Goal: Task Accomplishment & Management: Manage account settings

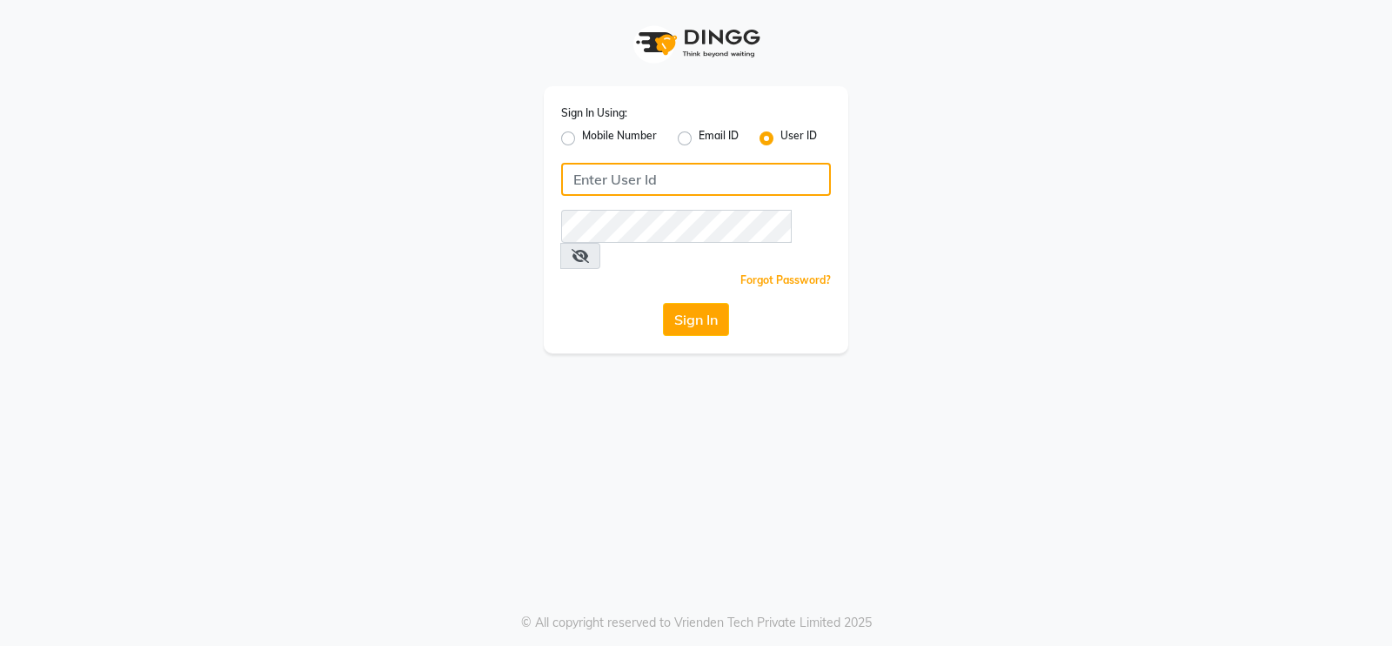
click at [622, 180] on input "Username" at bounding box center [696, 179] width 270 height 33
type input "tressz&more"
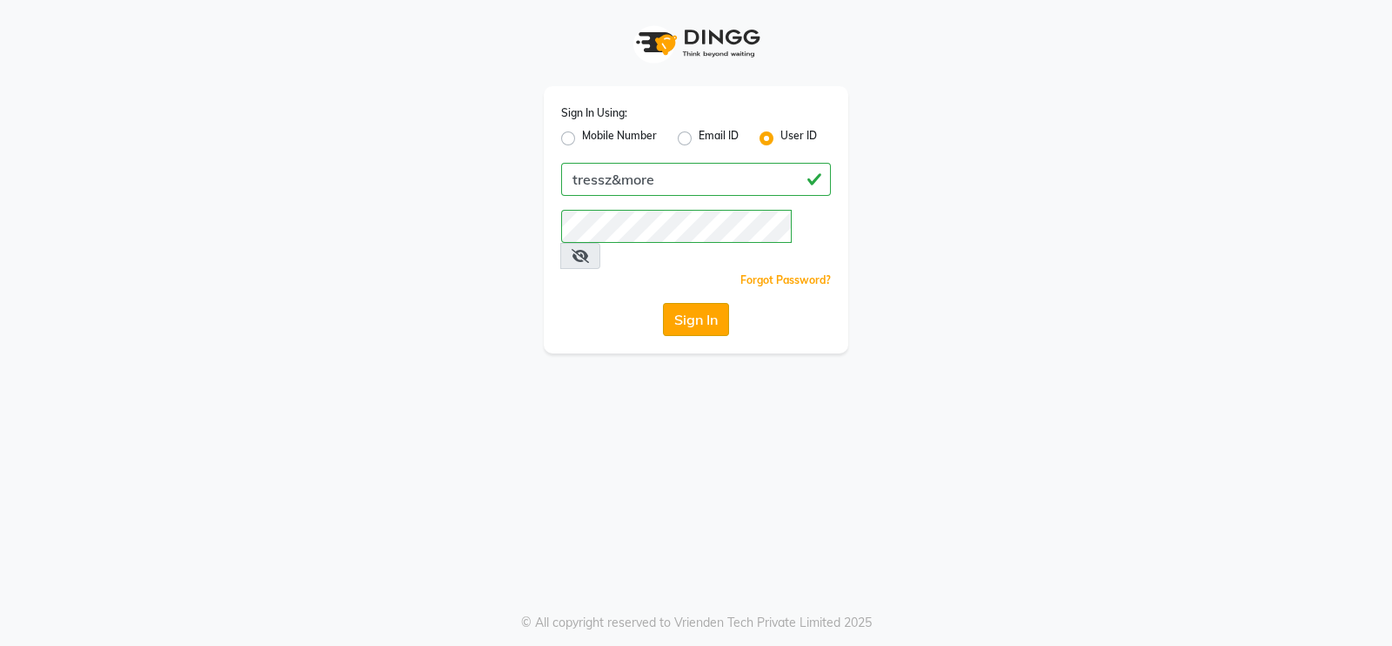
click at [690, 304] on button "Sign In" at bounding box center [696, 319] width 66 height 33
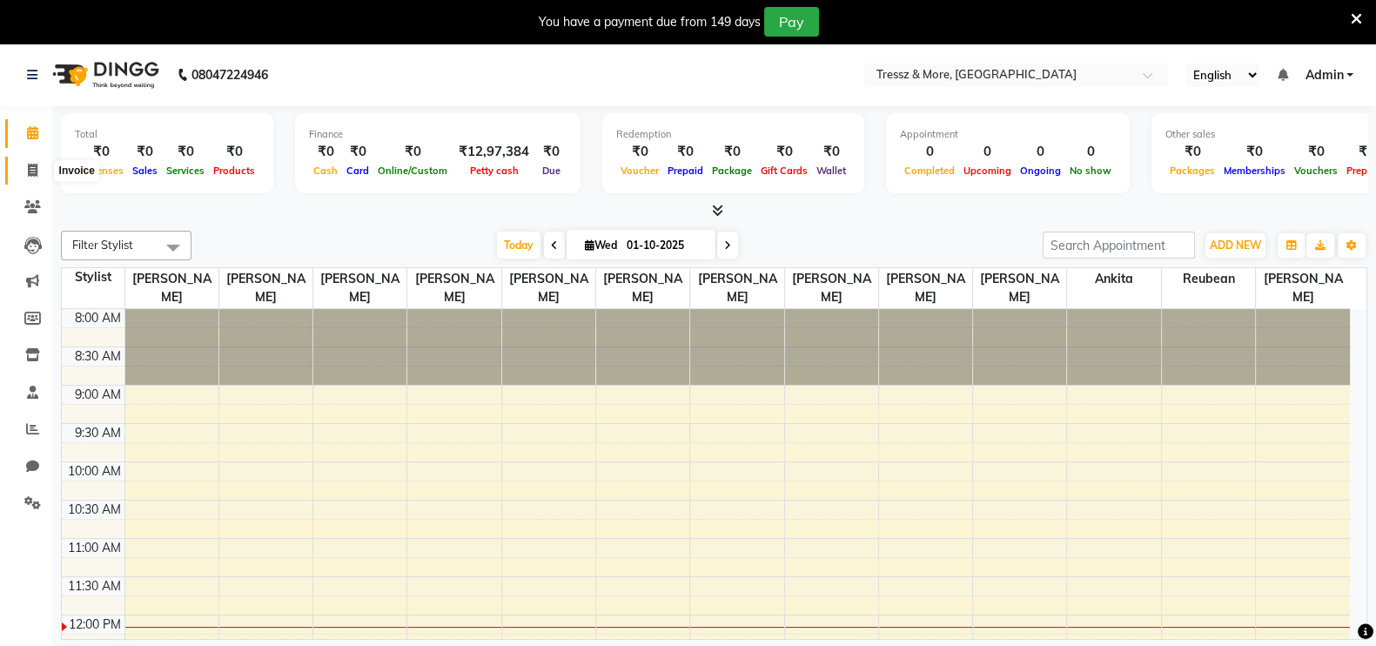
click at [37, 176] on icon at bounding box center [33, 170] width 10 height 13
select select "3037"
select select "service"
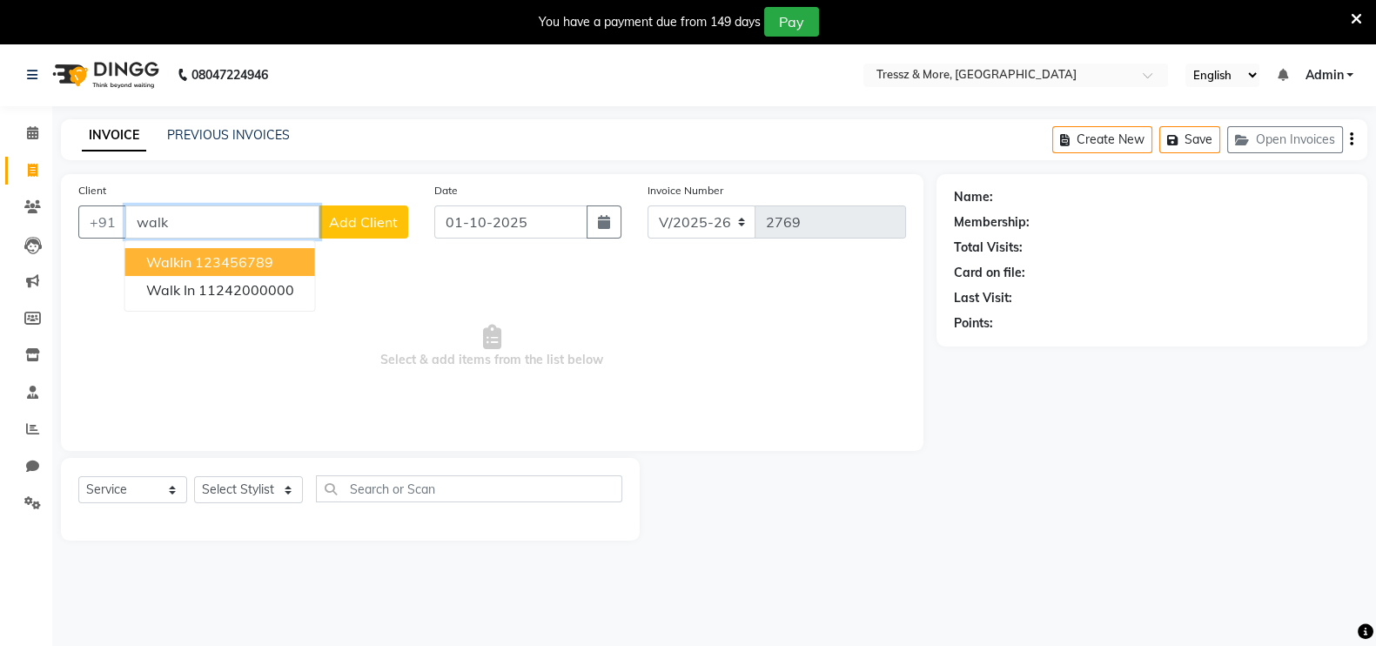
click at [230, 254] on ngb-highlight "123456789" at bounding box center [234, 261] width 78 height 17
type input "123456789"
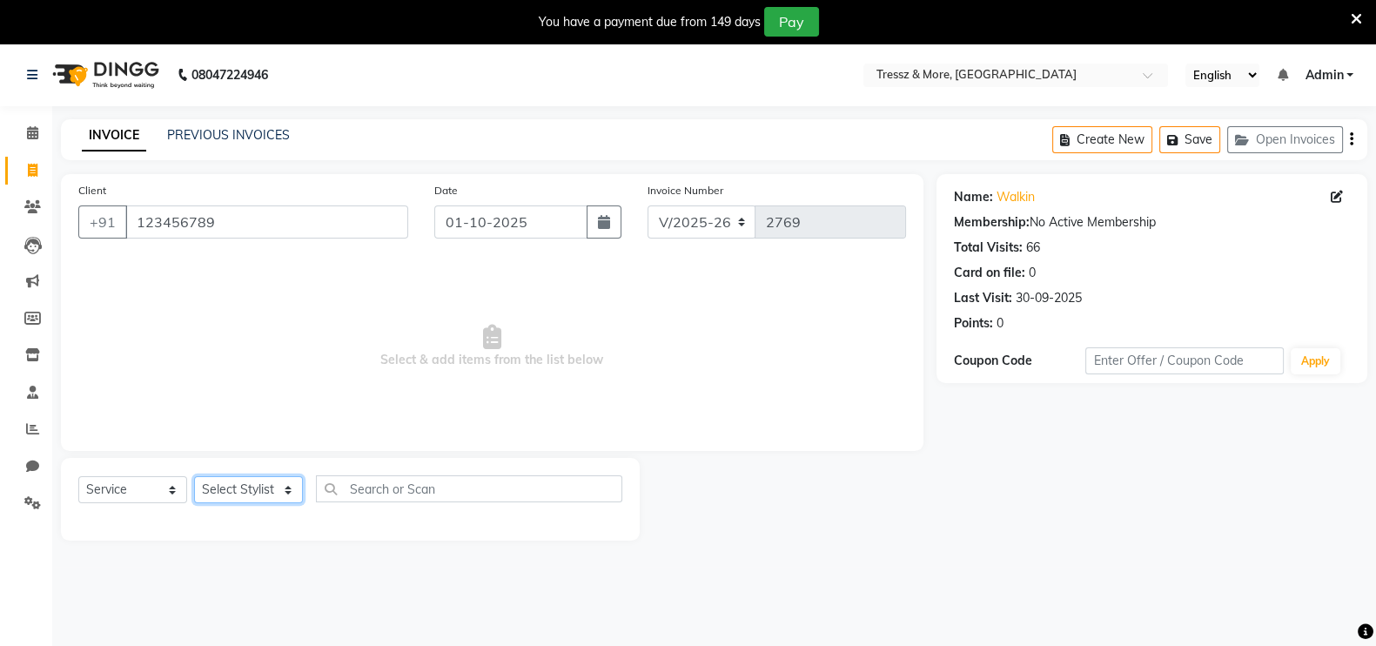
click at [289, 485] on select "Select Stylist [PERSON_NAME] [PERSON_NAME] [PERSON_NAME] [PERSON_NAME] [PERSON_…" at bounding box center [248, 489] width 109 height 27
select select "13465"
click at [194, 477] on select "Select Stylist [PERSON_NAME] [PERSON_NAME] [PERSON_NAME] [PERSON_NAME] [PERSON_…" at bounding box center [248, 489] width 109 height 27
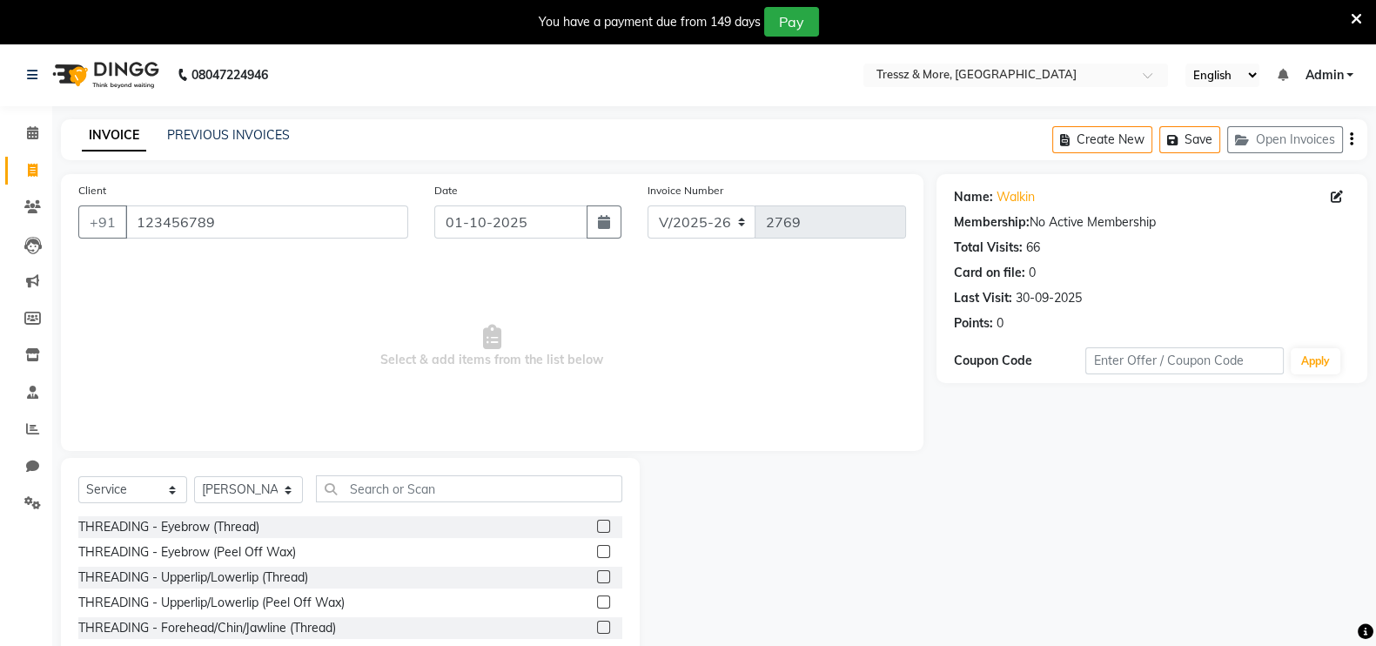
click at [446, 459] on div "Select Service Product Membership Package Voucher Prepaid Gift Card Select Styl…" at bounding box center [350, 586] width 579 height 257
click at [436, 484] on input "text" at bounding box center [469, 488] width 306 height 27
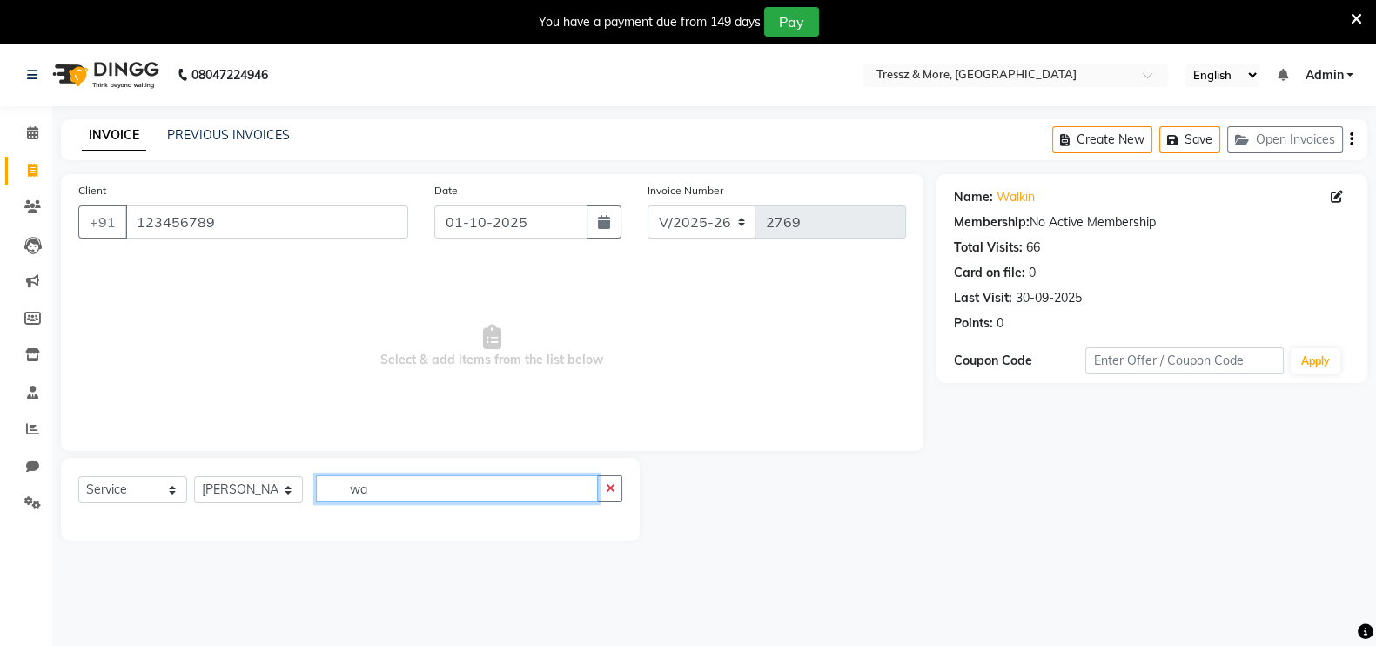
type input "w"
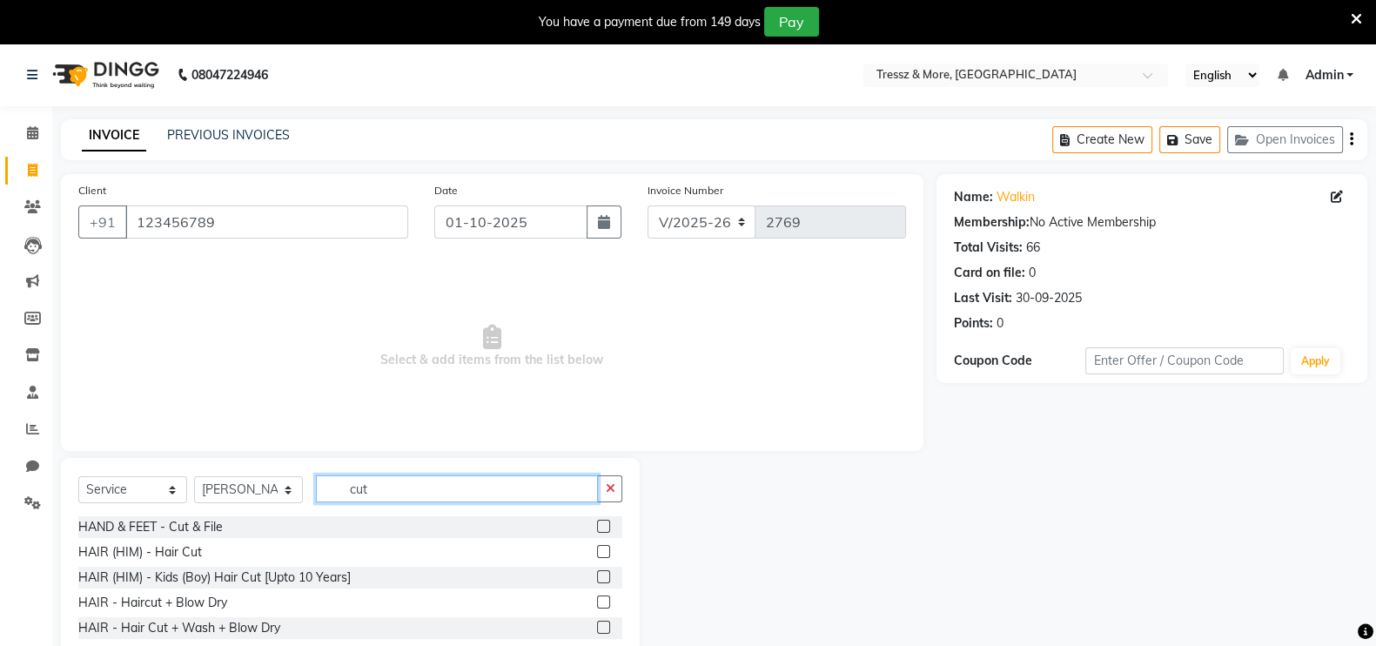
type input "cut"
click at [597, 554] on label at bounding box center [603, 551] width 13 height 13
click at [597, 554] on input "checkbox" at bounding box center [602, 551] width 11 height 11
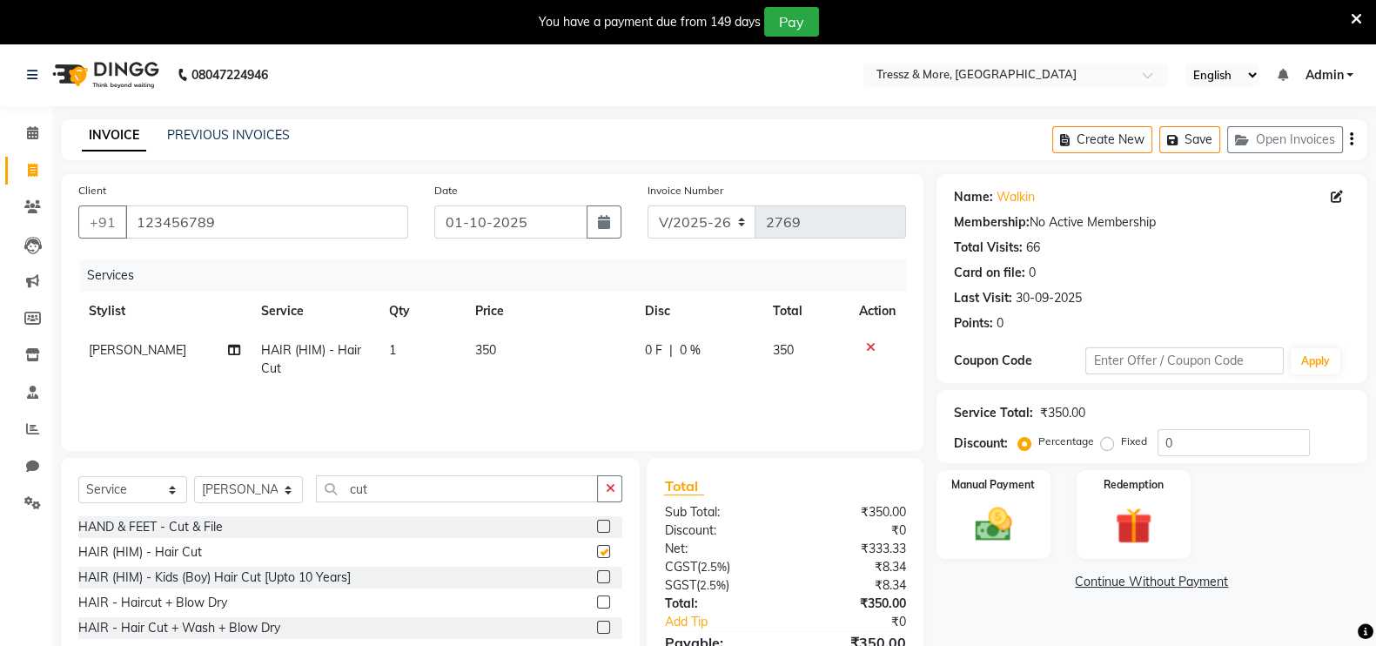
checkbox input "false"
click at [970, 518] on img at bounding box center [993, 524] width 62 height 44
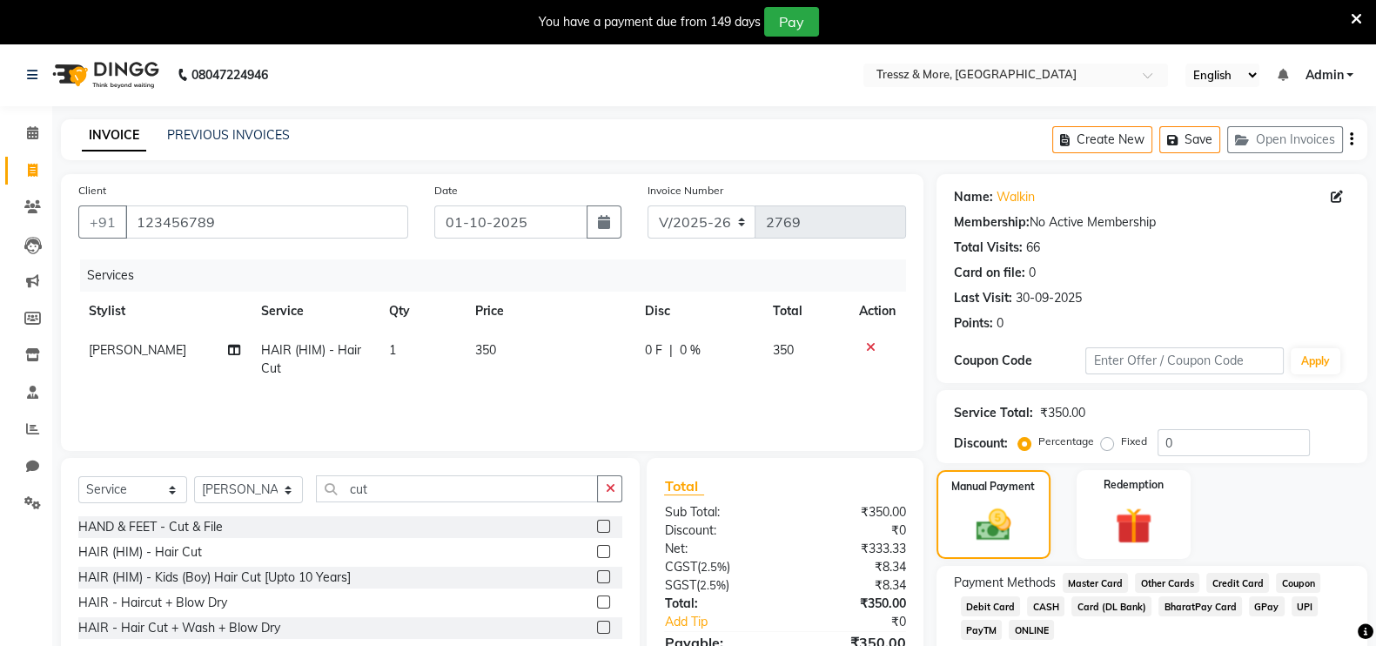
click at [1035, 605] on span "CASH" at bounding box center [1045, 606] width 37 height 20
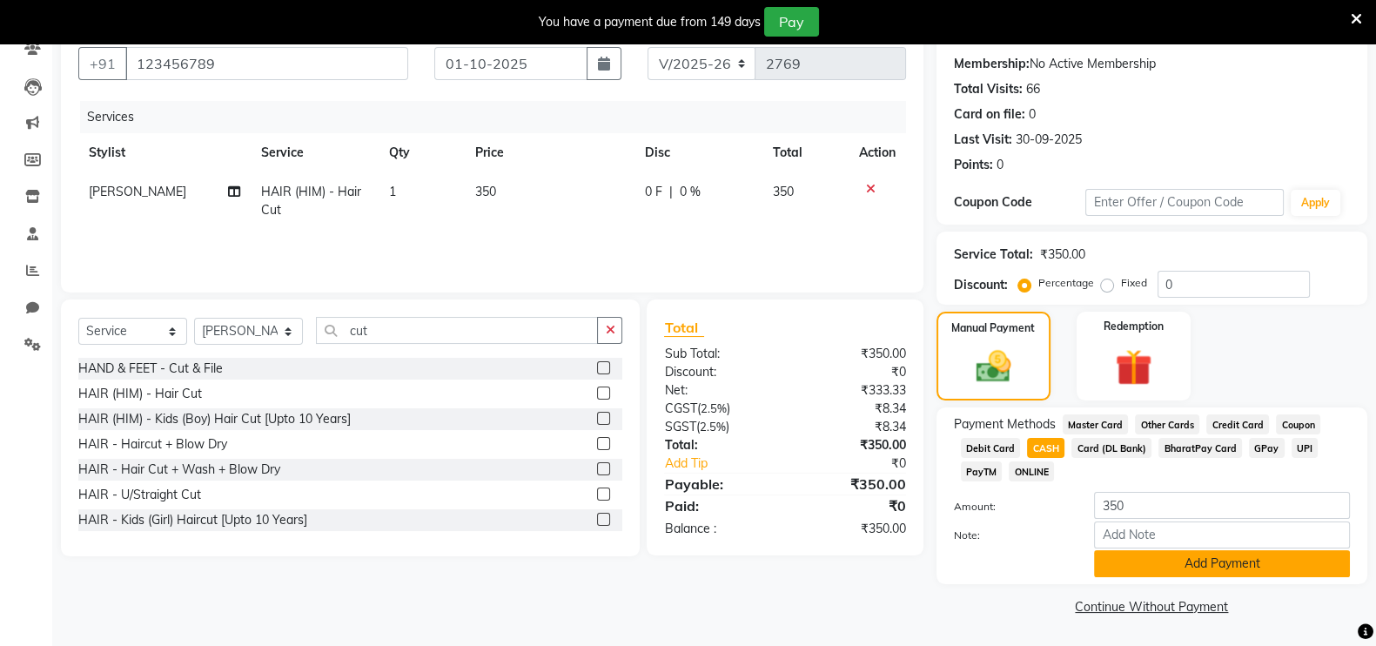
click at [1211, 563] on button "Add Payment" at bounding box center [1222, 563] width 256 height 27
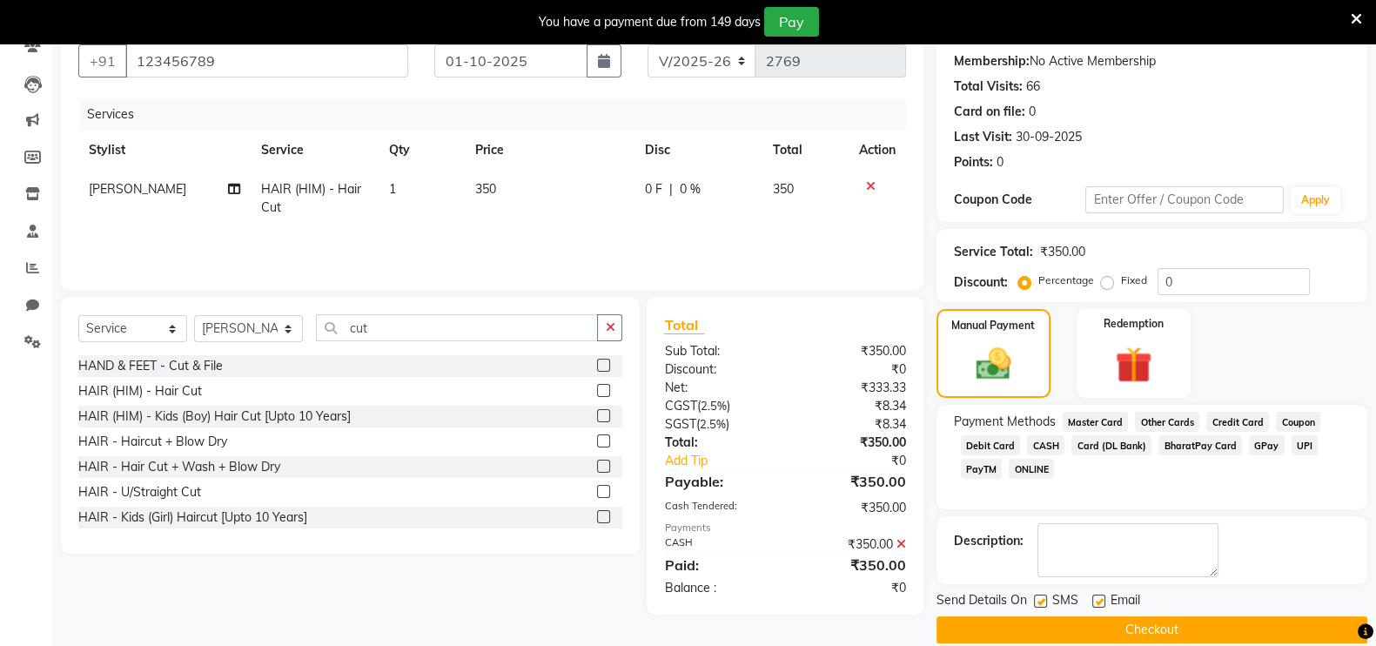
click at [1155, 633] on button "Checkout" at bounding box center [1151, 629] width 431 height 27
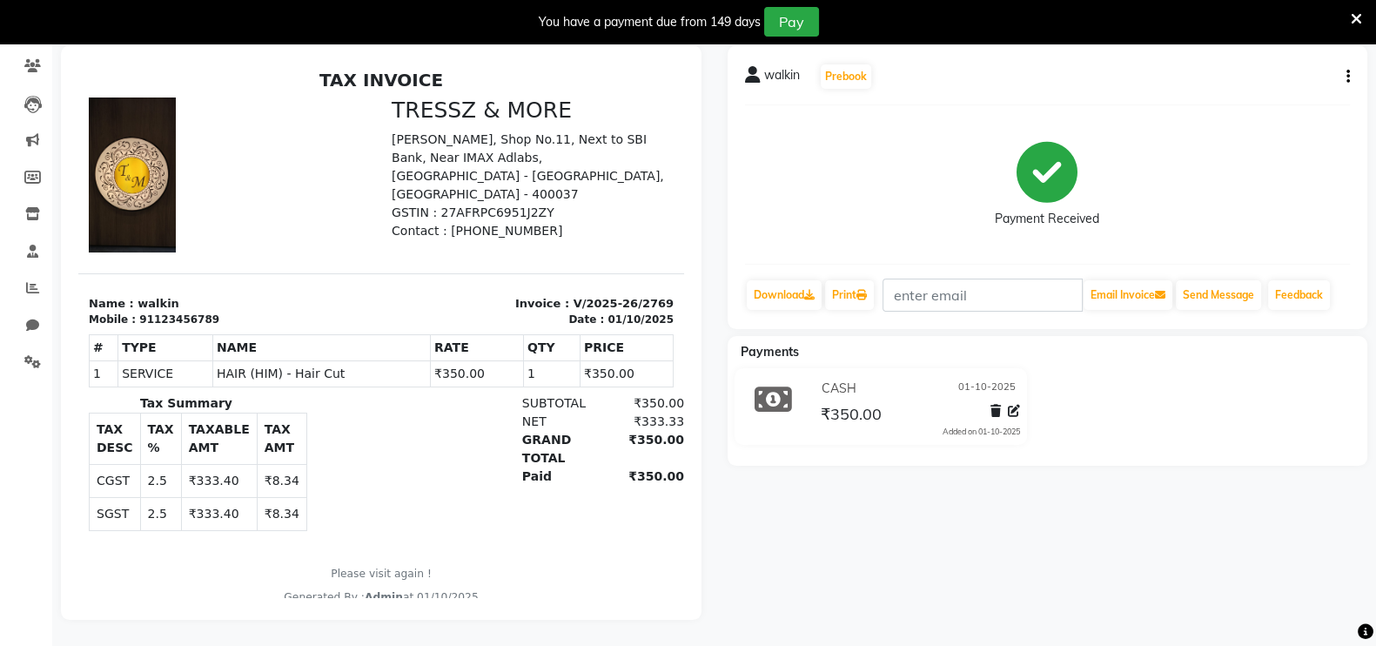
click at [1353, 15] on icon at bounding box center [1356, 19] width 11 height 16
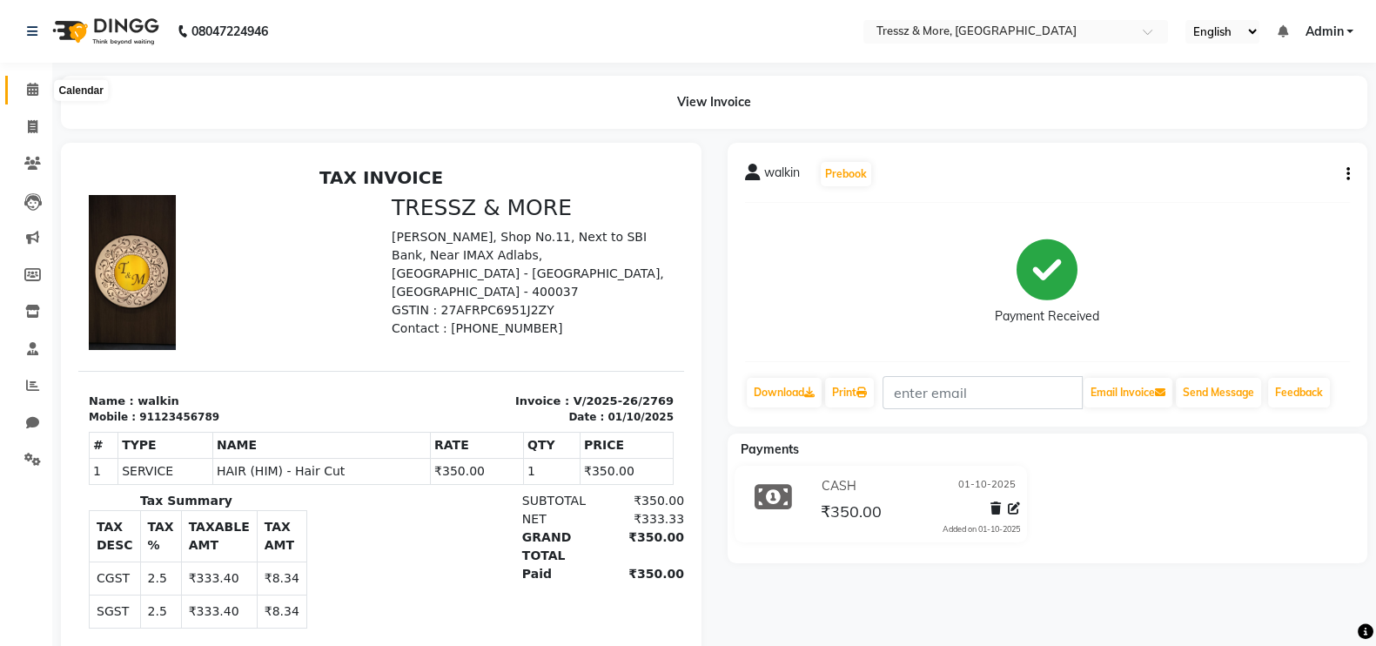
click at [32, 93] on icon at bounding box center [32, 89] width 11 height 13
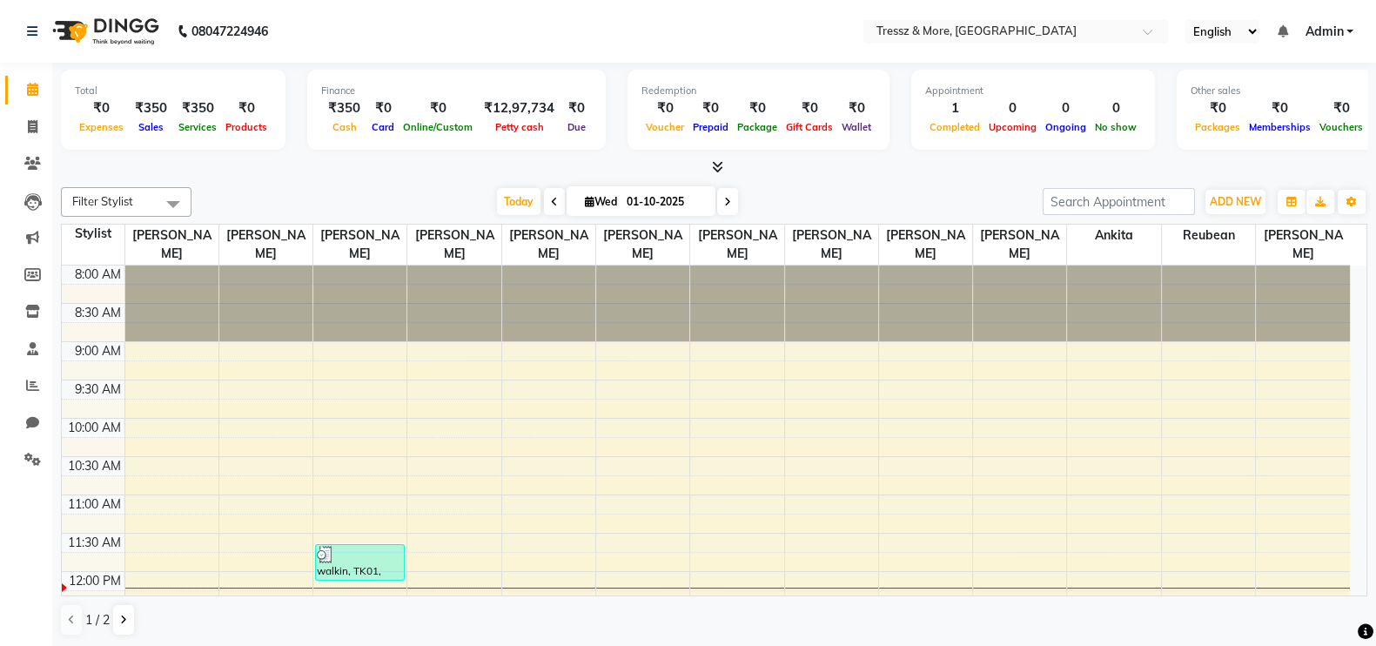
click at [544, 199] on span at bounding box center [554, 201] width 21 height 27
type input "30-09-2025"
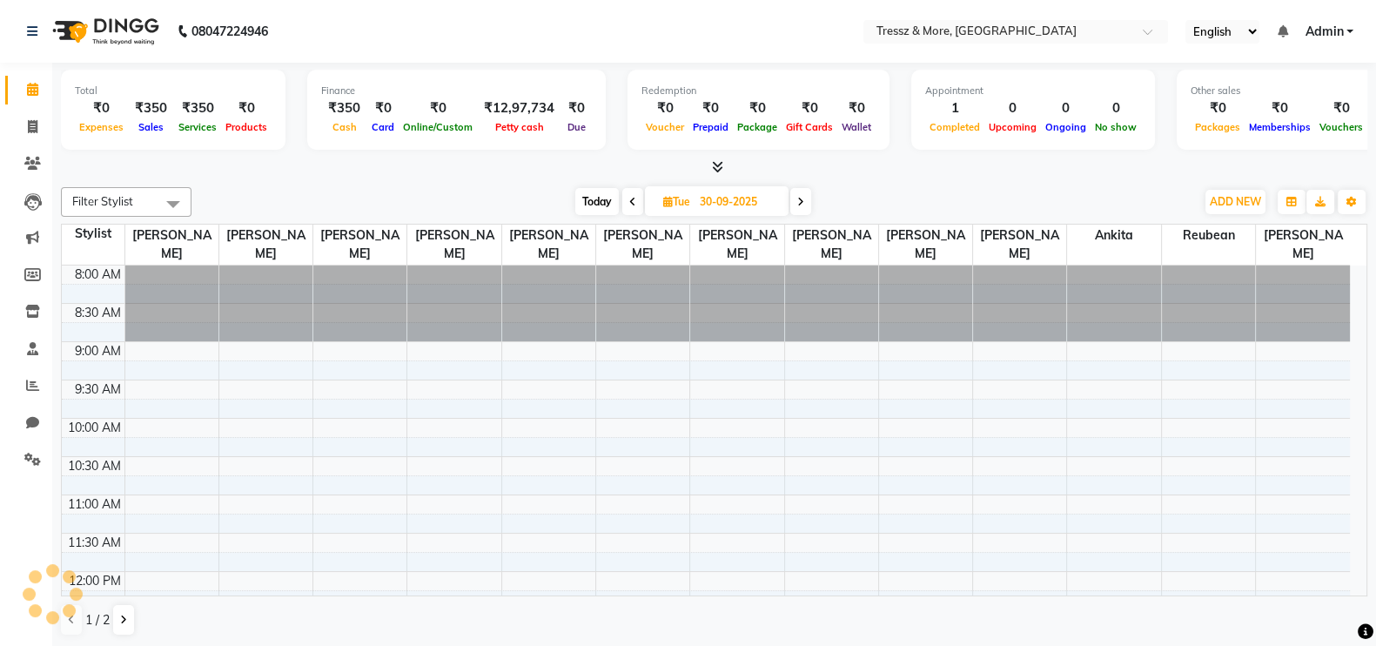
scroll to position [305, 0]
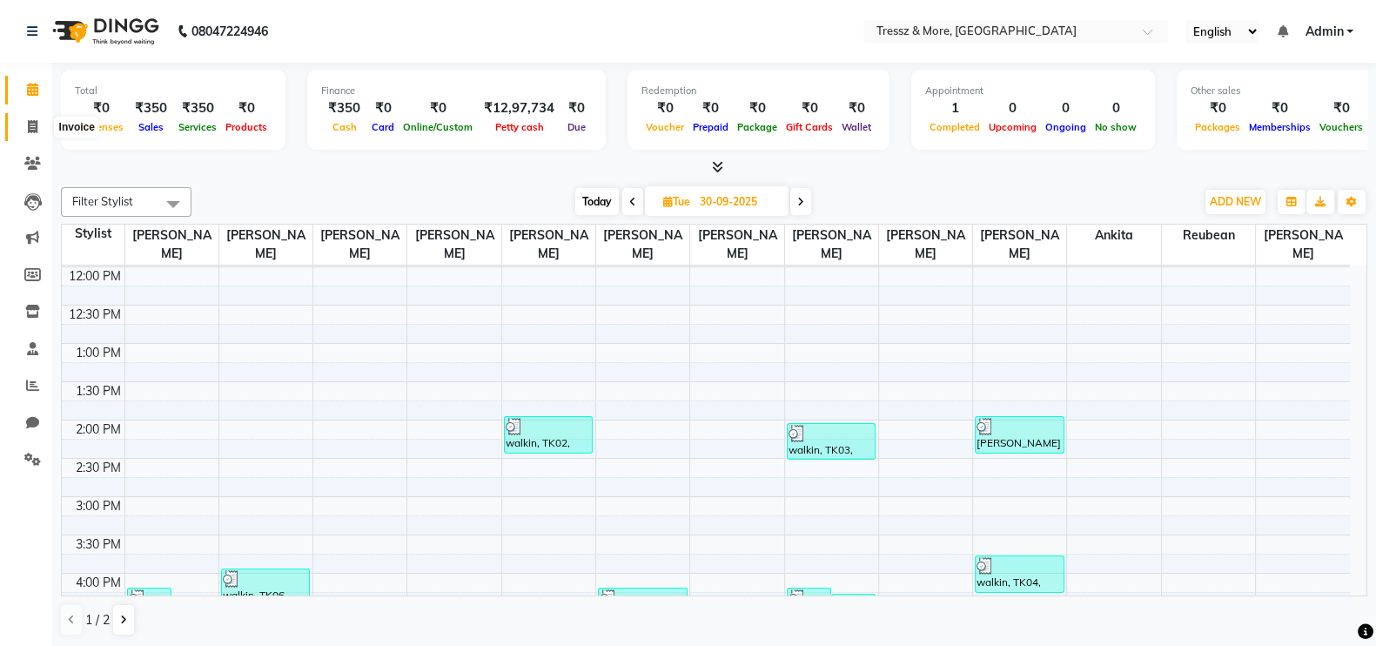
click at [24, 118] on span at bounding box center [32, 127] width 30 height 20
select select "3037"
select select "service"
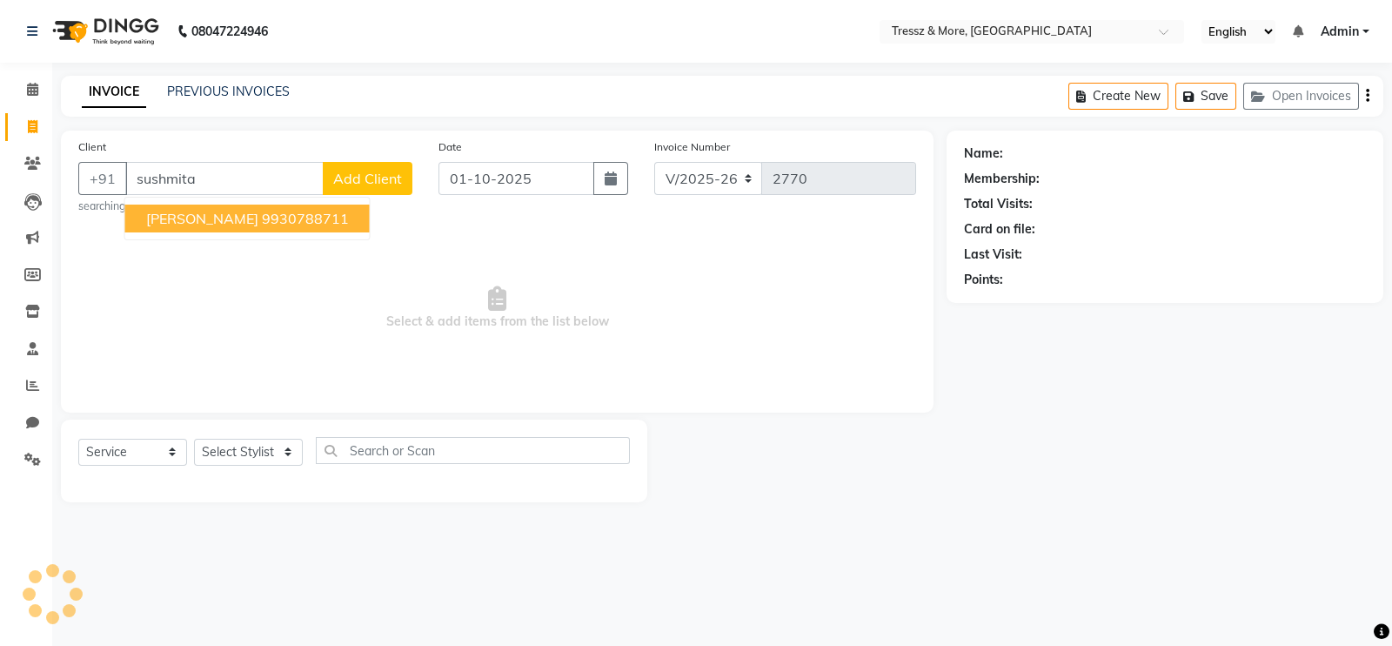
click at [240, 215] on span "[PERSON_NAME]" at bounding box center [202, 218] width 112 height 17
type input "9930788711"
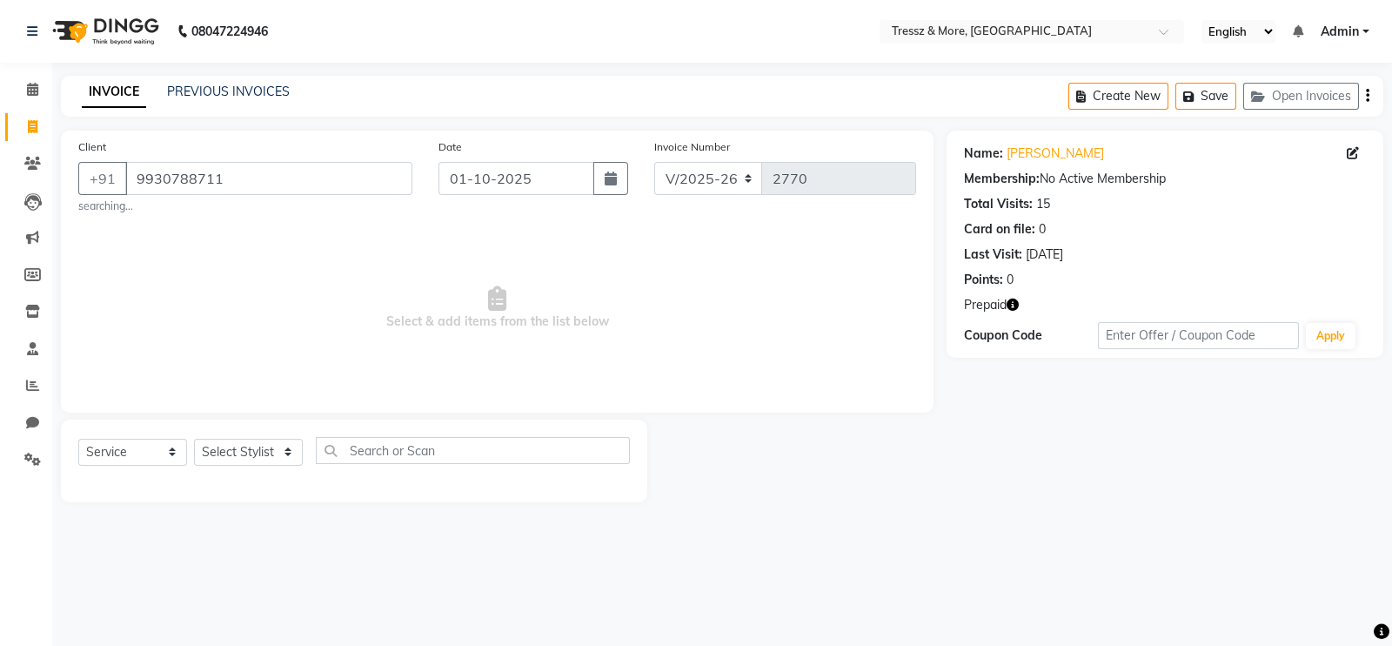
click at [1014, 299] on icon "button" at bounding box center [1013, 304] width 12 height 12
click at [128, 454] on select "Select Service Product Membership Package Voucher Prepaid Gift Card" at bounding box center [132, 452] width 109 height 27
select select "P"
click at [78, 439] on select "Select Service Product Membership Package Voucher Prepaid Gift Card" at bounding box center [132, 452] width 109 height 27
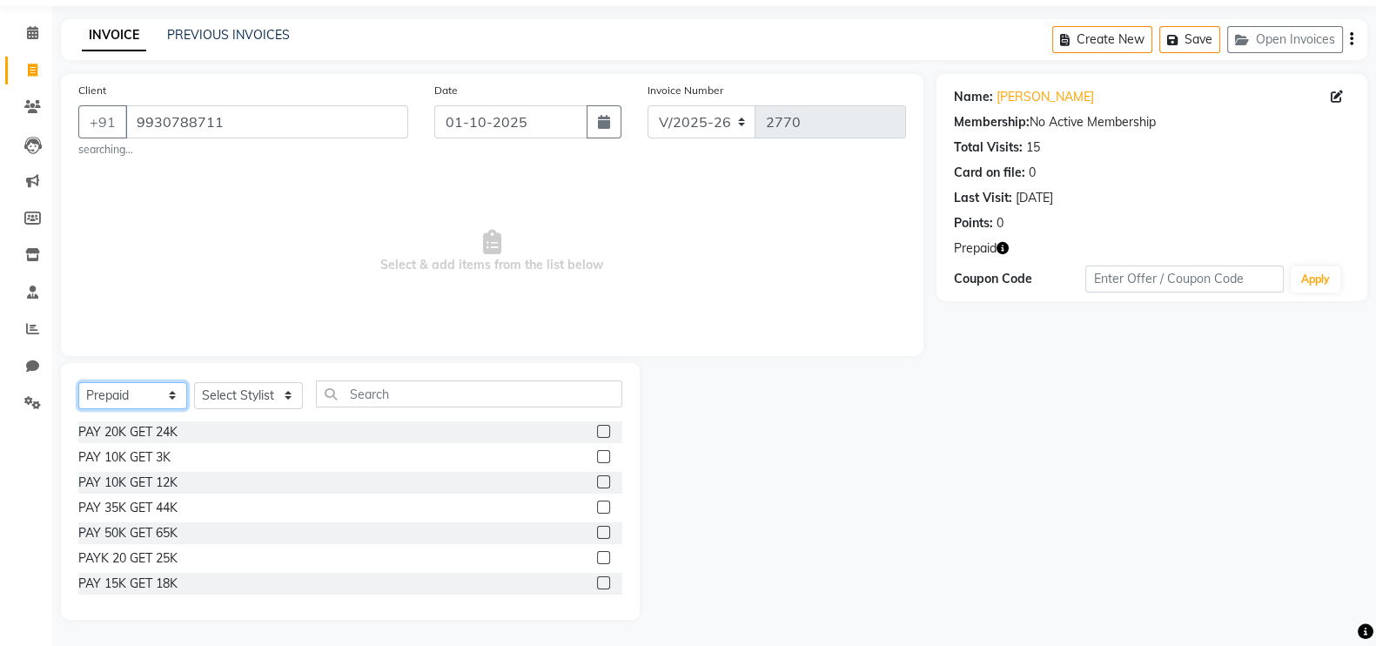
scroll to position [57, 0]
click at [26, 406] on icon at bounding box center [32, 402] width 17 height 13
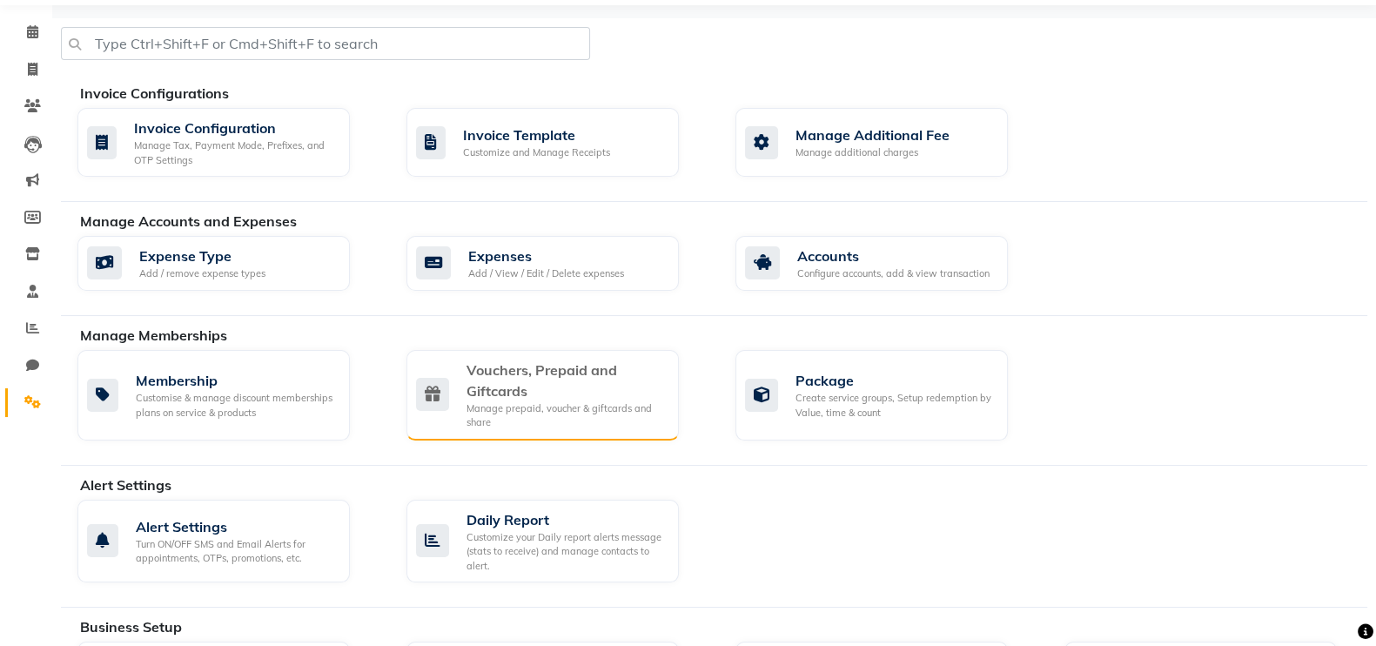
click at [553, 364] on div "Vouchers, Prepaid and Giftcards" at bounding box center [565, 380] width 198 height 42
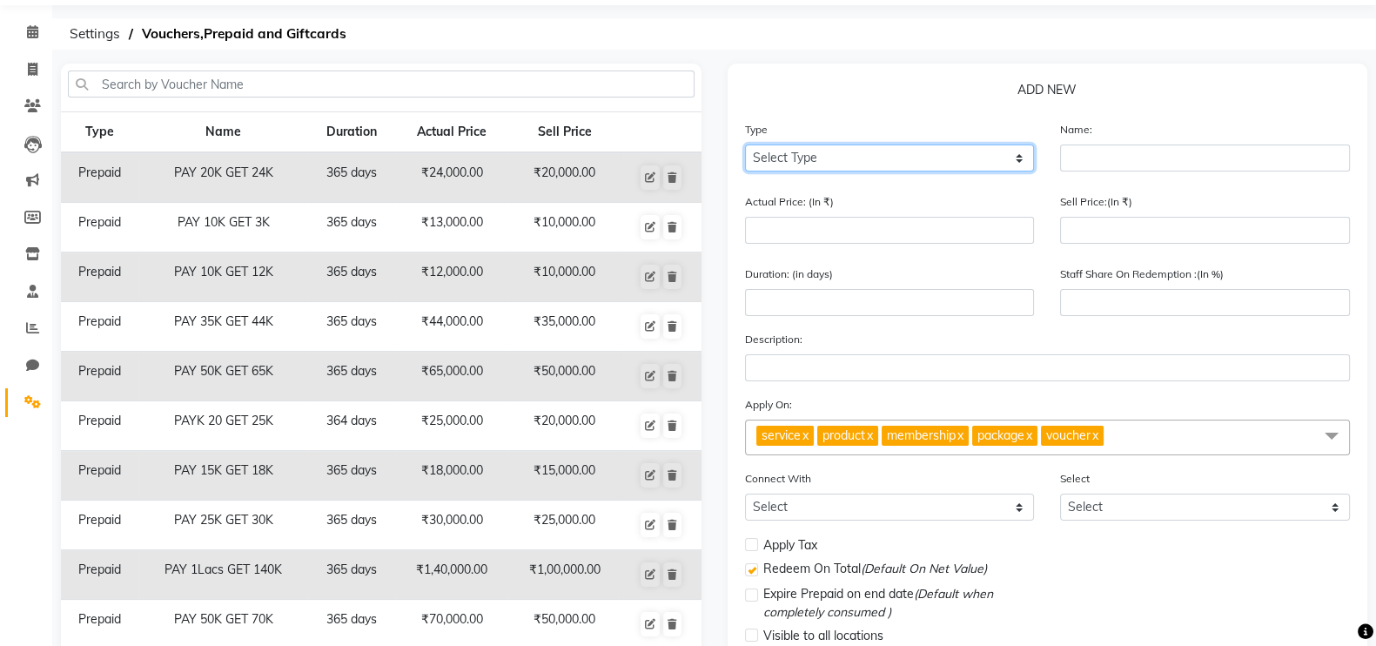
click at [834, 163] on select "Select Type Voucher Prepaid Gift Card" at bounding box center [890, 157] width 290 height 27
select select "P"
click at [745, 144] on select "Select Type Voucher Prepaid Gift Card" at bounding box center [890, 157] width 290 height 27
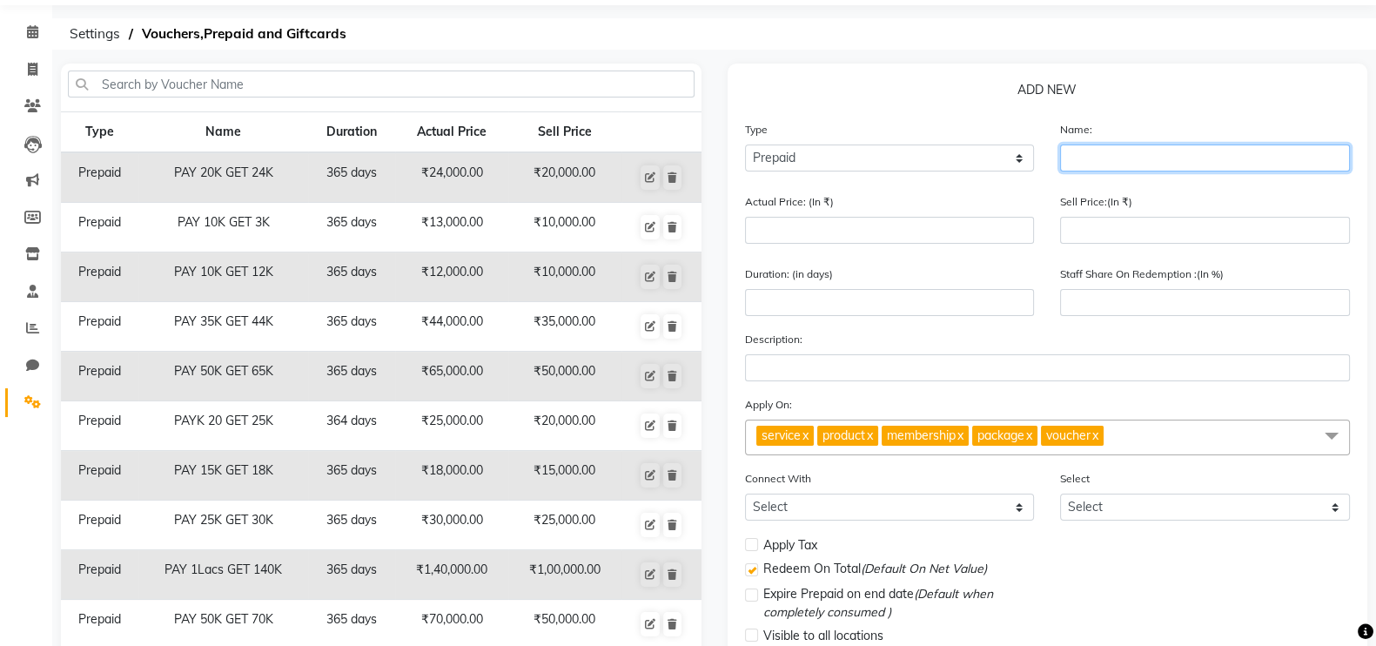
click at [1097, 169] on input "text" at bounding box center [1205, 157] width 290 height 27
type input "PAY 35K GET 45500"
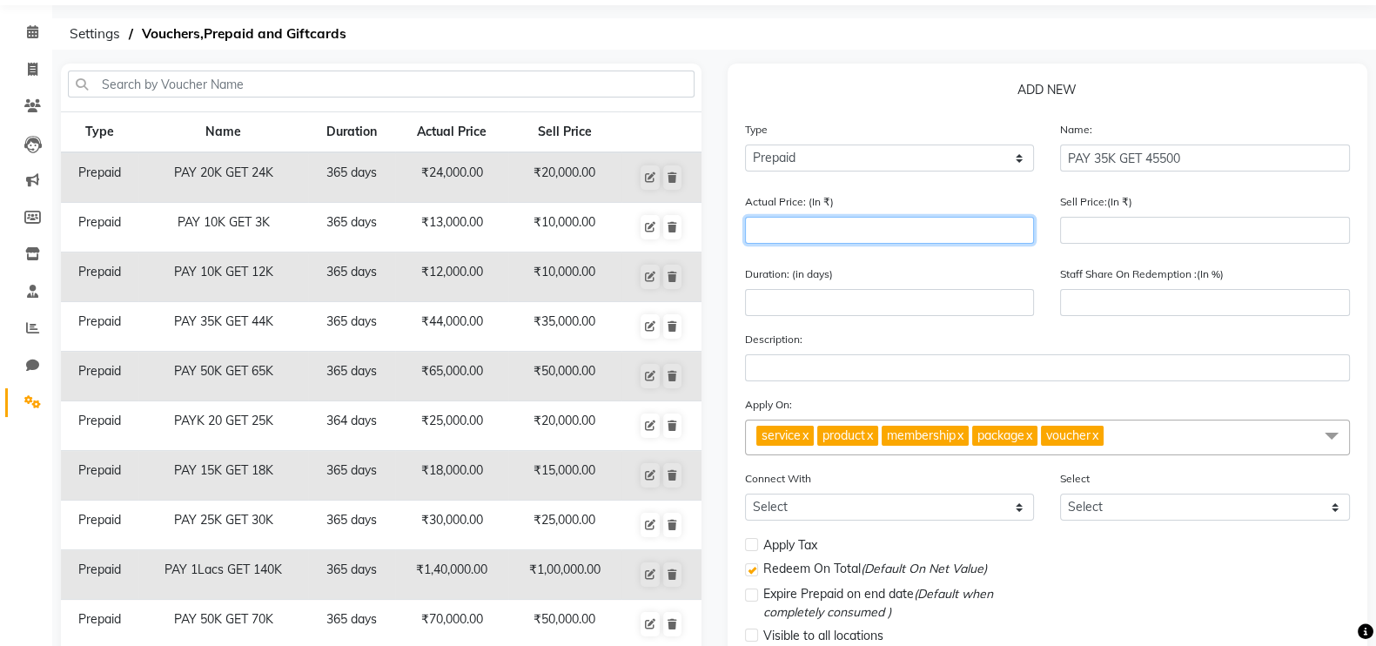
click at [857, 224] on input "number" at bounding box center [890, 230] width 290 height 27
type input "4"
type input "0"
type input "4550"
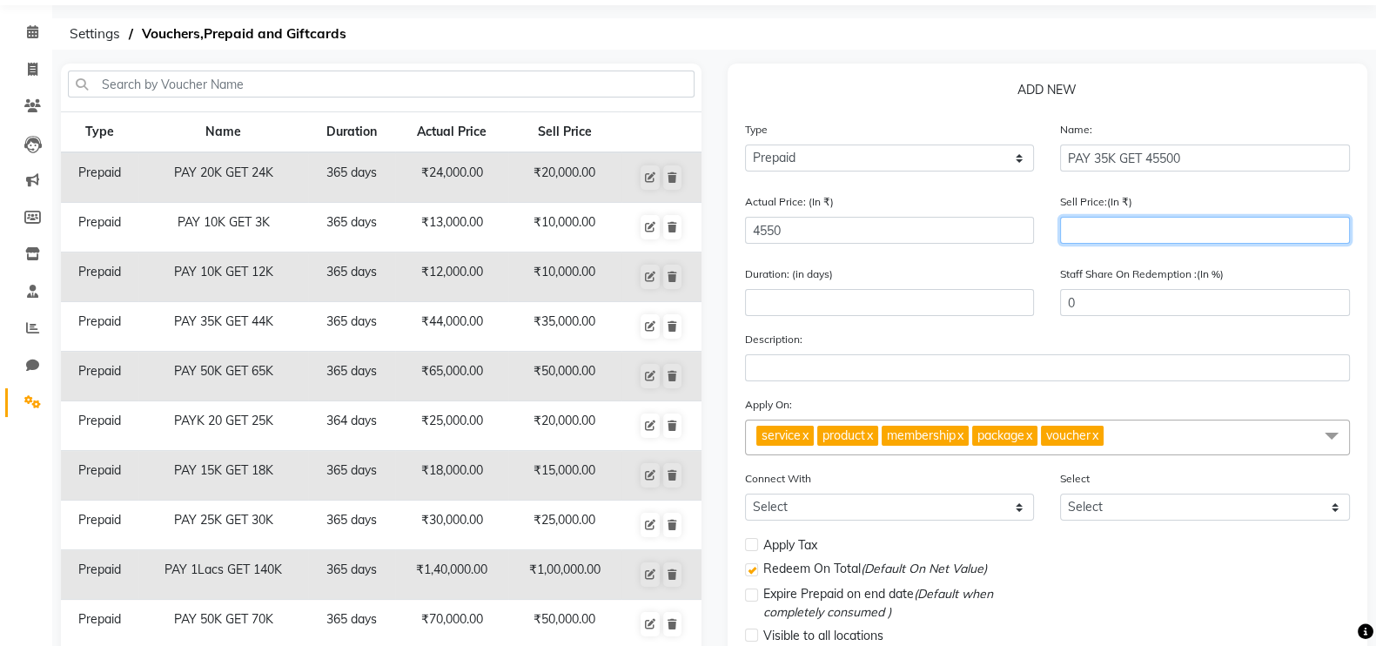
click at [1096, 243] on input "number" at bounding box center [1205, 230] width 290 height 27
type input "35"
type input "1"
type input "350"
type input "8"
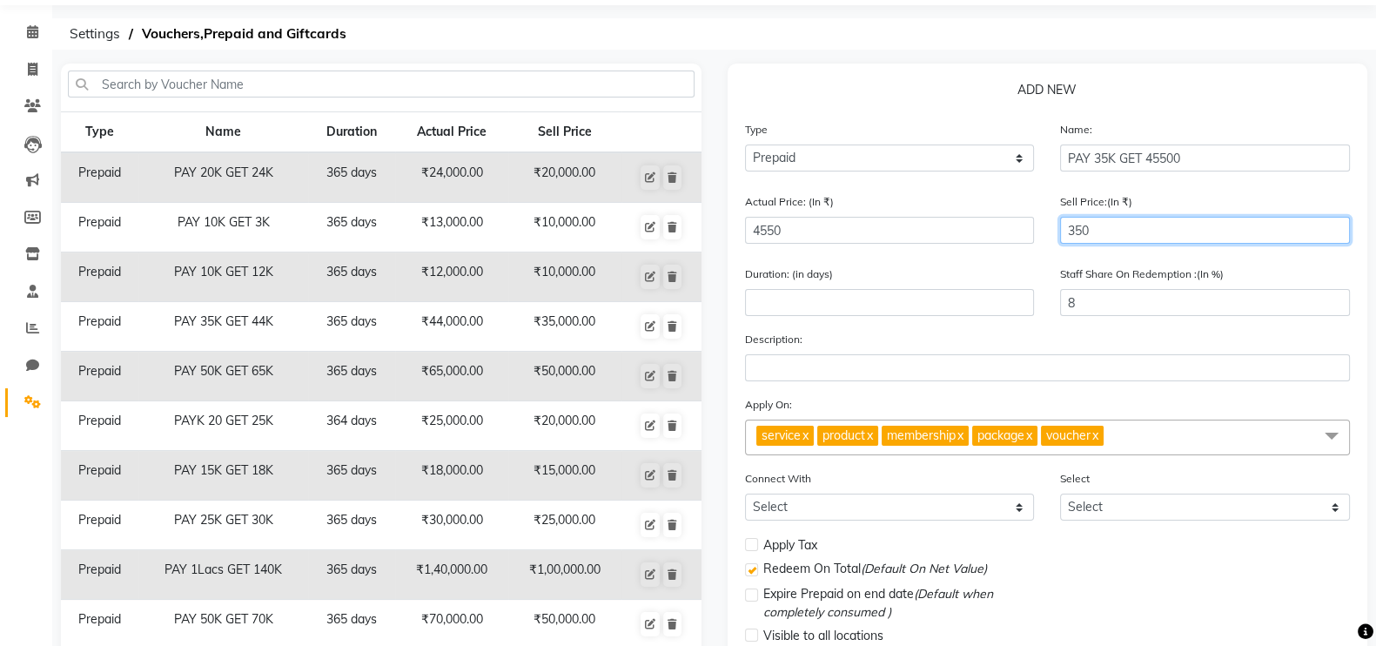
type input "3500"
type input "77"
type input "35000"
type input "769"
type input "35000"
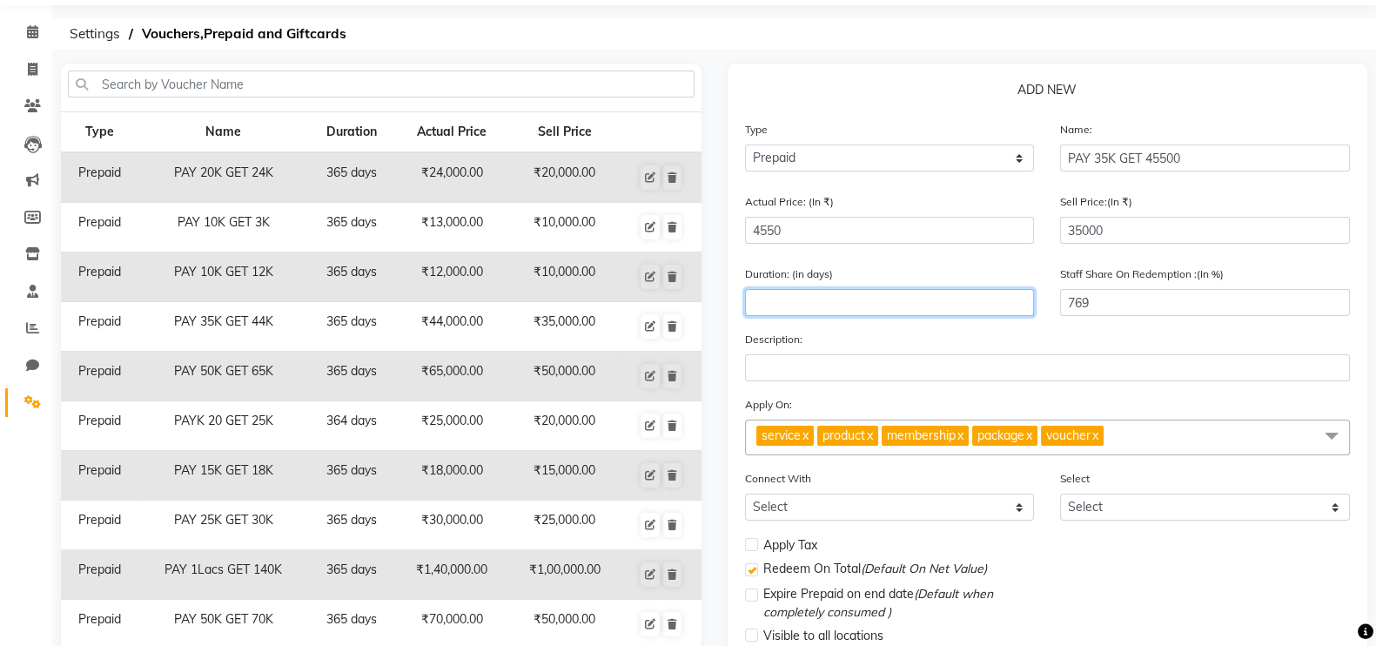
click at [853, 304] on input "number" at bounding box center [890, 302] width 290 height 27
type input "2"
type input "365"
click at [878, 439] on span "product x" at bounding box center [847, 436] width 61 height 20
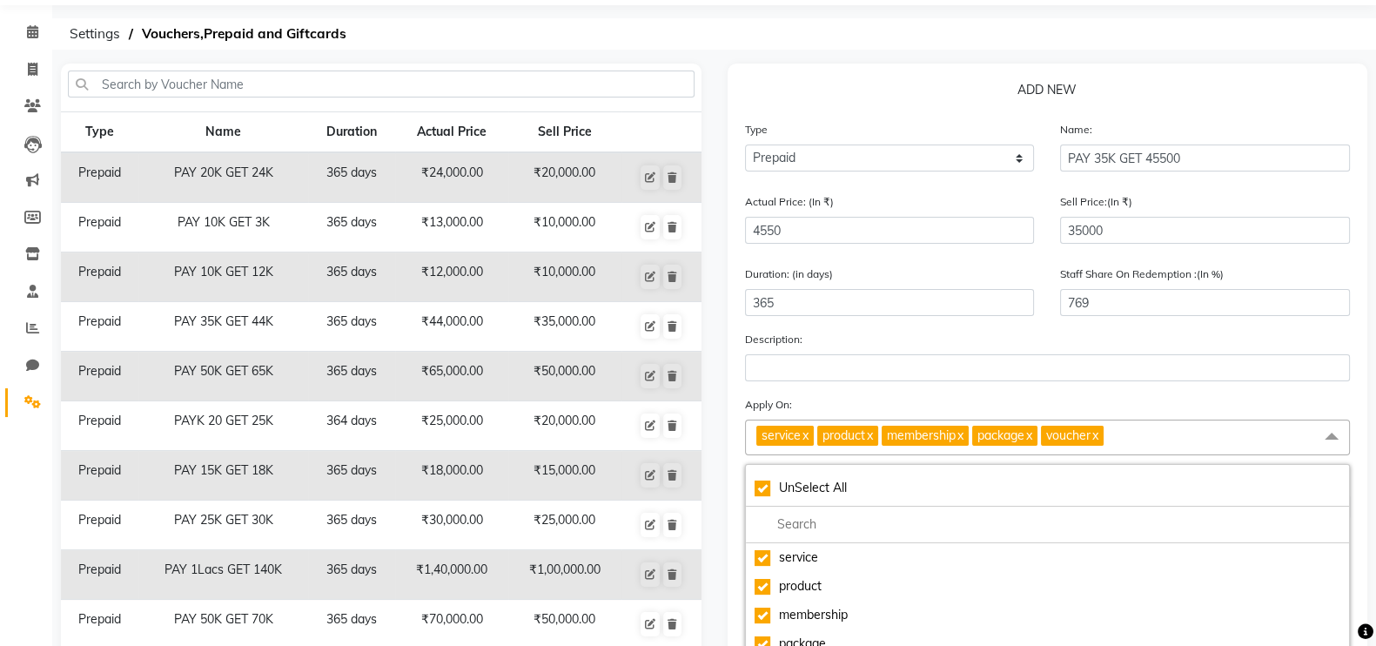
click at [873, 439] on link "x" at bounding box center [869, 435] width 8 height 16
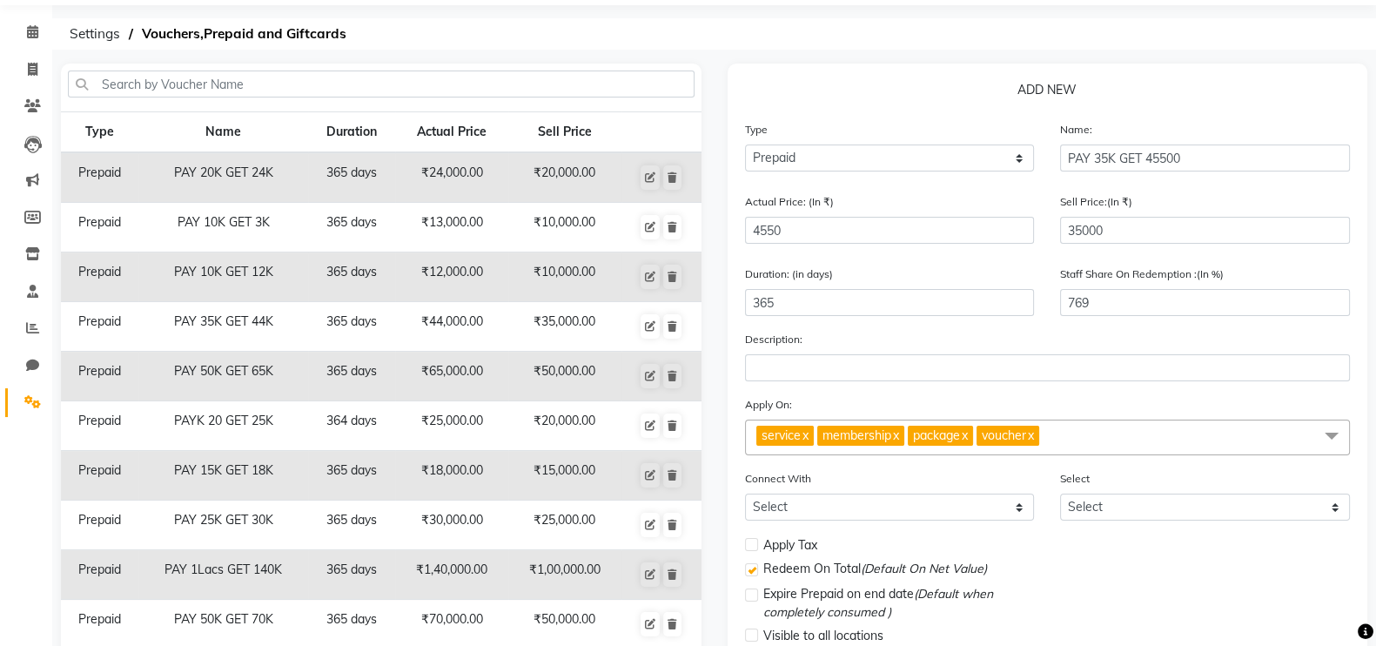
click at [899, 441] on link "x" at bounding box center [895, 435] width 8 height 16
checkbox input "false"
click at [877, 441] on link "x" at bounding box center [873, 435] width 8 height 16
checkbox input "false"
click at [875, 441] on link "x" at bounding box center [871, 435] width 8 height 16
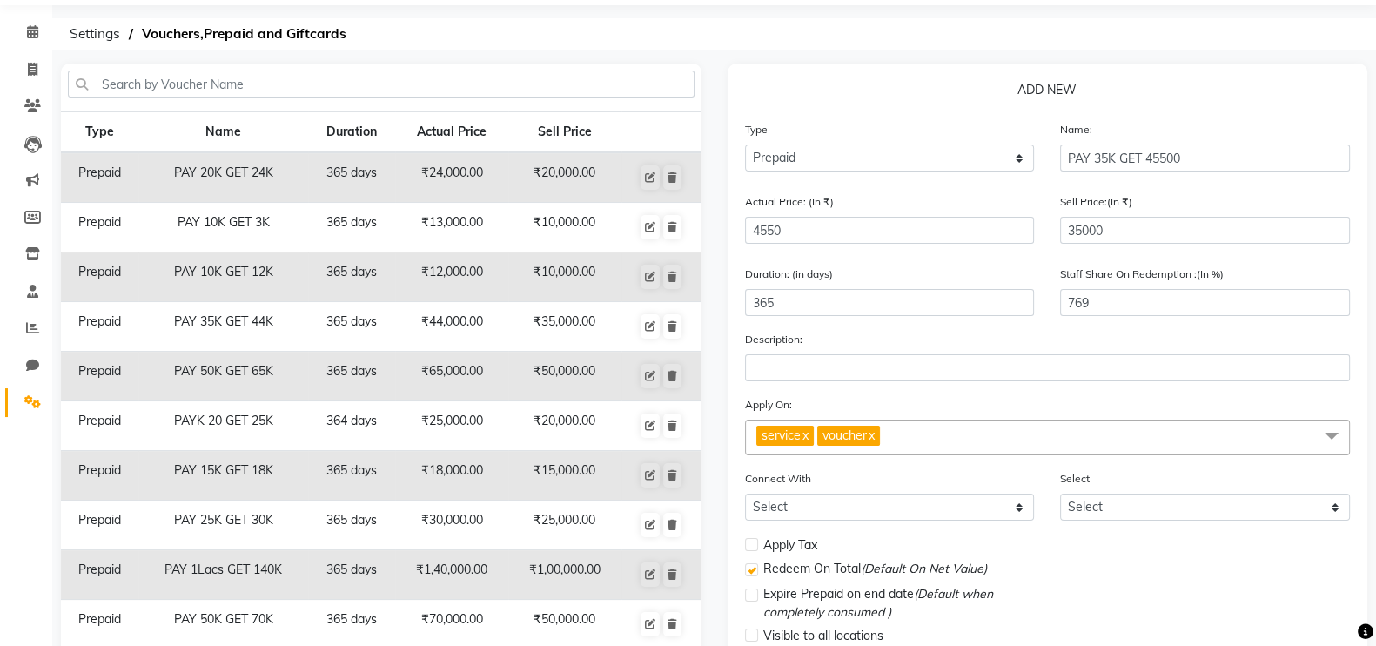
checkbox input "false"
click at [877, 441] on span "service x" at bounding box center [1048, 437] width 606 height 36
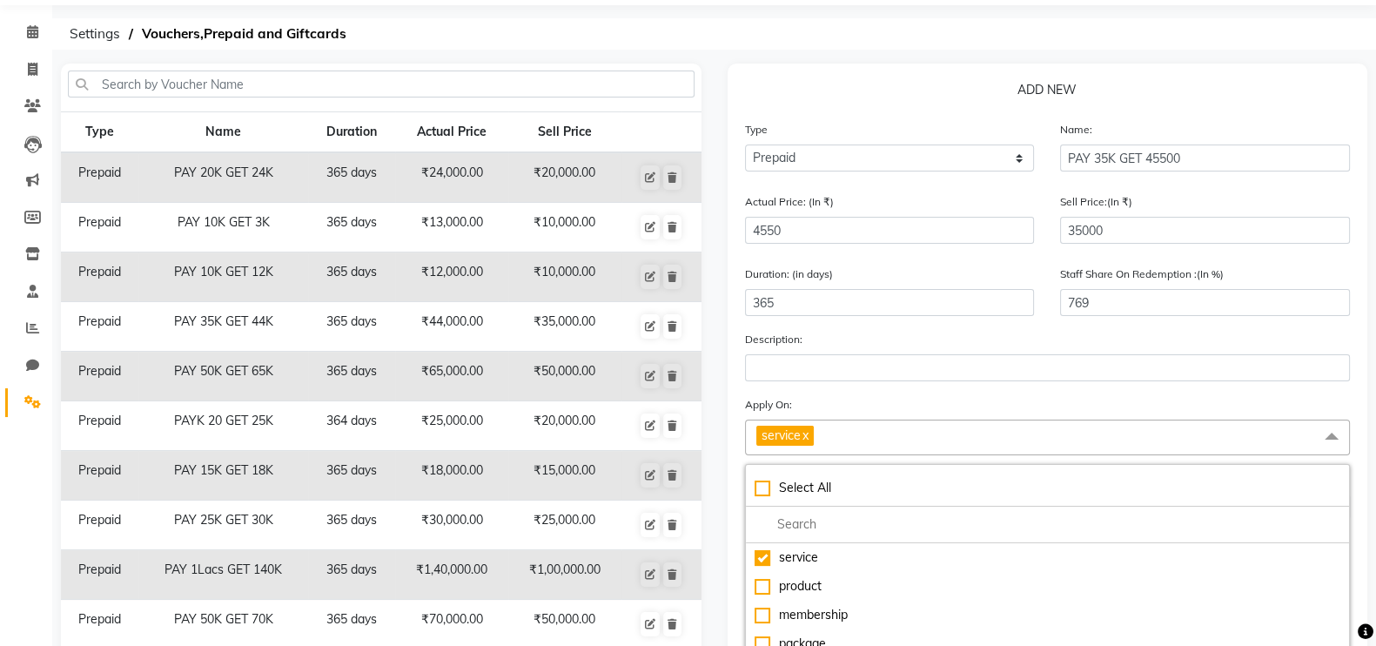
click at [946, 436] on span "service x" at bounding box center [1048, 437] width 606 height 36
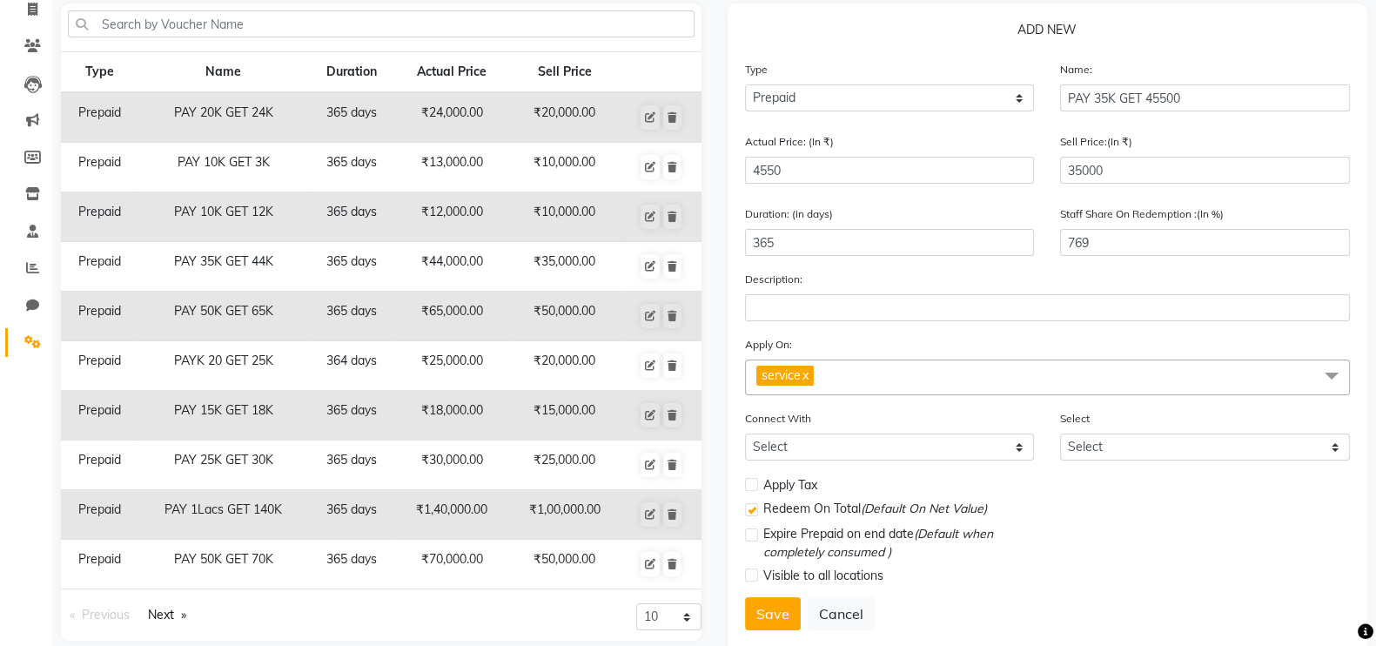
scroll to position [165, 0]
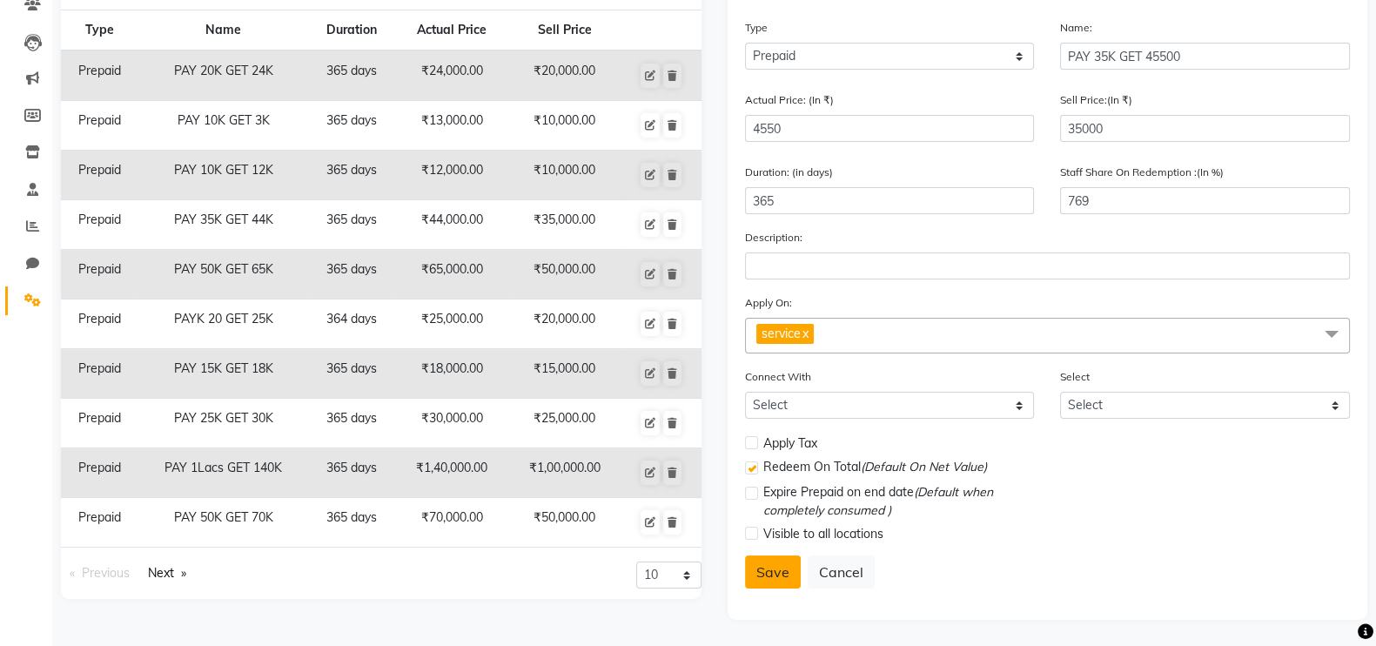
click at [774, 567] on button "Save" at bounding box center [773, 571] width 56 height 33
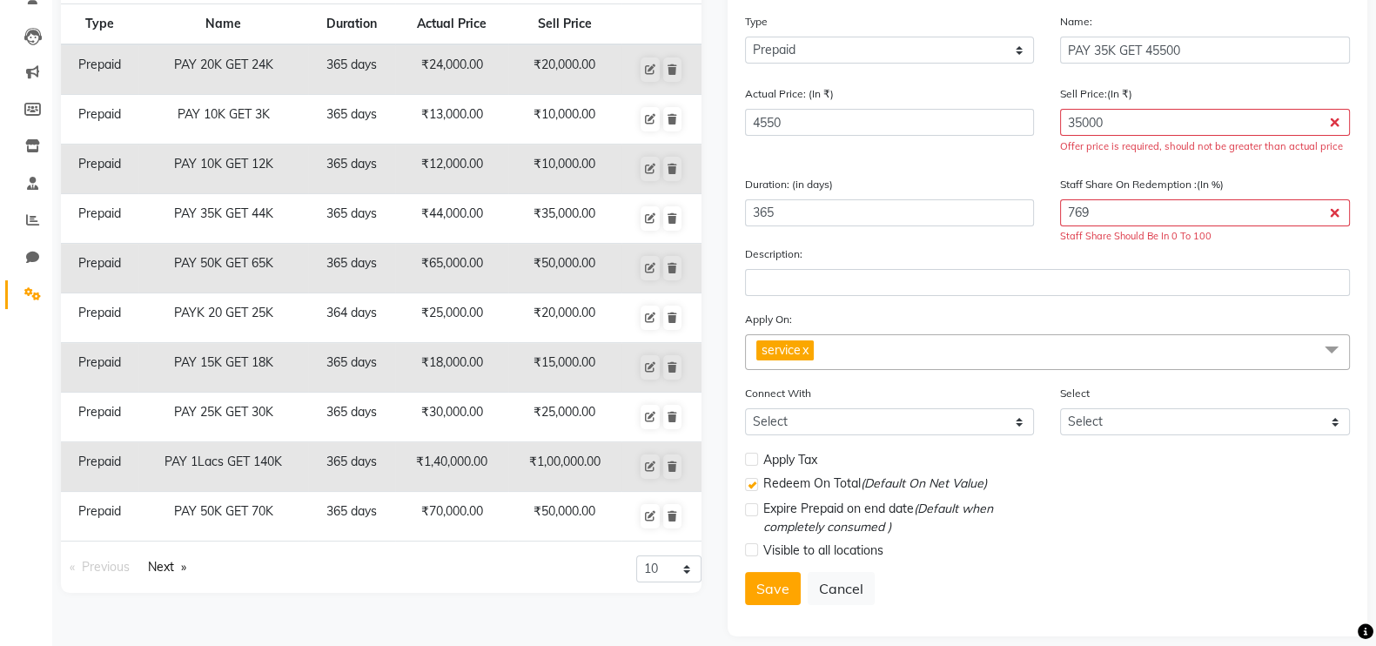
click at [931, 166] on div "Actual Price: (In ₹) 4550" at bounding box center [890, 126] width 316 height 84
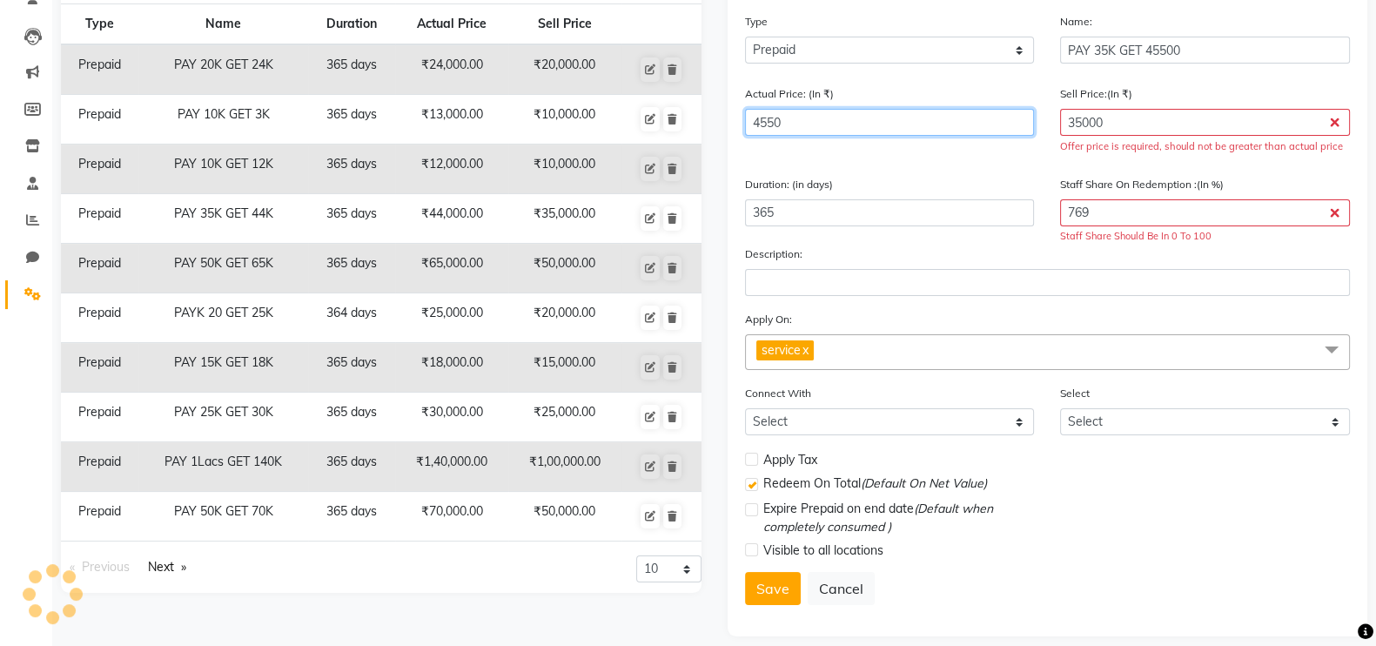
click at [801, 124] on input "4550" at bounding box center [890, 122] width 290 height 27
type input "45500"
type input "77"
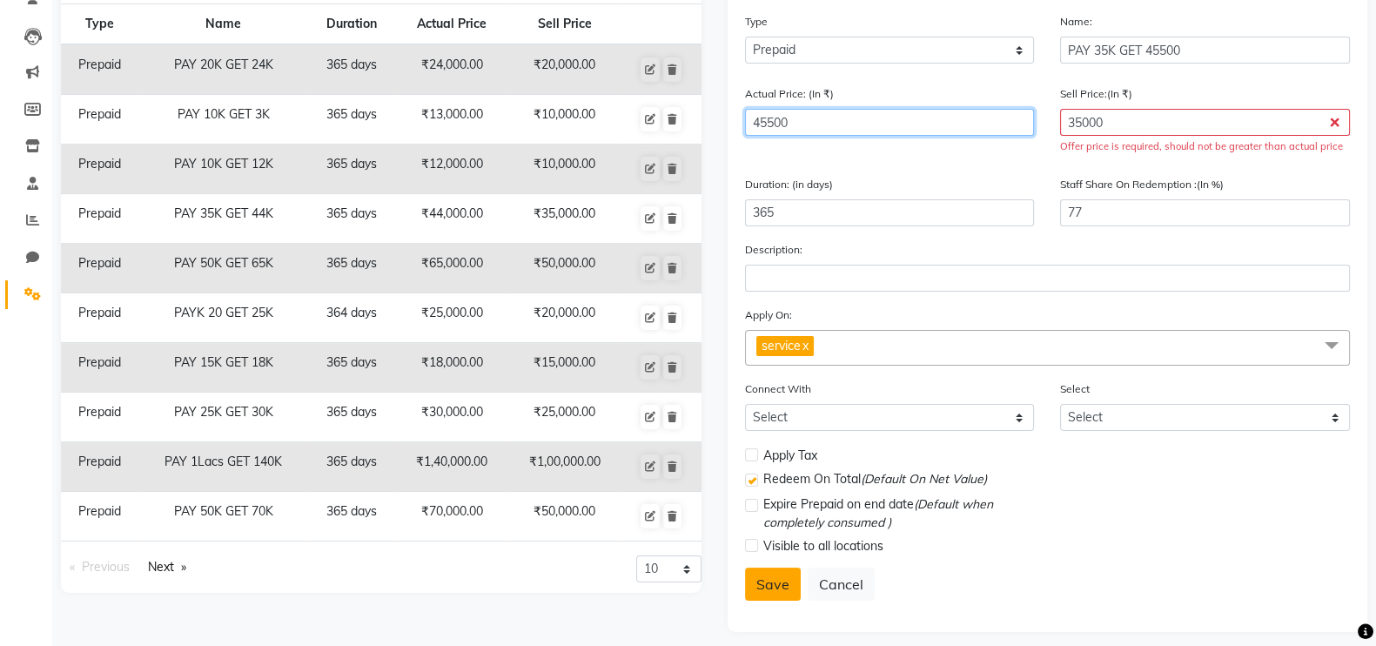
type input "45500"
click at [760, 585] on button "Save" at bounding box center [773, 583] width 56 height 33
click at [975, 171] on form "Type Select Type Voucher Prepaid Gift Card Name: PAY 35K GET 45500 Actual Price…" at bounding box center [1048, 313] width 606 height 602
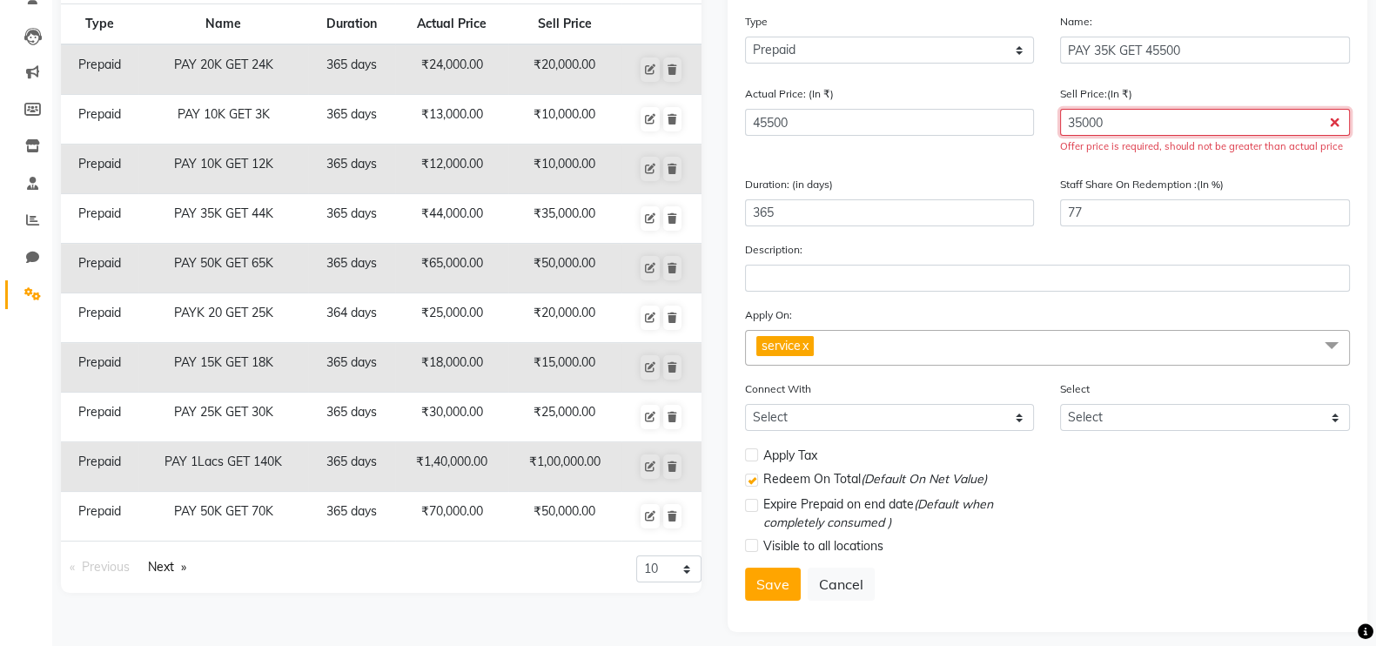
click at [1087, 121] on input "35000" at bounding box center [1205, 122] width 290 height 27
type input "0"
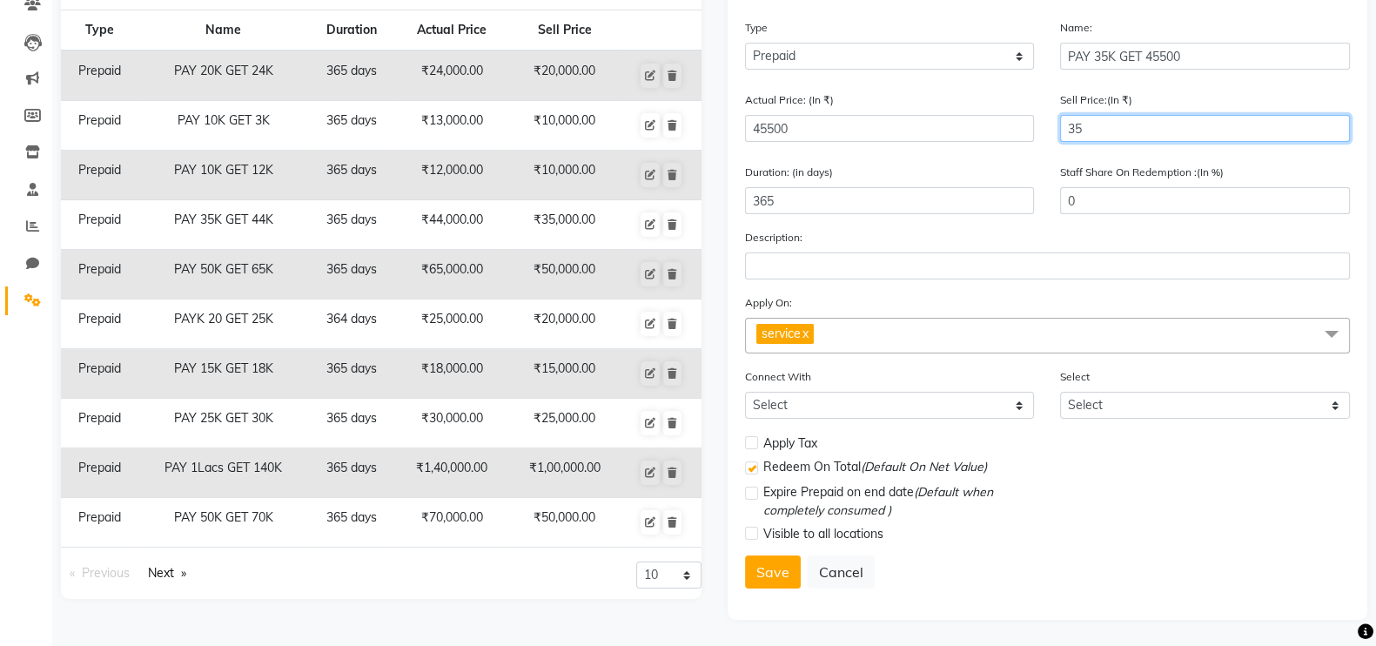
type input "350"
type input "1"
type input "3500"
type input "8"
type input "35000"
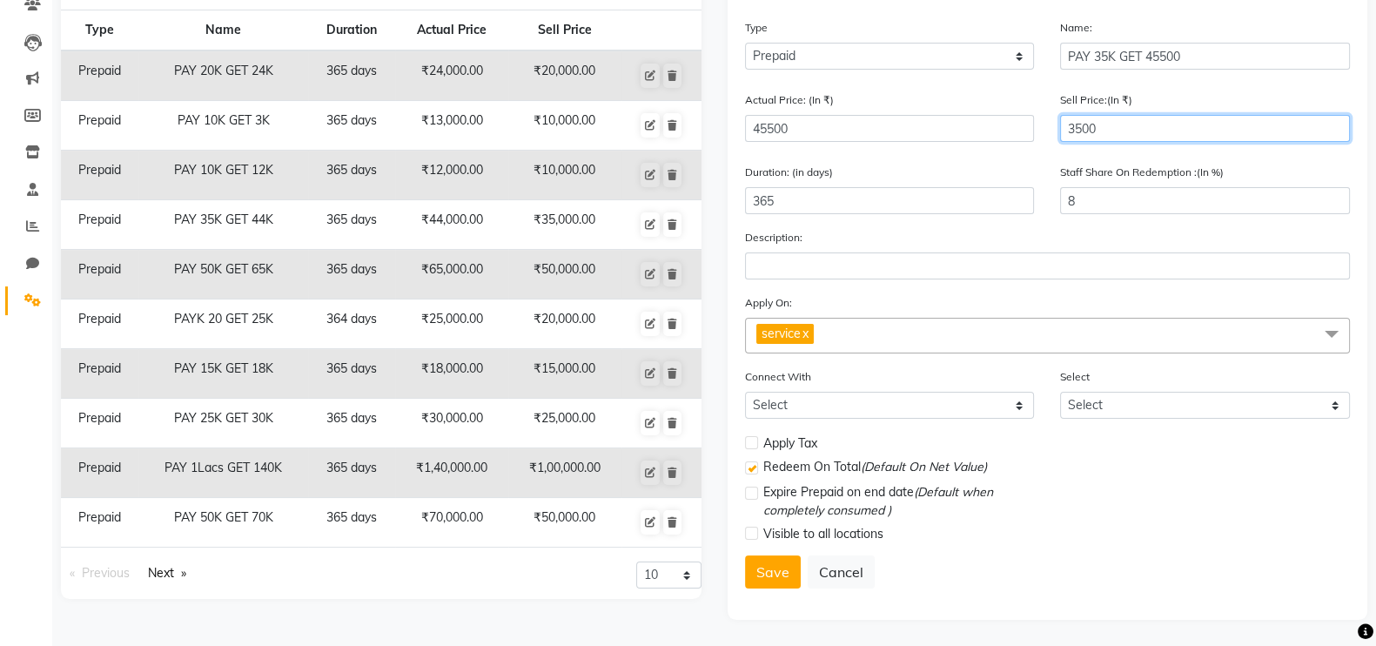
type input "77"
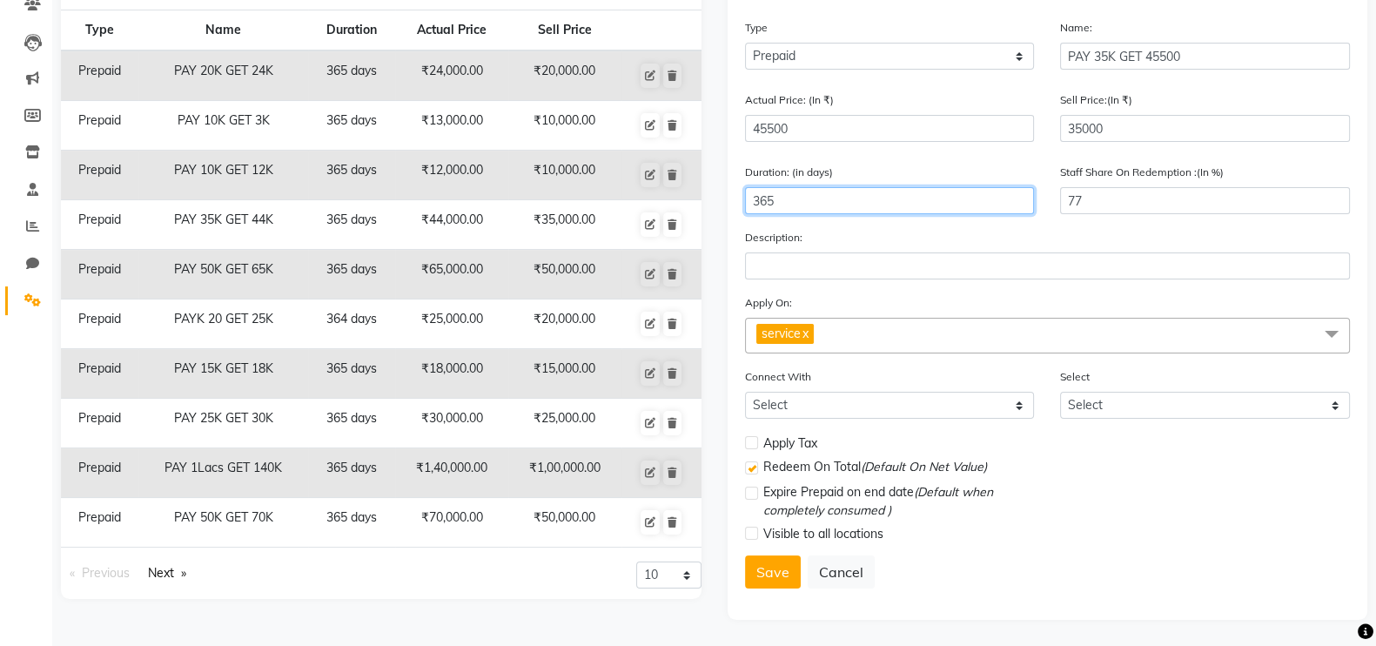
click at [1030, 208] on input "365" at bounding box center [890, 200] width 290 height 27
click at [771, 565] on button "Save" at bounding box center [773, 571] width 56 height 33
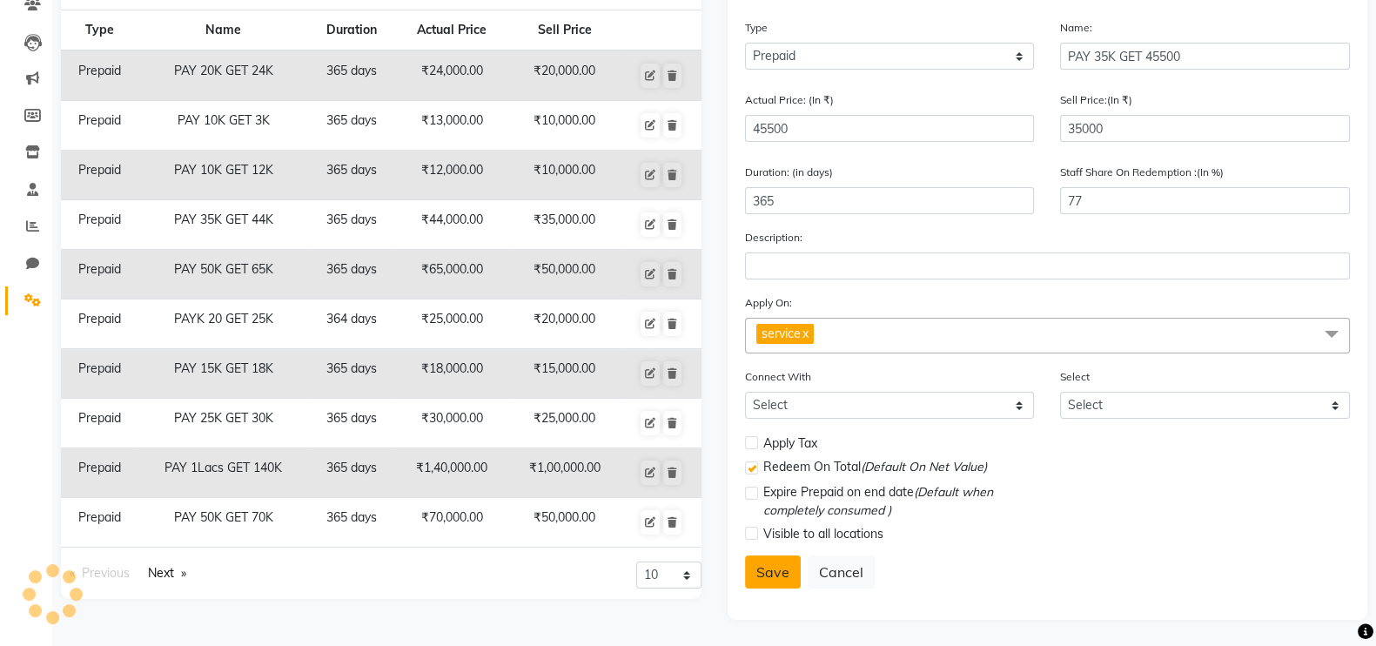
select select
checkbox input "false"
checkbox input "true"
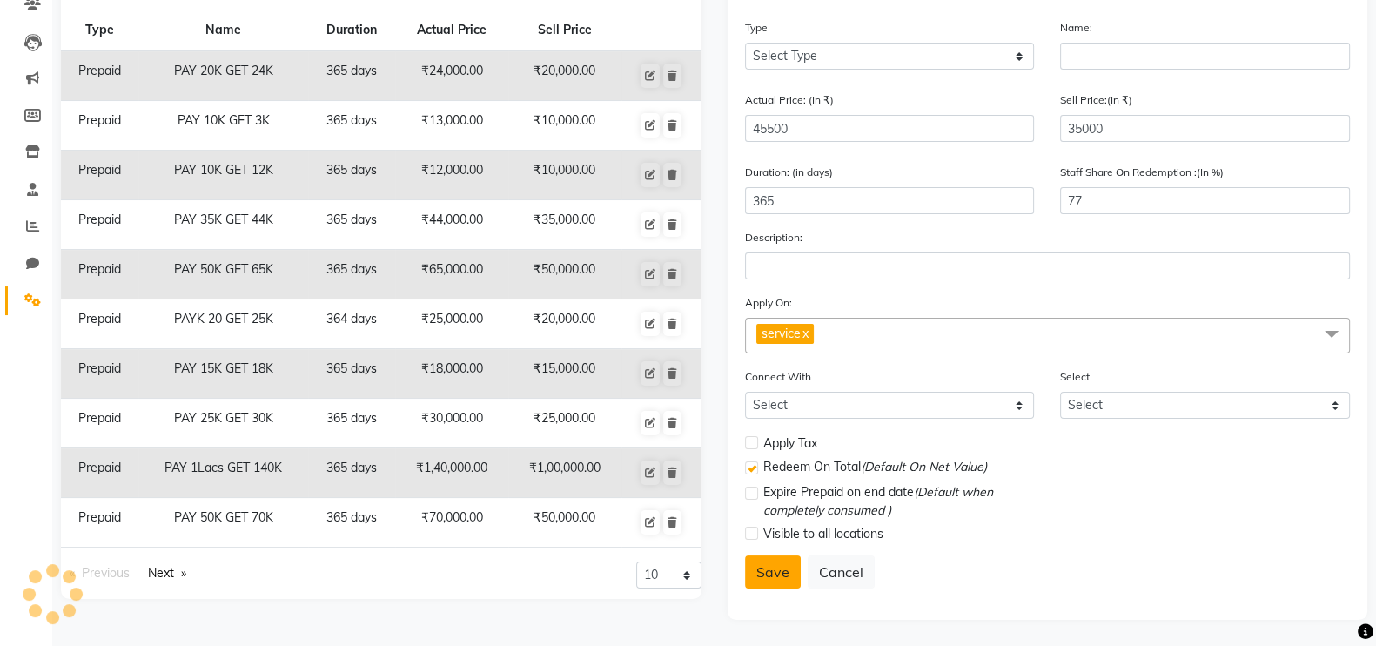
checkbox input "false"
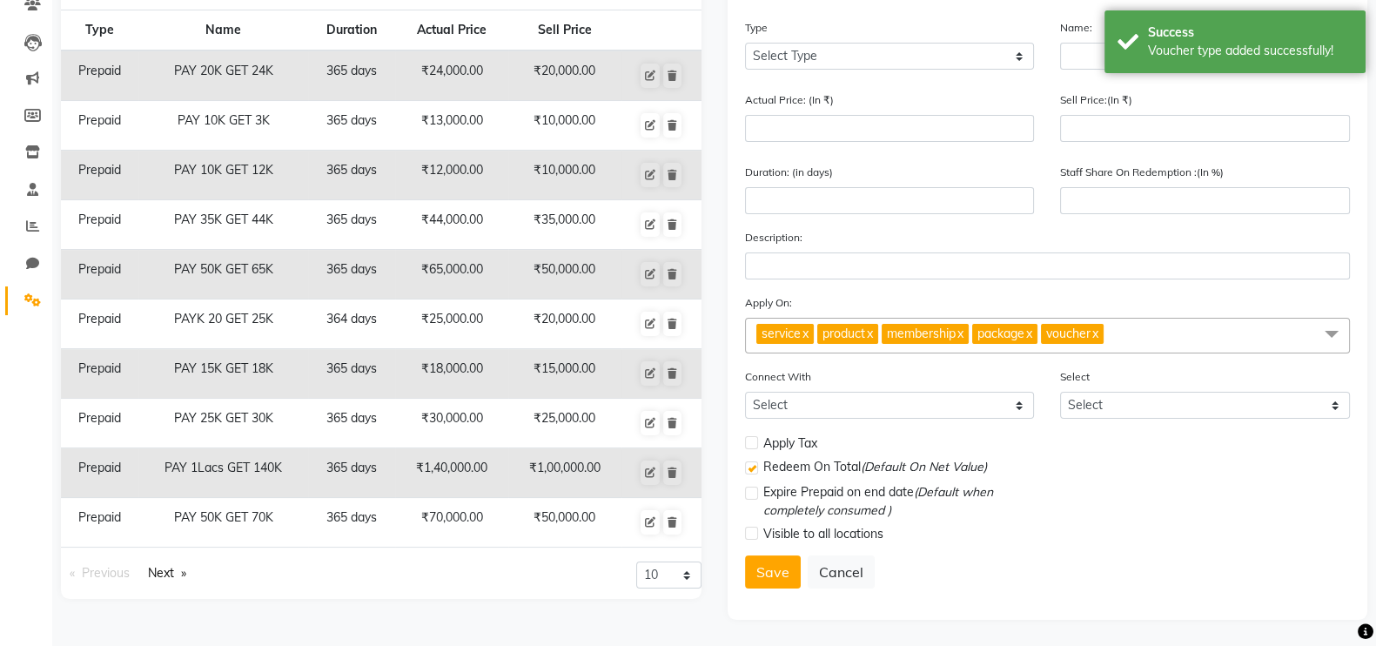
scroll to position [0, 0]
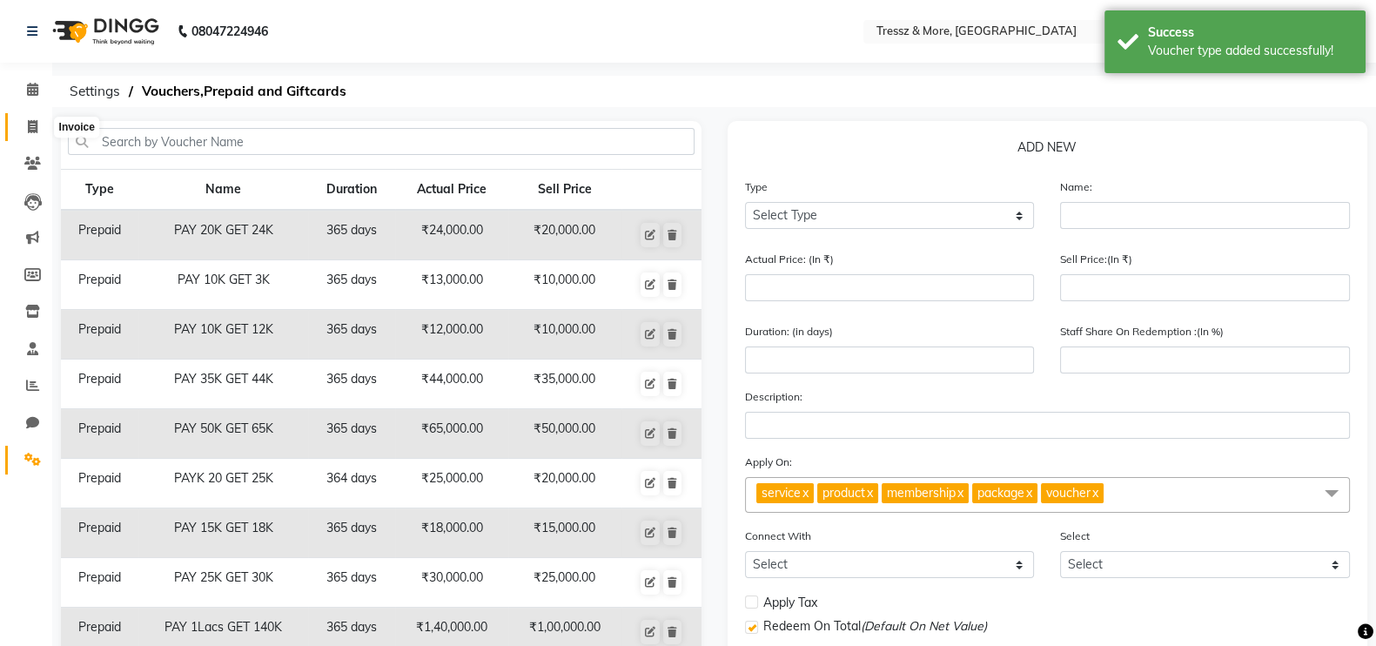
click at [30, 131] on icon at bounding box center [33, 126] width 10 height 13
select select "service"
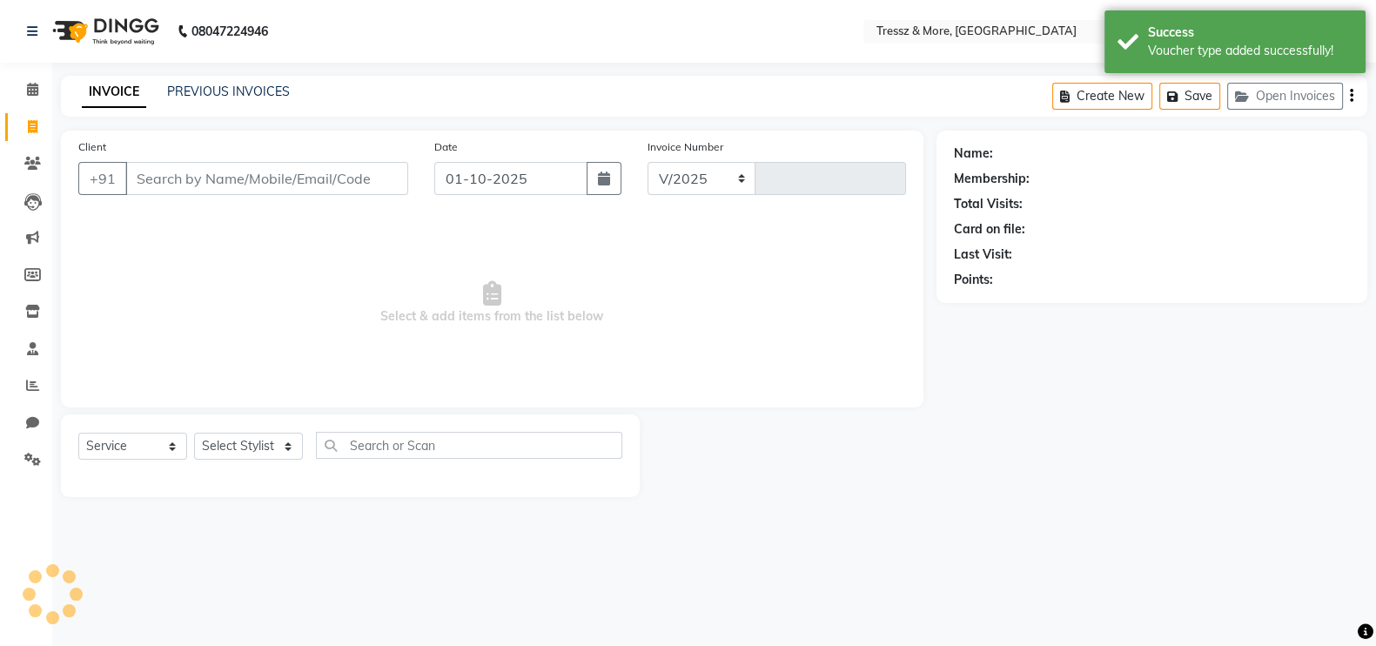
select select "3037"
type input "2770"
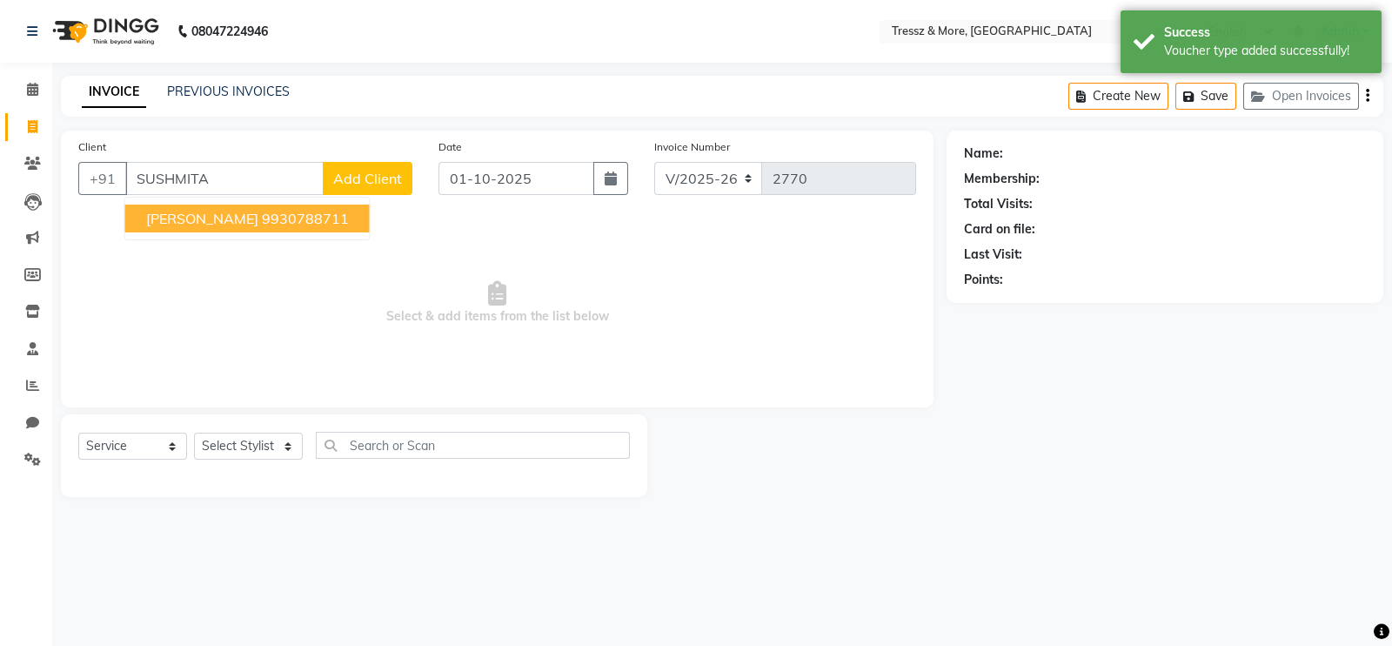
click at [257, 219] on span "[PERSON_NAME]" at bounding box center [202, 218] width 112 height 17
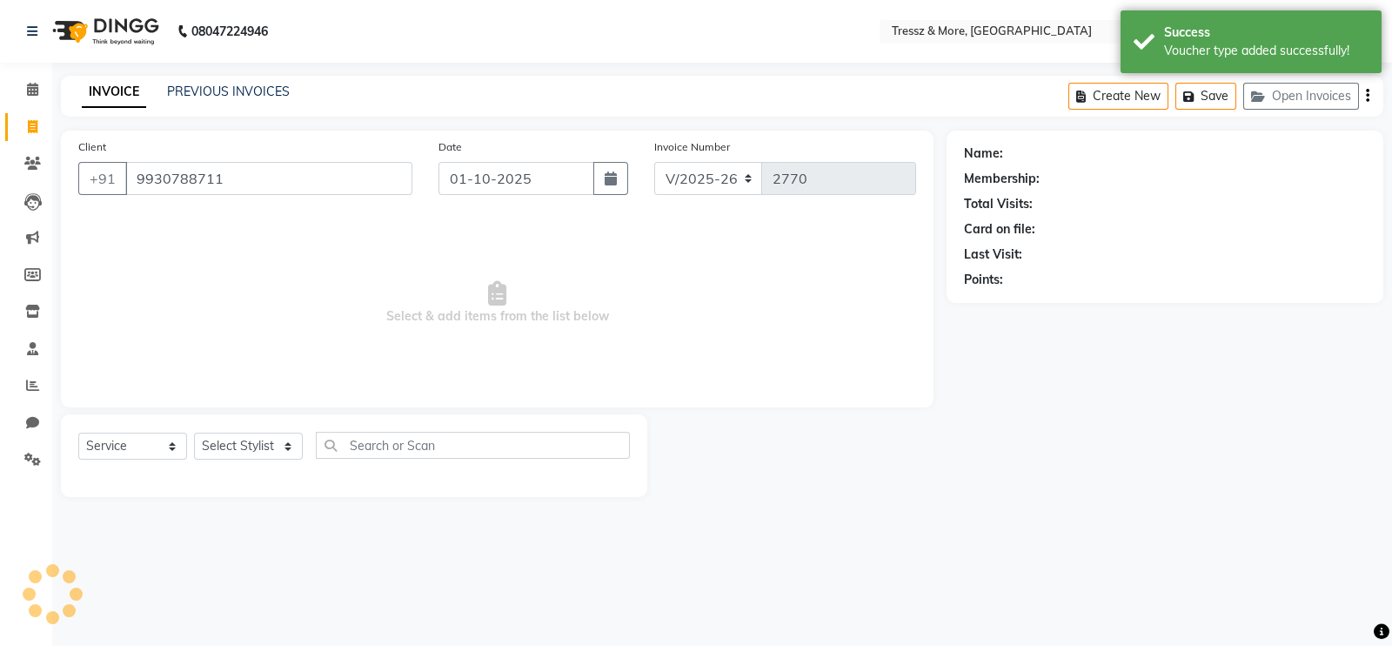
type input "9930788711"
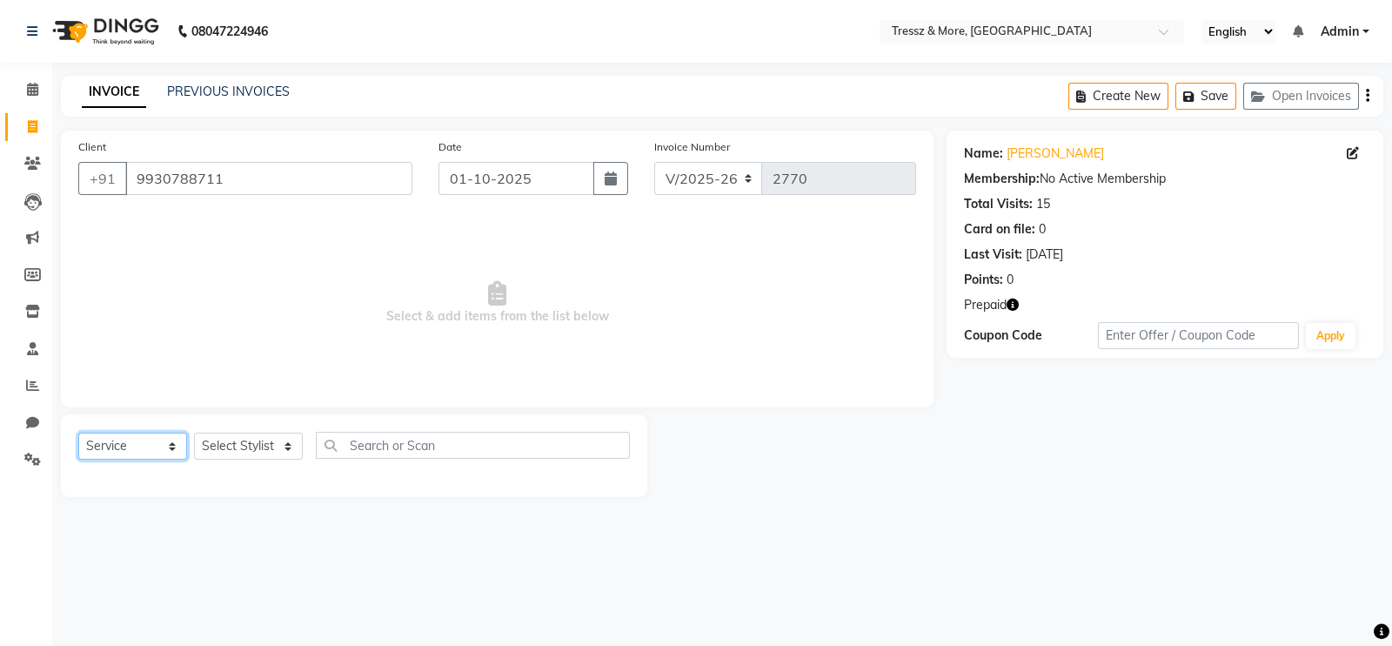
click at [129, 454] on select "Select Service Product Membership Package Voucher Prepaid Gift Card" at bounding box center [132, 445] width 109 height 27
click at [601, 174] on button "button" at bounding box center [610, 178] width 35 height 33
select select "10"
select select "2025"
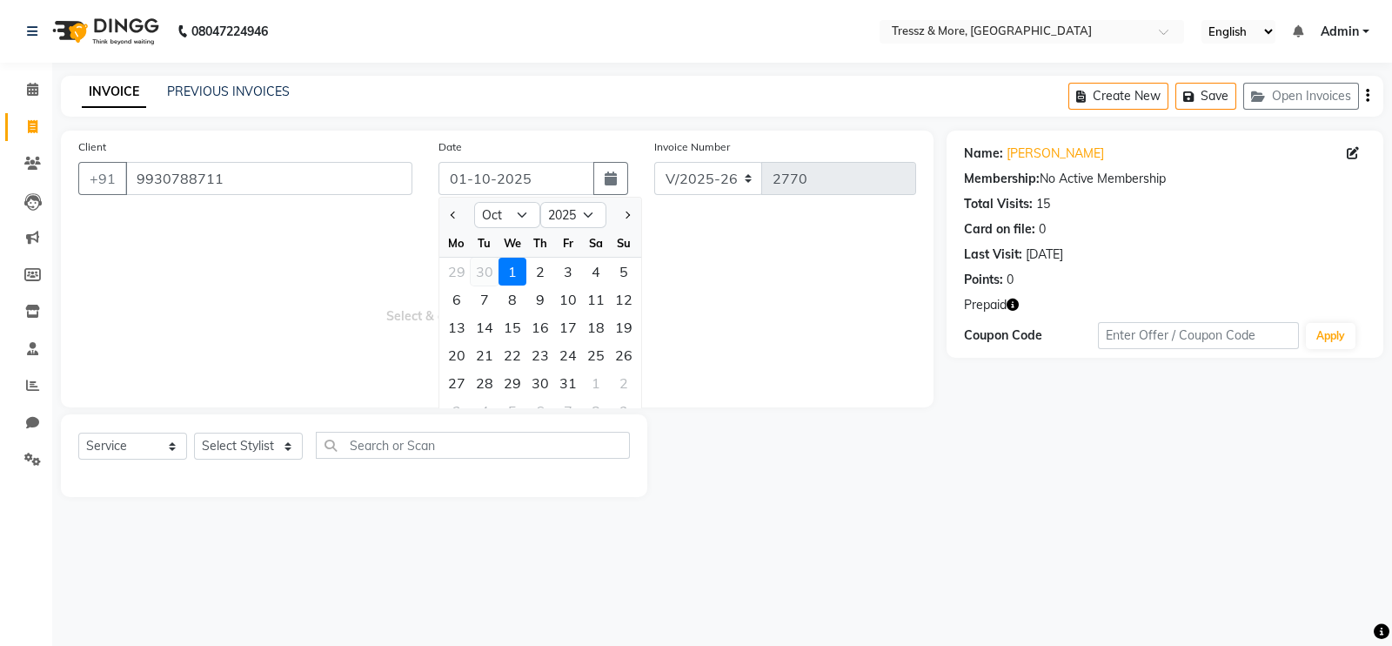
click at [486, 269] on div "30" at bounding box center [485, 272] width 28 height 28
type input "30-09-2025"
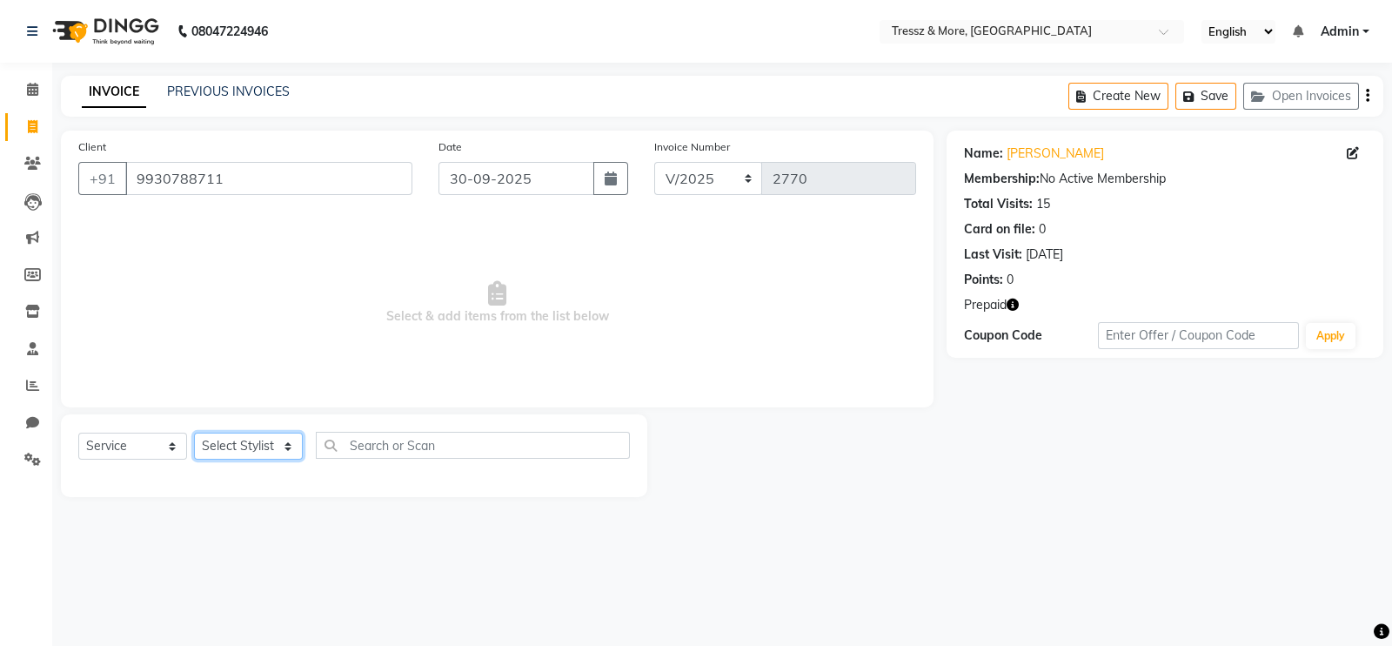
click at [256, 453] on select "Select Stylist [PERSON_NAME] [PERSON_NAME] [PERSON_NAME] [PERSON_NAME] [PERSON_…" at bounding box center [248, 445] width 109 height 27
select select "72136"
click at [194, 433] on select "Select Stylist [PERSON_NAME] [PERSON_NAME] [PERSON_NAME] [PERSON_NAME] [PERSON_…" at bounding box center [248, 445] width 109 height 27
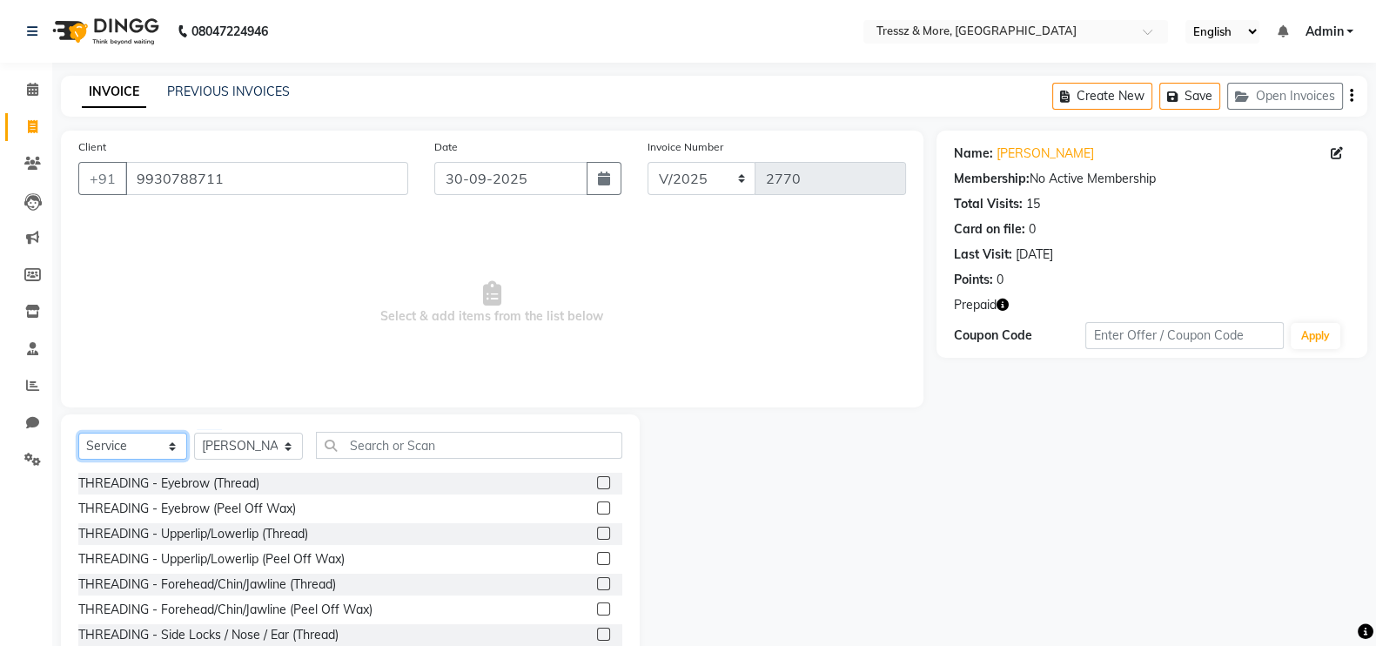
click at [143, 450] on select "Select Service Product Membership Package Voucher Prepaid Gift Card" at bounding box center [132, 445] width 109 height 27
select select "P"
click at [78, 433] on select "Select Service Product Membership Package Voucher Prepaid Gift Card" at bounding box center [132, 445] width 109 height 27
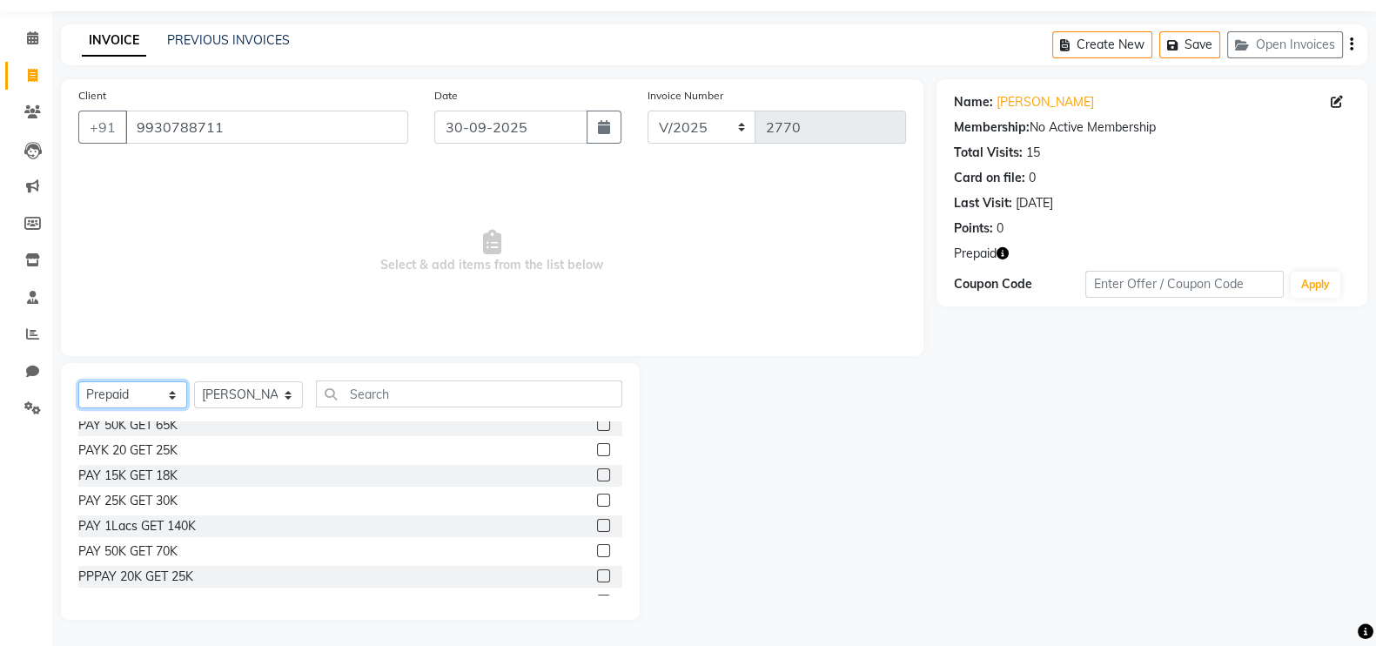
scroll to position [128, 0]
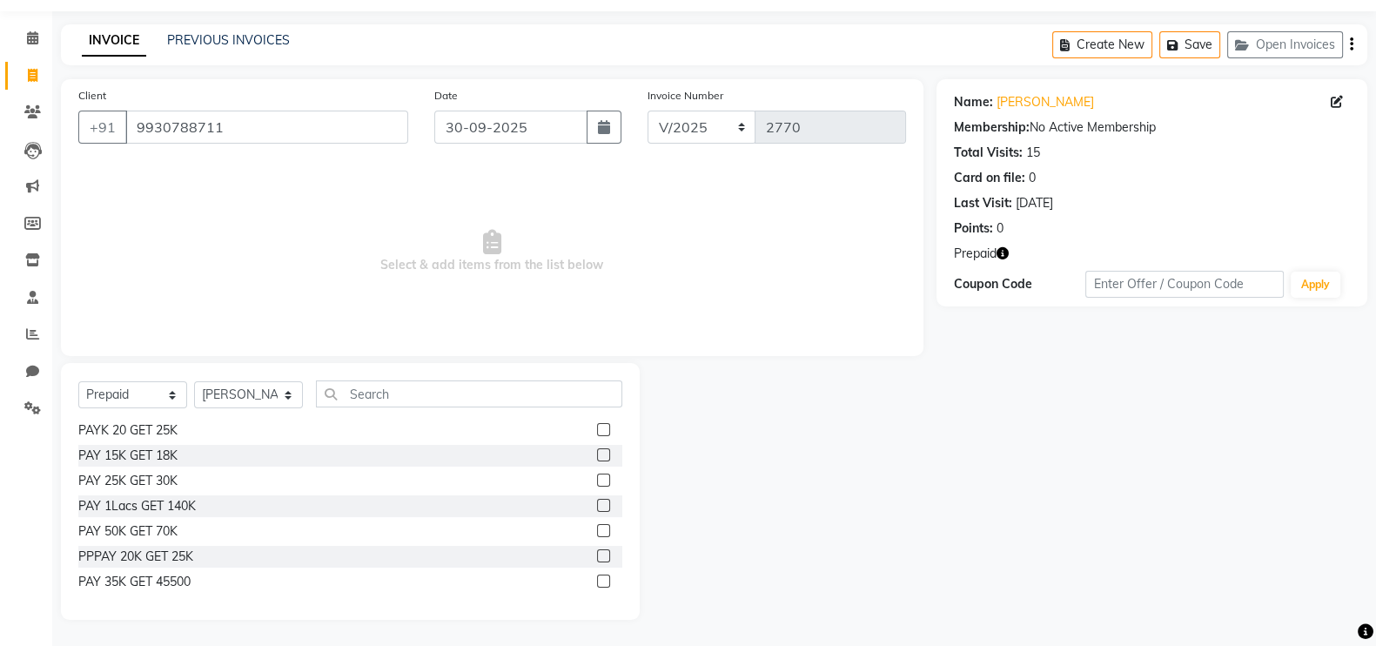
click at [597, 582] on label at bounding box center [603, 580] width 13 height 13
click at [597, 582] on input "checkbox" at bounding box center [602, 581] width 11 height 11
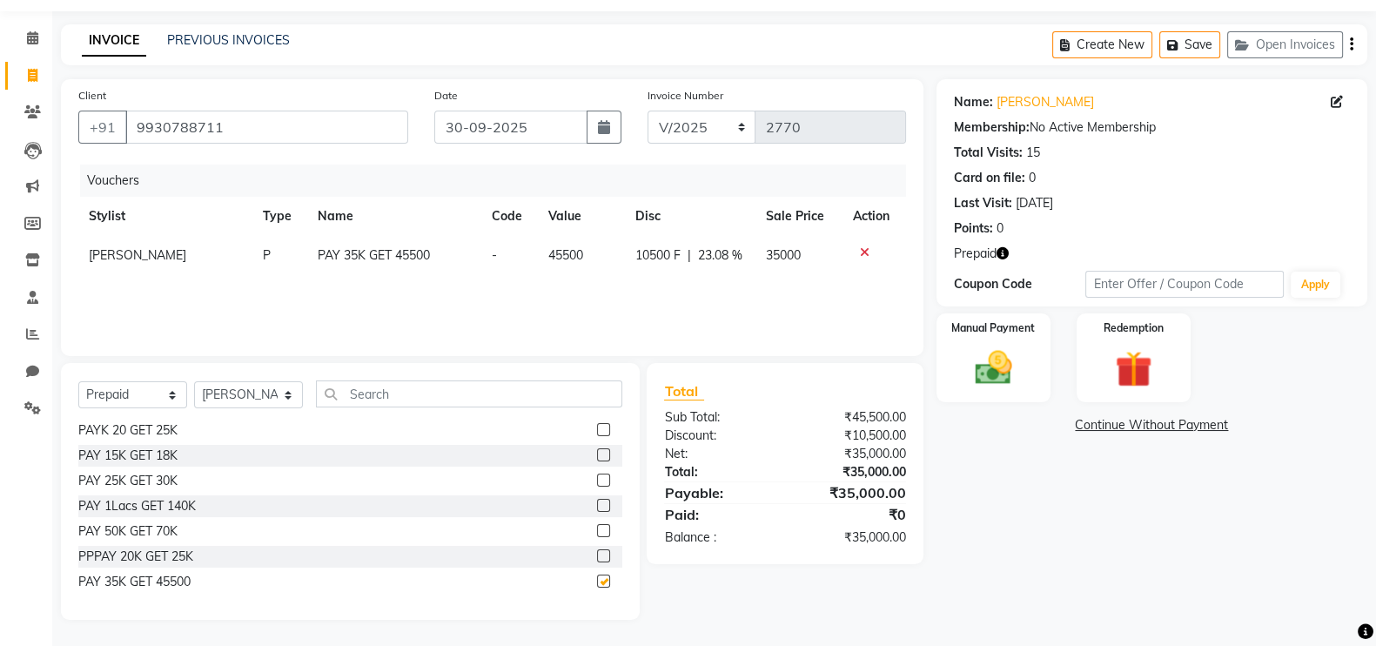
checkbox input "false"
click at [996, 352] on img at bounding box center [993, 367] width 62 height 44
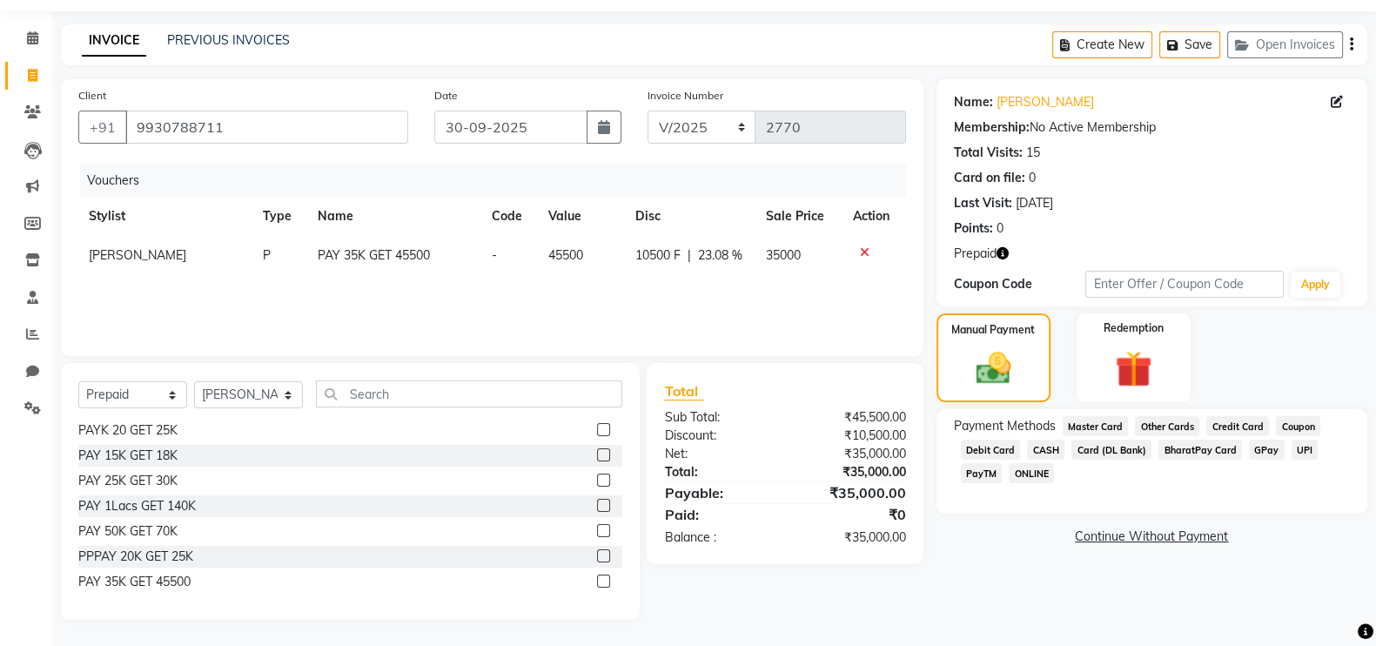
click at [1042, 452] on span "CASH" at bounding box center [1045, 449] width 37 height 20
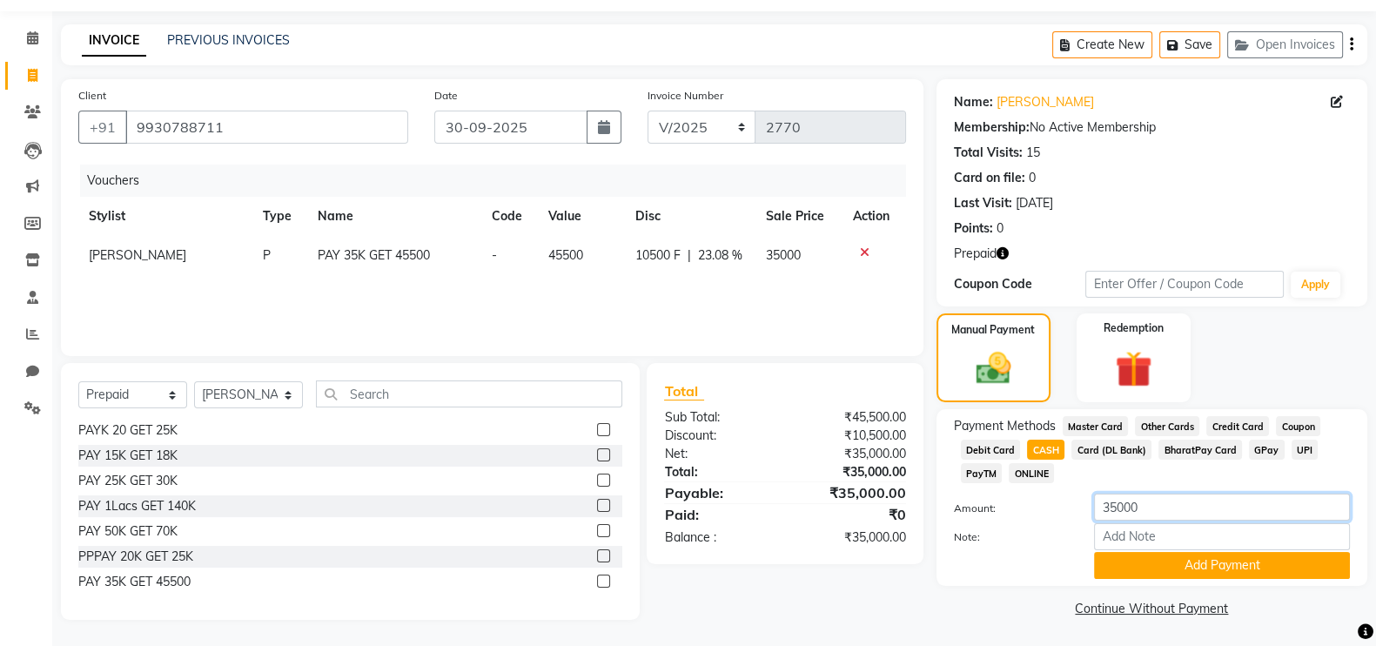
click at [1114, 505] on input "35000" at bounding box center [1222, 506] width 256 height 27
type input "25000"
click at [1148, 563] on button "Add Payment" at bounding box center [1222, 565] width 256 height 27
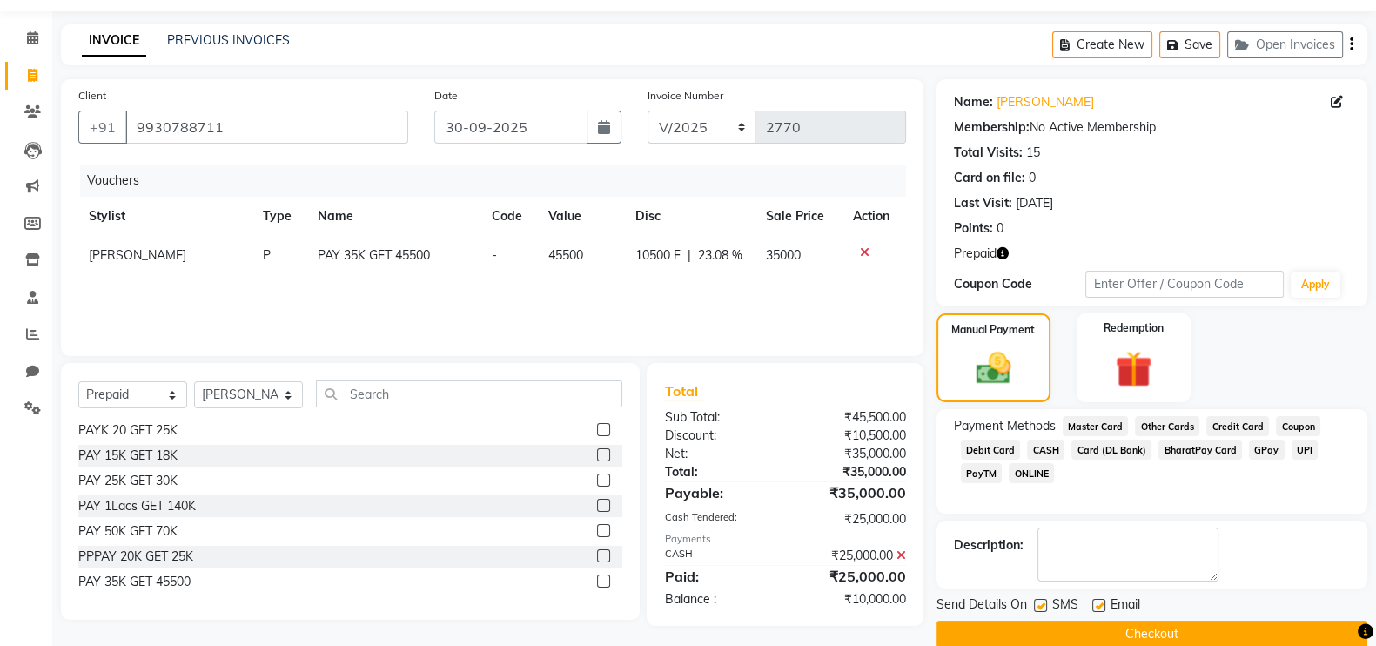
click at [1257, 442] on span "GPay" at bounding box center [1267, 449] width 36 height 20
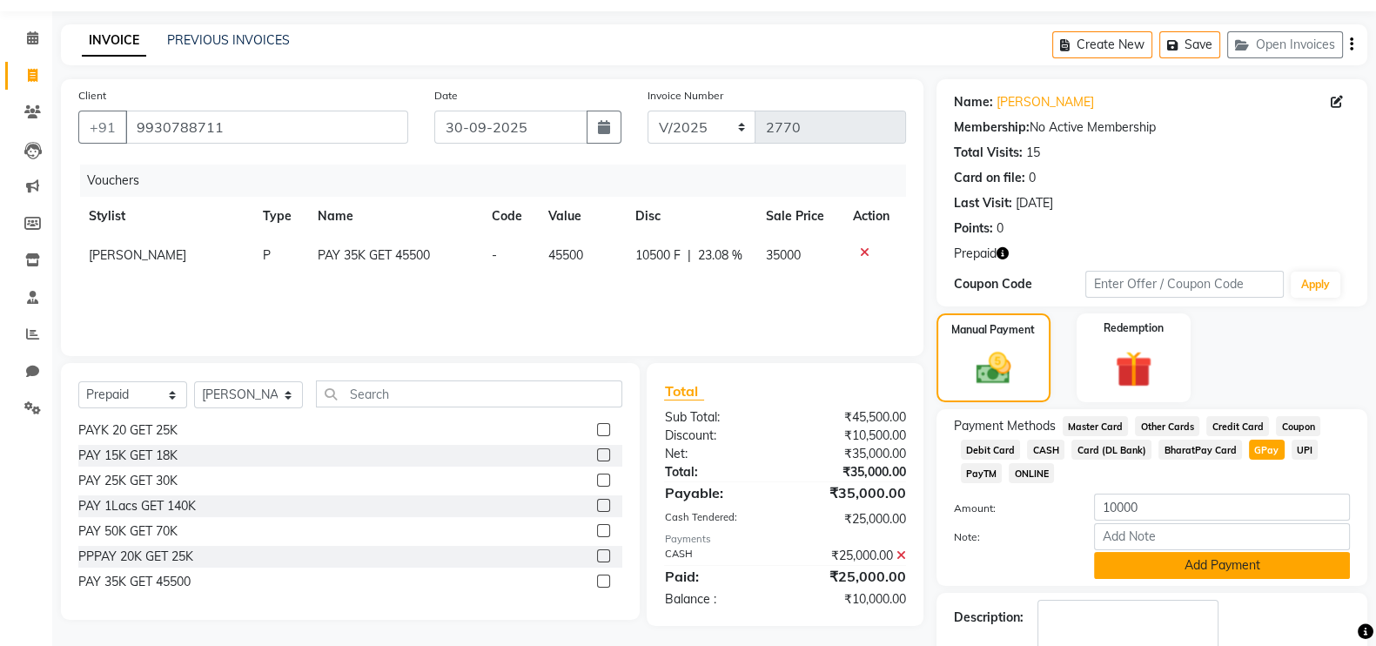
click at [1190, 563] on button "Add Payment" at bounding box center [1222, 565] width 256 height 27
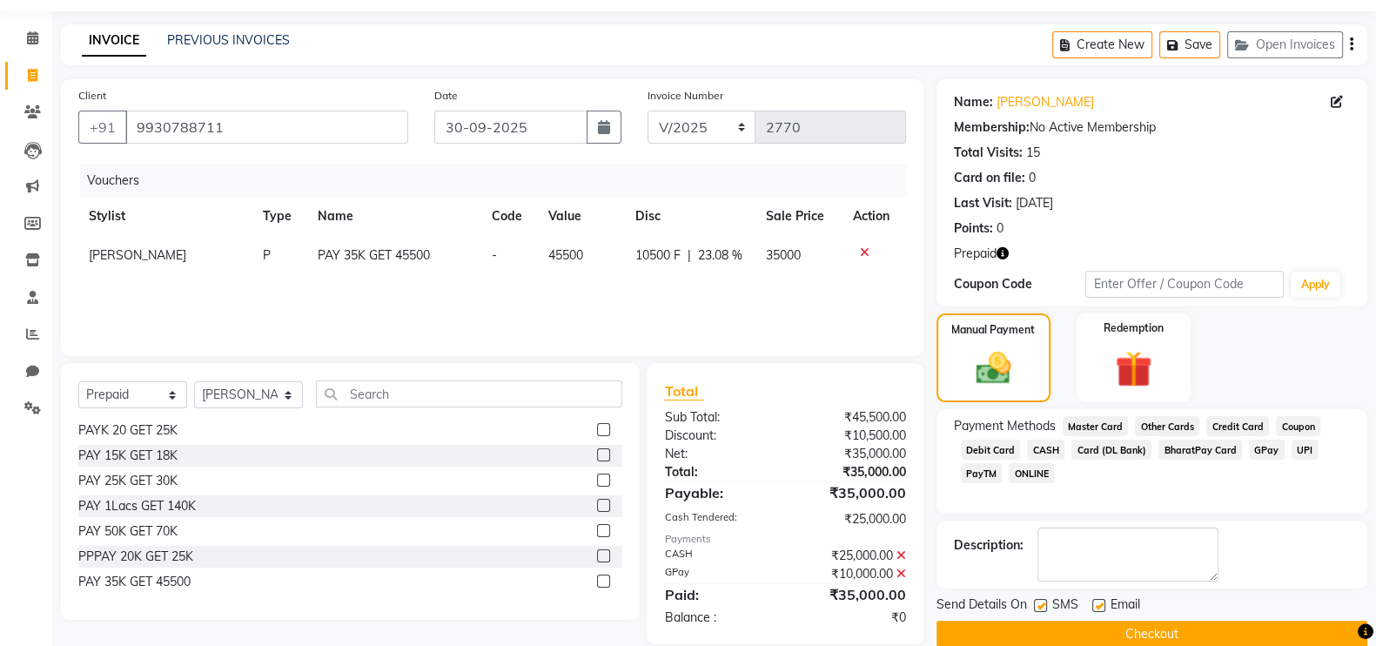
click at [1210, 625] on button "Checkout" at bounding box center [1151, 633] width 431 height 27
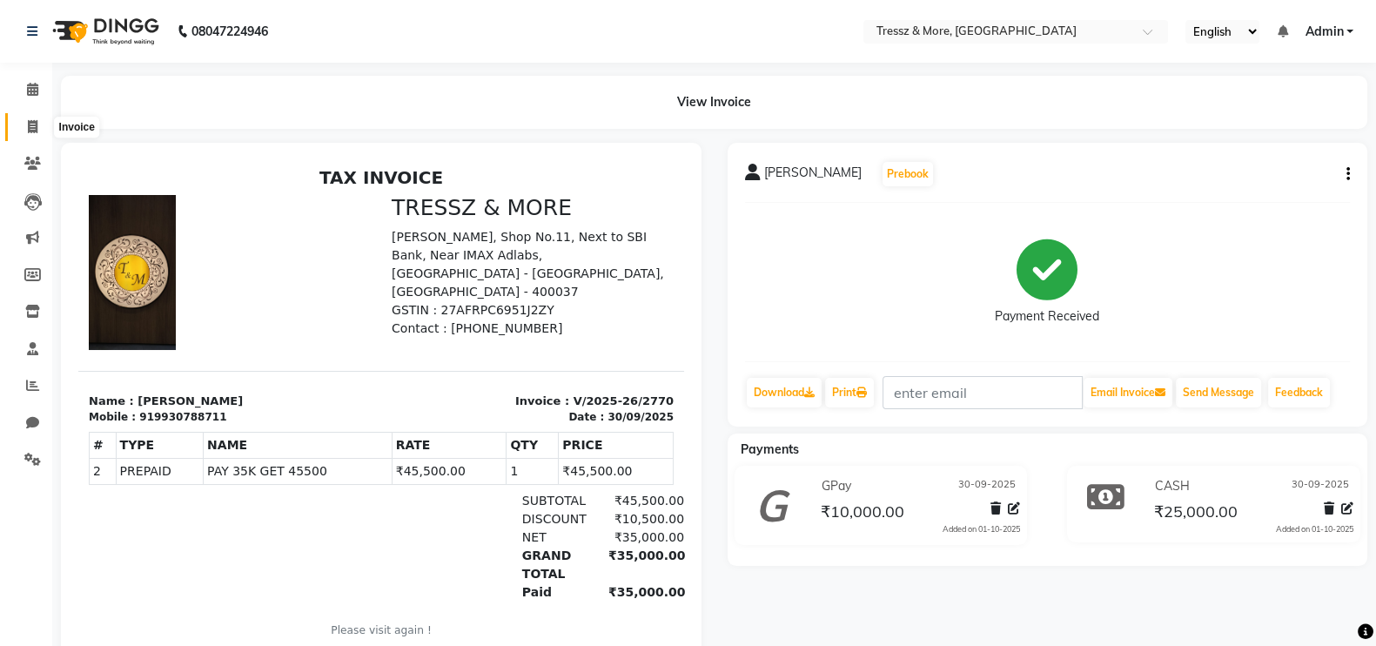
click at [41, 131] on span at bounding box center [32, 127] width 30 height 20
select select "3037"
select select "service"
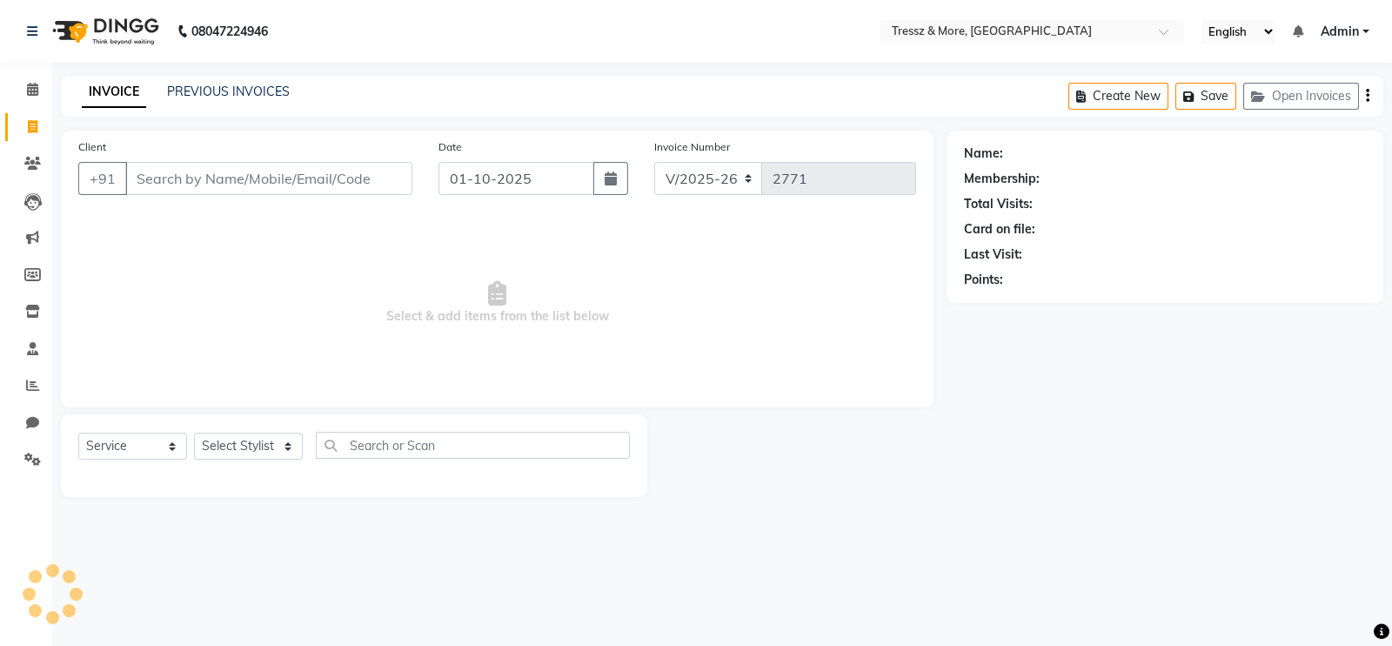
click at [267, 180] on input "Client" at bounding box center [268, 178] width 287 height 33
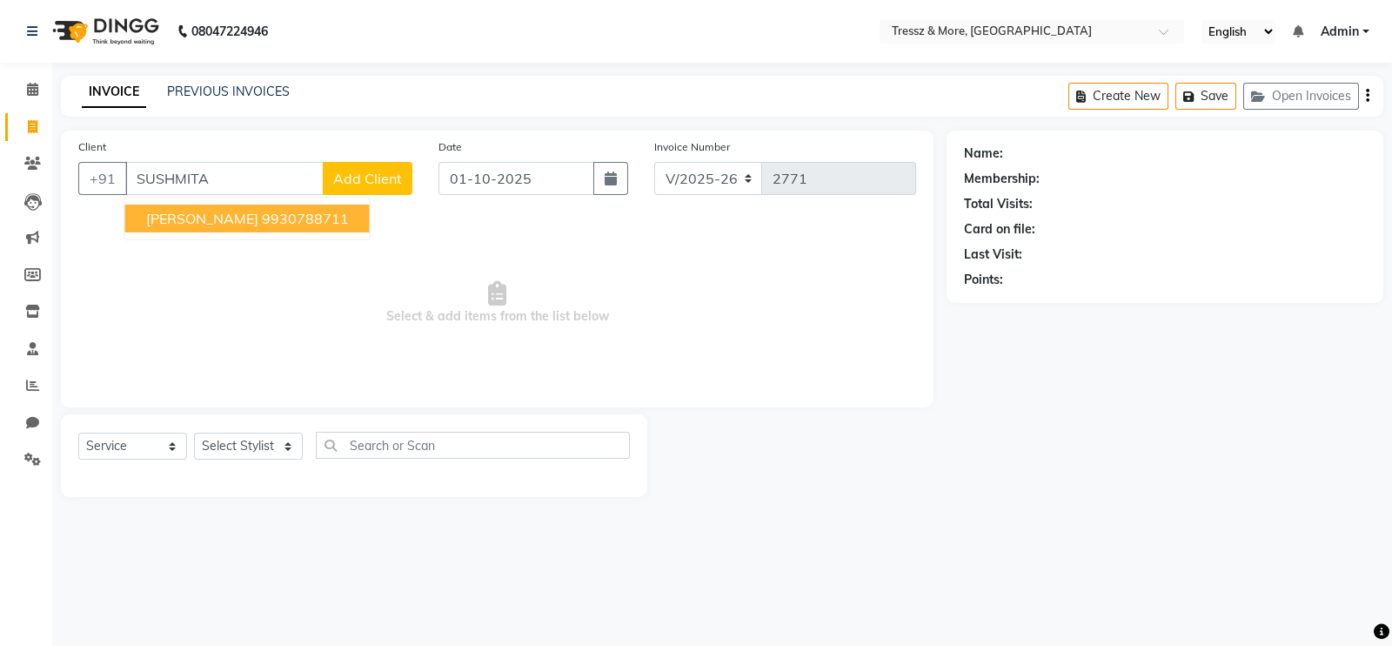
click at [258, 218] on span "[PERSON_NAME]" at bounding box center [202, 218] width 112 height 17
type input "9930788711"
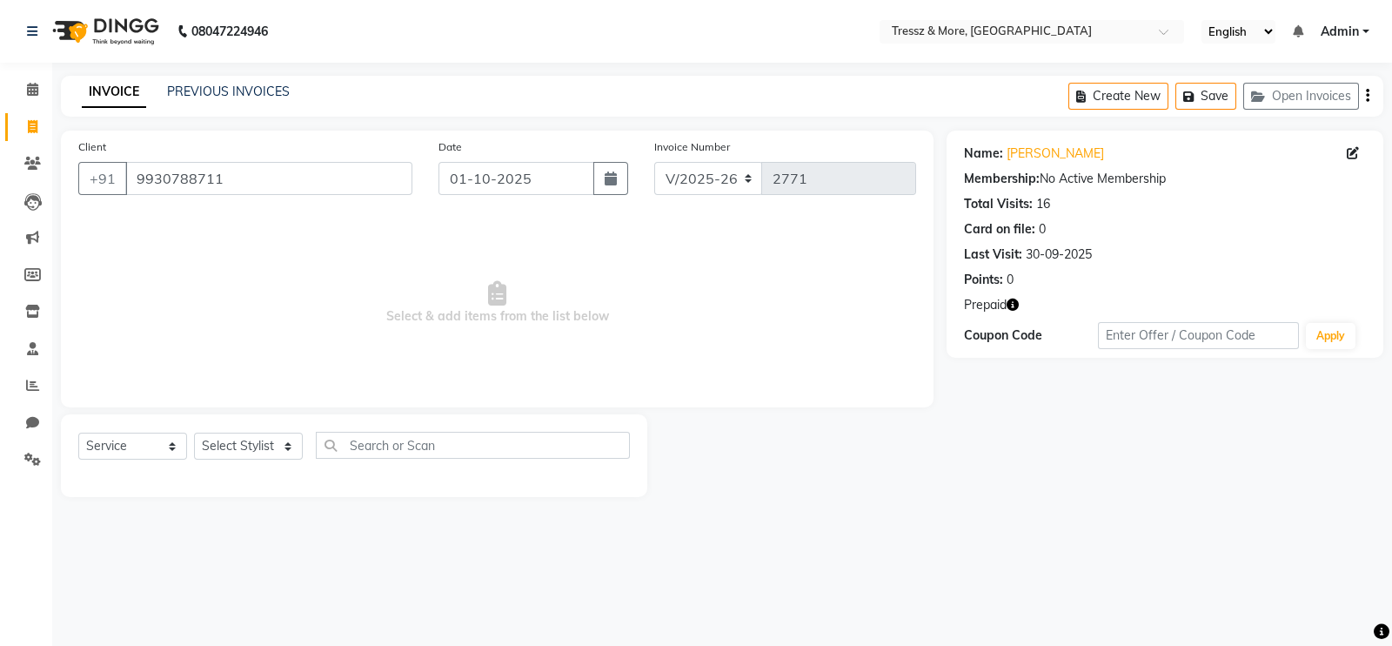
click at [1012, 299] on icon "button" at bounding box center [1013, 304] width 12 height 12
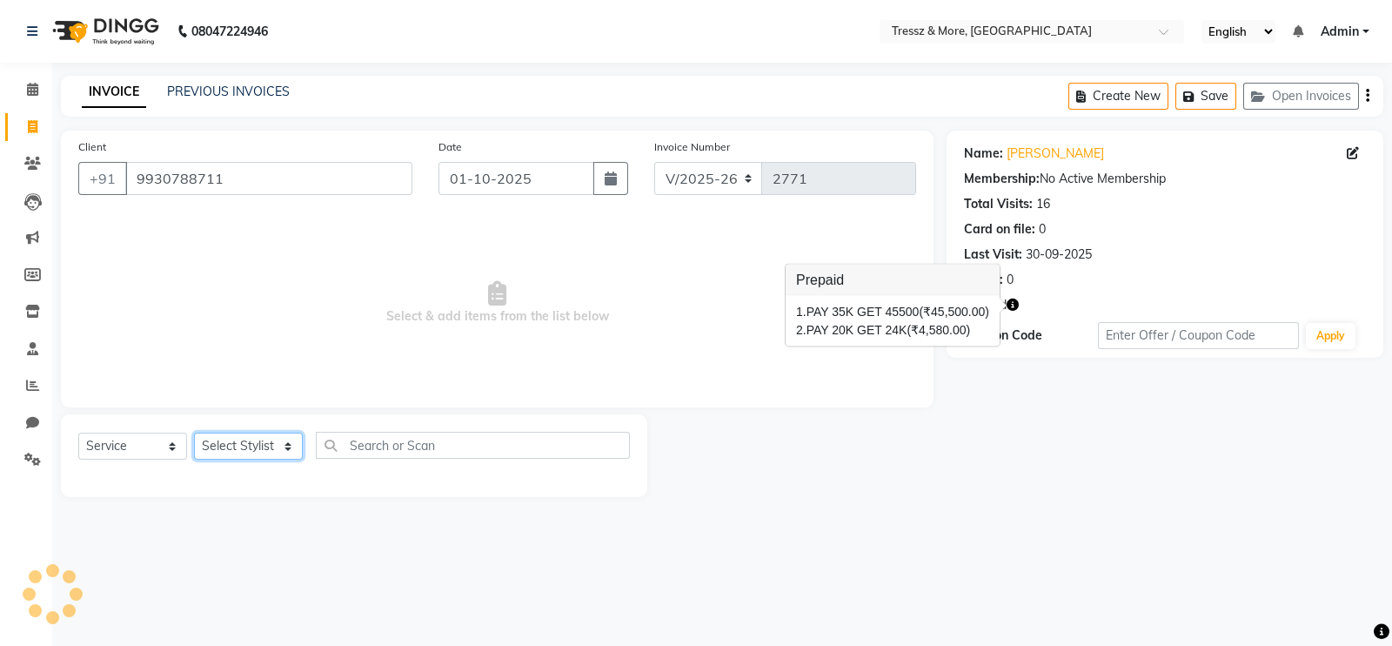
click at [235, 454] on select "Select Stylist [PERSON_NAME] [PERSON_NAME] [PERSON_NAME] [PERSON_NAME] [PERSON_…" at bounding box center [248, 445] width 109 height 27
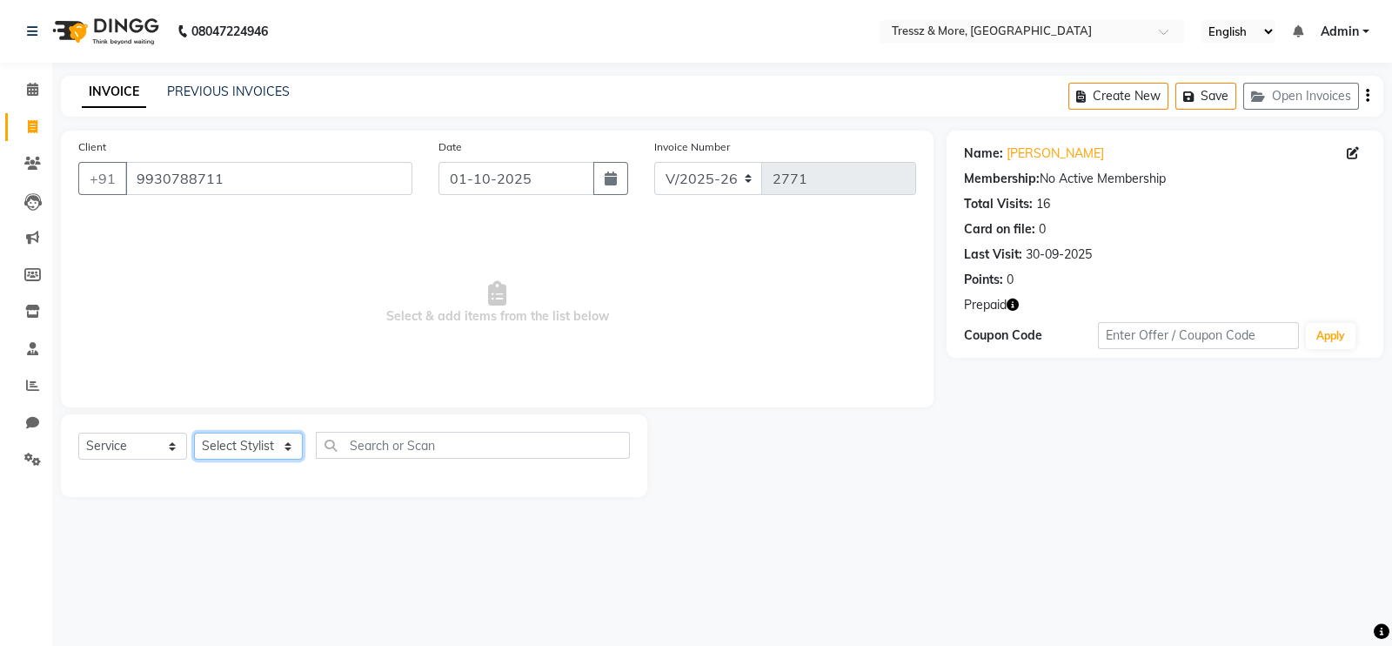
select select "72136"
click at [194, 433] on select "Select Stylist [PERSON_NAME] [PERSON_NAME] [PERSON_NAME] [PERSON_NAME] [PERSON_…" at bounding box center [248, 445] width 109 height 27
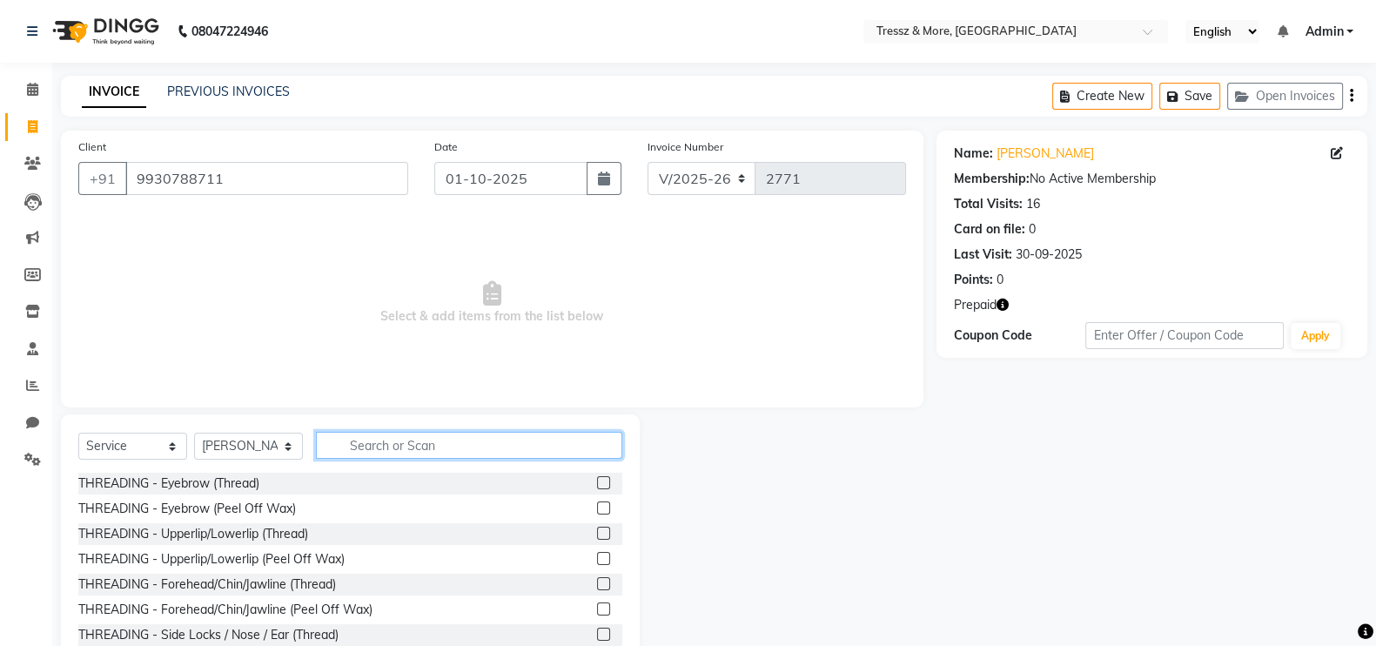
click at [425, 441] on input "text" at bounding box center [469, 445] width 306 height 27
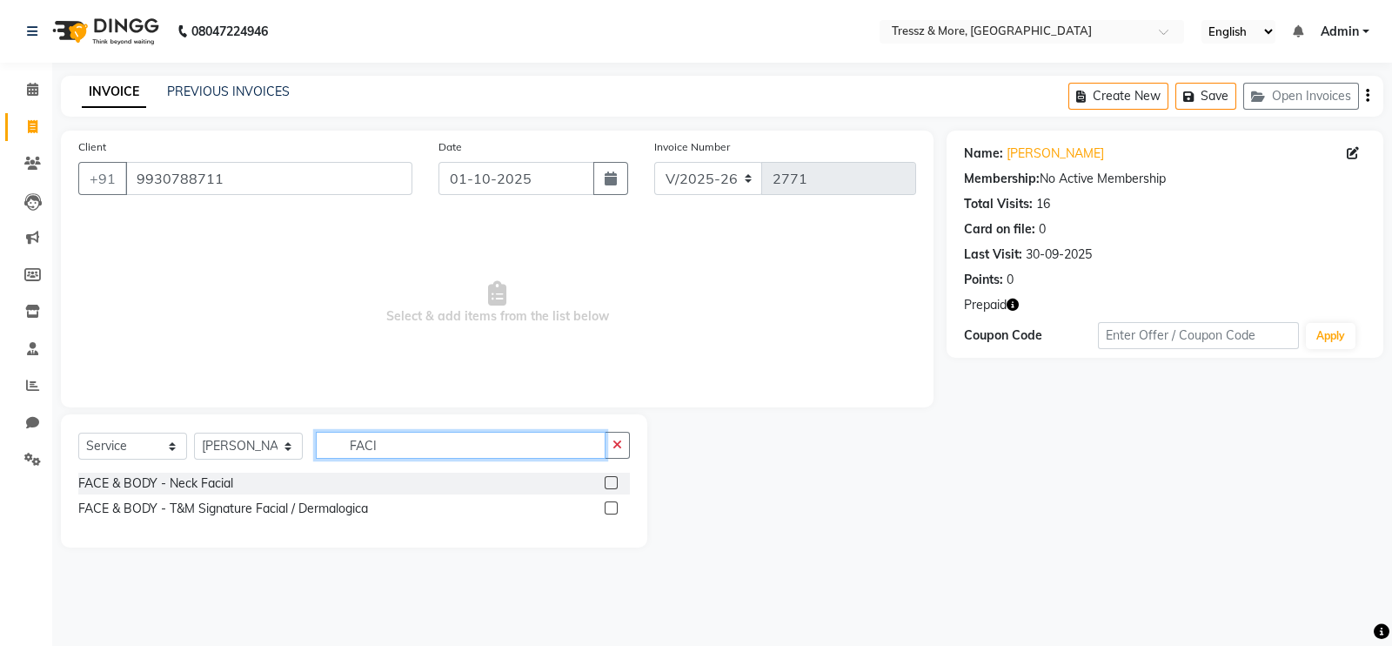
type input "FACI"
click at [613, 502] on label at bounding box center [611, 507] width 13 height 13
click at [613, 503] on input "checkbox" at bounding box center [610, 508] width 11 height 11
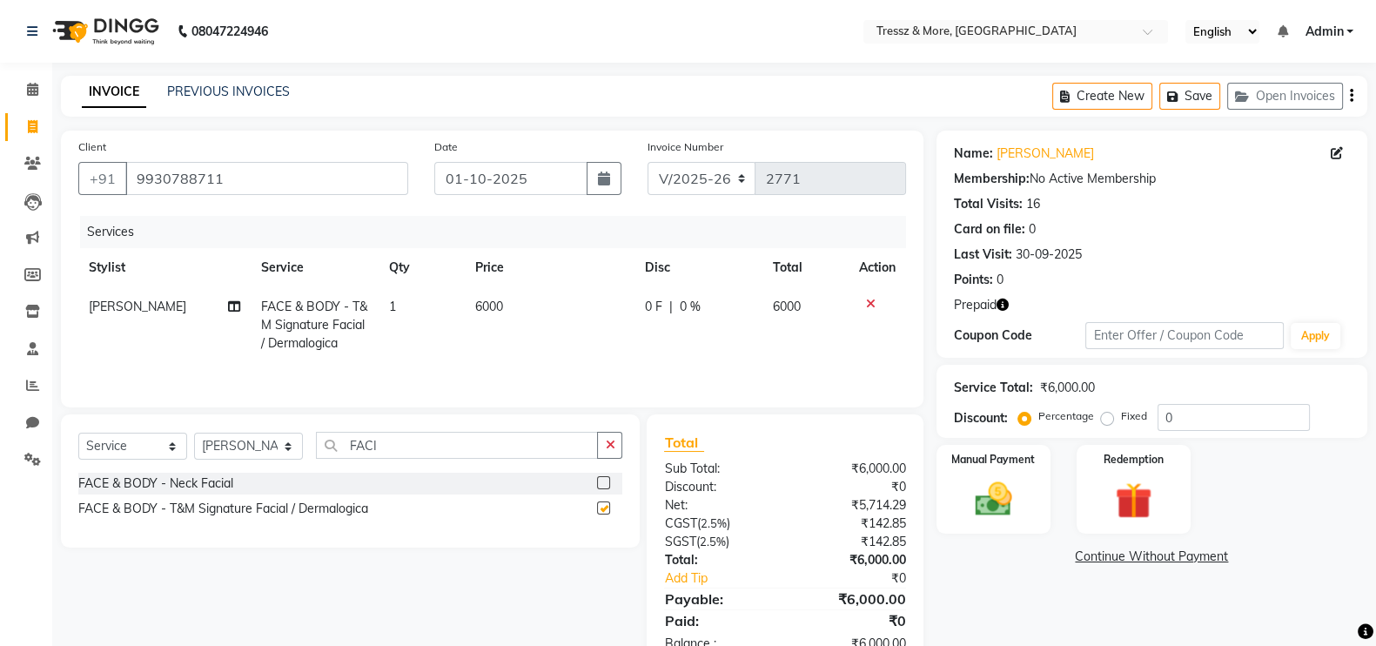
checkbox input "false"
click at [494, 306] on span "6000" at bounding box center [489, 306] width 28 height 16
select select "72136"
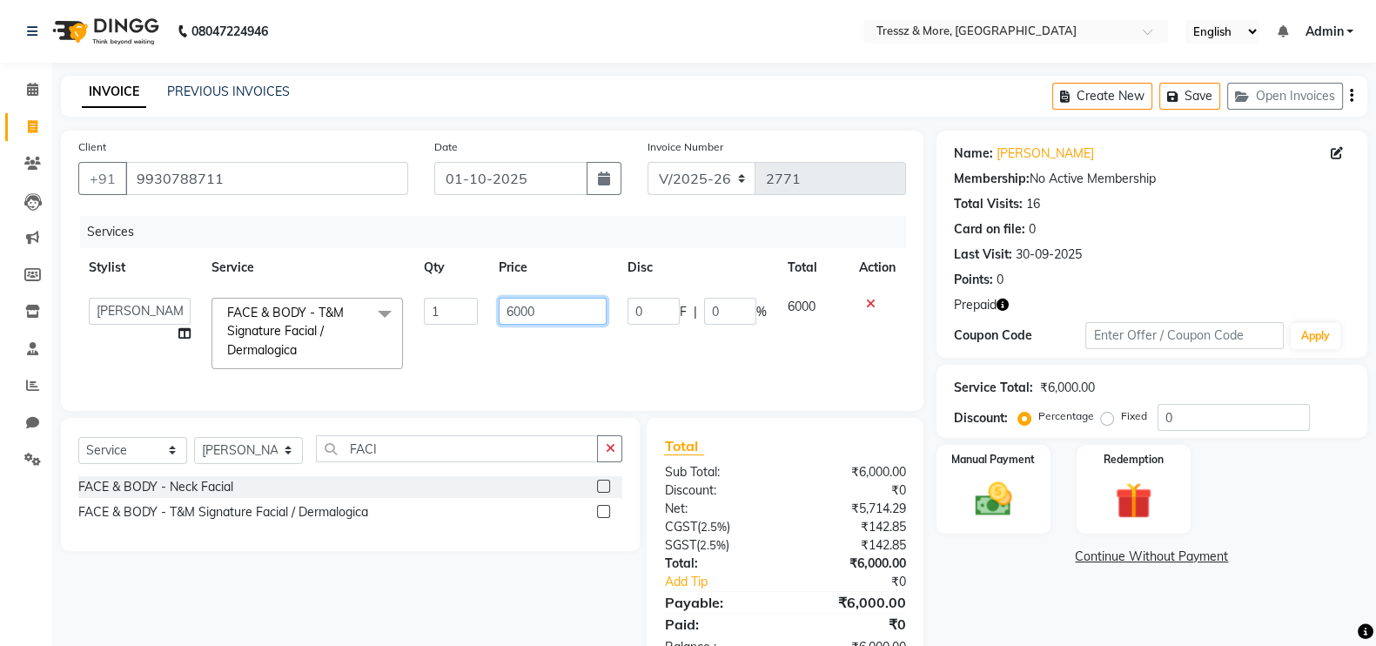
click at [522, 320] on input "6000" at bounding box center [553, 311] width 109 height 27
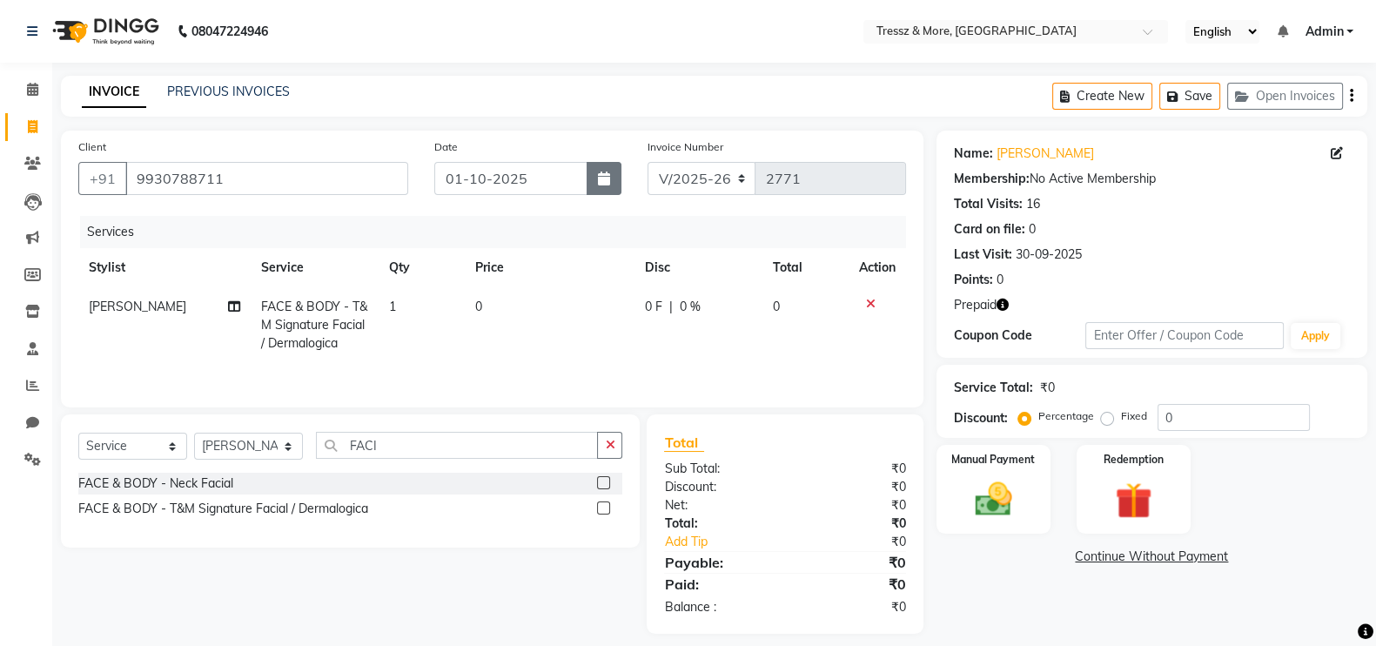
click at [602, 171] on icon "button" at bounding box center [604, 178] width 12 height 14
select select "10"
select select "2025"
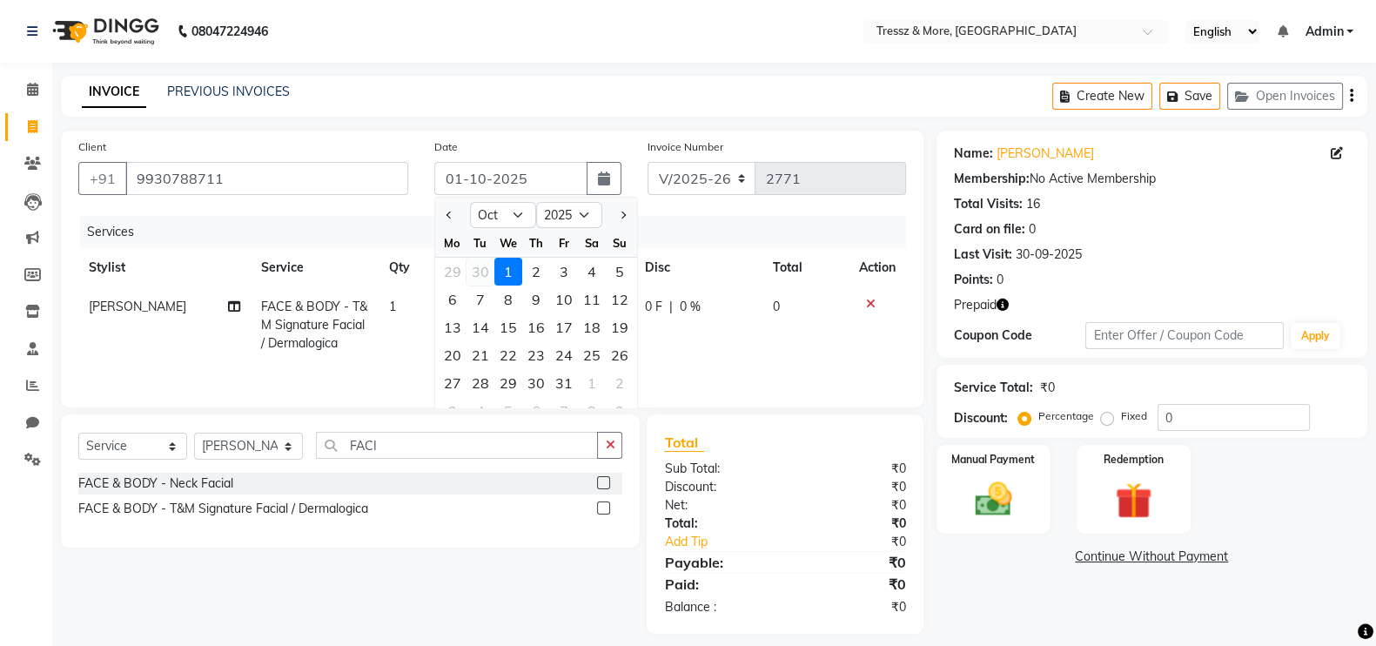
click at [481, 277] on div "30" at bounding box center [480, 272] width 28 height 28
type input "30-09-2025"
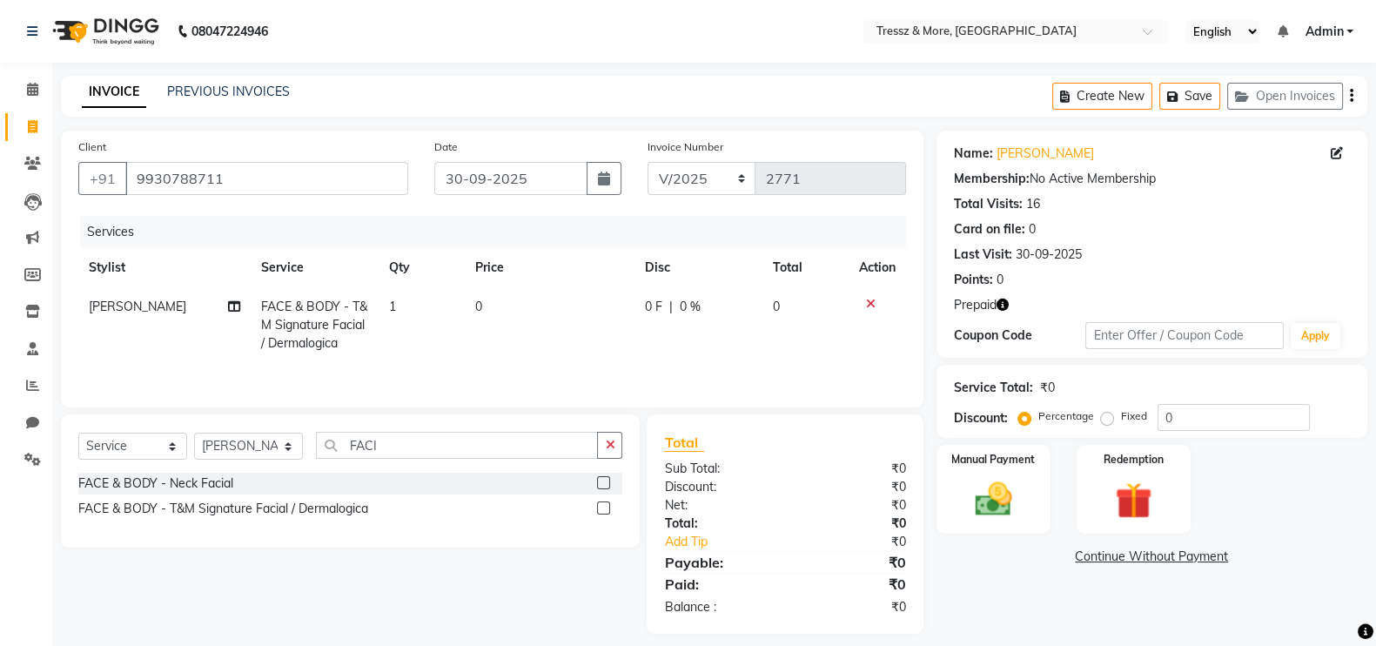
click at [481, 308] on td "0" at bounding box center [550, 325] width 170 height 76
select select "72136"
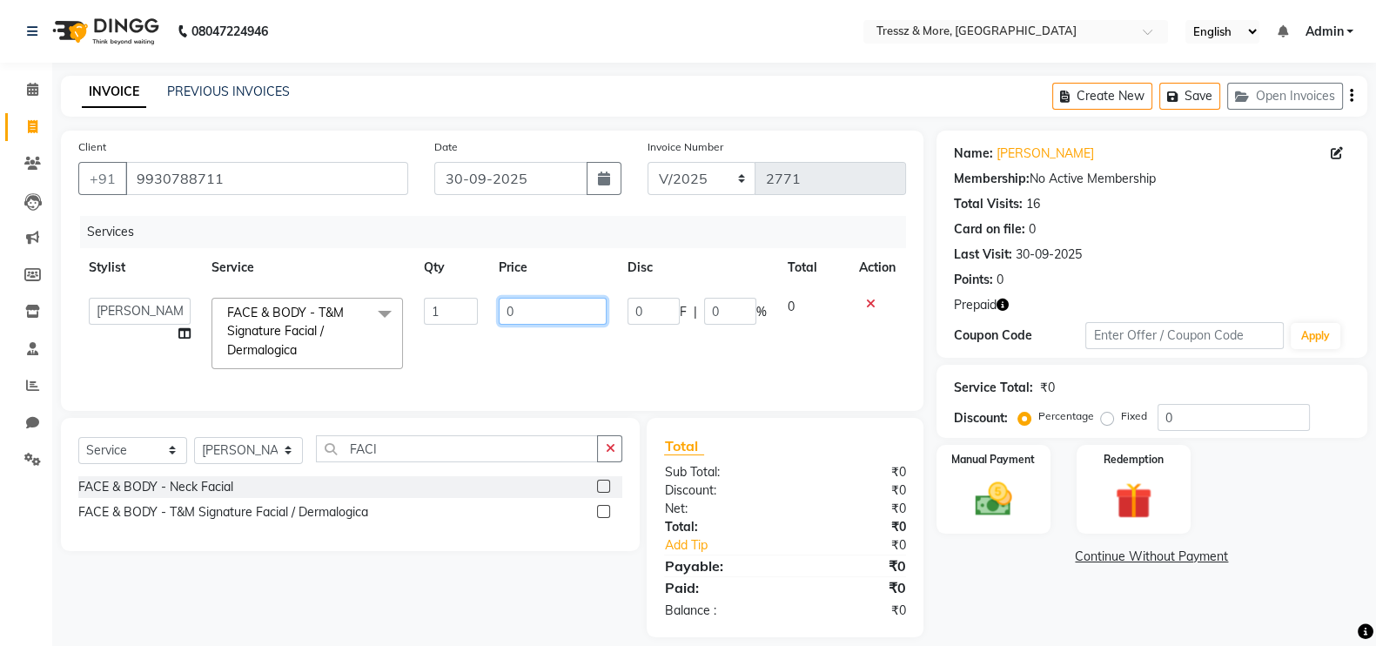
click at [518, 318] on input "0" at bounding box center [553, 311] width 109 height 27
type input "10270"
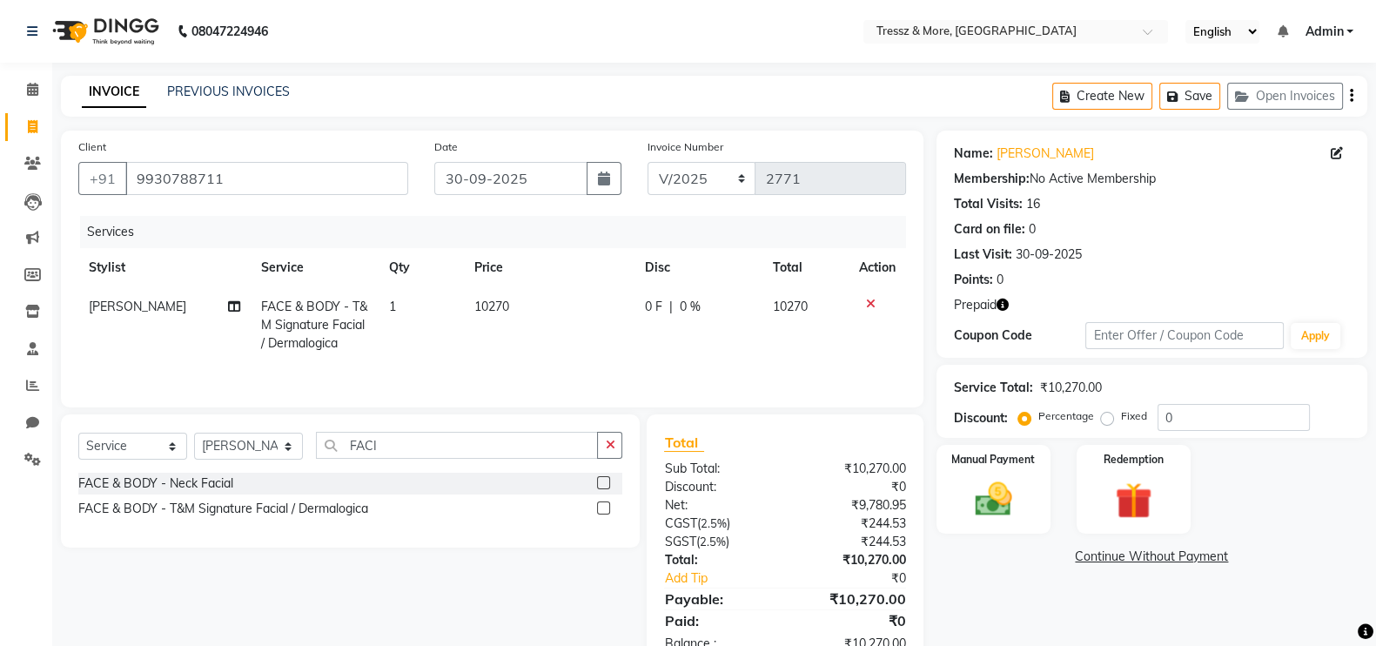
click at [553, 376] on div "Services Stylist Service Qty Price Disc Total Action [PERSON_NAME] FACE & BODY …" at bounding box center [492, 303] width 828 height 174
click at [1123, 482] on img at bounding box center [1134, 500] width 62 height 47
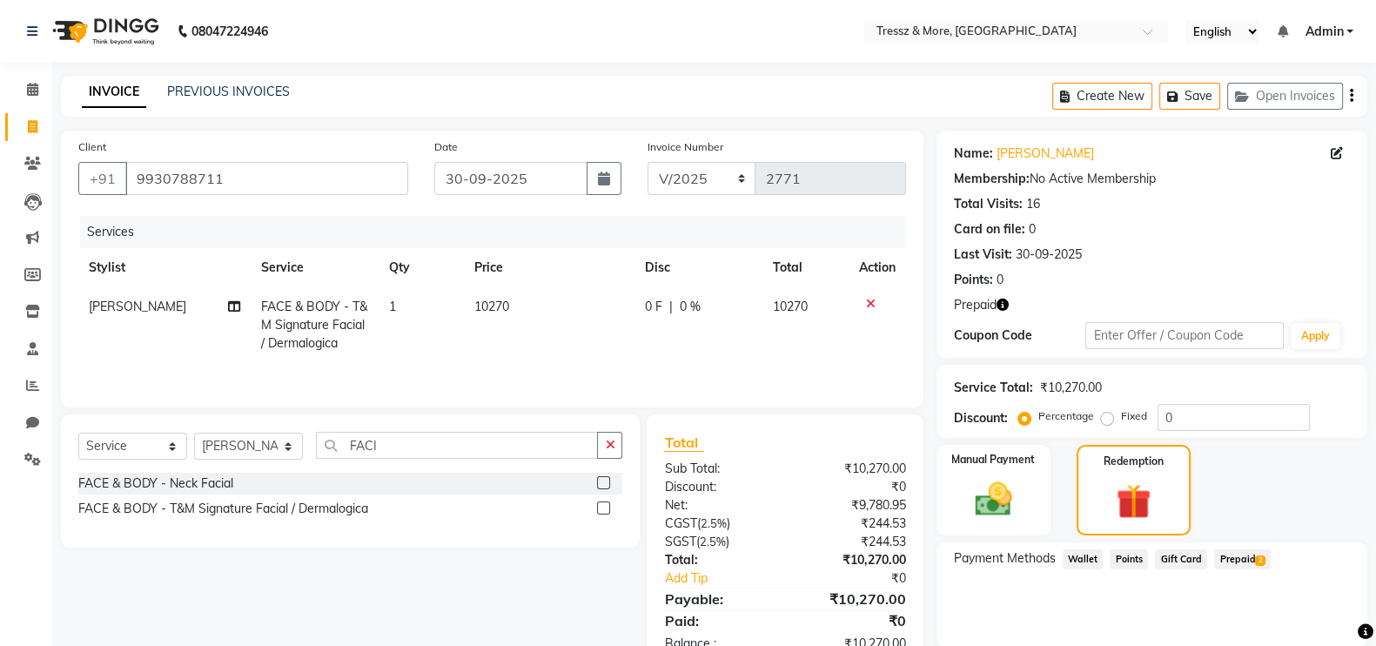
click at [1234, 558] on span "Prepaid 2" at bounding box center [1242, 559] width 57 height 20
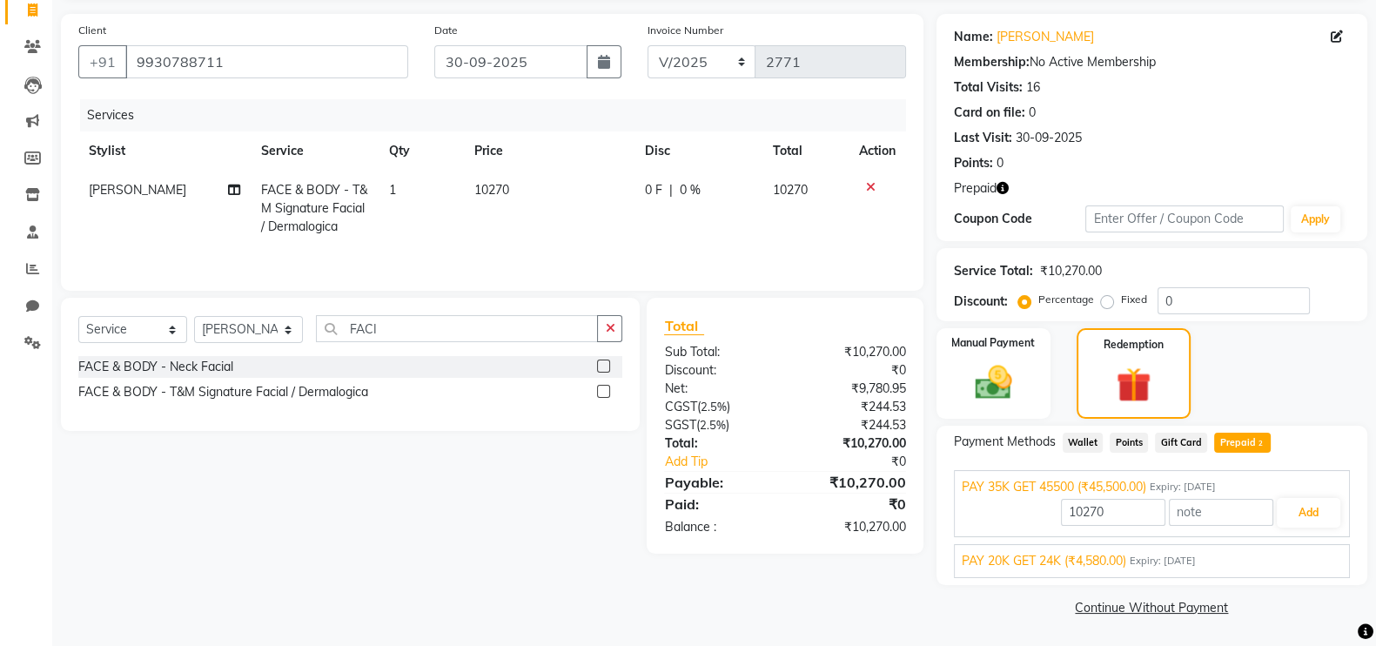
click at [1110, 558] on span "PAY 20K GET 24K (₹4,580.00)" at bounding box center [1044, 561] width 164 height 18
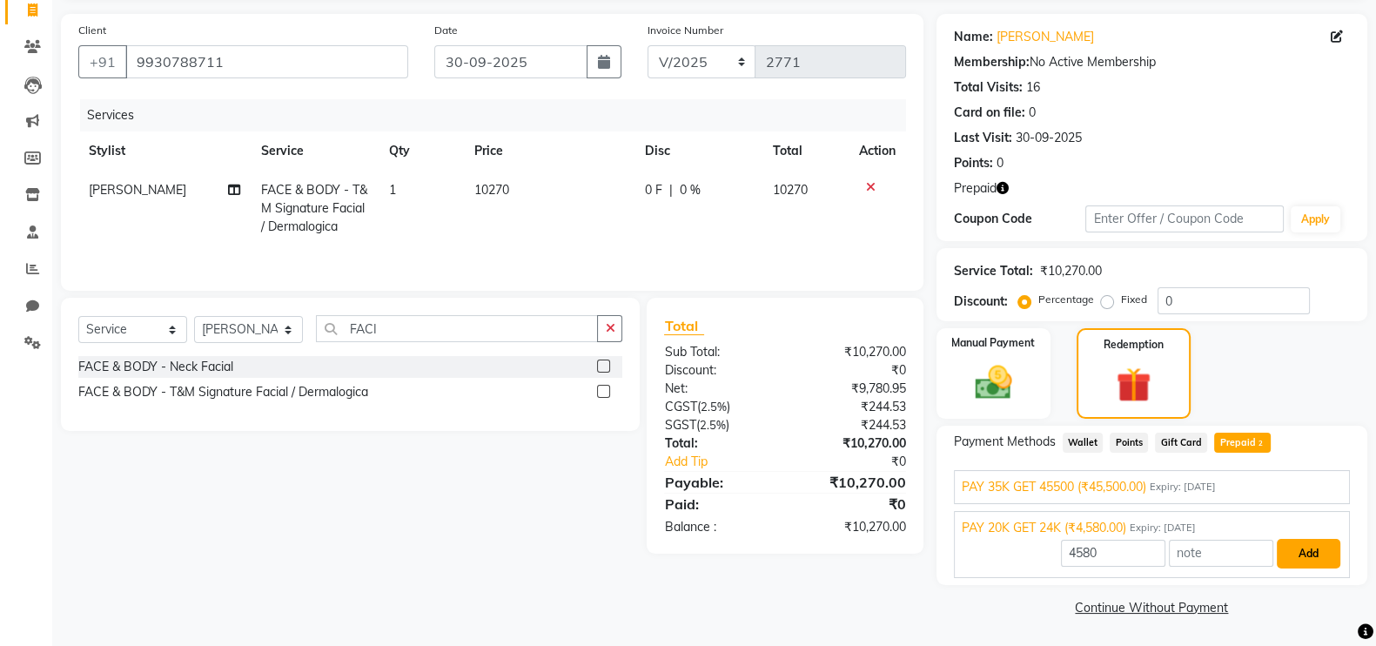
click at [1288, 545] on button "Add" at bounding box center [1309, 554] width 64 height 30
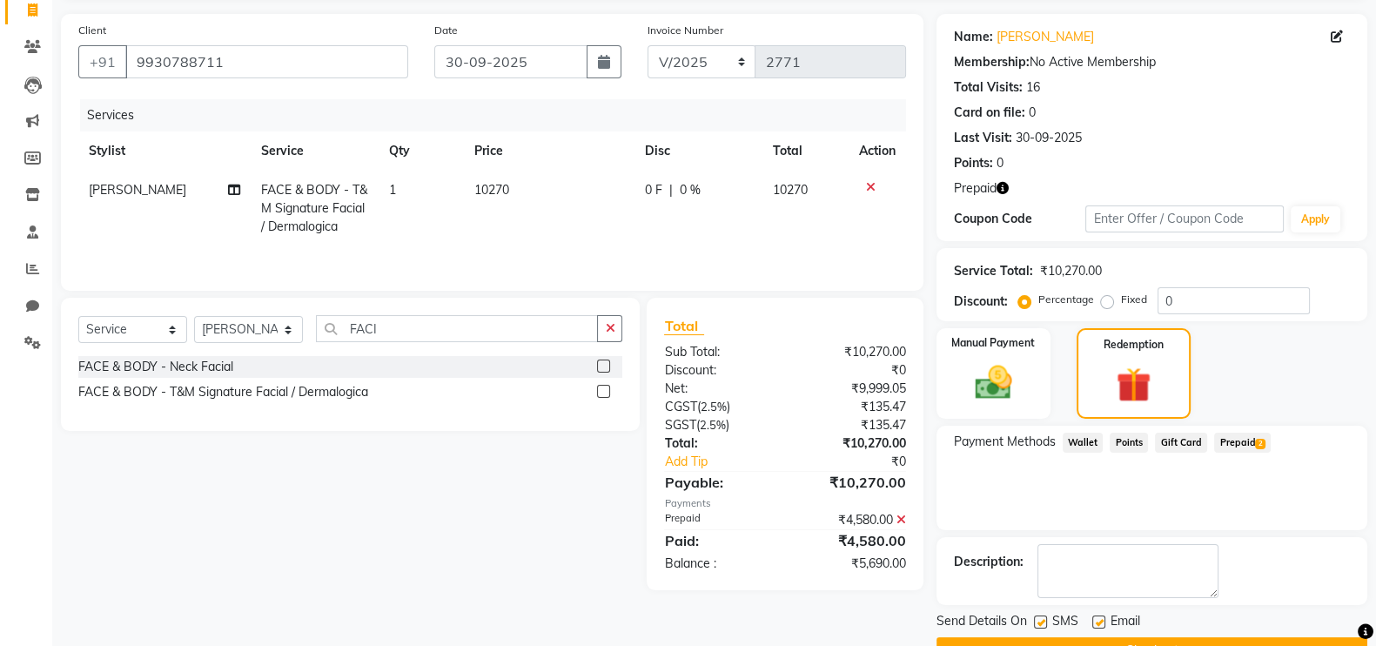
click at [1241, 437] on span "Prepaid 2" at bounding box center [1242, 442] width 57 height 20
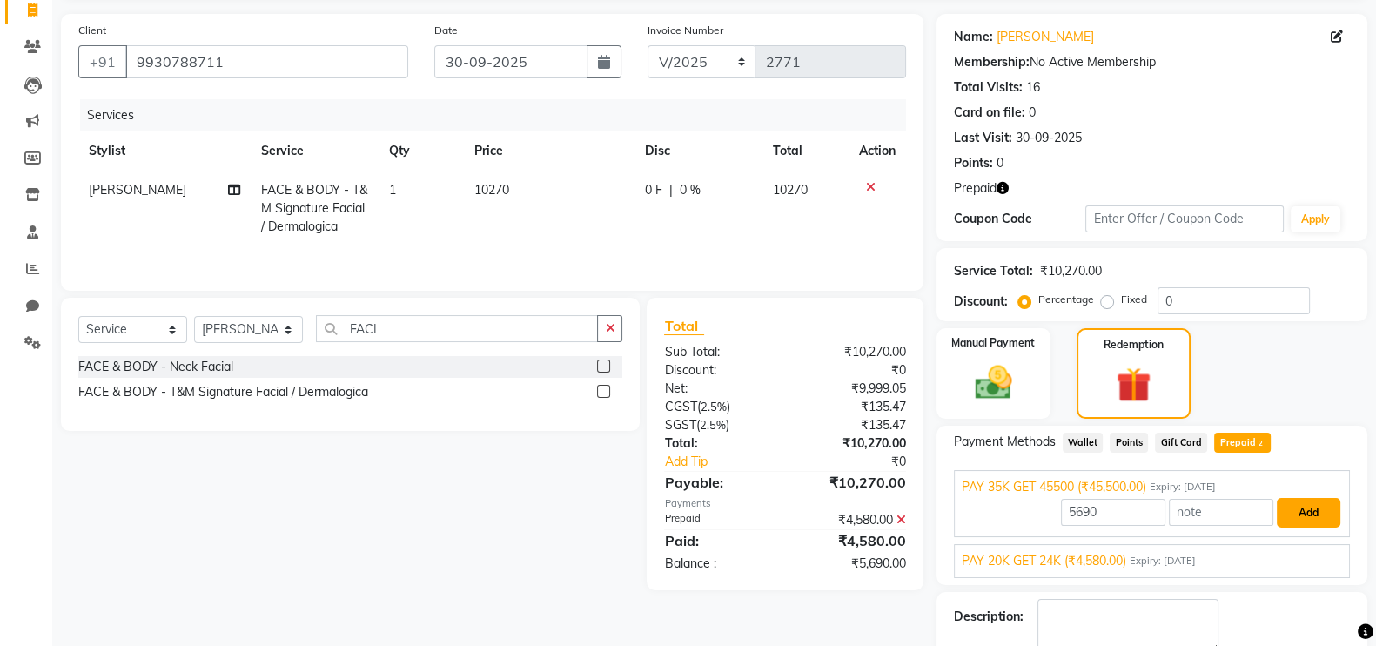
click at [1311, 511] on button "Add" at bounding box center [1309, 513] width 64 height 30
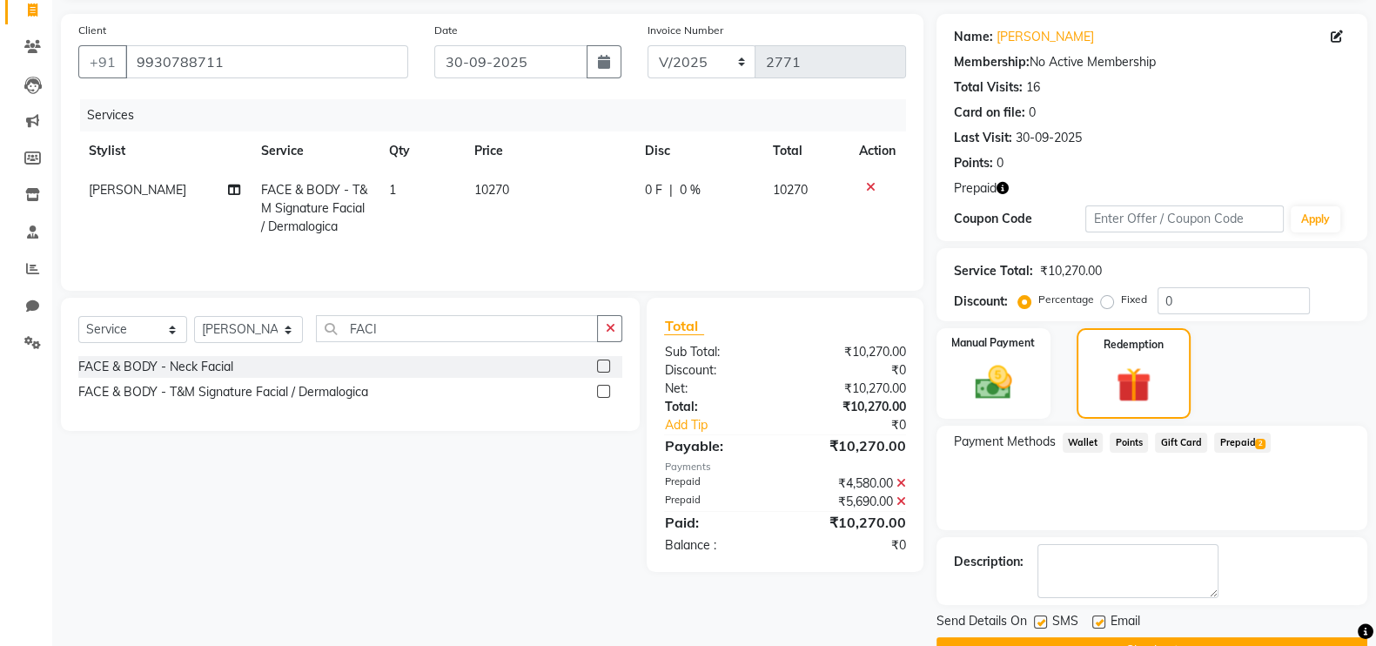
click at [1036, 622] on label at bounding box center [1040, 621] width 13 height 13
click at [1036, 622] on input "checkbox" at bounding box center [1039, 622] width 11 height 11
checkbox input "false"
click at [1101, 620] on label at bounding box center [1098, 621] width 13 height 13
click at [1101, 620] on input "checkbox" at bounding box center [1097, 622] width 11 height 11
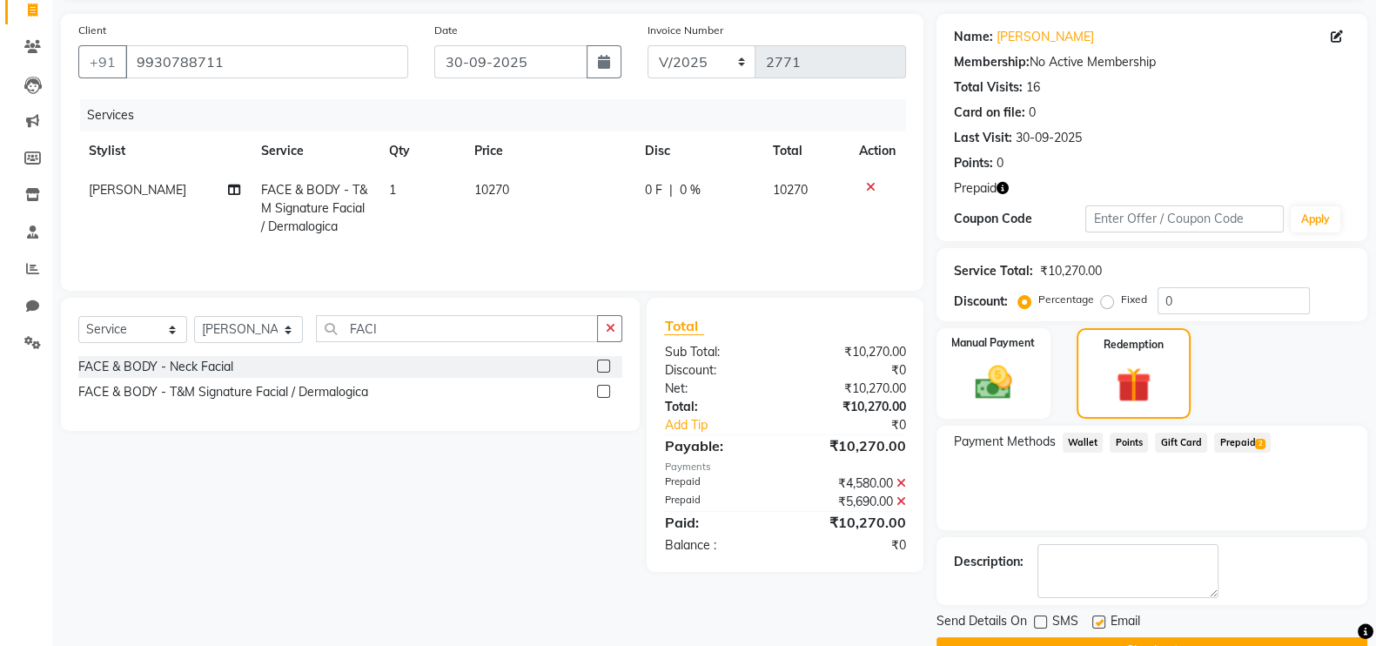
checkbox input "false"
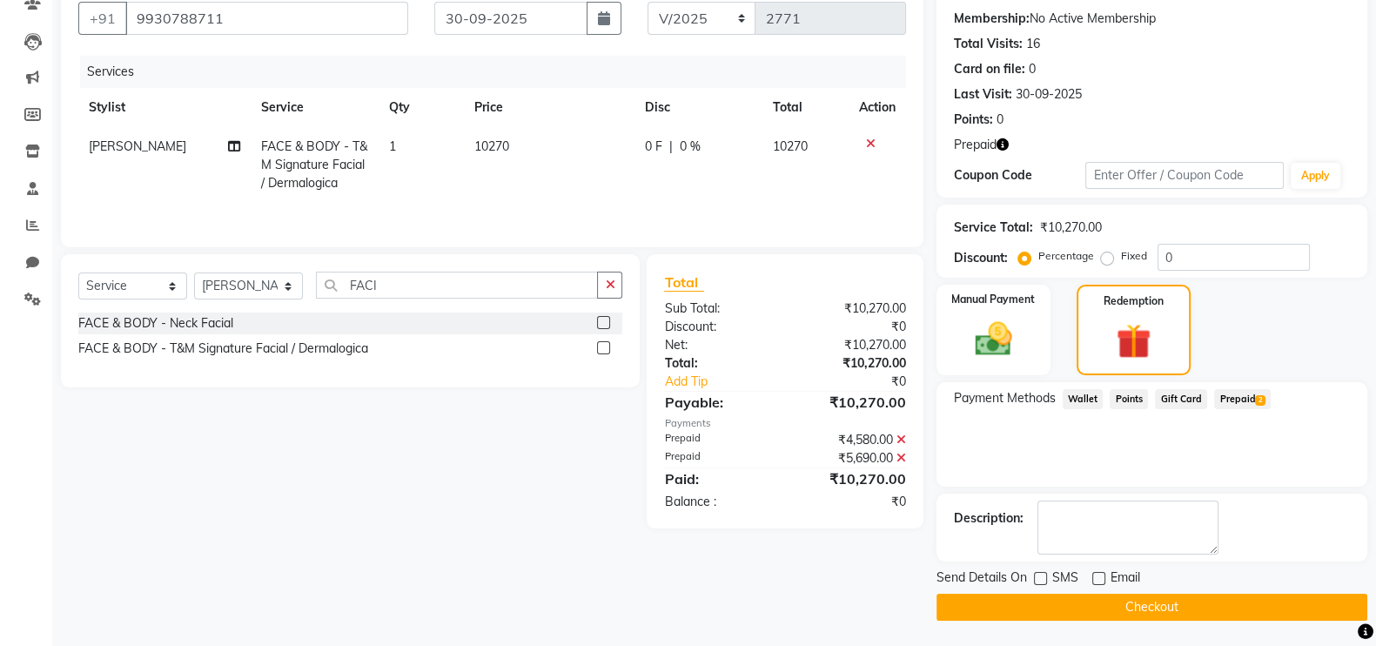
click at [1250, 602] on button "Checkout" at bounding box center [1151, 606] width 431 height 27
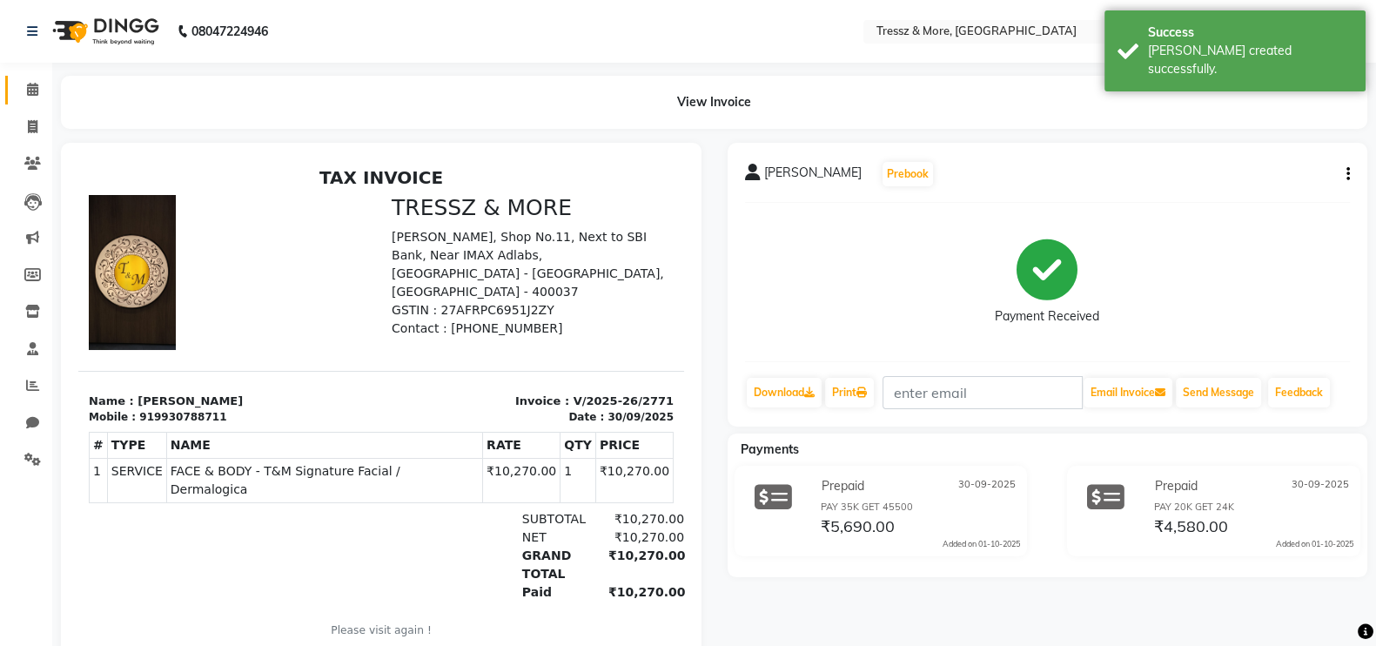
click at [30, 94] on icon at bounding box center [32, 89] width 11 height 13
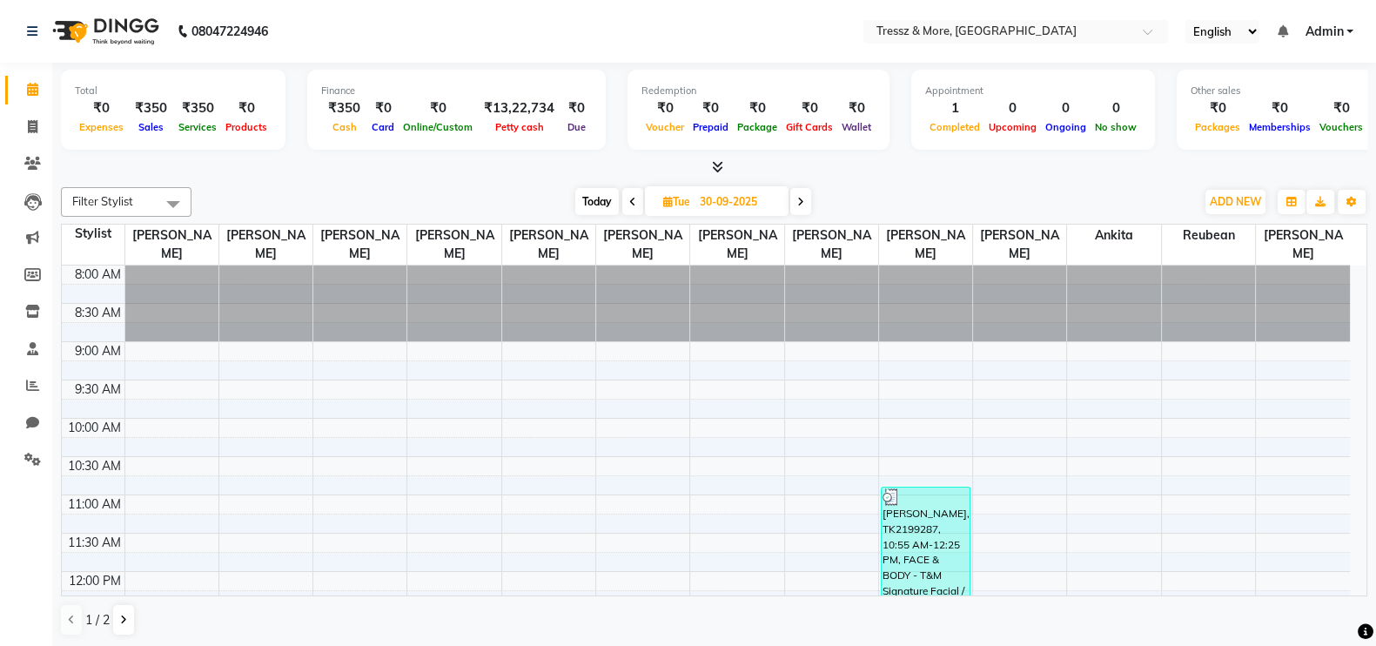
click at [30, 109] on li "Invoice" at bounding box center [26, 127] width 52 height 37
click at [30, 121] on icon at bounding box center [33, 126] width 10 height 13
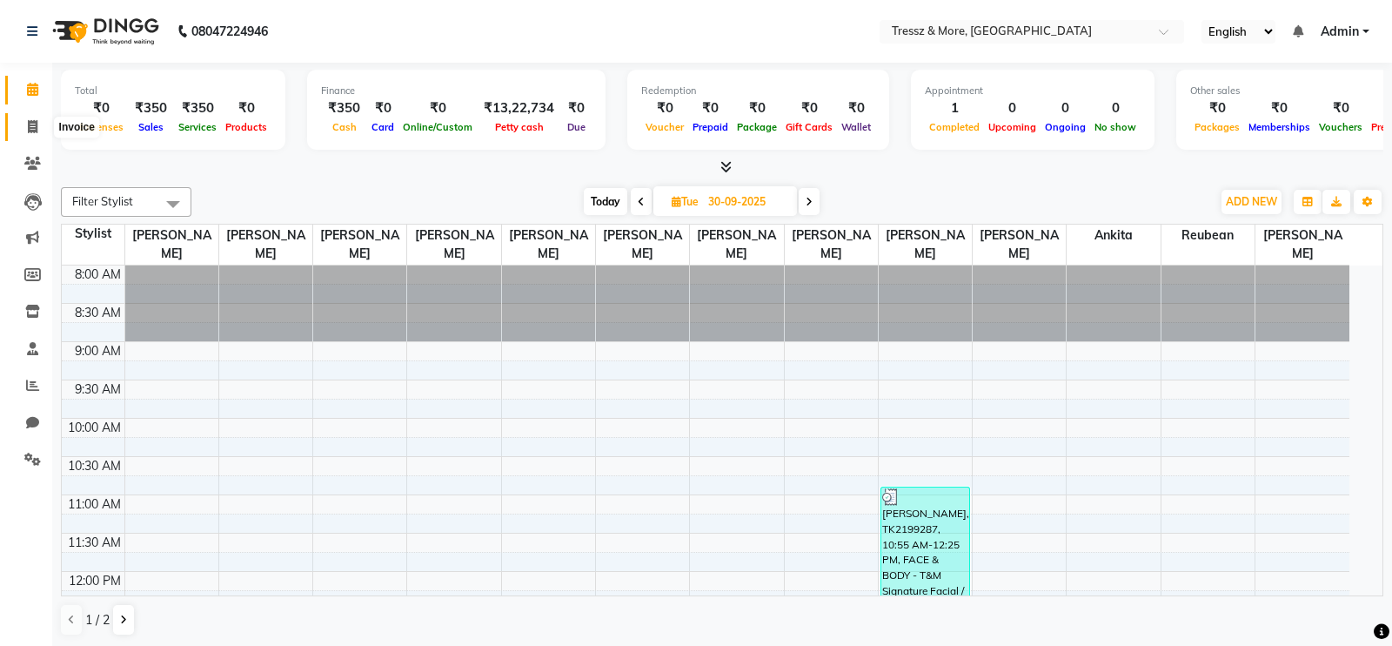
select select "service"
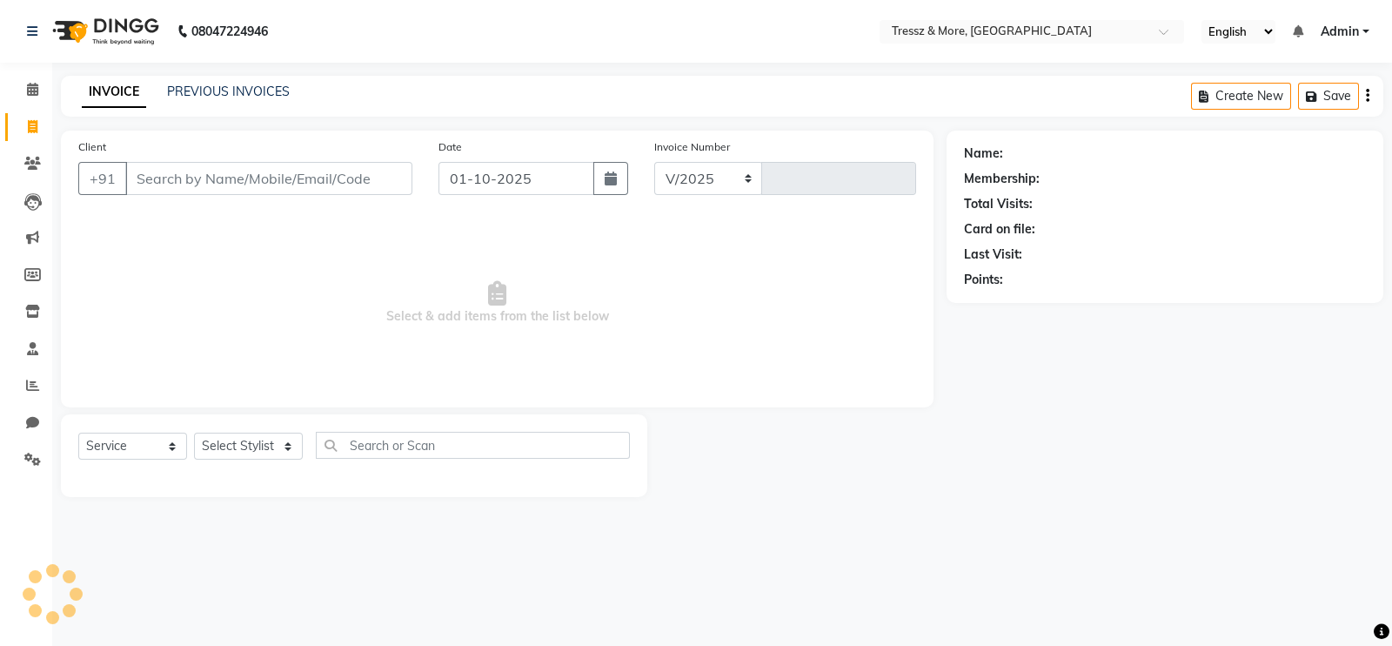
select select "3037"
type input "2772"
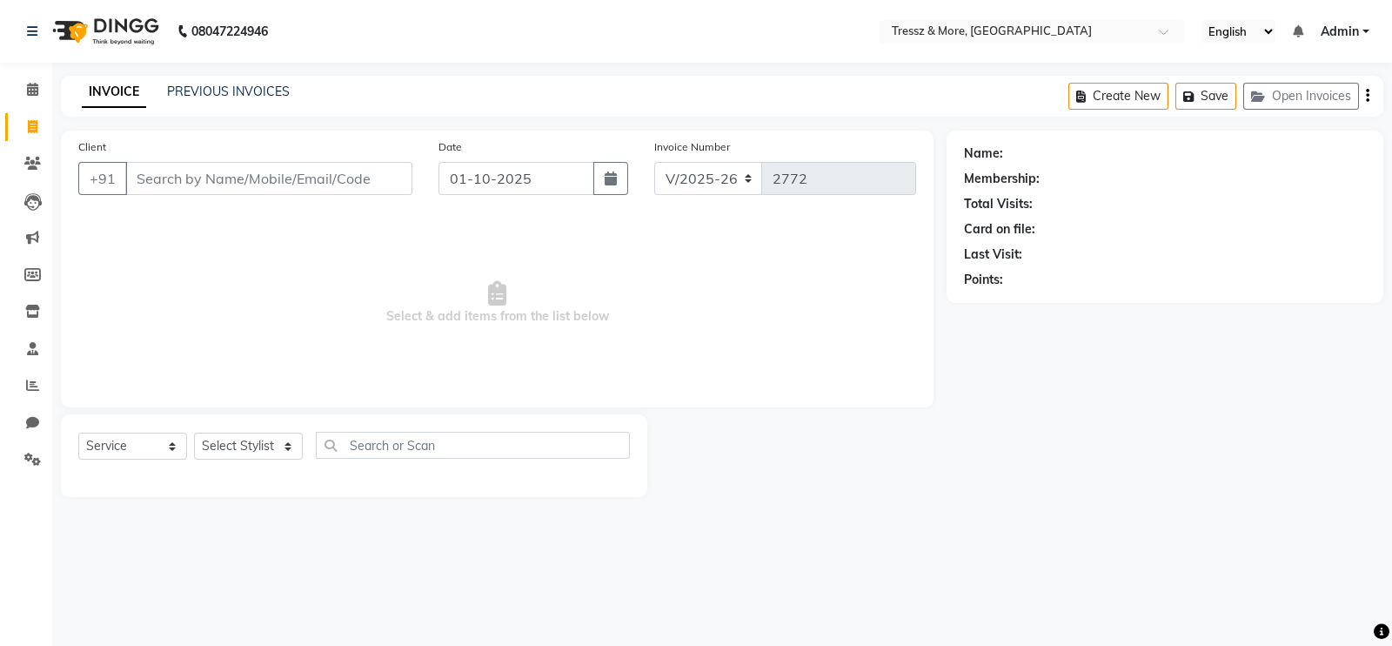
click at [286, 195] on input "Client" at bounding box center [268, 178] width 287 height 33
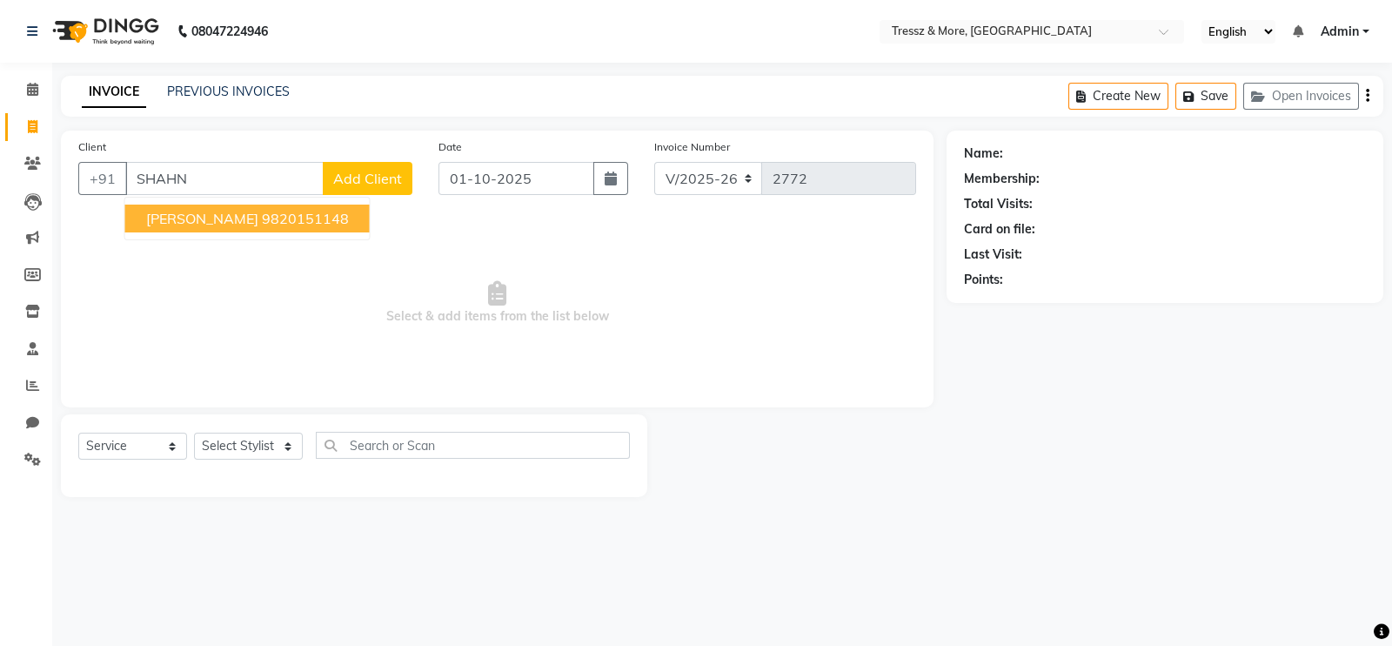
click at [288, 217] on ngb-highlight "9820151148" at bounding box center [305, 218] width 87 height 17
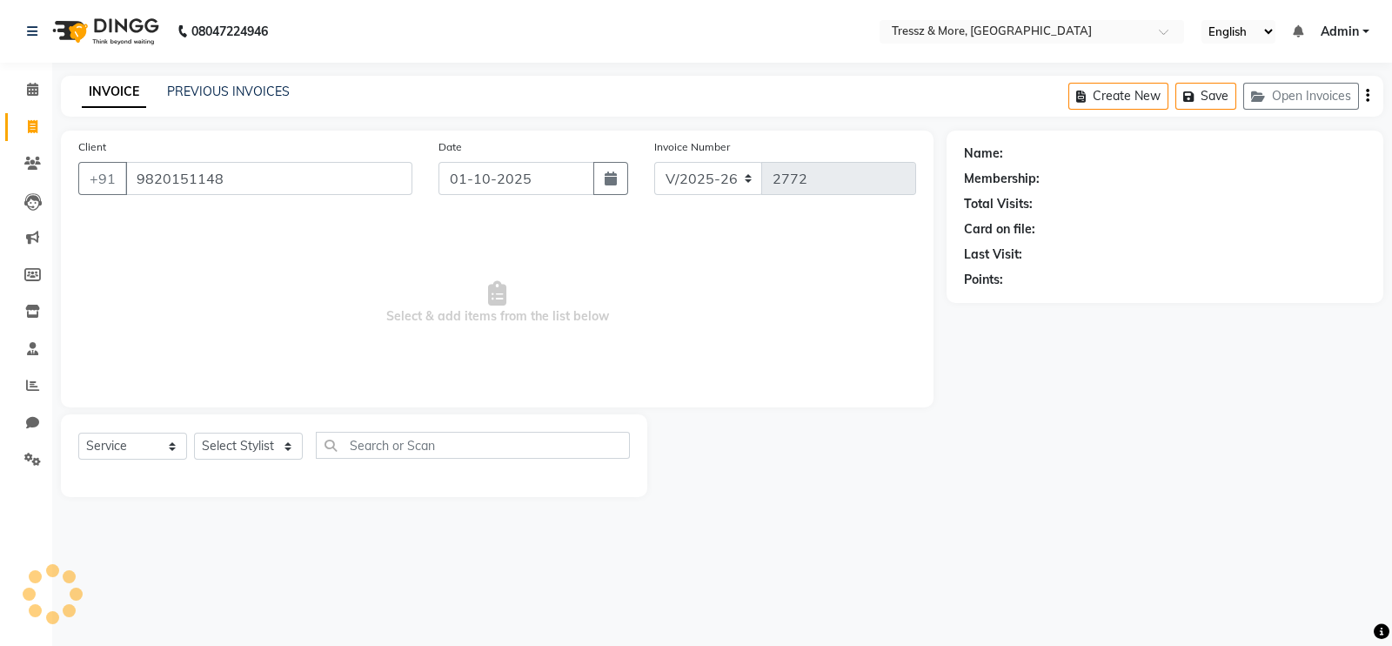
type input "9820151148"
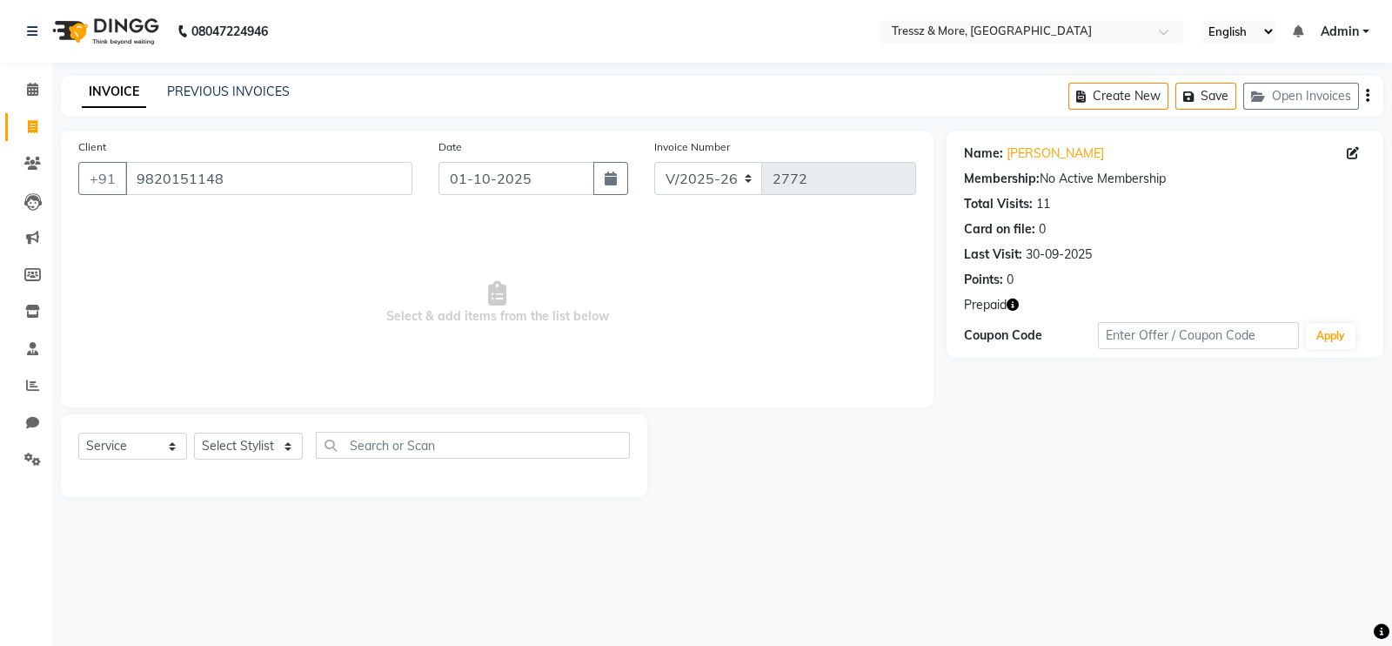
click at [1011, 302] on icon "button" at bounding box center [1013, 304] width 12 height 12
click at [27, 99] on link "Calendar" at bounding box center [26, 90] width 42 height 29
click at [254, 167] on input "9820151148" at bounding box center [268, 178] width 287 height 33
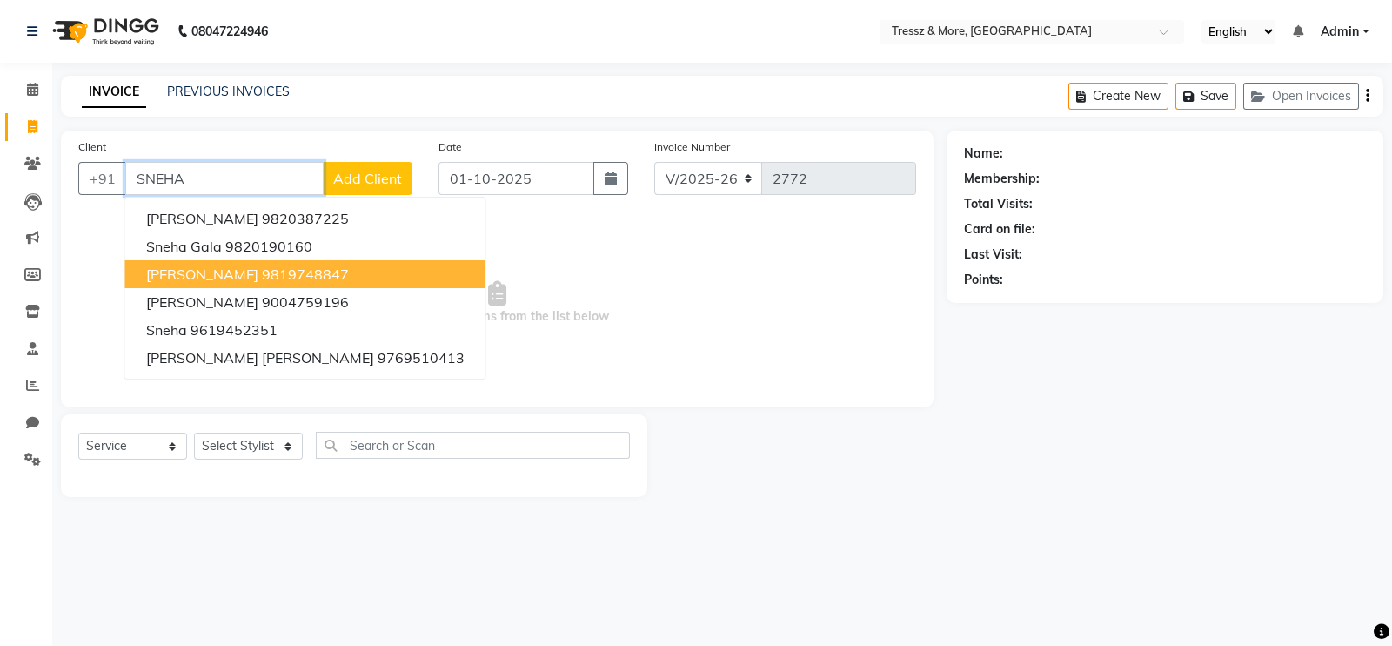
click at [327, 268] on ngb-highlight "9819748847" at bounding box center [305, 273] width 87 height 17
type input "9819748847"
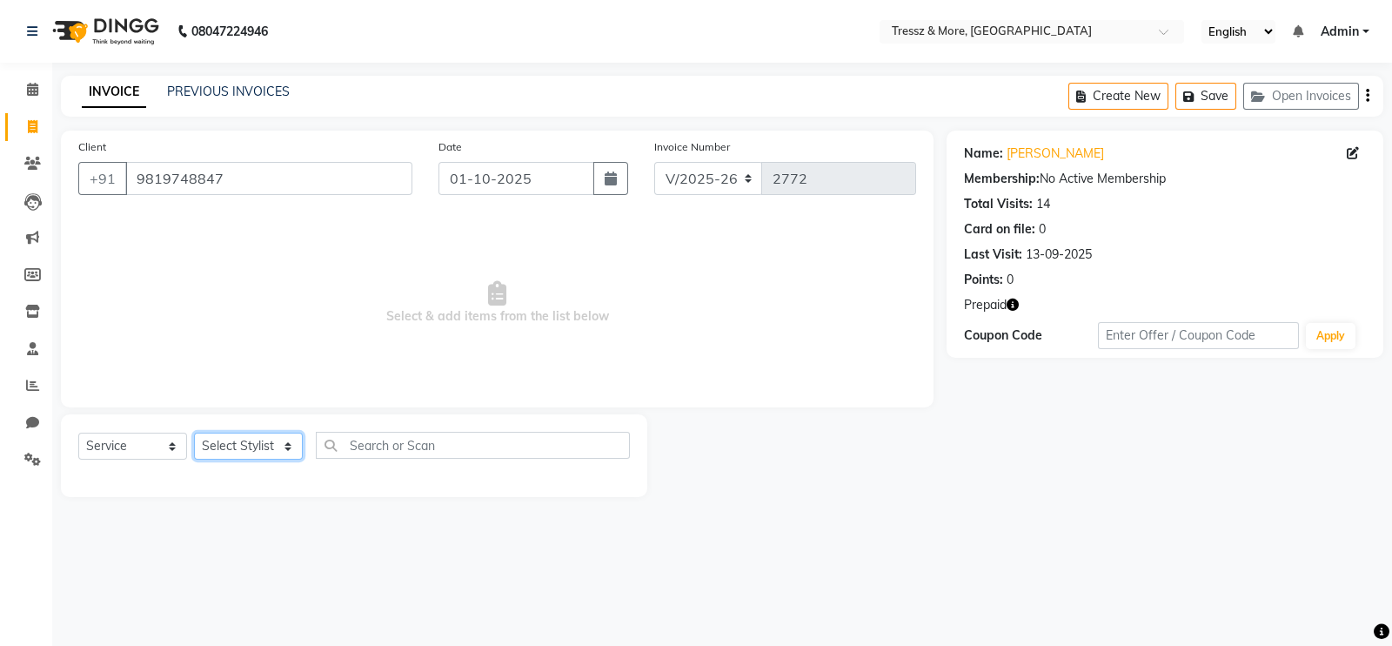
click at [255, 445] on select "Select Stylist [PERSON_NAME] [PERSON_NAME] [PERSON_NAME] [PERSON_NAME] [PERSON_…" at bounding box center [248, 445] width 109 height 27
select select "13464"
click at [194, 433] on select "Select Stylist [PERSON_NAME] [PERSON_NAME] [PERSON_NAME] [PERSON_NAME] [PERSON_…" at bounding box center [248, 445] width 109 height 27
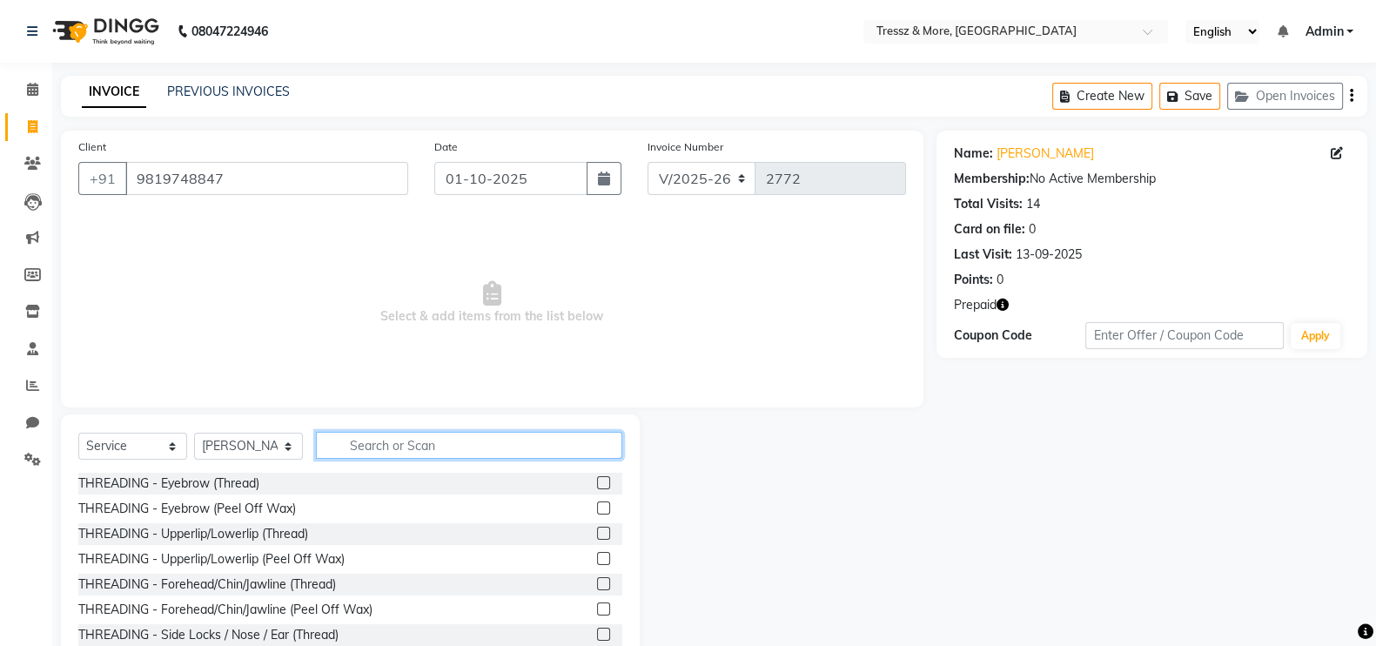
click at [434, 450] on input "text" at bounding box center [469, 445] width 306 height 27
type input "COLO"
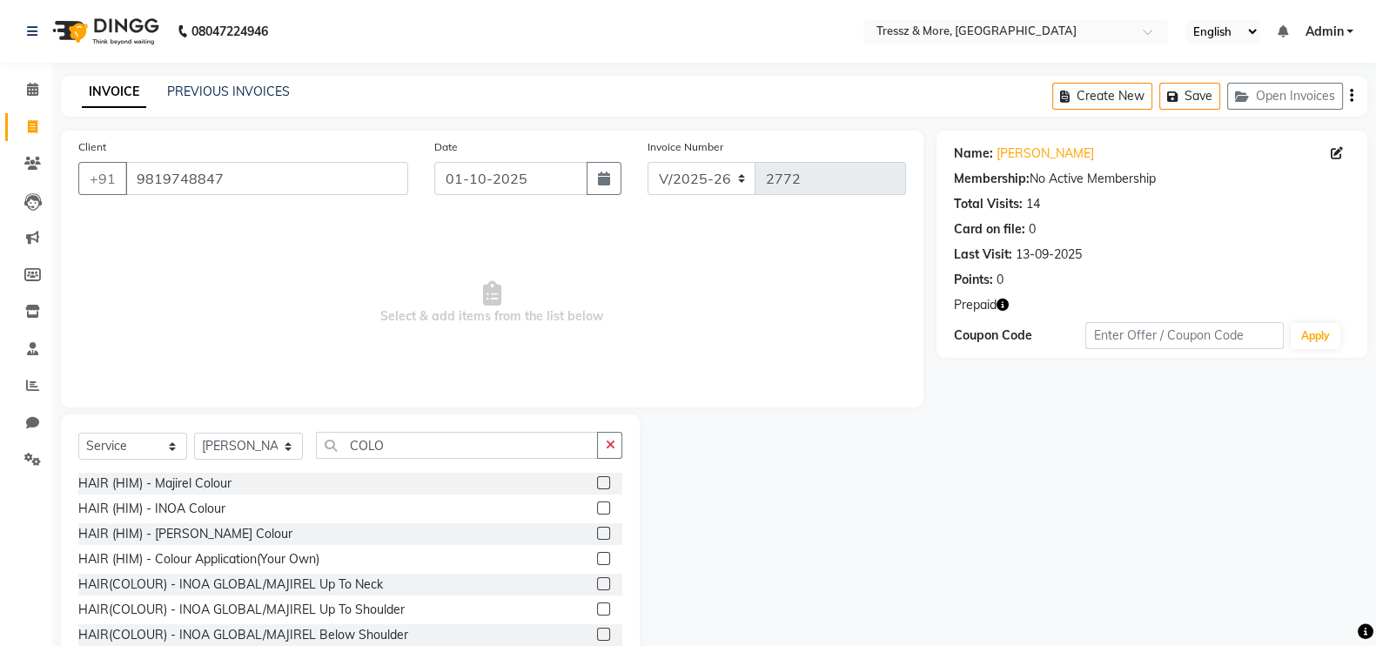
click at [597, 507] on label at bounding box center [603, 507] width 13 height 13
click at [597, 507] on input "checkbox" at bounding box center [602, 508] width 11 height 11
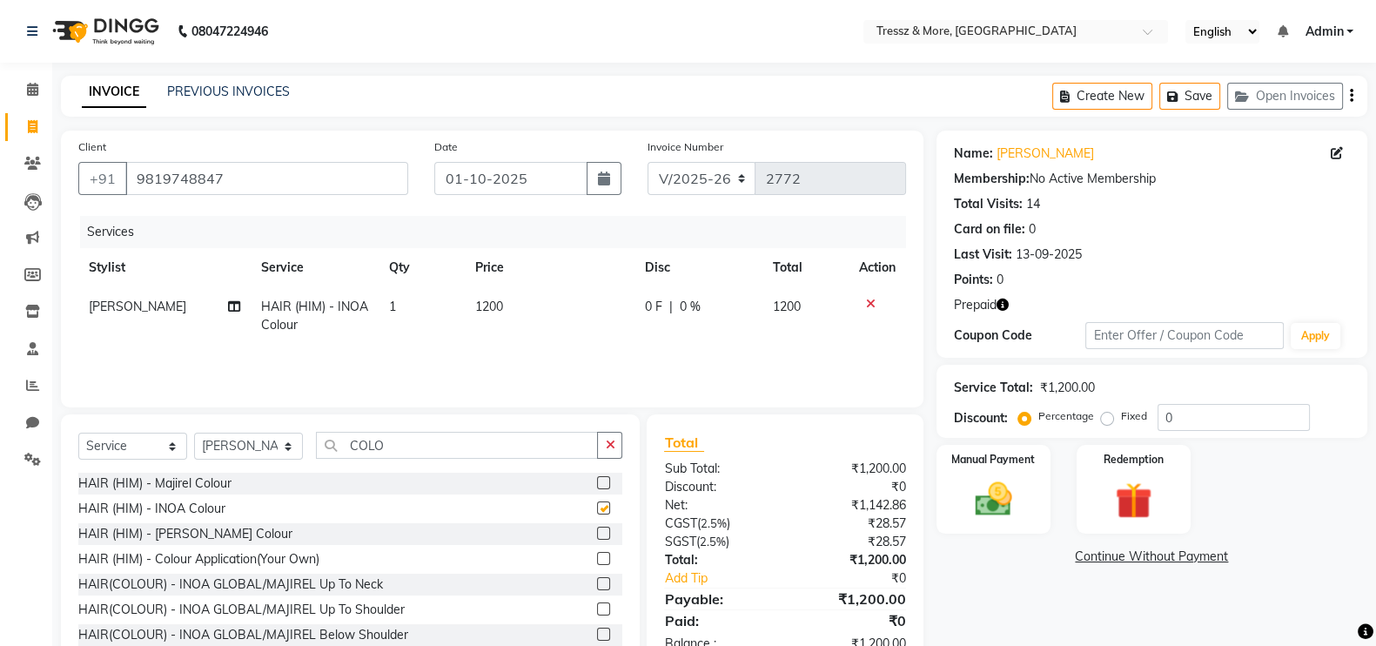
checkbox input "false"
click at [483, 325] on td "1200" at bounding box center [550, 315] width 170 height 57
select select "13464"
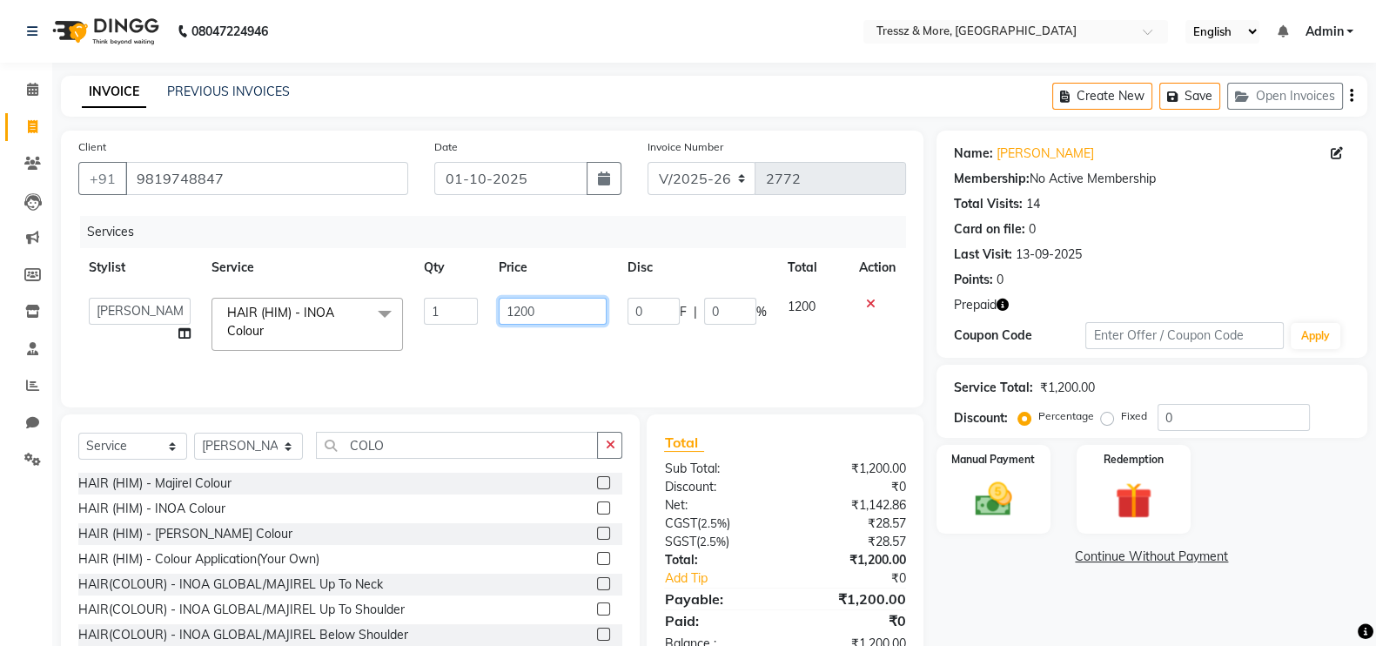
click at [516, 311] on input "1200" at bounding box center [553, 311] width 109 height 27
type input "1320"
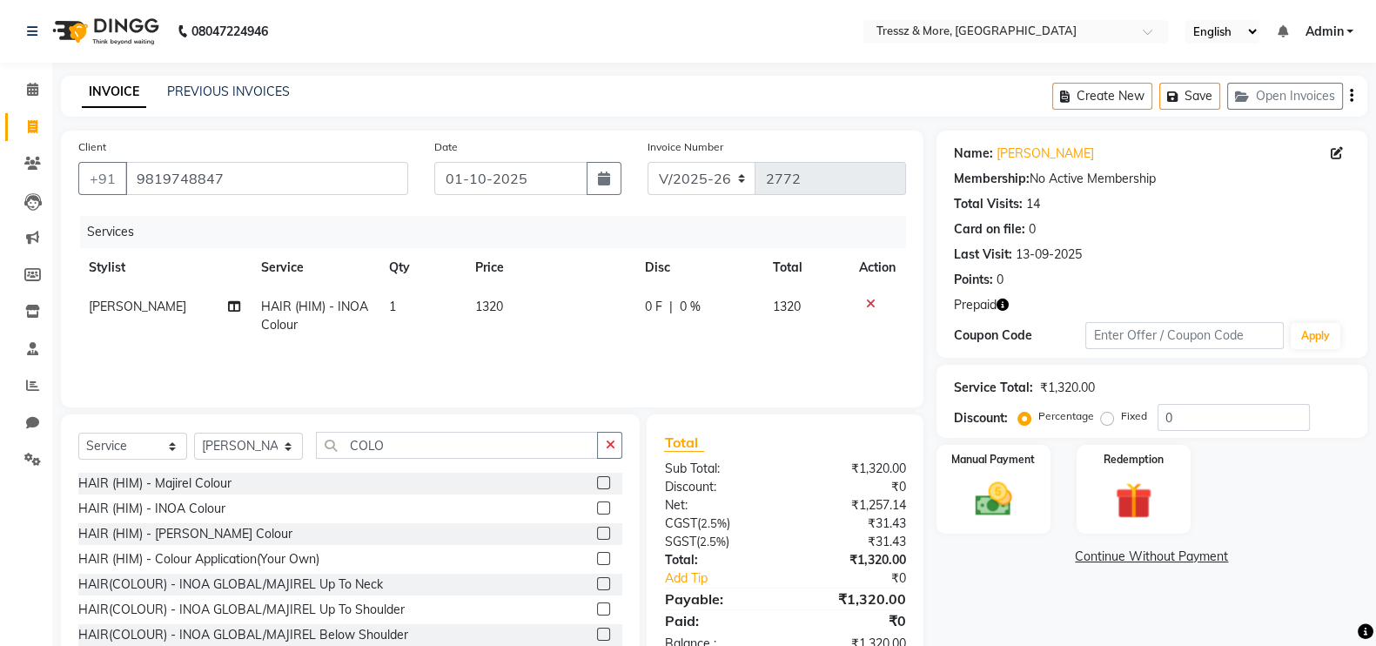
click at [530, 328] on td "1320" at bounding box center [550, 315] width 170 height 57
select select "13464"
click at [1145, 469] on div "Redemption" at bounding box center [1133, 489] width 119 height 92
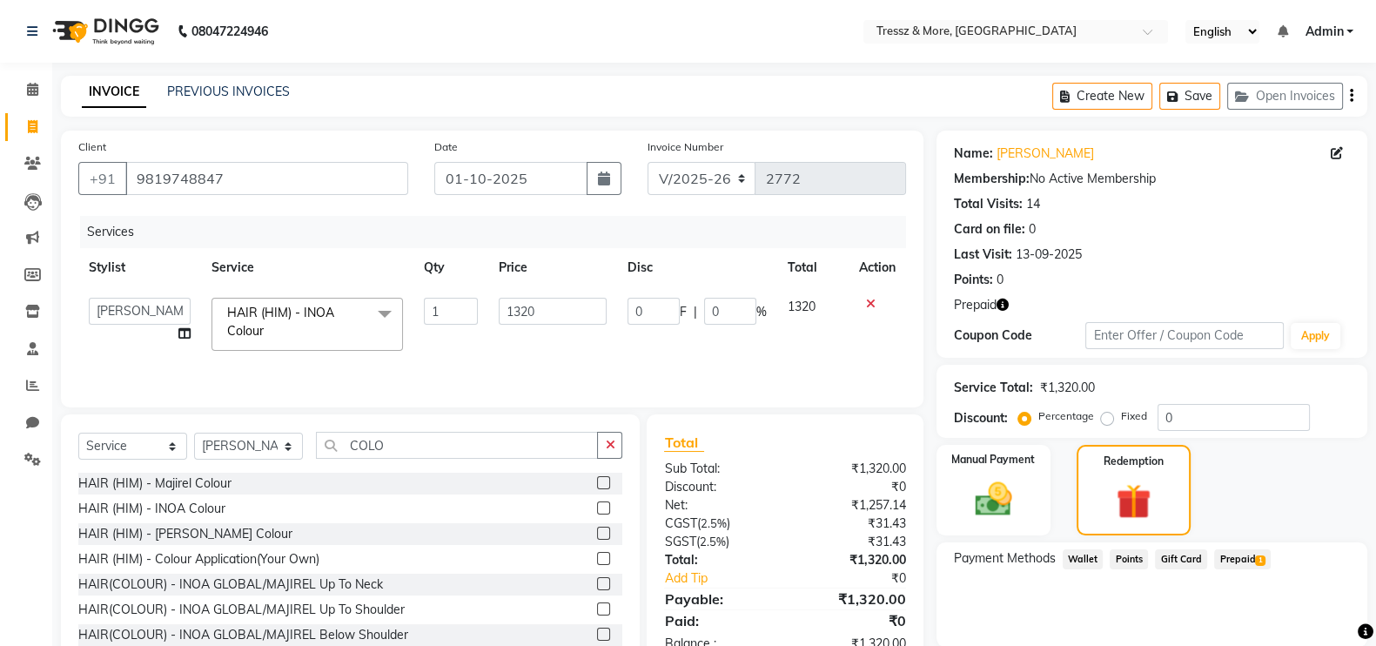
click at [1237, 561] on span "Prepaid 1" at bounding box center [1242, 559] width 57 height 20
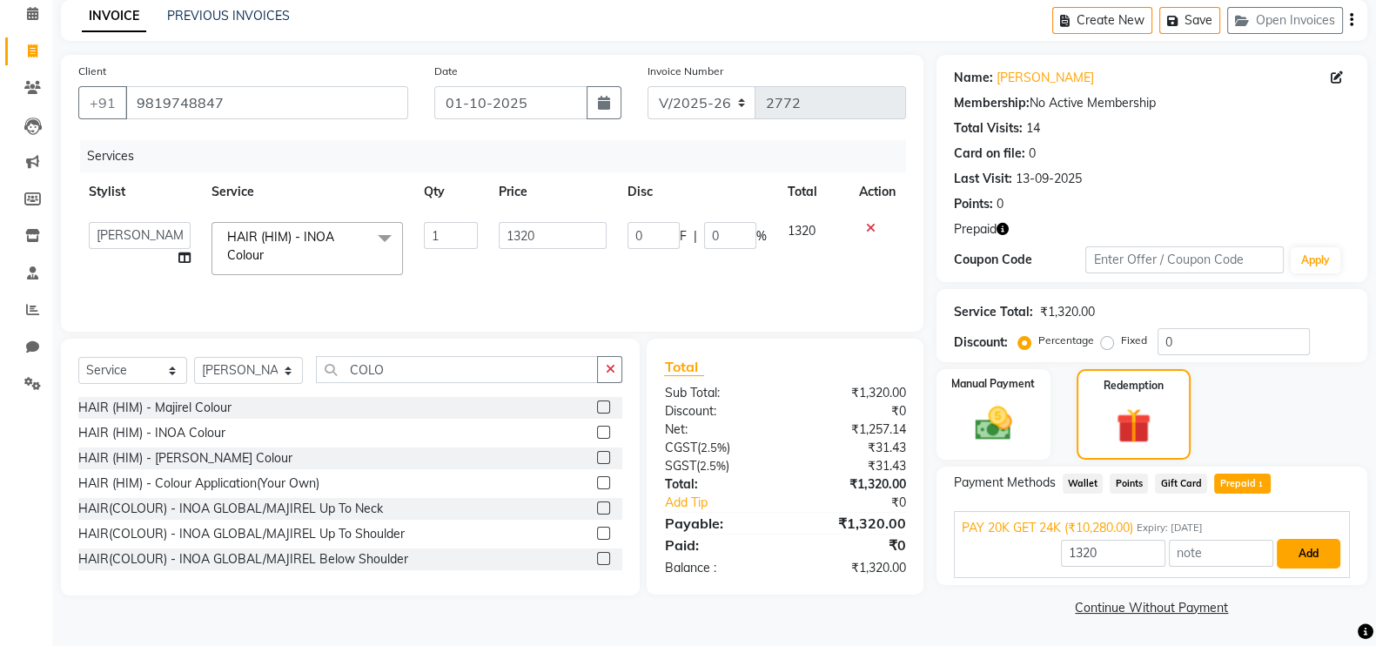
click at [1315, 543] on button "Add" at bounding box center [1309, 554] width 64 height 30
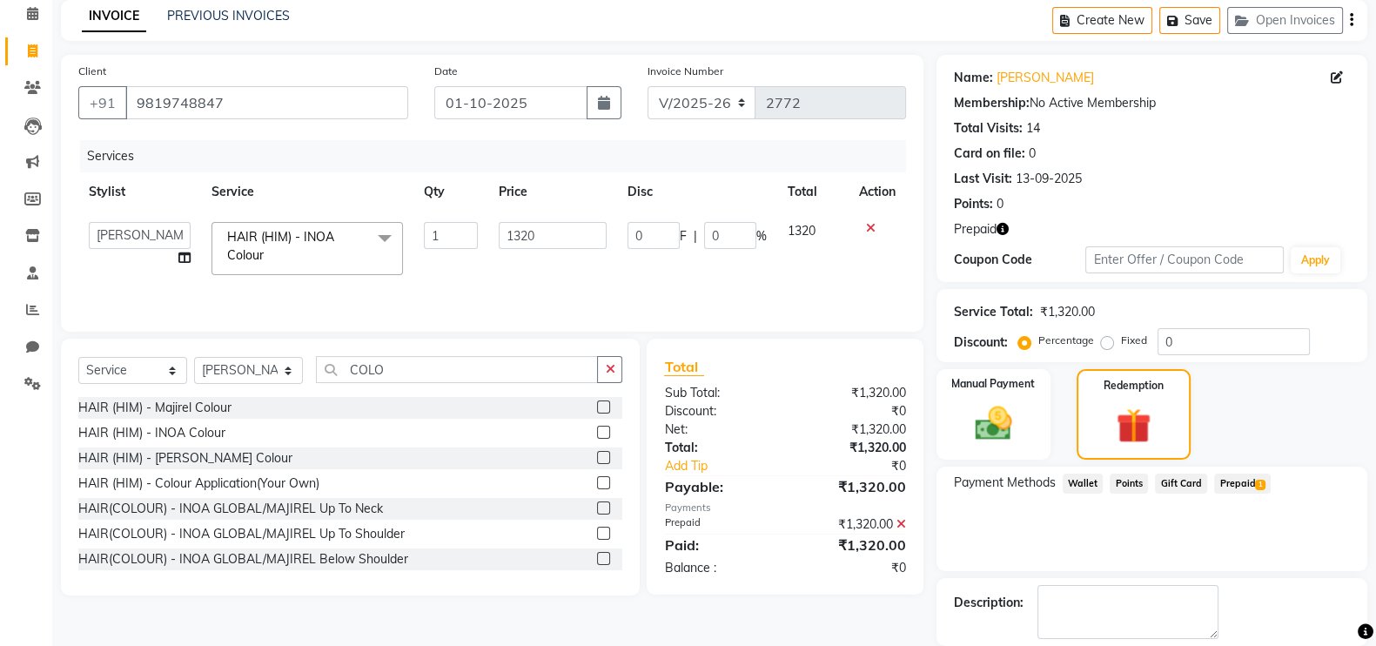
scroll to position [160, 0]
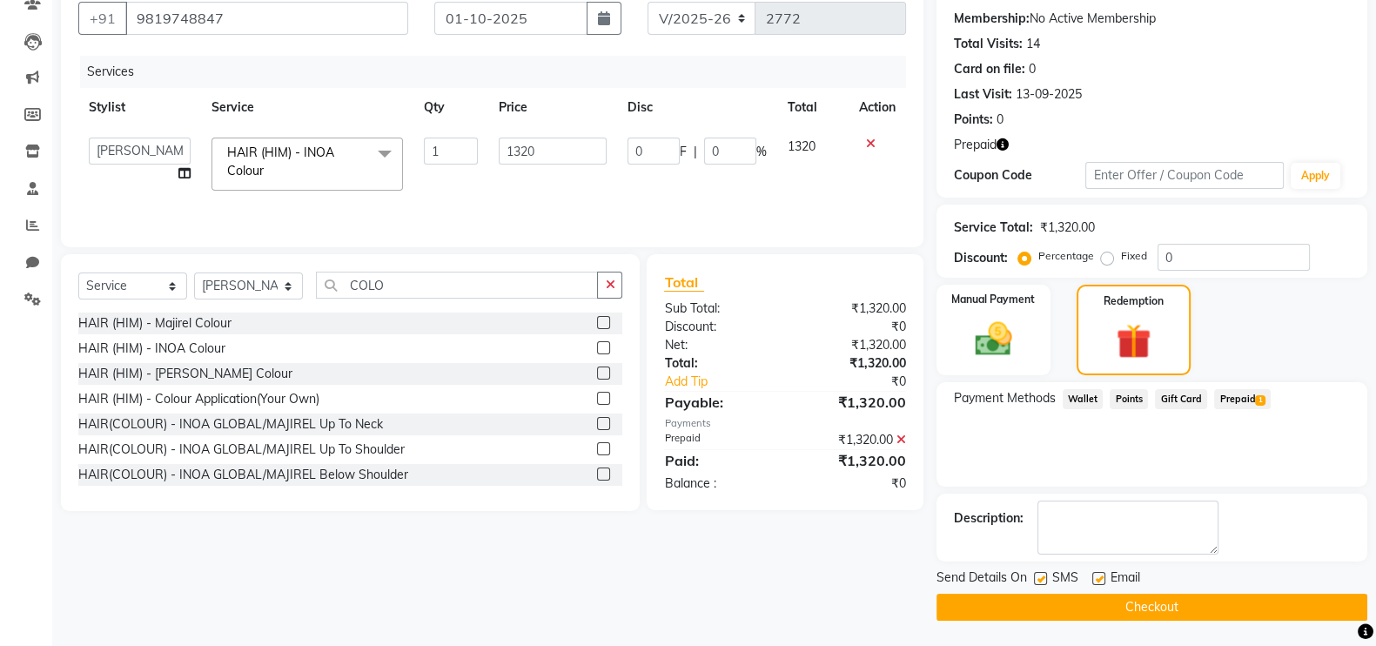
click at [1036, 574] on label at bounding box center [1040, 578] width 13 height 13
click at [1036, 574] on input "checkbox" at bounding box center [1039, 578] width 11 height 11
checkbox input "false"
click at [1100, 579] on label at bounding box center [1098, 578] width 13 height 13
click at [1100, 579] on input "checkbox" at bounding box center [1097, 578] width 11 height 11
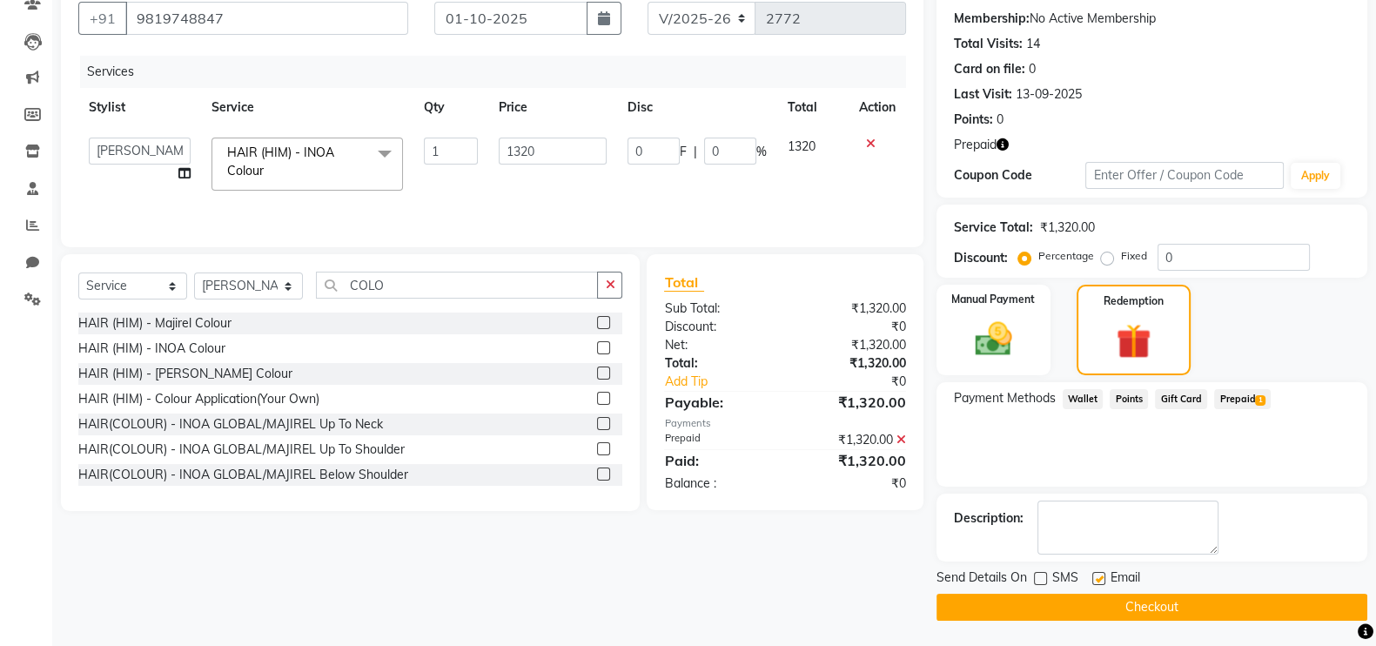
checkbox input "false"
click at [1083, 602] on button "Checkout" at bounding box center [1151, 606] width 431 height 27
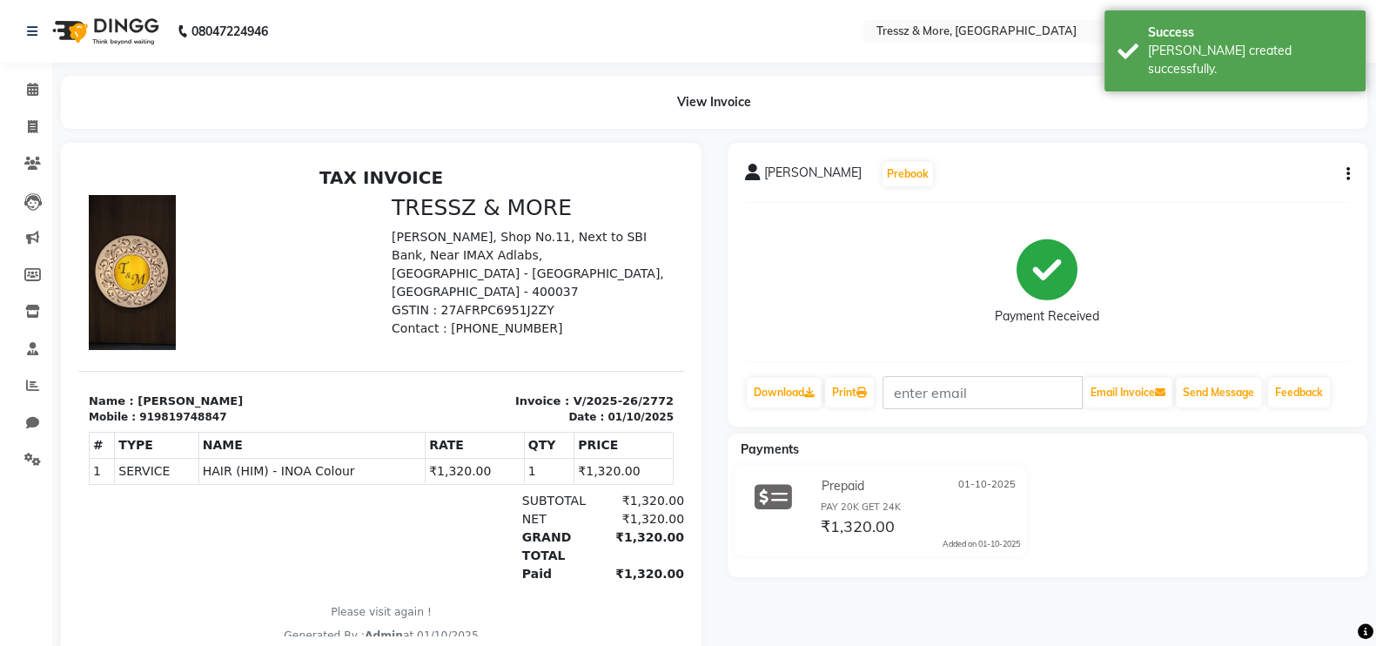
click at [1083, 602] on div "[PERSON_NAME] Prebook Payment Received Download Print Email Invoice Send Messag…" at bounding box center [1047, 400] width 667 height 515
click at [32, 137] on link "Invoice" at bounding box center [26, 127] width 42 height 29
select select "service"
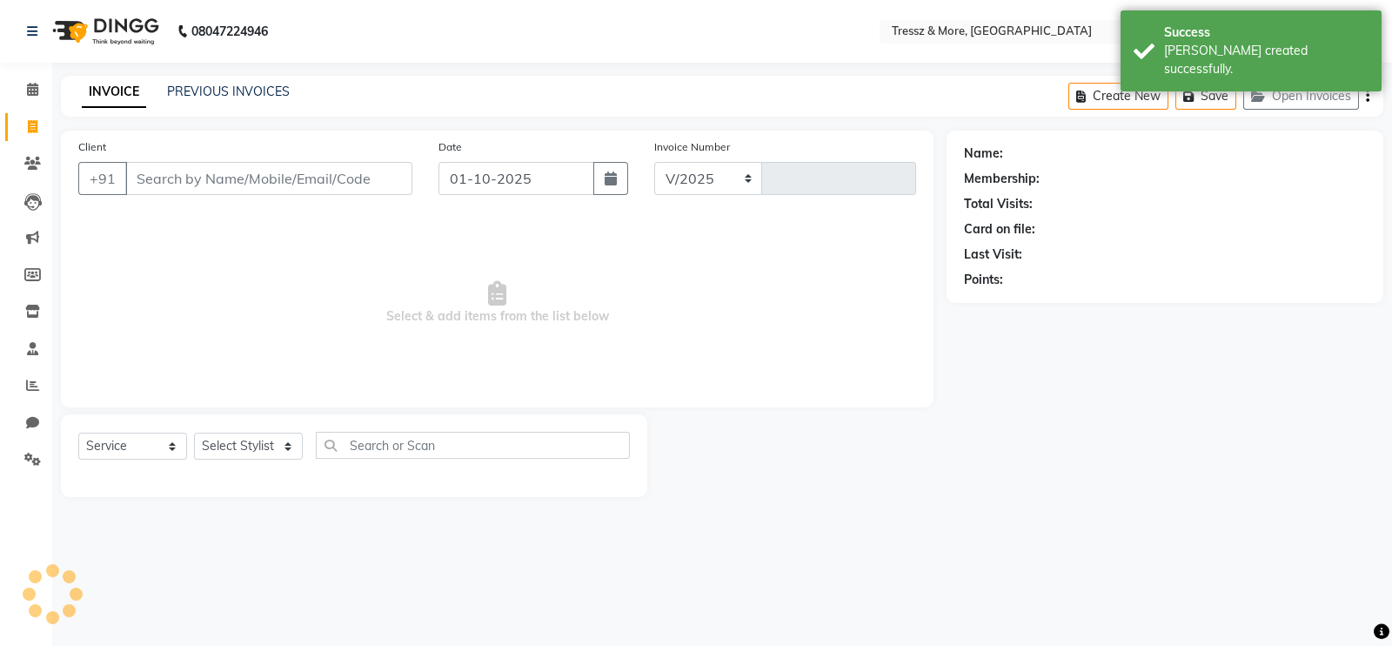
select select "3037"
type input "2773"
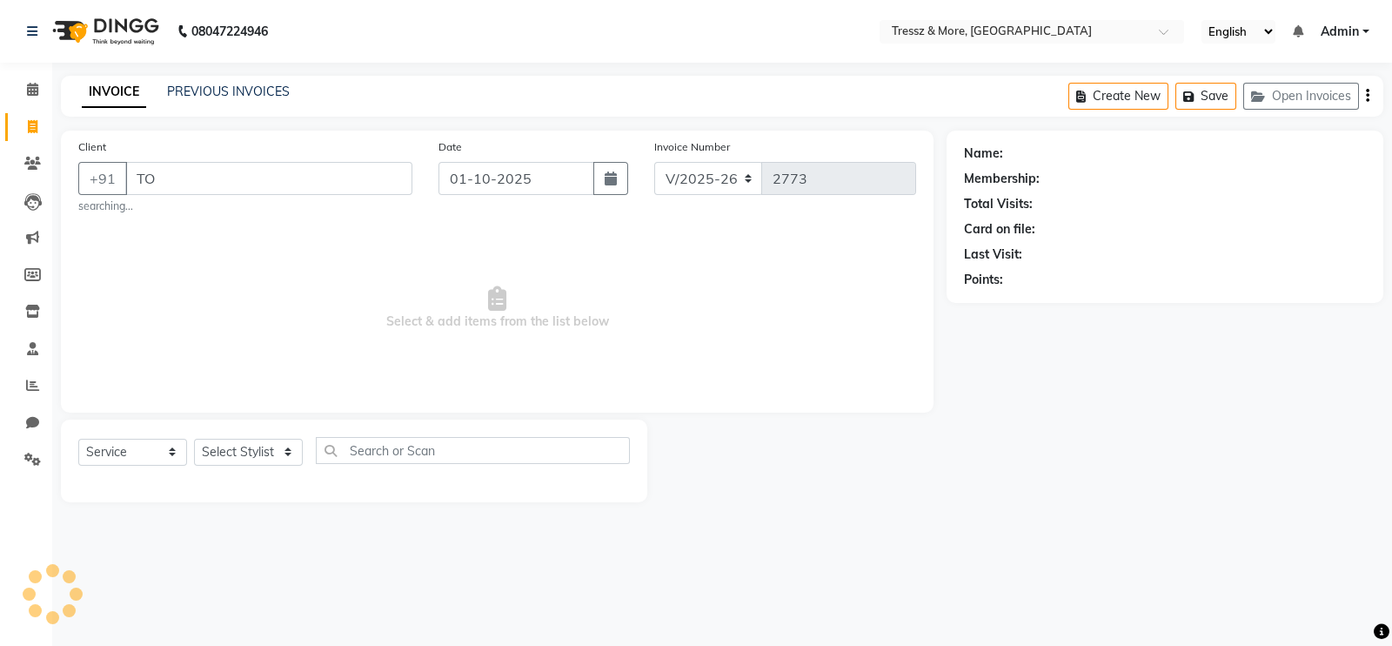
type input "T"
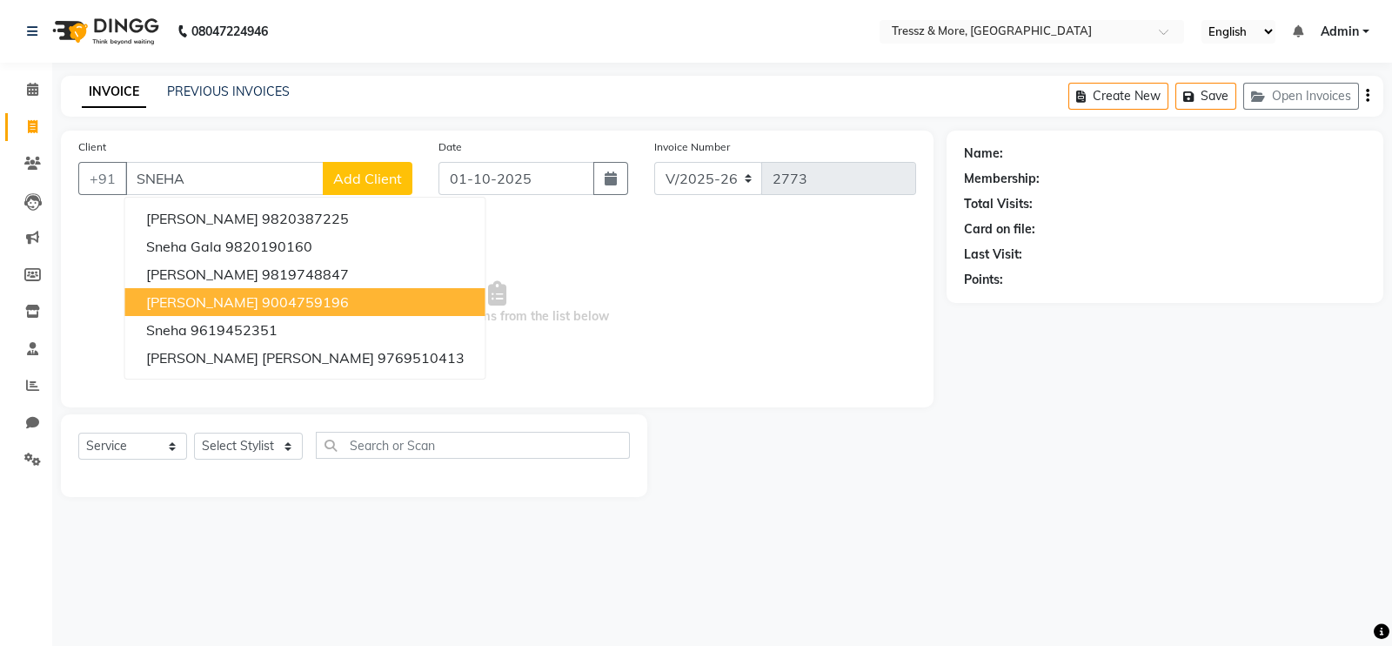
click at [279, 299] on ngb-highlight "9004759196" at bounding box center [305, 301] width 87 height 17
type input "9004759196"
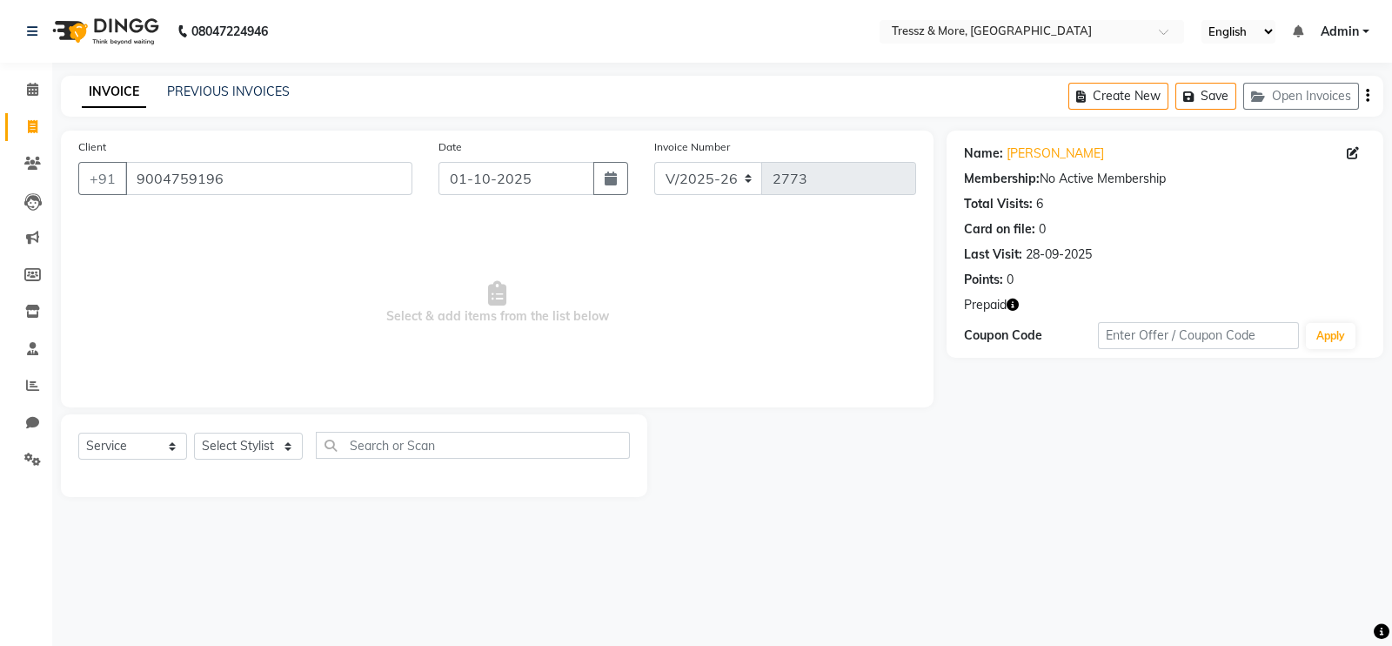
click at [1017, 296] on button "button" at bounding box center [1013, 305] width 12 height 18
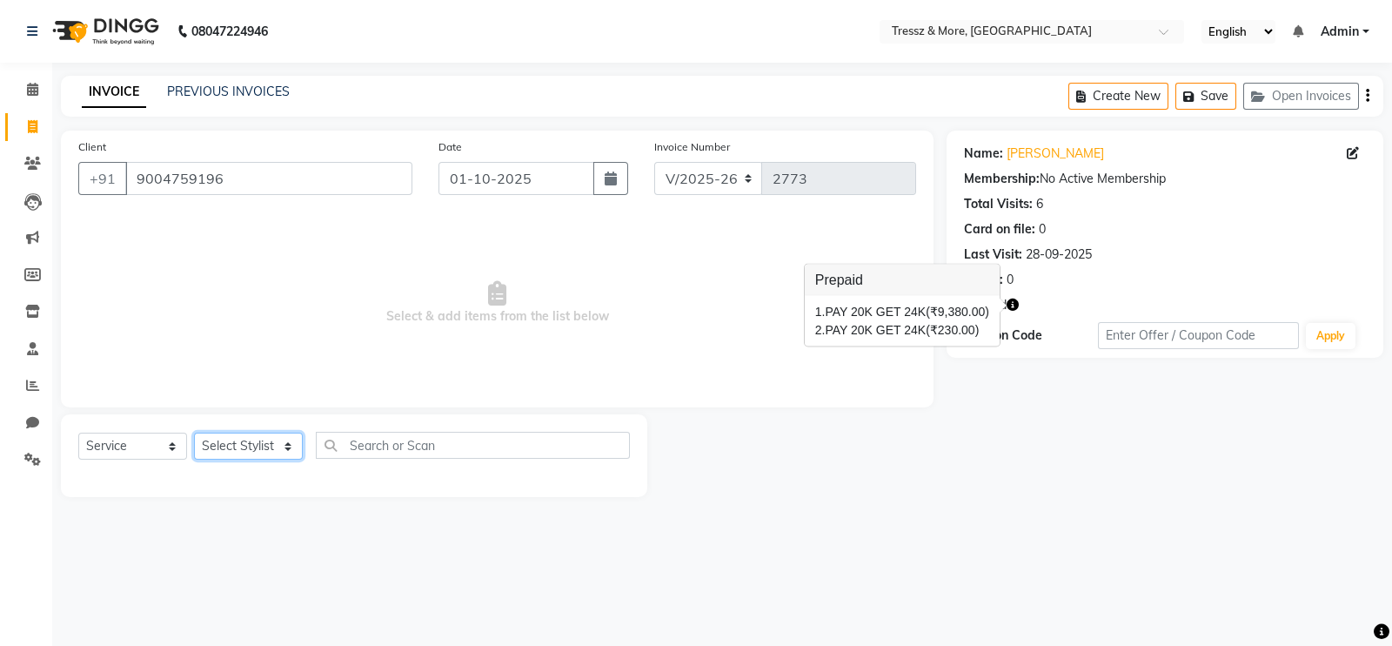
click at [252, 439] on select "Select Stylist [PERSON_NAME] [PERSON_NAME] [PERSON_NAME] [PERSON_NAME] [PERSON_…" at bounding box center [248, 445] width 109 height 27
select select "13464"
click at [194, 433] on select "Select Stylist [PERSON_NAME] [PERSON_NAME] [PERSON_NAME] [PERSON_NAME] [PERSON_…" at bounding box center [248, 445] width 109 height 27
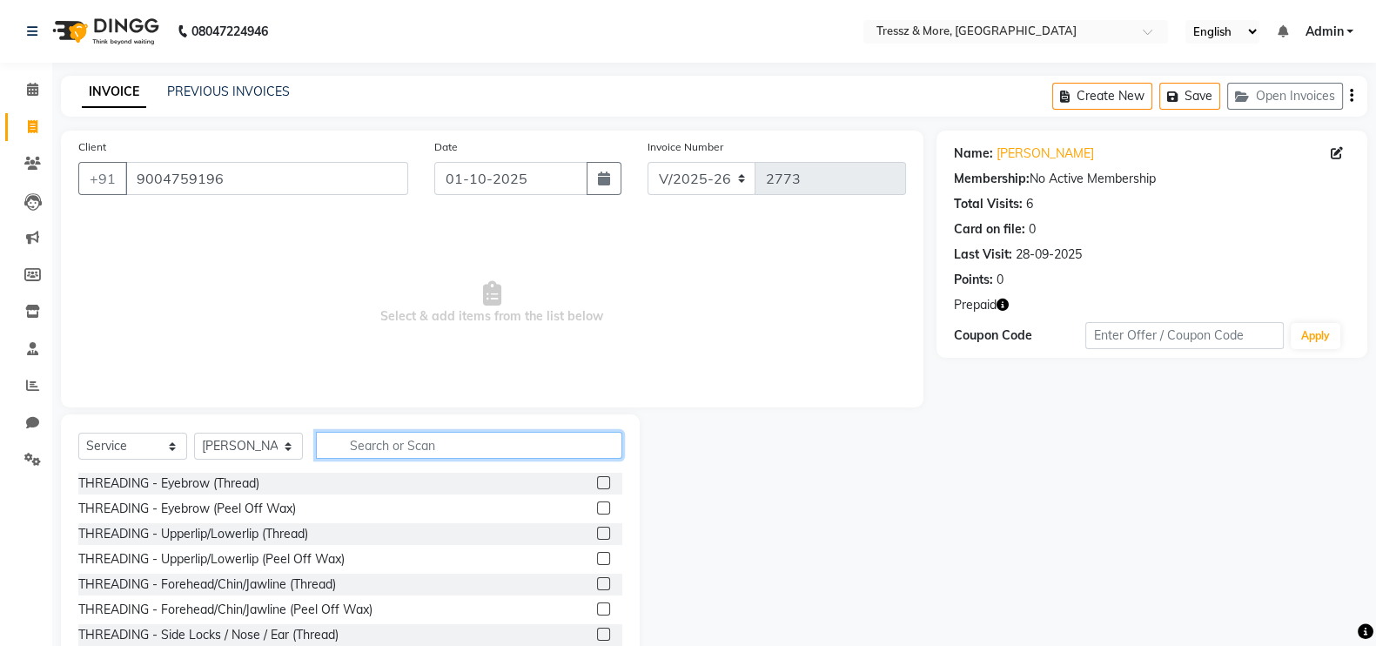
click at [372, 446] on input "text" at bounding box center [469, 445] width 306 height 27
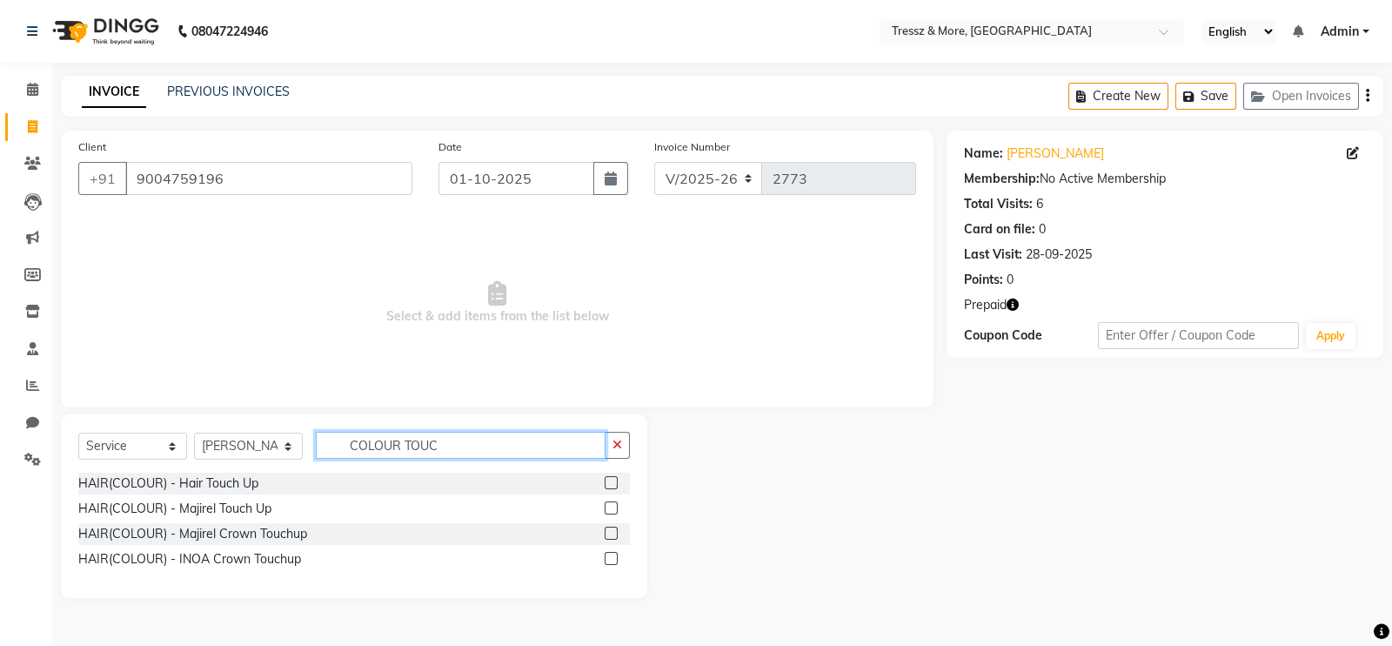
type input "COLOUR TOUC"
click at [613, 486] on label at bounding box center [611, 482] width 13 height 13
click at [613, 486] on input "checkbox" at bounding box center [610, 483] width 11 height 11
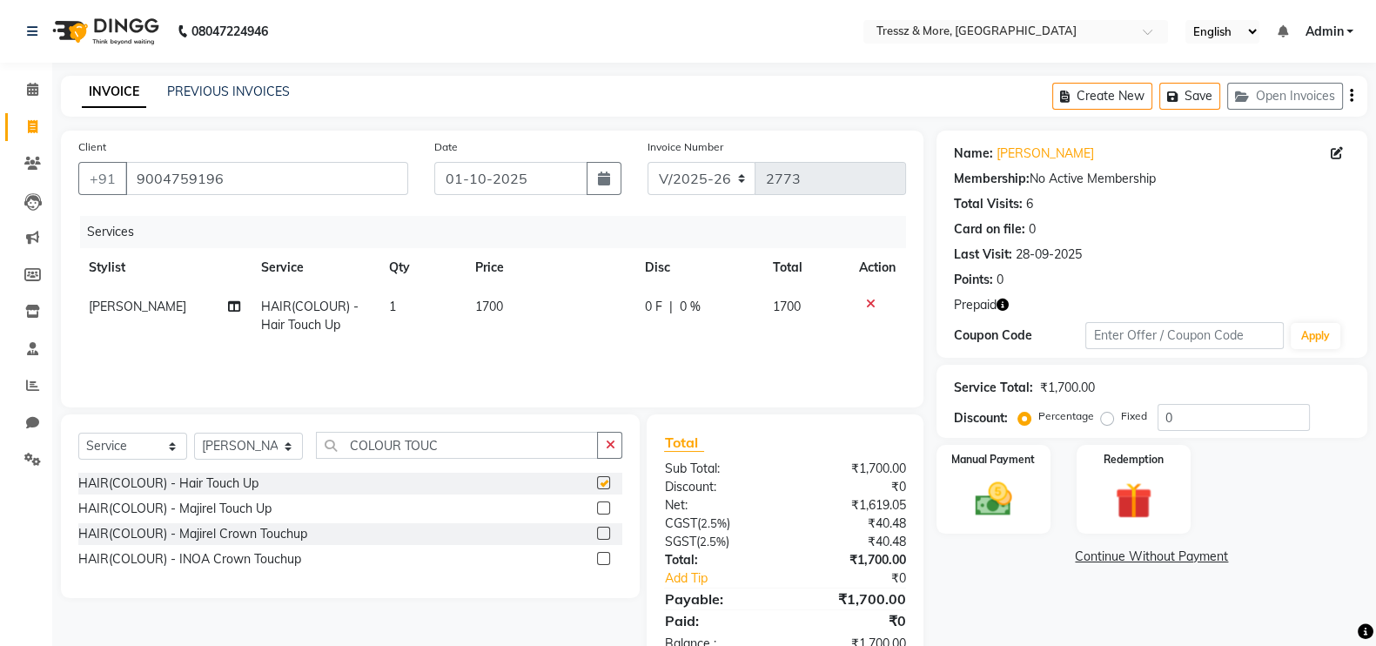
checkbox input "false"
click at [1123, 502] on img at bounding box center [1134, 500] width 62 height 47
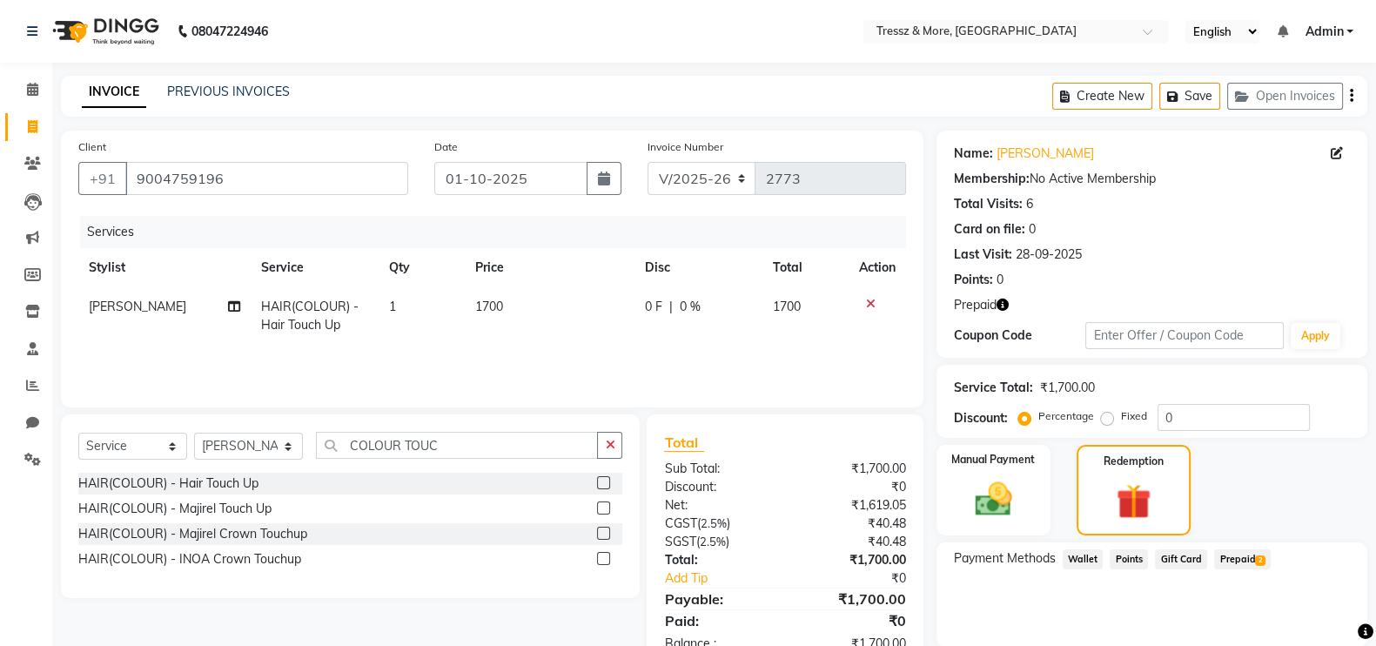
click at [1236, 559] on span "Prepaid 2" at bounding box center [1242, 559] width 57 height 20
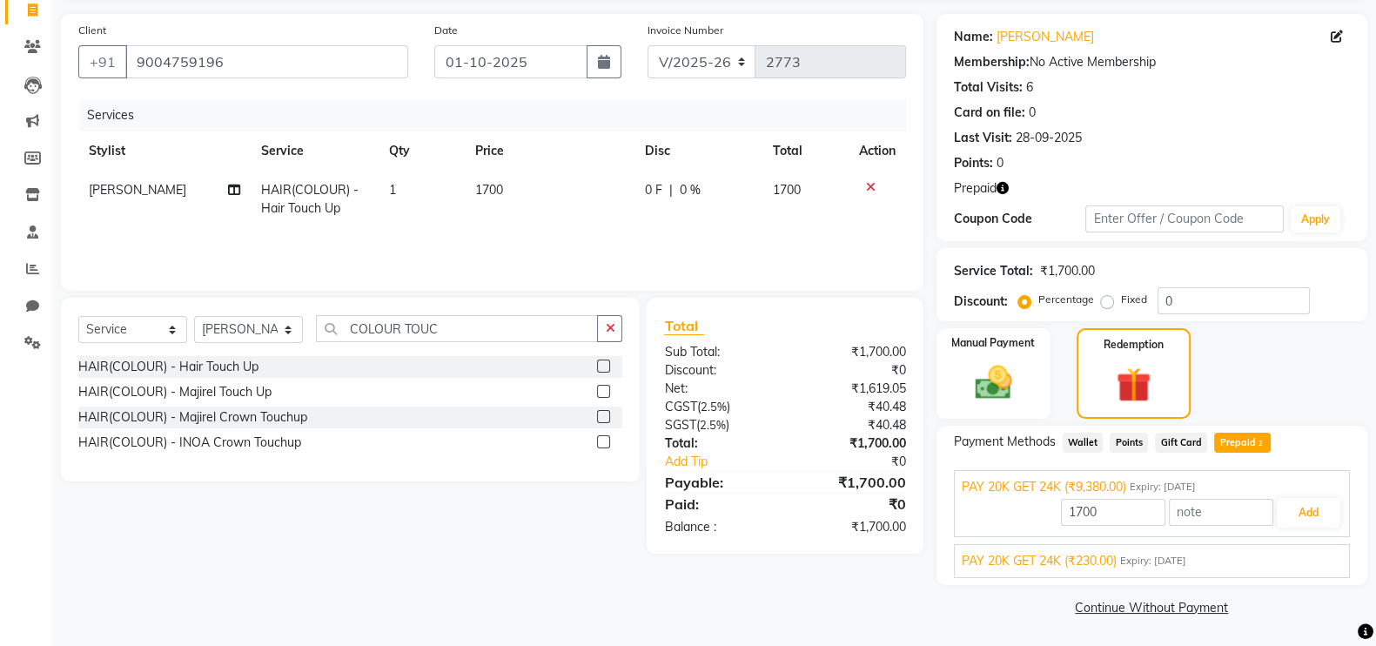
click at [1076, 553] on span "PAY 20K GET 24K (₹230.00)" at bounding box center [1039, 561] width 155 height 18
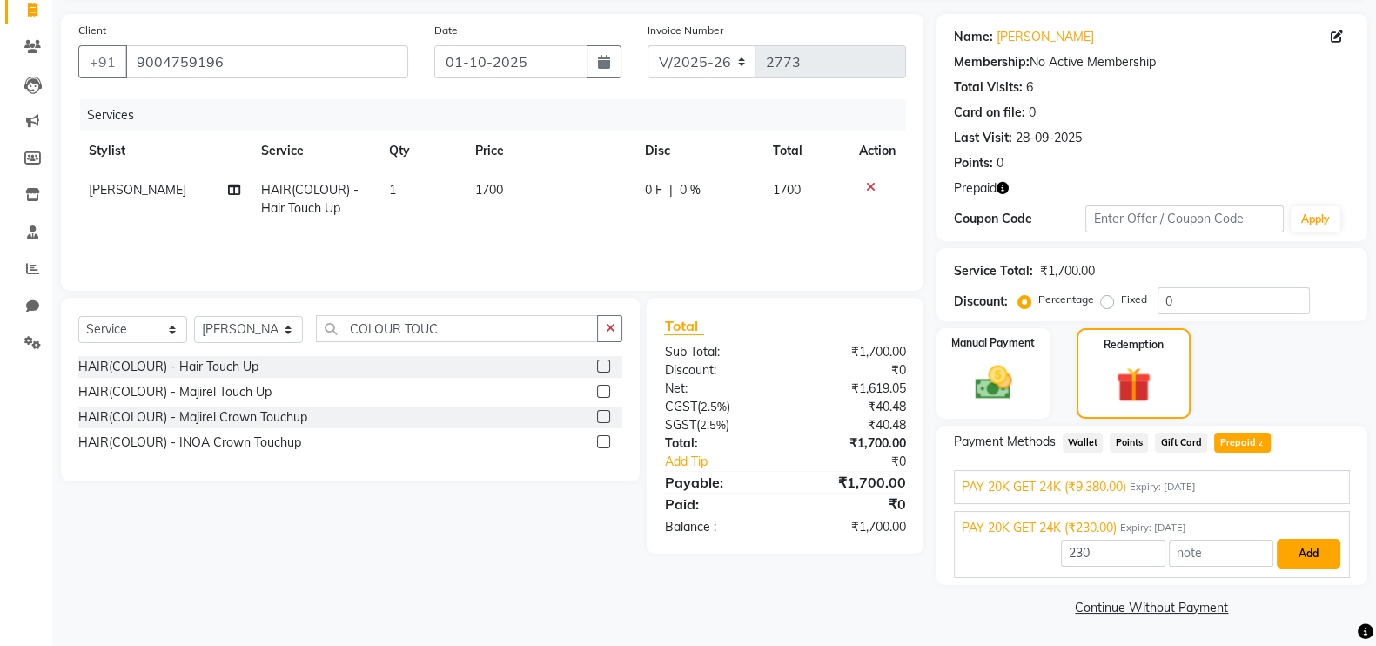
click at [1289, 553] on button "Add" at bounding box center [1309, 554] width 64 height 30
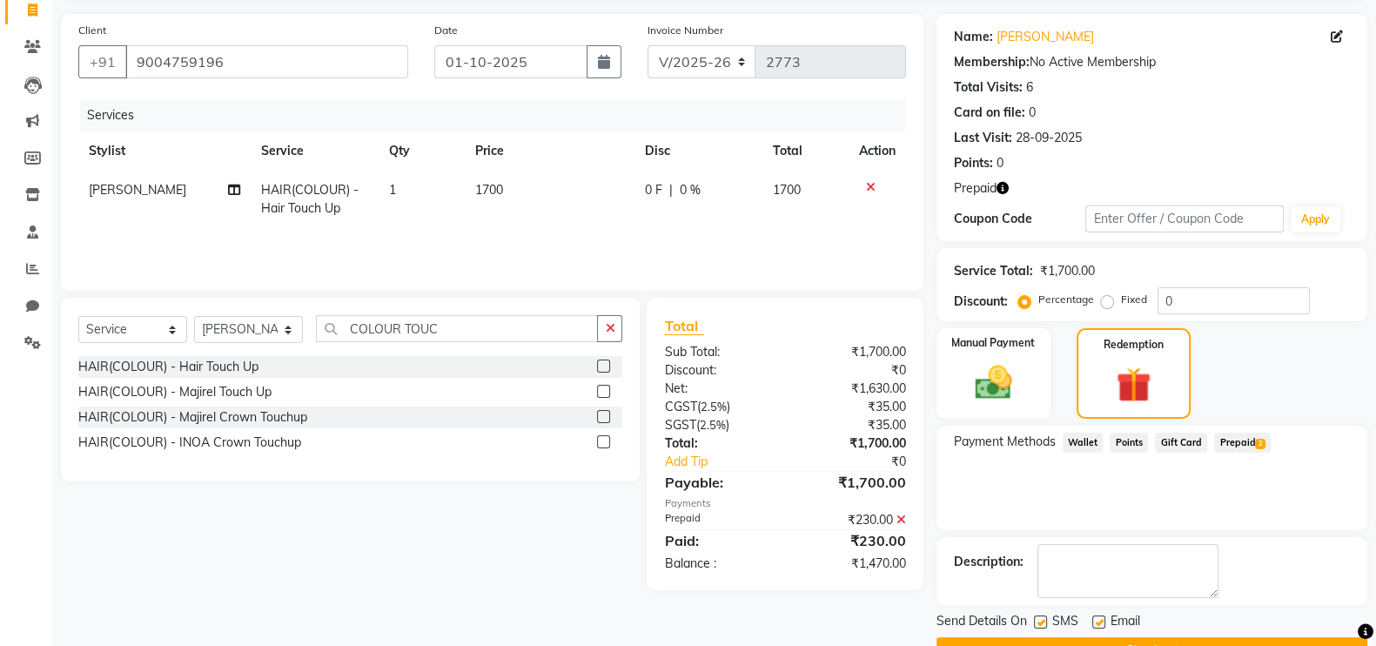
click at [1244, 440] on span "Prepaid 2" at bounding box center [1242, 442] width 57 height 20
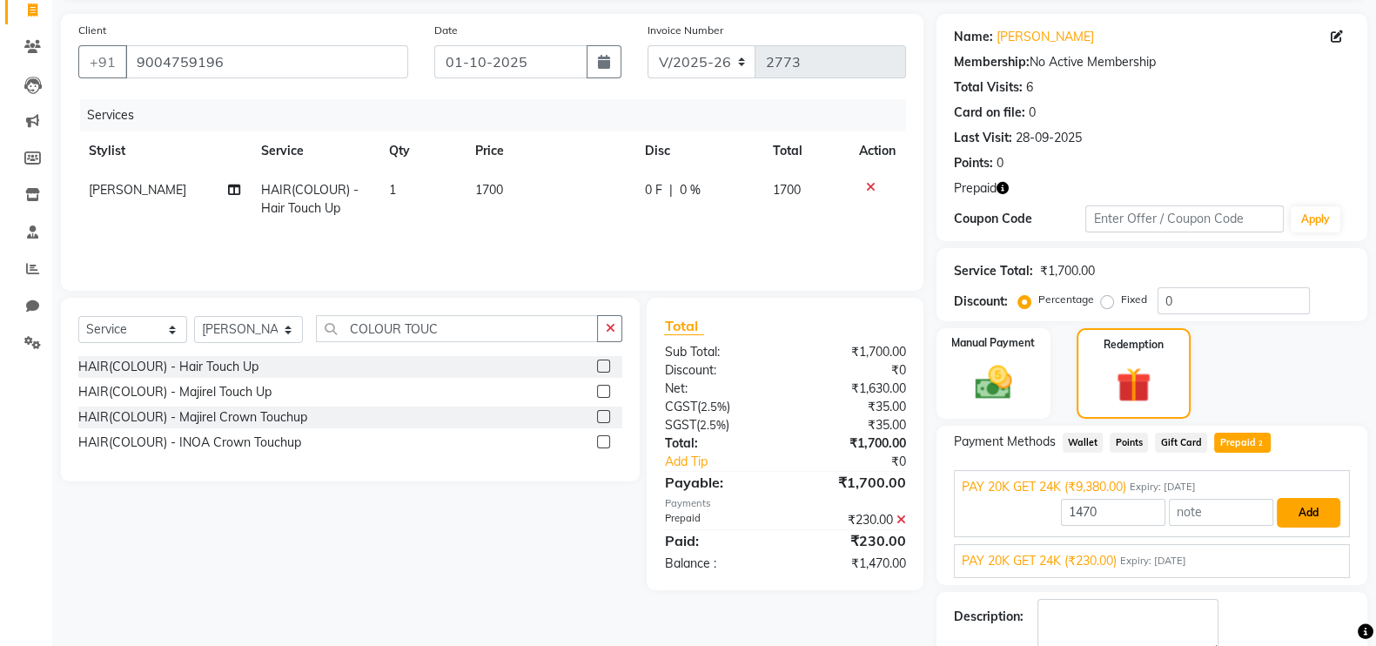
click at [1297, 508] on button "Add" at bounding box center [1309, 513] width 64 height 30
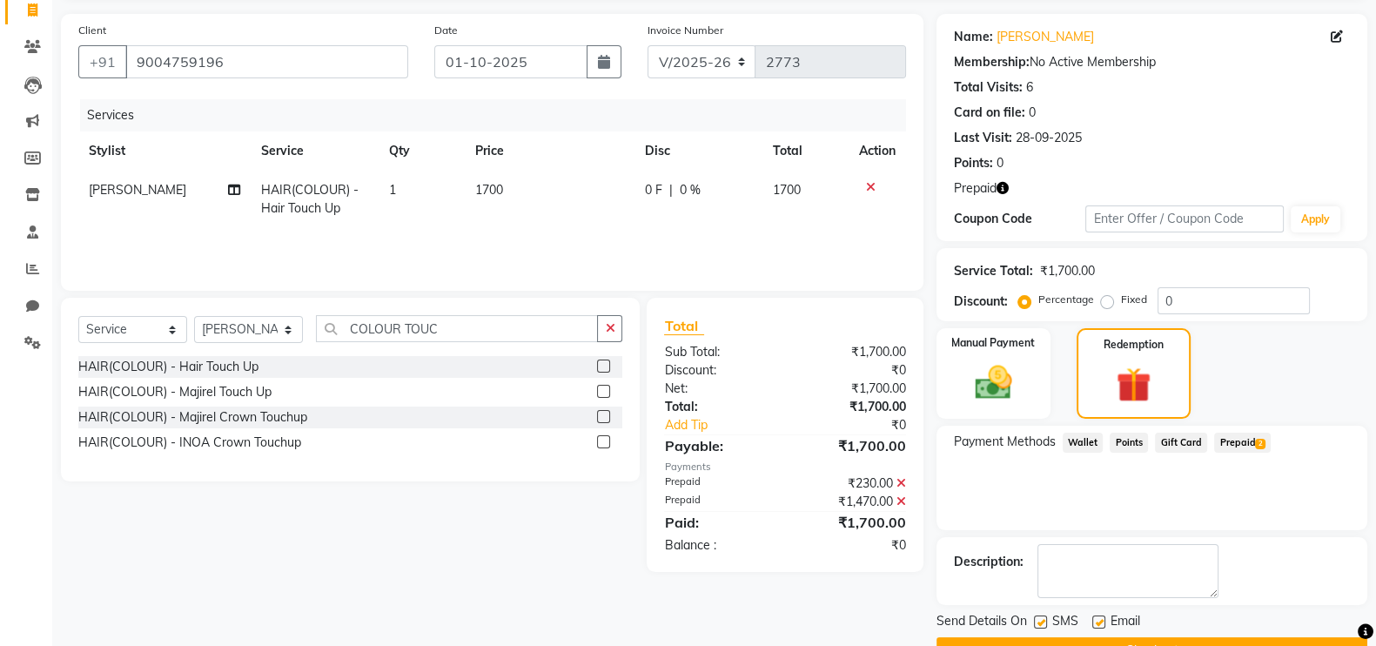
click at [1042, 622] on label at bounding box center [1040, 621] width 13 height 13
click at [1042, 622] on input "checkbox" at bounding box center [1039, 622] width 11 height 11
checkbox input "false"
click at [1096, 620] on label at bounding box center [1098, 621] width 13 height 13
click at [1096, 620] on input "checkbox" at bounding box center [1097, 622] width 11 height 11
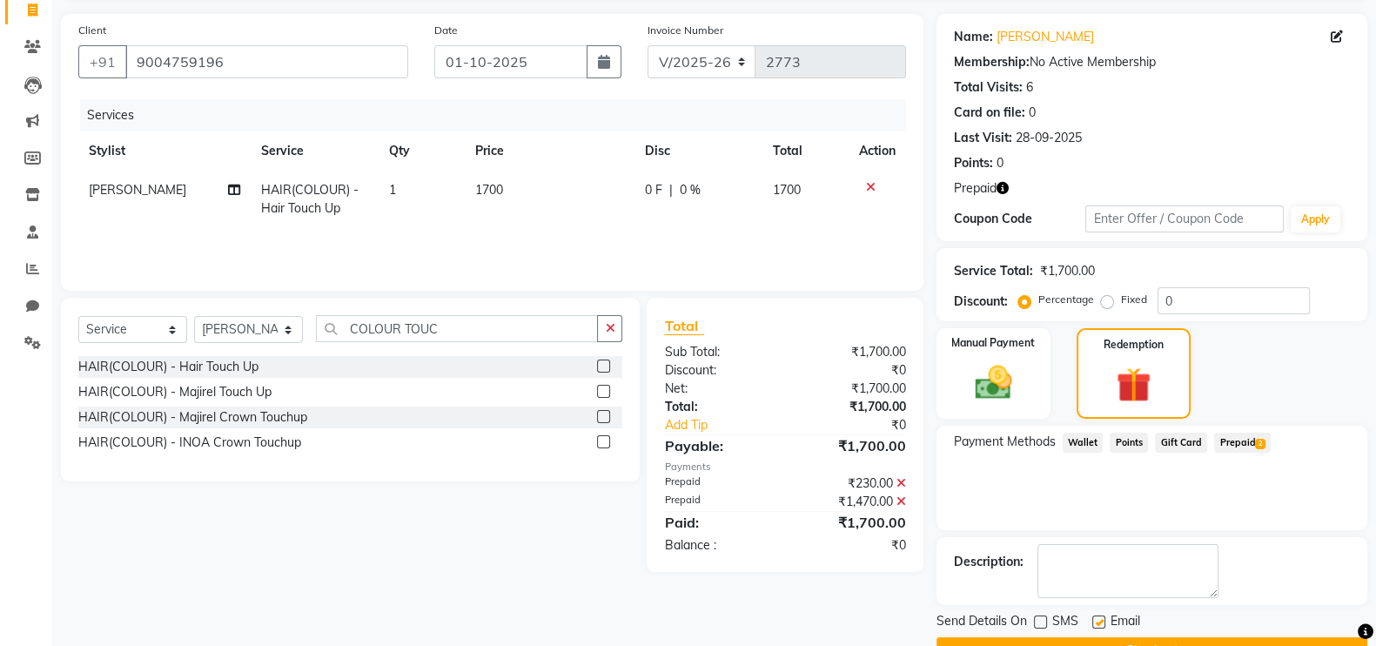
checkbox input "false"
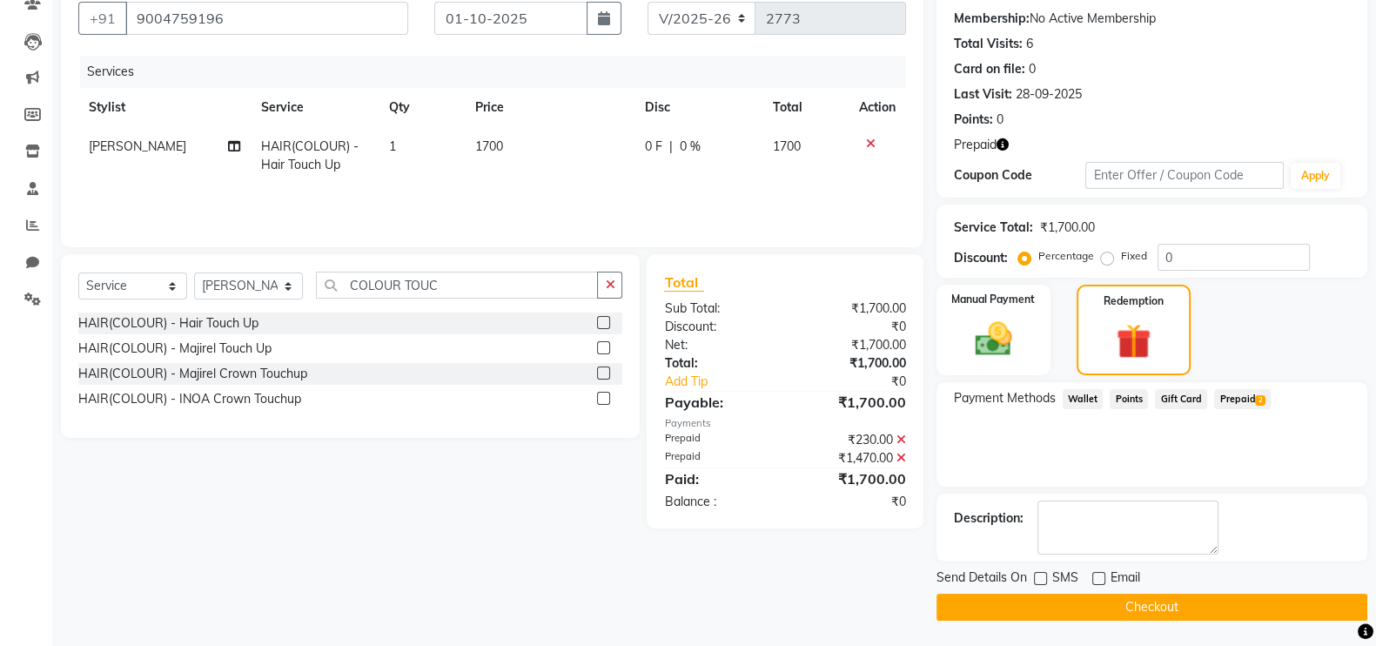
click at [1266, 607] on button "Checkout" at bounding box center [1151, 606] width 431 height 27
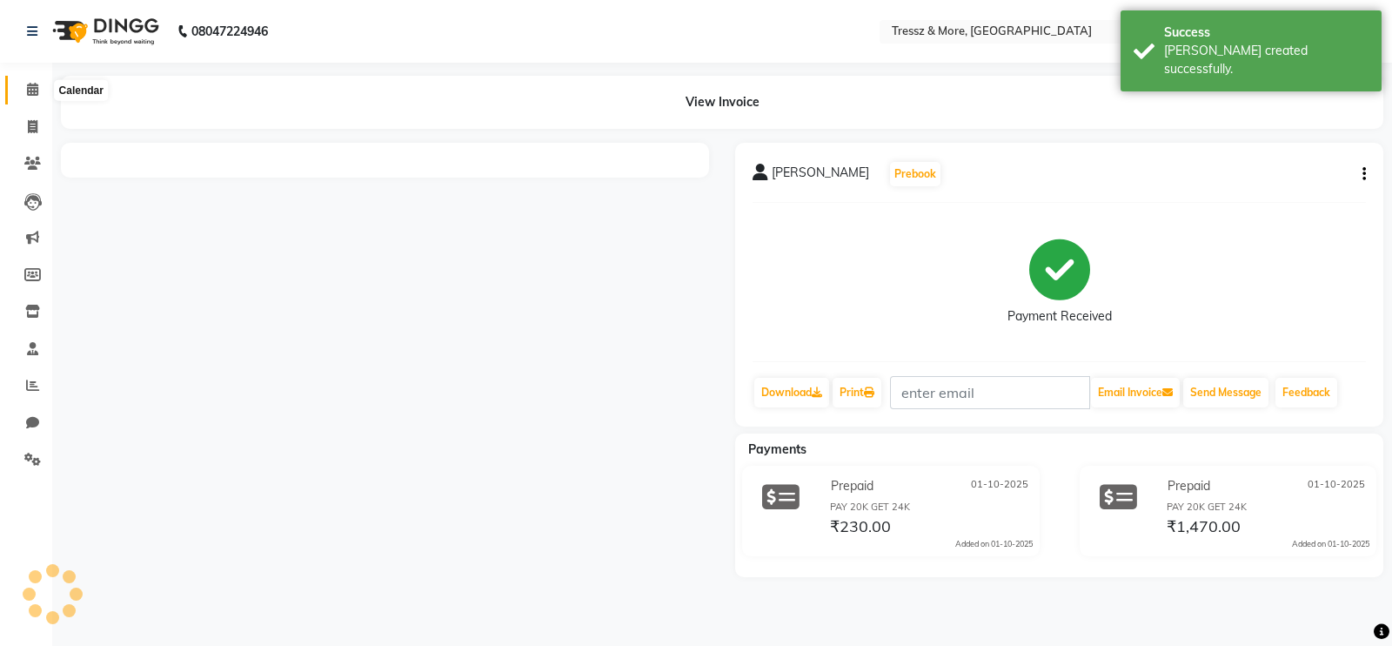
click at [39, 92] on span at bounding box center [32, 90] width 30 height 20
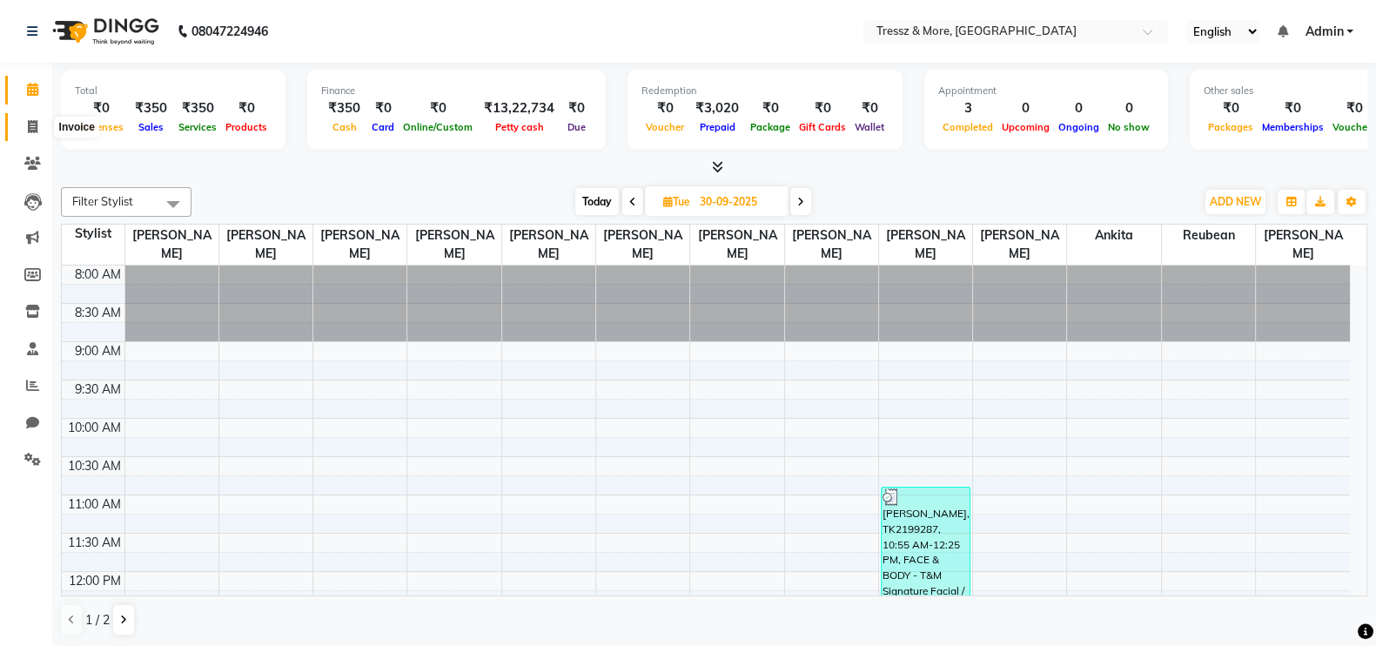
click at [37, 124] on icon at bounding box center [33, 126] width 10 height 13
select select "service"
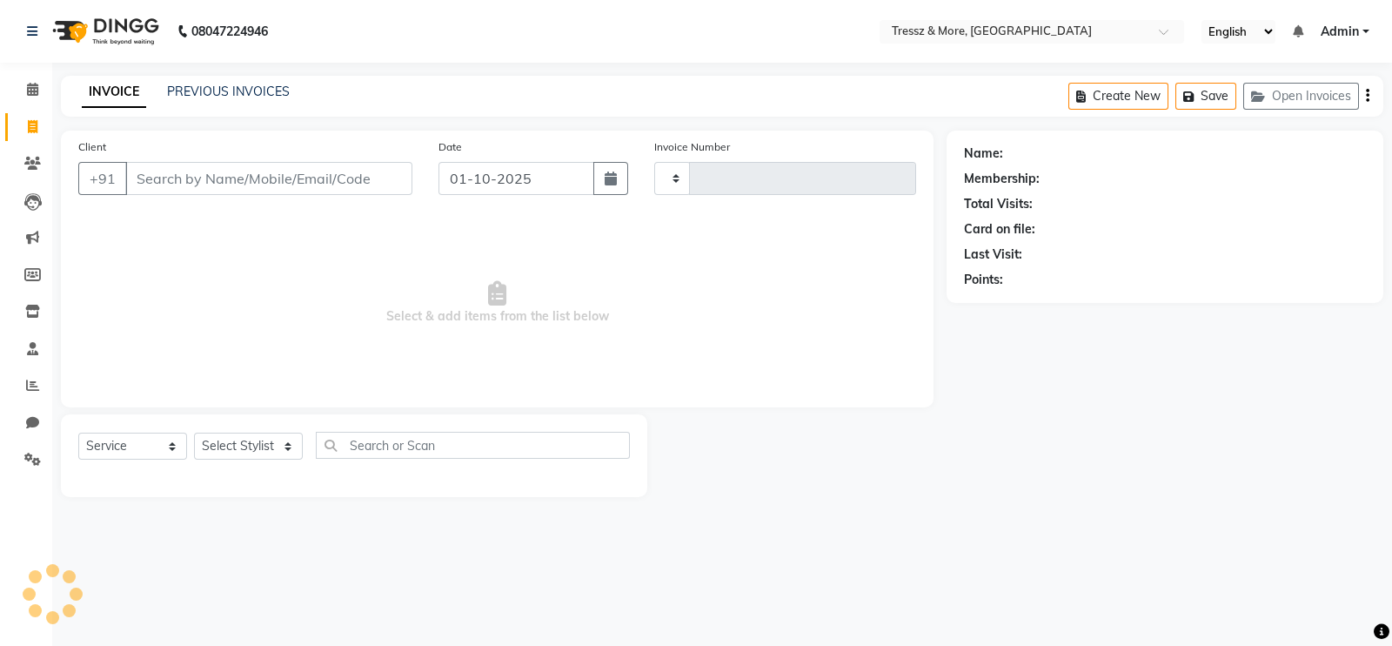
type input "2774"
select select "3037"
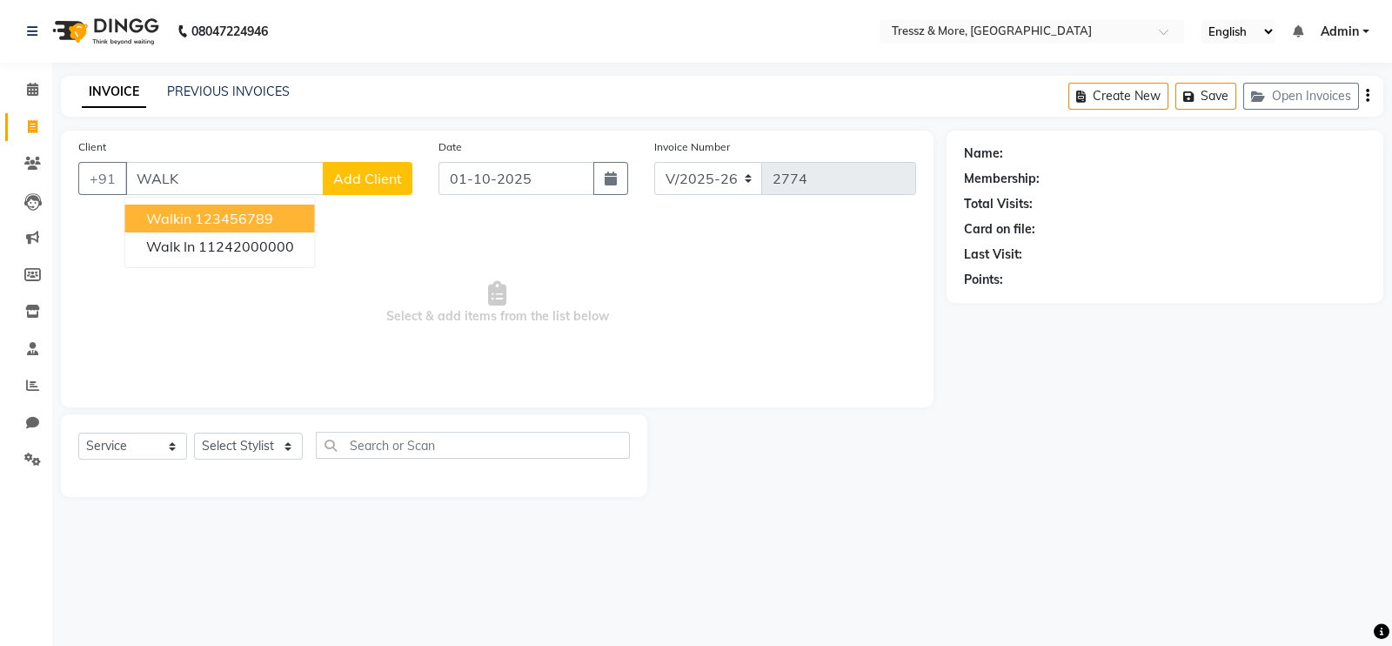
click at [195, 220] on ngb-highlight "123456789" at bounding box center [234, 218] width 78 height 17
type input "123456789"
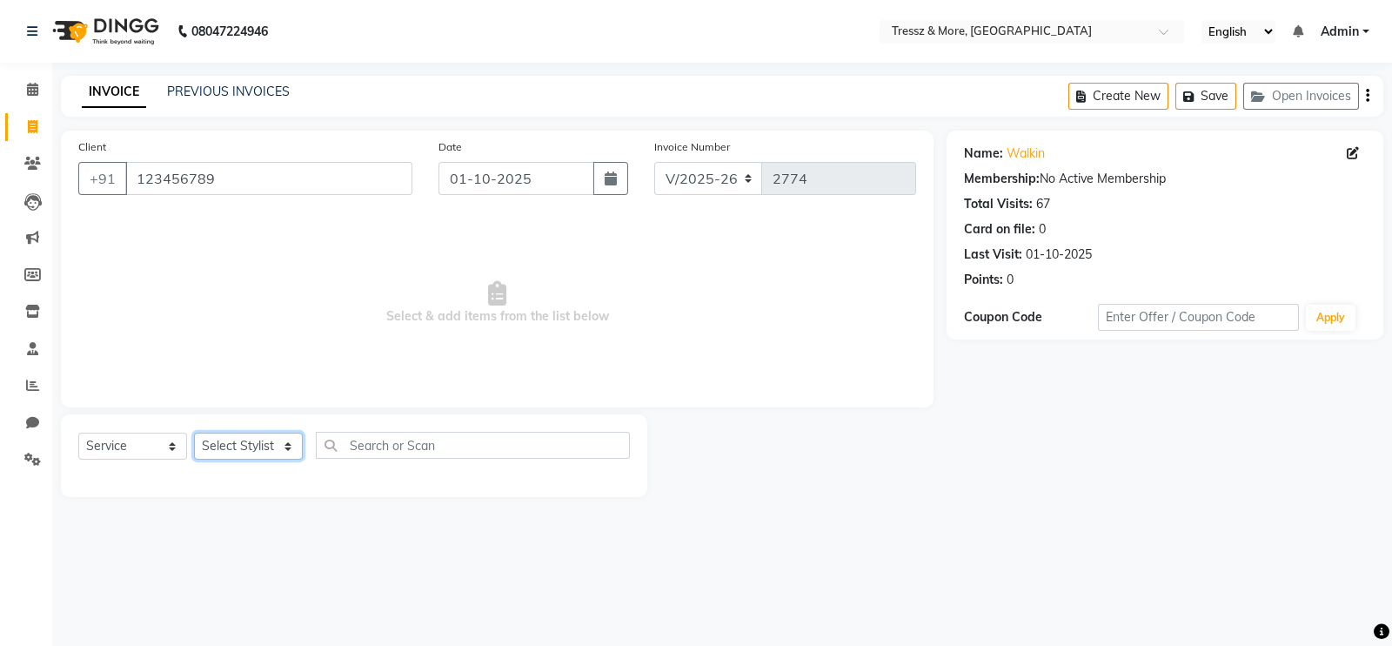
click at [265, 454] on select "Select Stylist [PERSON_NAME] [PERSON_NAME] [PERSON_NAME] [PERSON_NAME] [PERSON_…" at bounding box center [248, 445] width 109 height 27
select select "72131"
click at [194, 433] on select "Select Stylist [PERSON_NAME] [PERSON_NAME] [PERSON_NAME] [PERSON_NAME] [PERSON_…" at bounding box center [248, 445] width 109 height 27
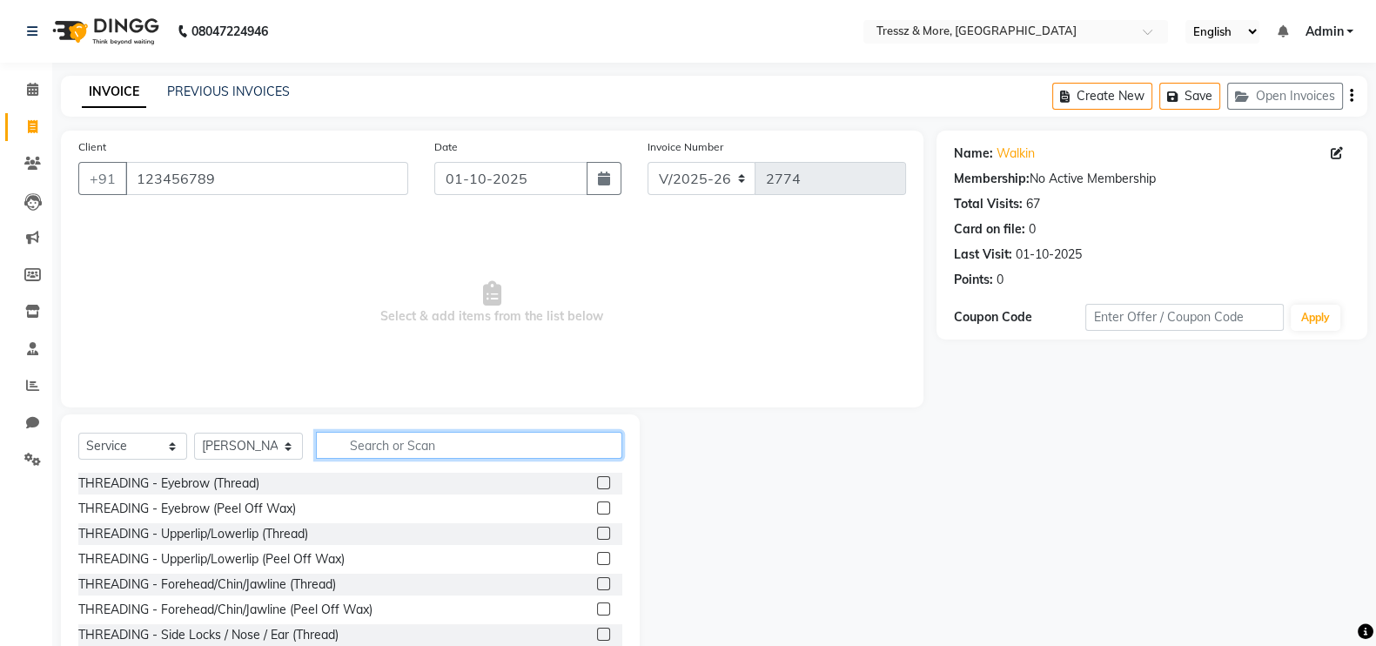
click at [447, 451] on input "text" at bounding box center [469, 445] width 306 height 27
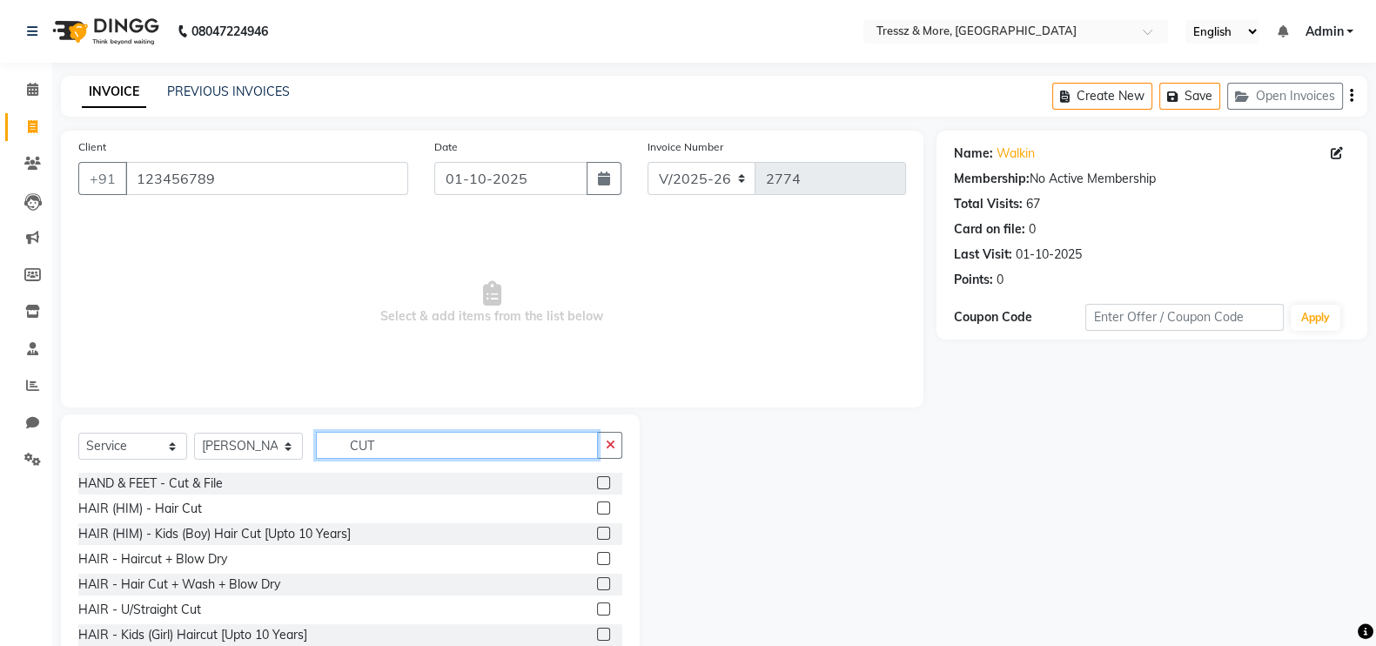
type input "CUT"
click at [597, 508] on label at bounding box center [603, 507] width 13 height 13
click at [597, 508] on input "checkbox" at bounding box center [602, 508] width 11 height 11
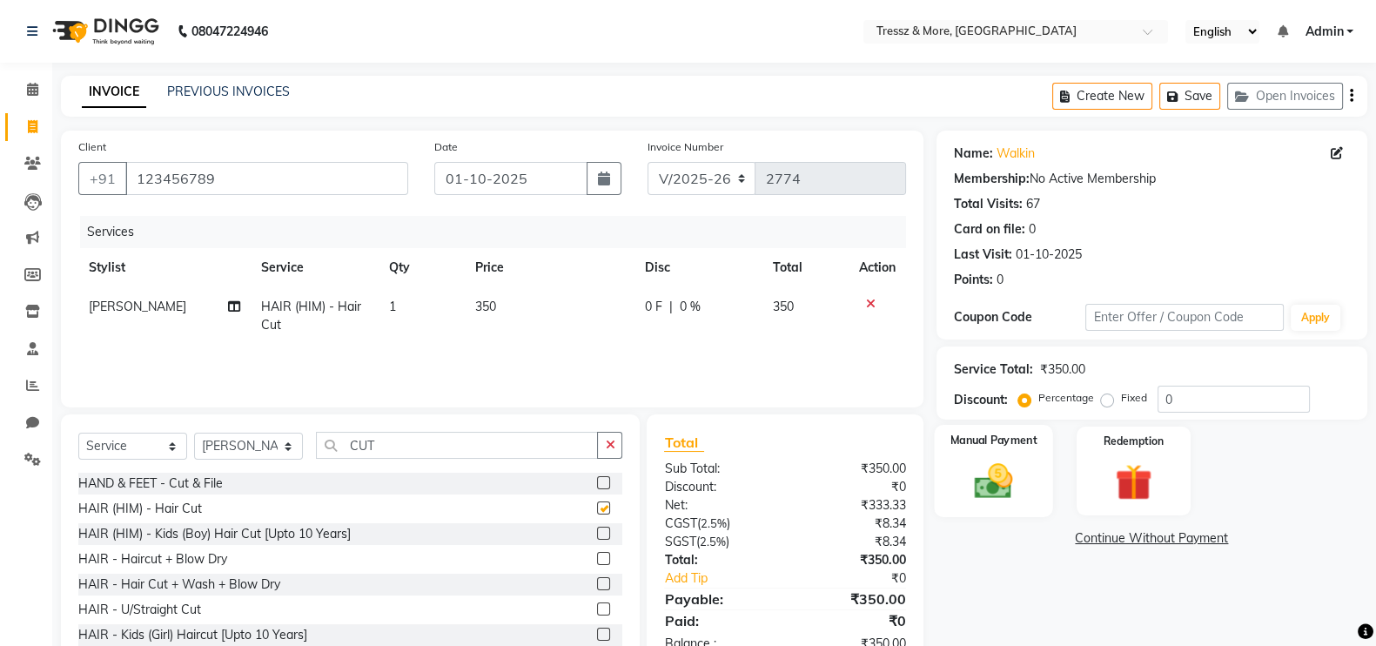
checkbox input "false"
click at [992, 471] on img at bounding box center [993, 481] width 62 height 44
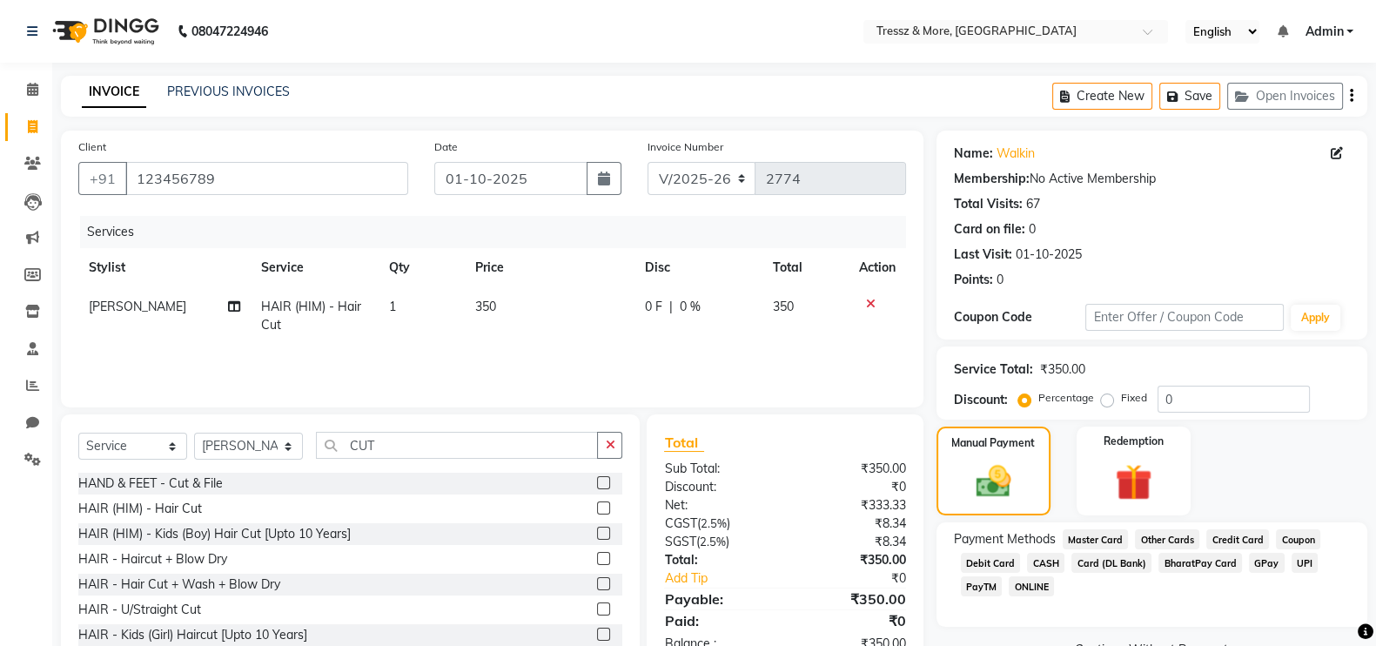
click at [1037, 553] on span "CASH" at bounding box center [1045, 563] width 37 height 20
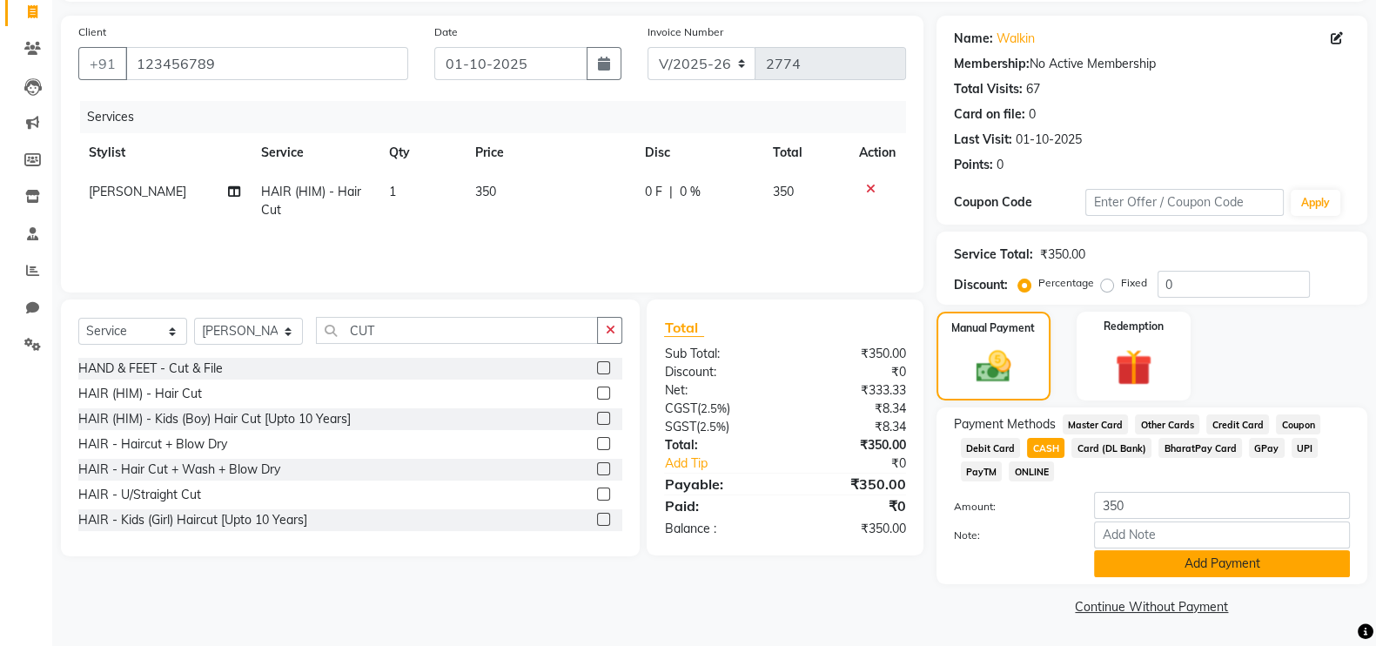
click at [1265, 566] on button "Add Payment" at bounding box center [1222, 563] width 256 height 27
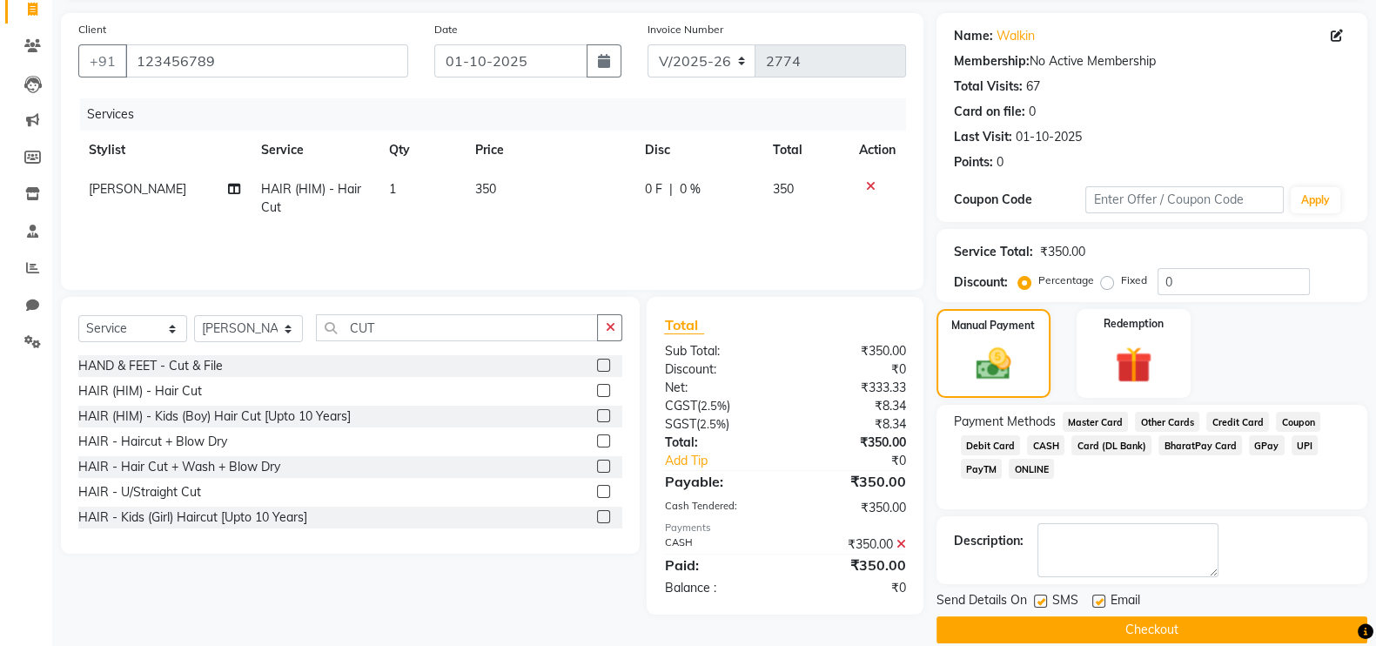
click at [1267, 620] on button "Checkout" at bounding box center [1151, 629] width 431 height 27
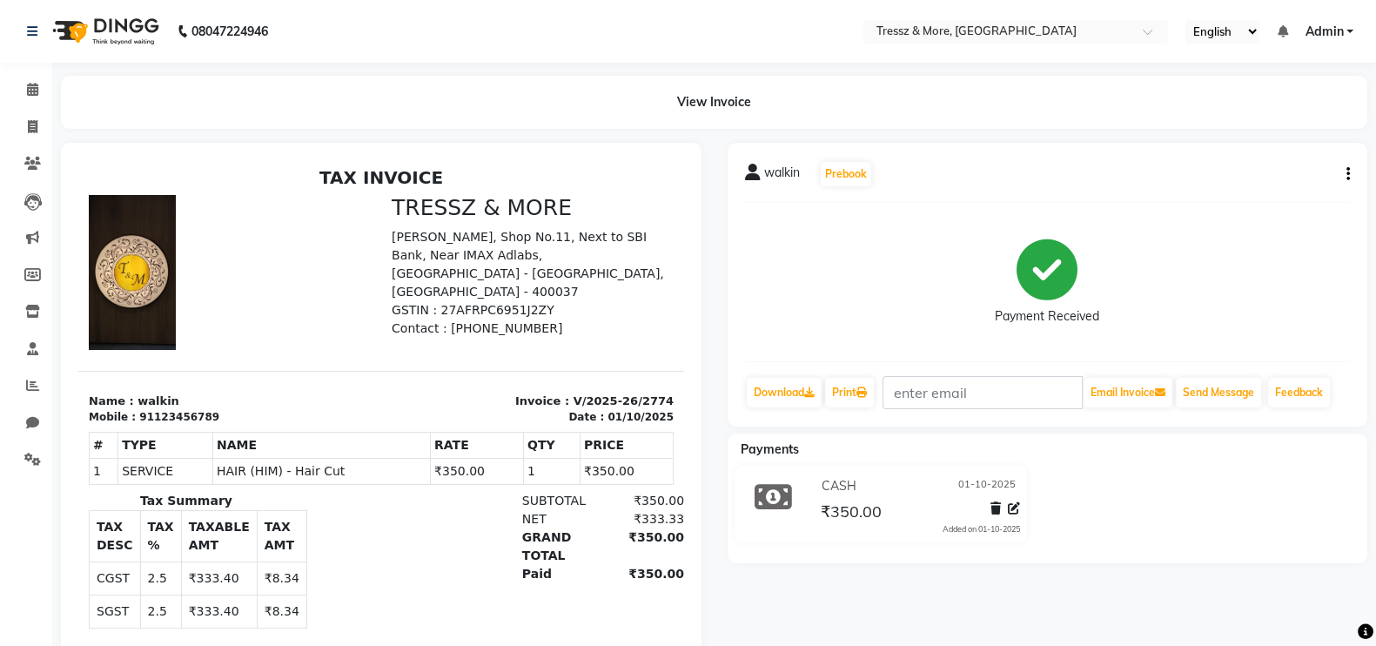
click at [1273, 594] on div "walkin Prebook Payment Received Download Print Email Invoice Send Message Feedb…" at bounding box center [1047, 430] width 667 height 574
click at [1308, 593] on div "walkin Prebook Payment Received Download Print Email Invoice Send Message Feedb…" at bounding box center [1047, 430] width 667 height 574
click at [1310, 598] on div "walkin Prebook Payment Received Download Print Email Invoice Send Message Feedb…" at bounding box center [1047, 430] width 667 height 574
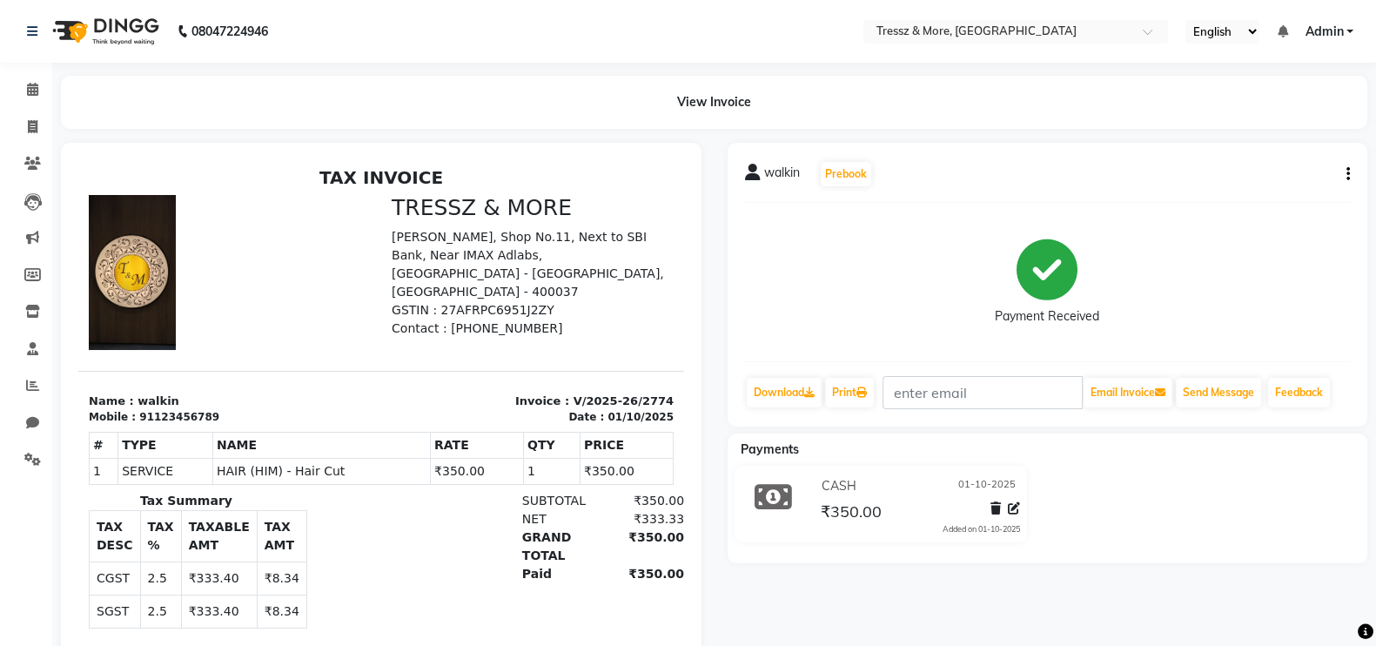
click at [1310, 598] on div "walkin Prebook Payment Received Download Print Email Invoice Send Message Feedb…" at bounding box center [1047, 430] width 667 height 574
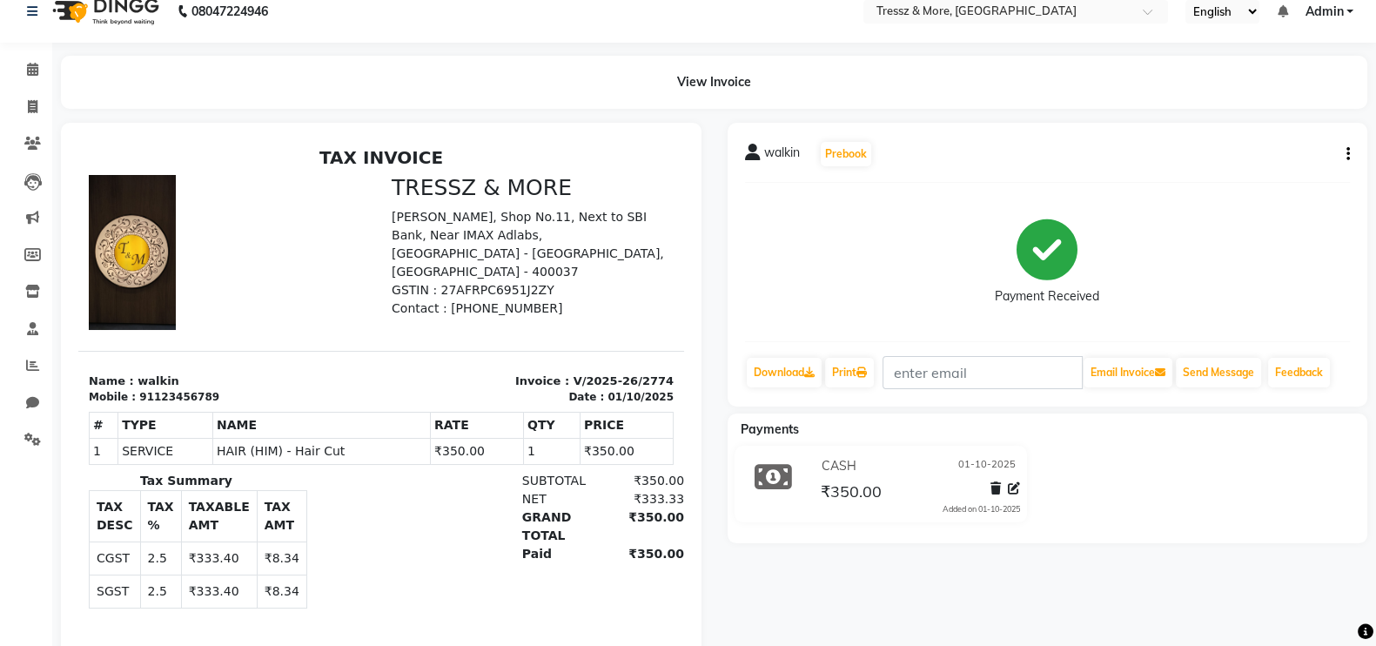
click at [1270, 580] on div "walkin Prebook Payment Received Download Print Email Invoice Send Message Feedb…" at bounding box center [1047, 410] width 667 height 574
click at [30, 60] on span at bounding box center [32, 70] width 30 height 20
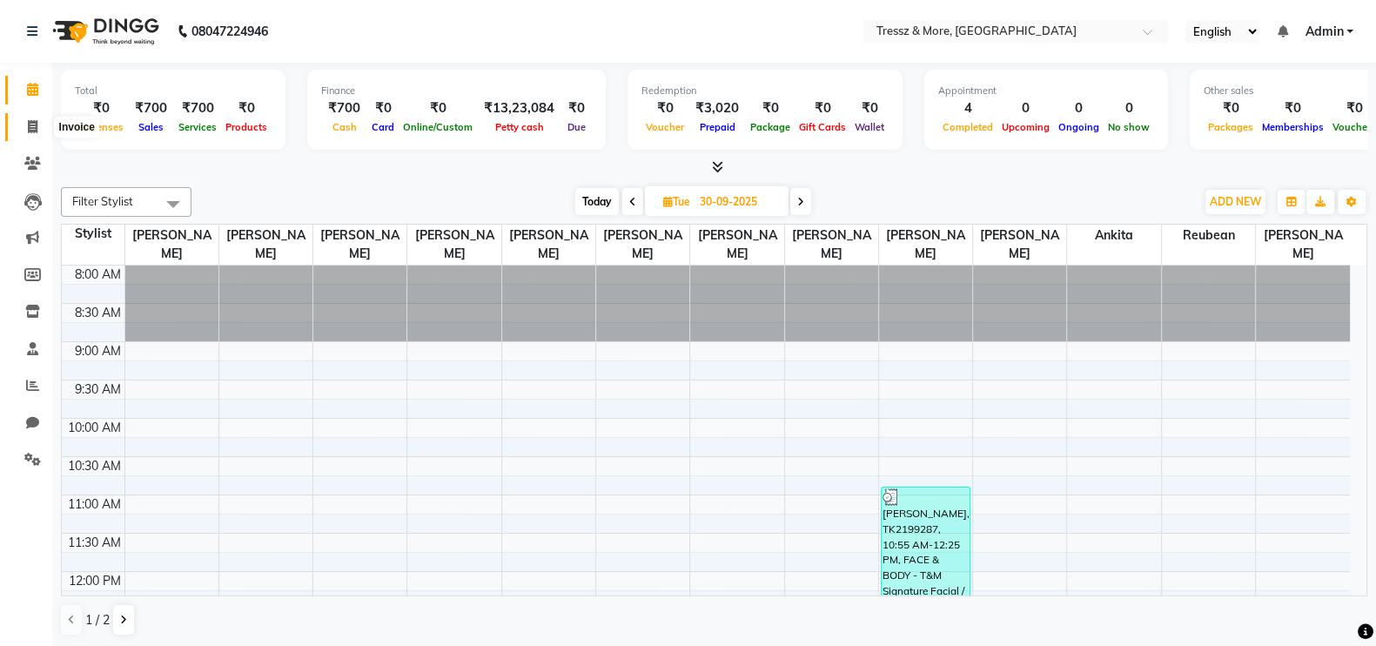
click at [30, 128] on icon at bounding box center [33, 126] width 10 height 13
select select "service"
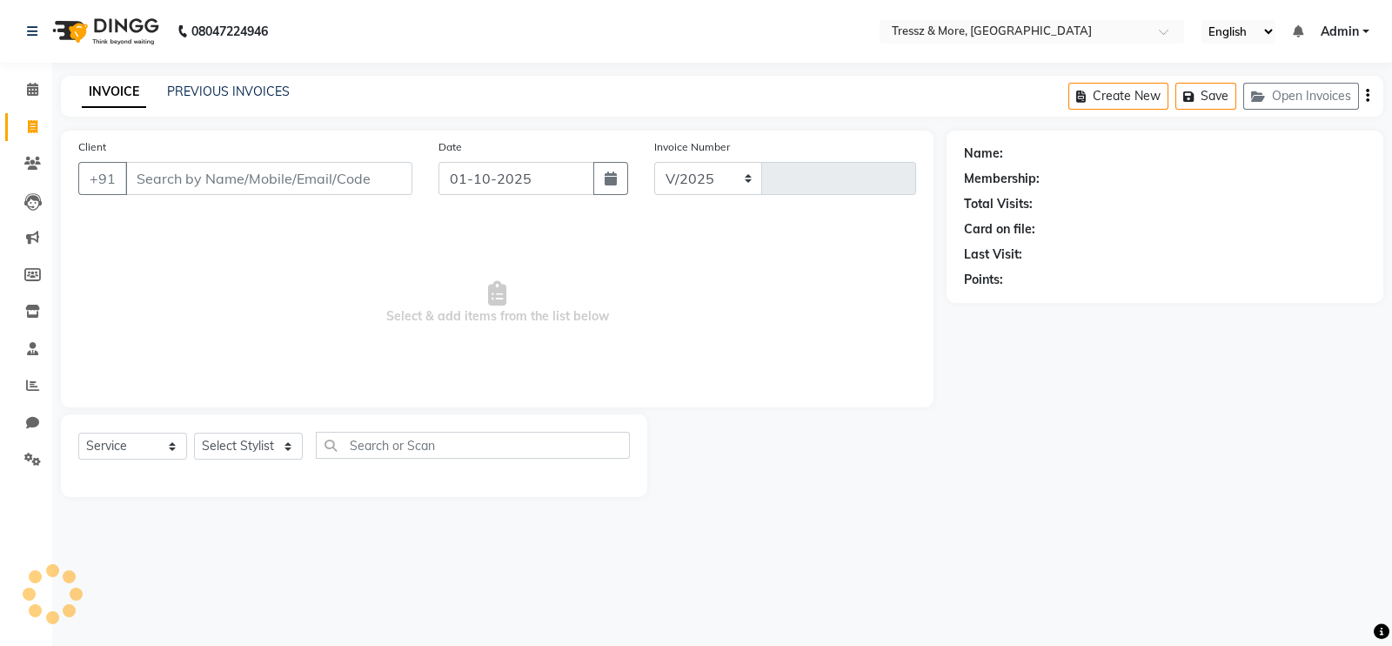
select select "3037"
type input "2775"
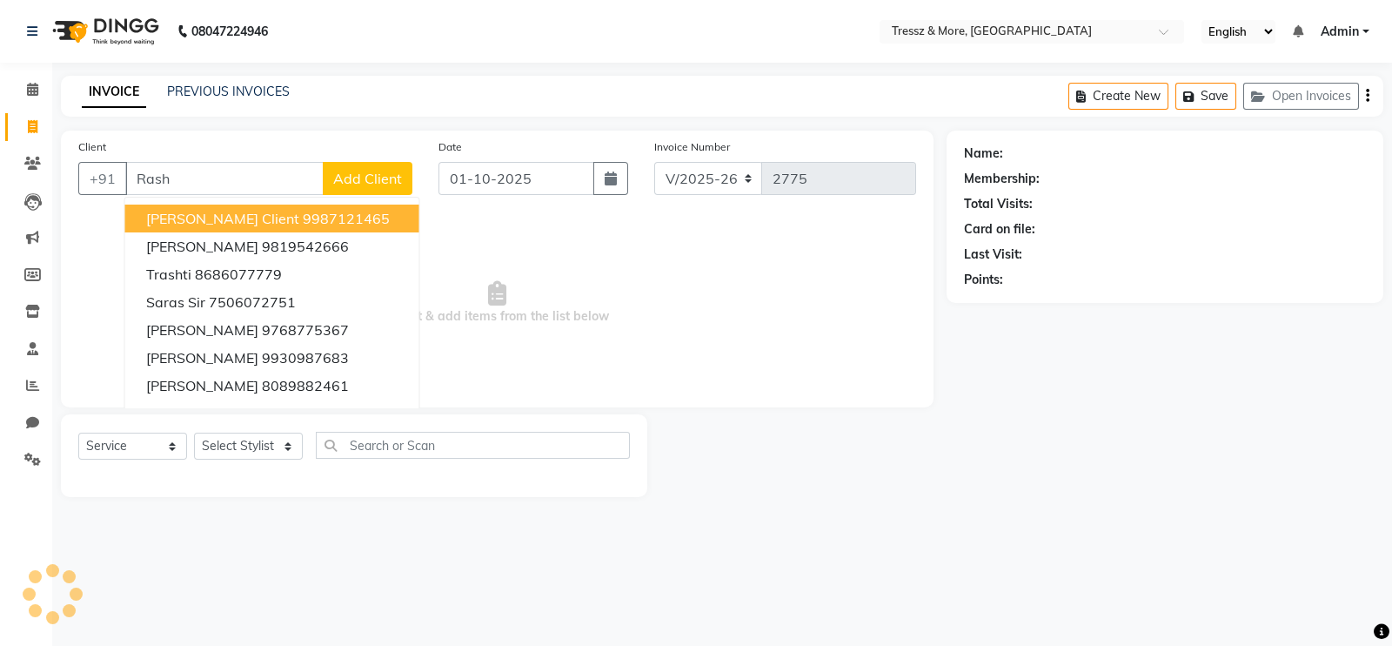
type input "Rashi"
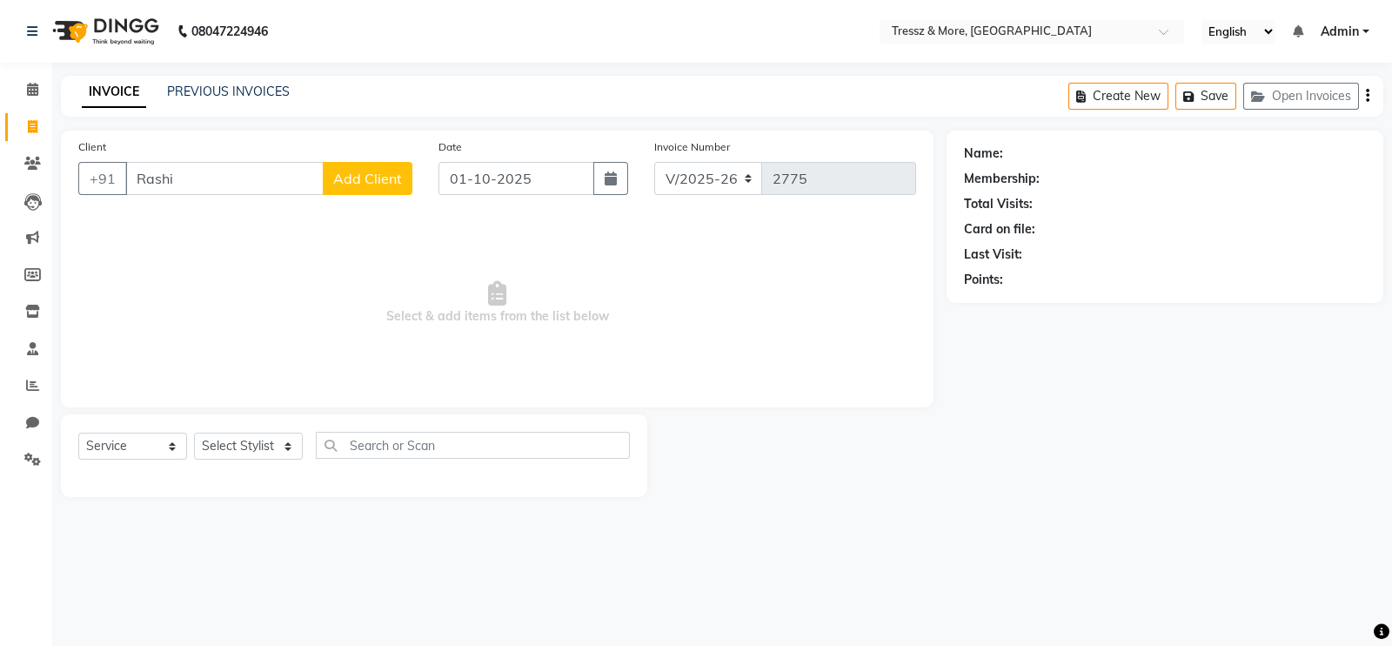
click at [226, 180] on input "Rashi" at bounding box center [224, 178] width 198 height 33
type input "8108865492"
click at [383, 184] on span "Add Client" at bounding box center [367, 178] width 69 height 17
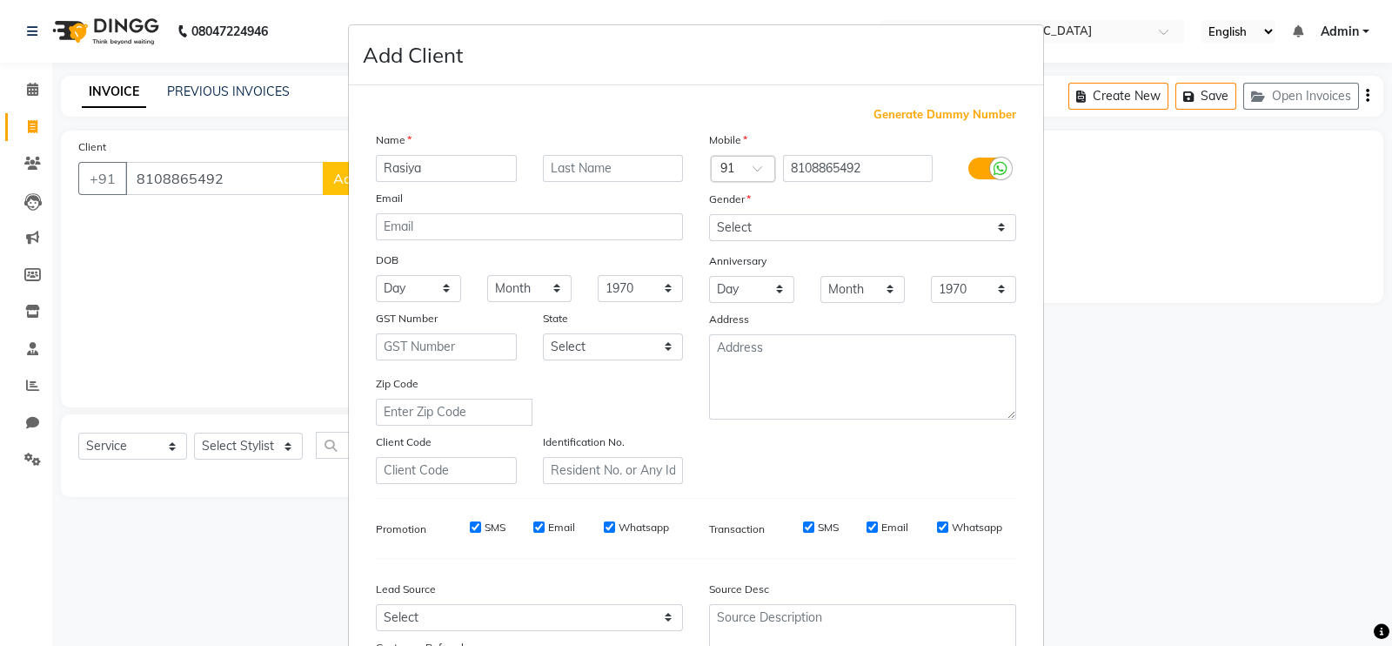
type input "Rasiya"
click at [595, 171] on input "text" at bounding box center [613, 168] width 141 height 27
type input "Shaikh"
click at [770, 230] on select "Select [DEMOGRAPHIC_DATA] [DEMOGRAPHIC_DATA] Other Prefer Not To Say" at bounding box center [862, 227] width 307 height 27
select select "[DEMOGRAPHIC_DATA]"
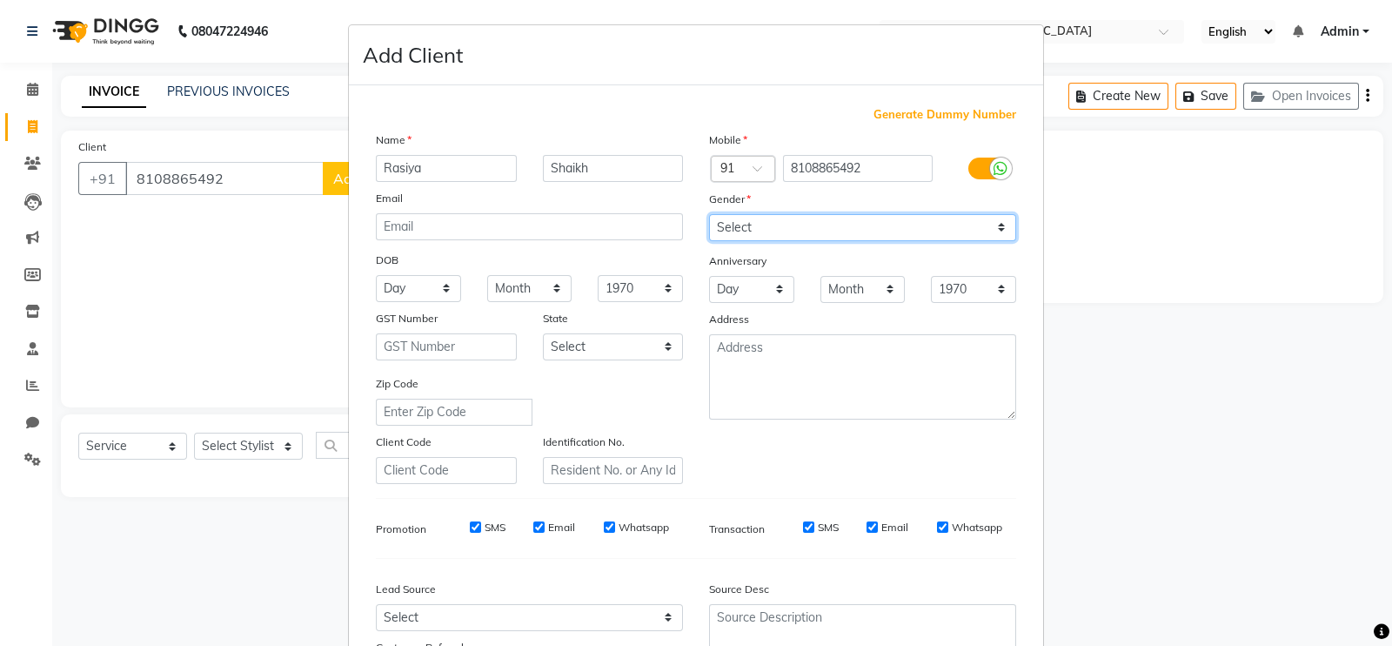
click at [709, 215] on select "Select [DEMOGRAPHIC_DATA] [DEMOGRAPHIC_DATA] Other Prefer Not To Say" at bounding box center [862, 227] width 307 height 27
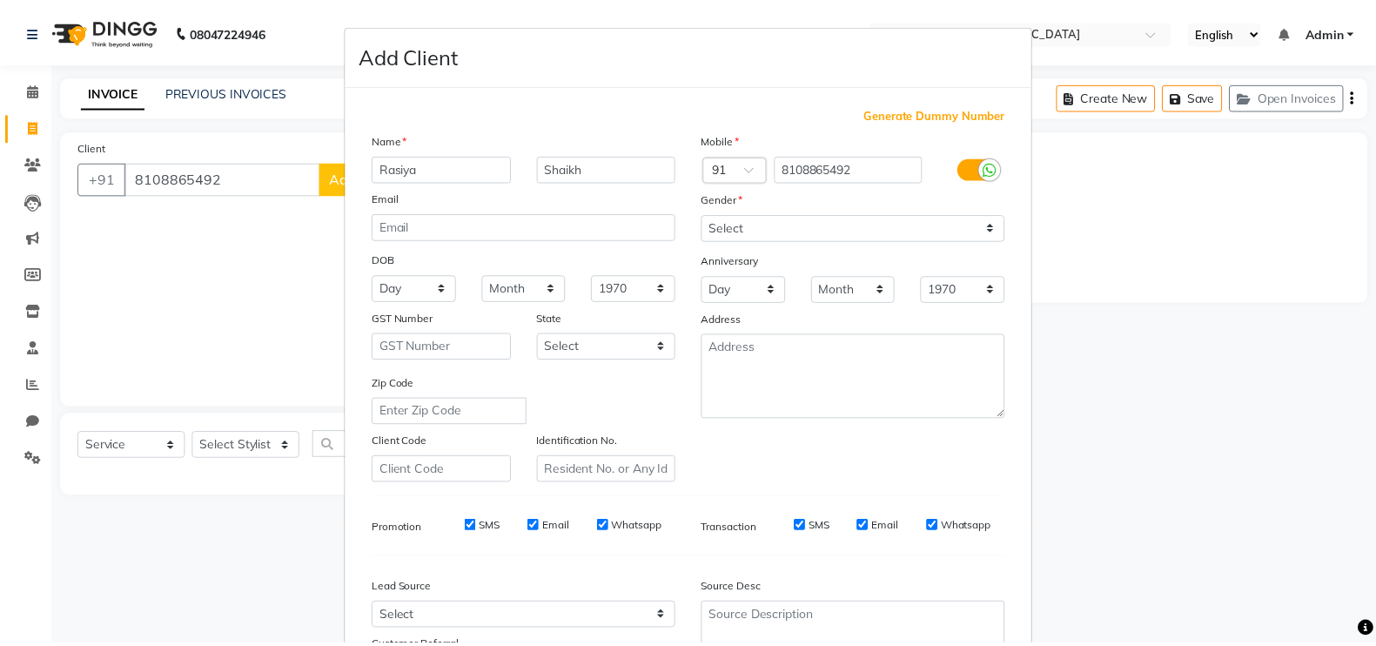
scroll to position [167, 0]
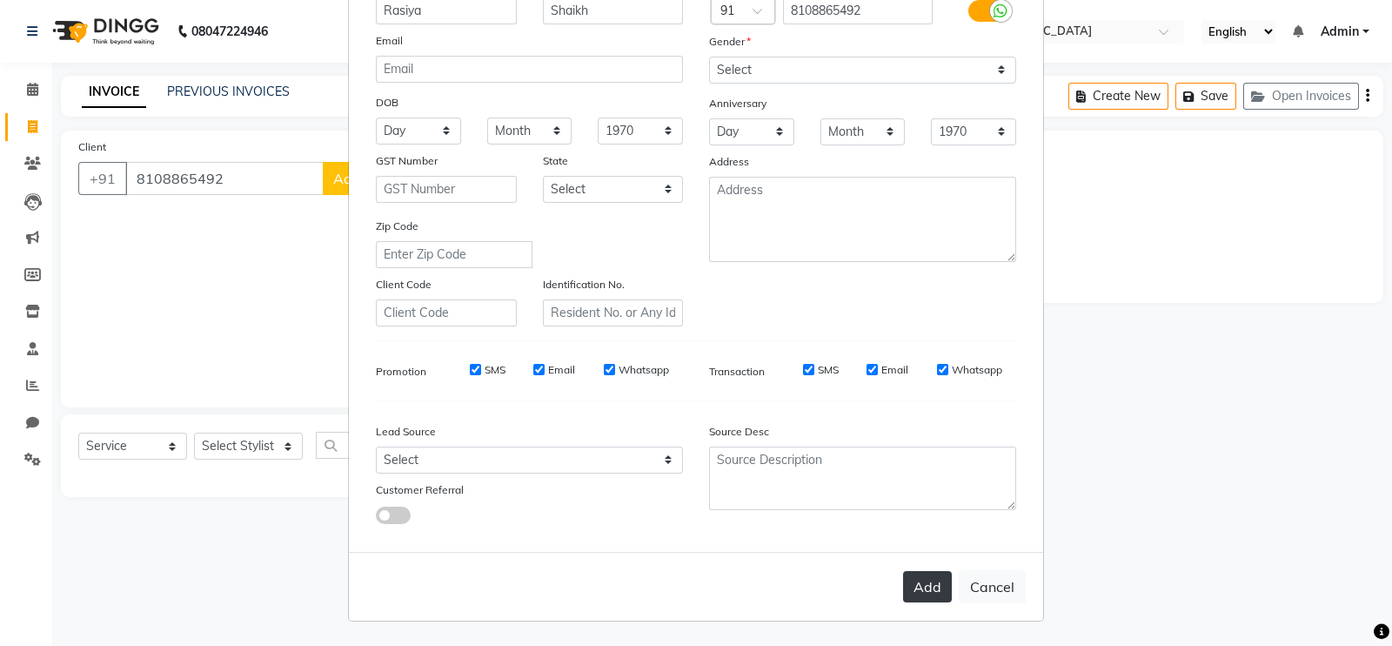
click at [921, 594] on button "Add" at bounding box center [927, 586] width 49 height 31
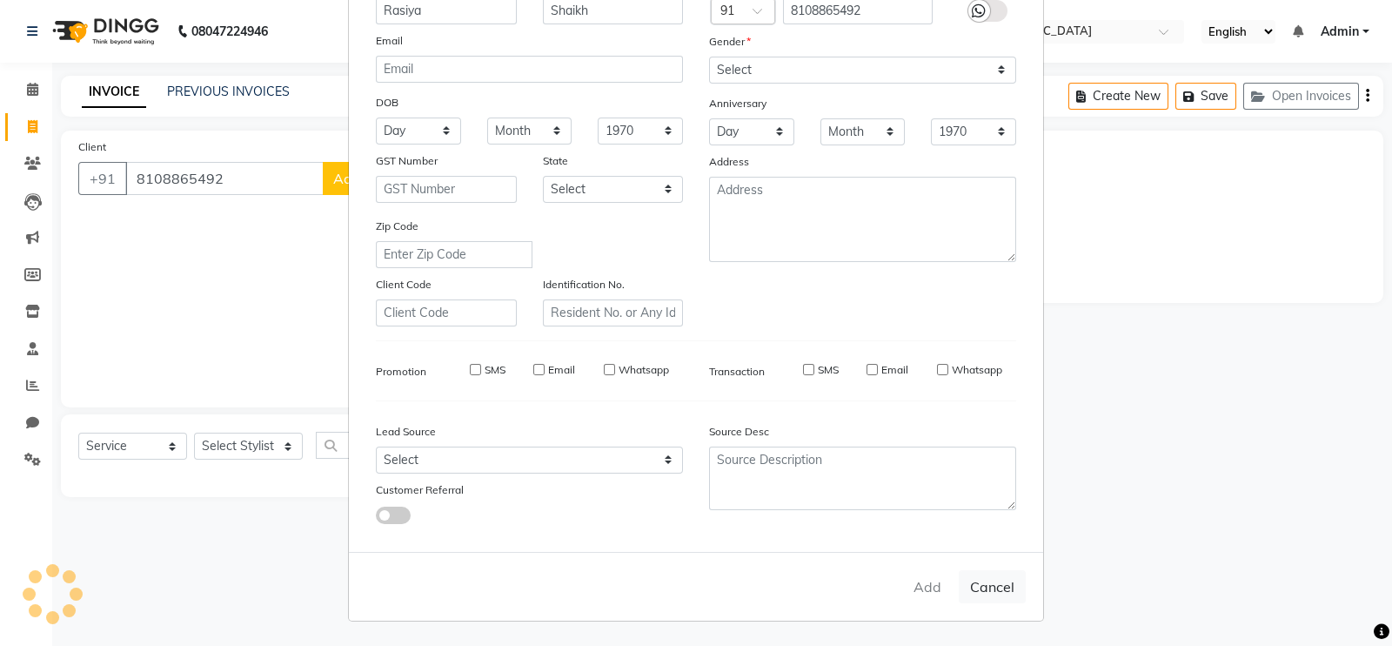
select select
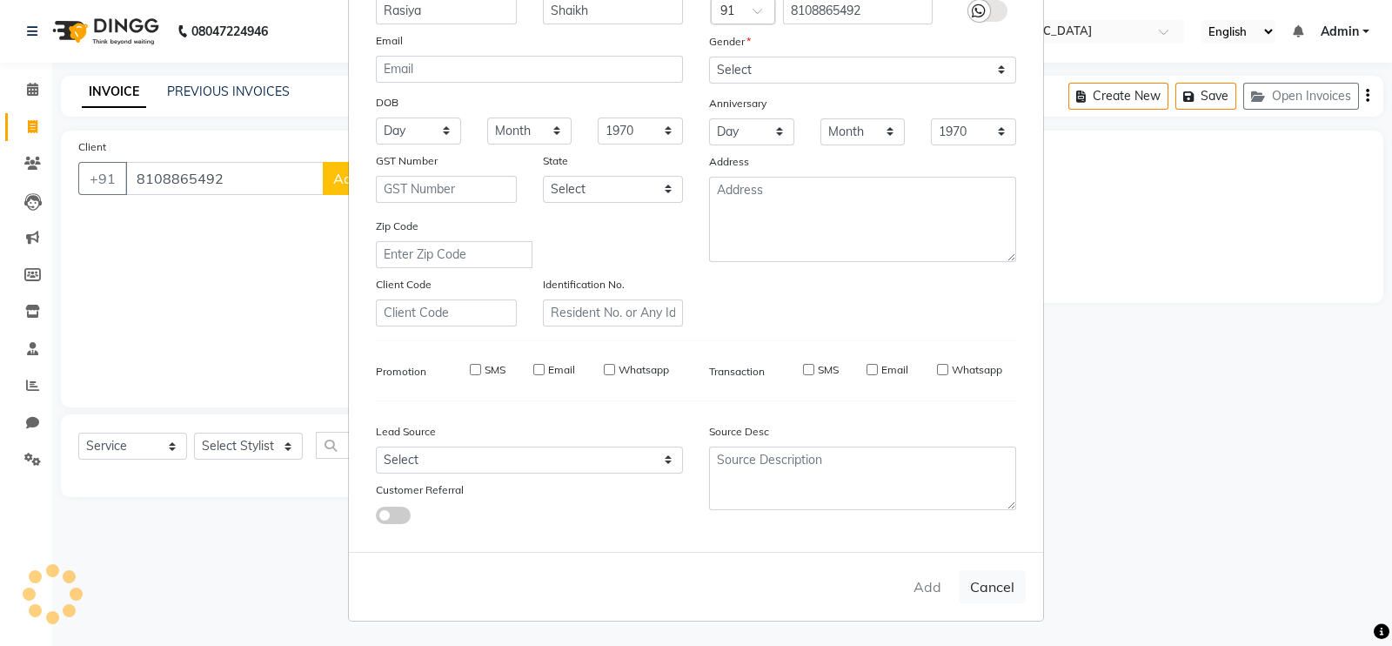
select select
checkbox input "false"
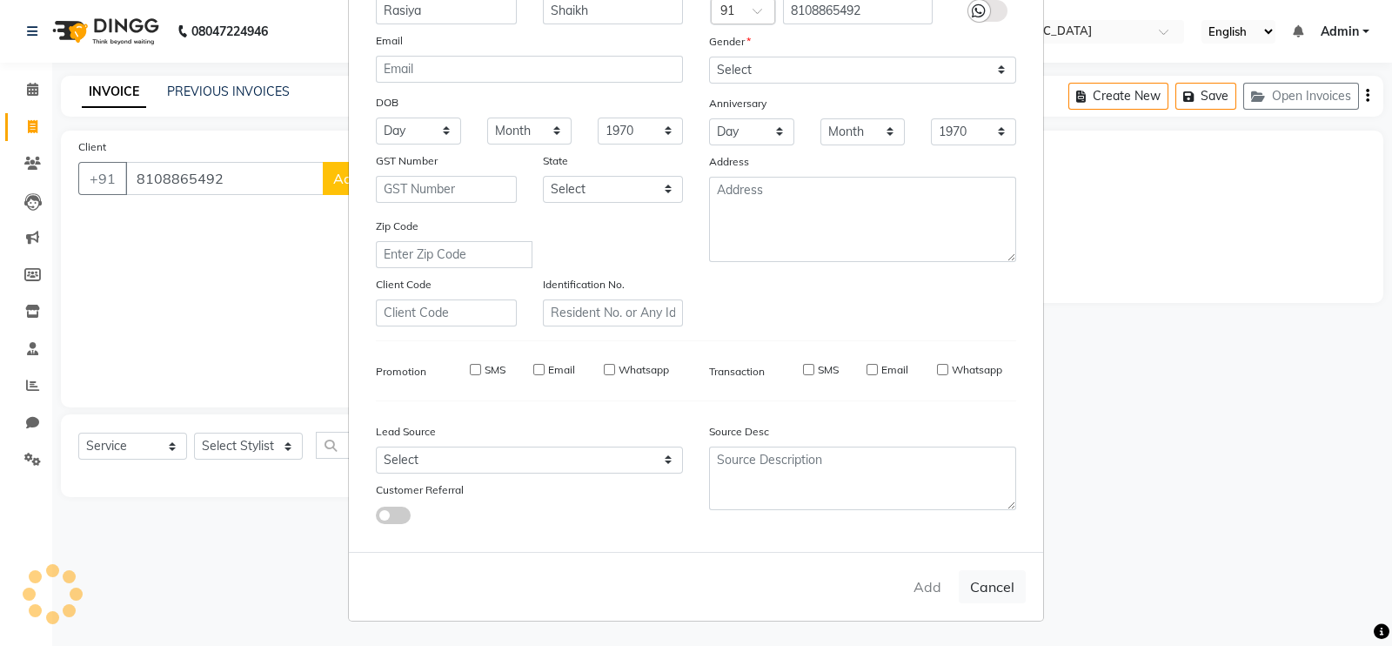
checkbox input "false"
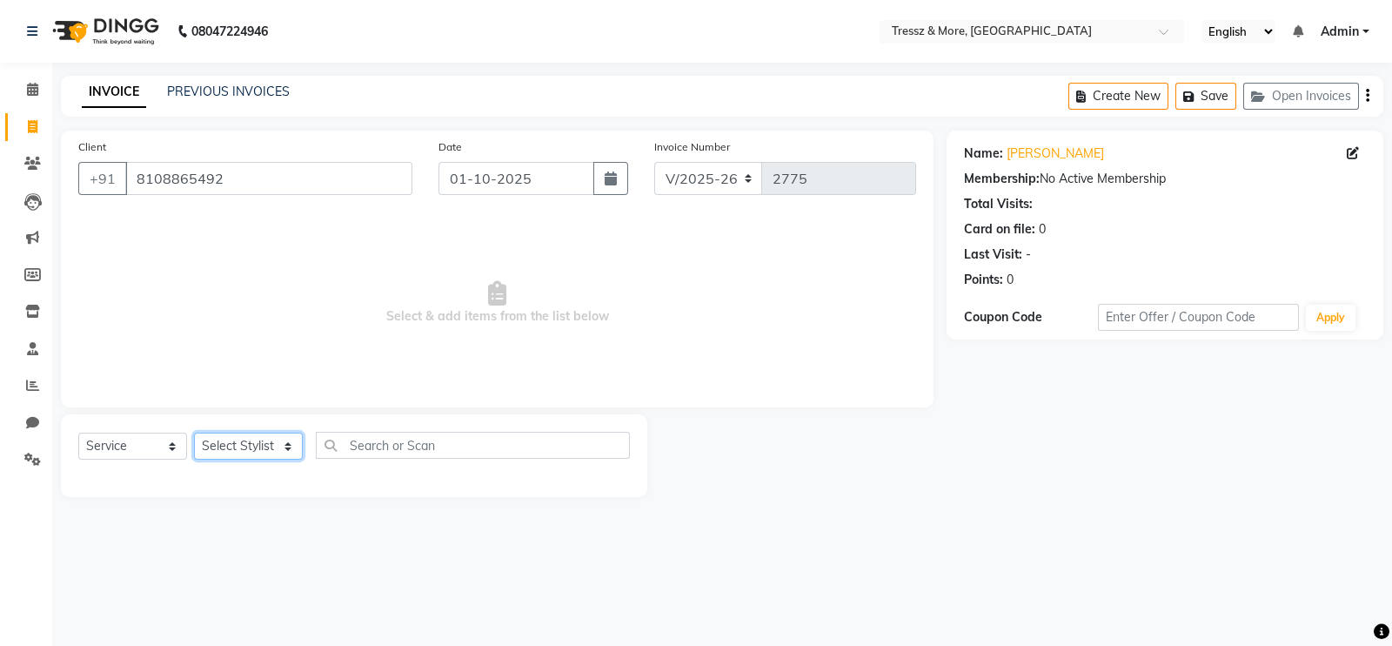
click at [244, 441] on select "Select Stylist [PERSON_NAME] [PERSON_NAME] [PERSON_NAME] [PERSON_NAME] [PERSON_…" at bounding box center [248, 445] width 109 height 27
select select "13463"
click at [194, 433] on select "Select Stylist [PERSON_NAME] [PERSON_NAME] [PERSON_NAME] [PERSON_NAME] [PERSON_…" at bounding box center [248, 445] width 109 height 27
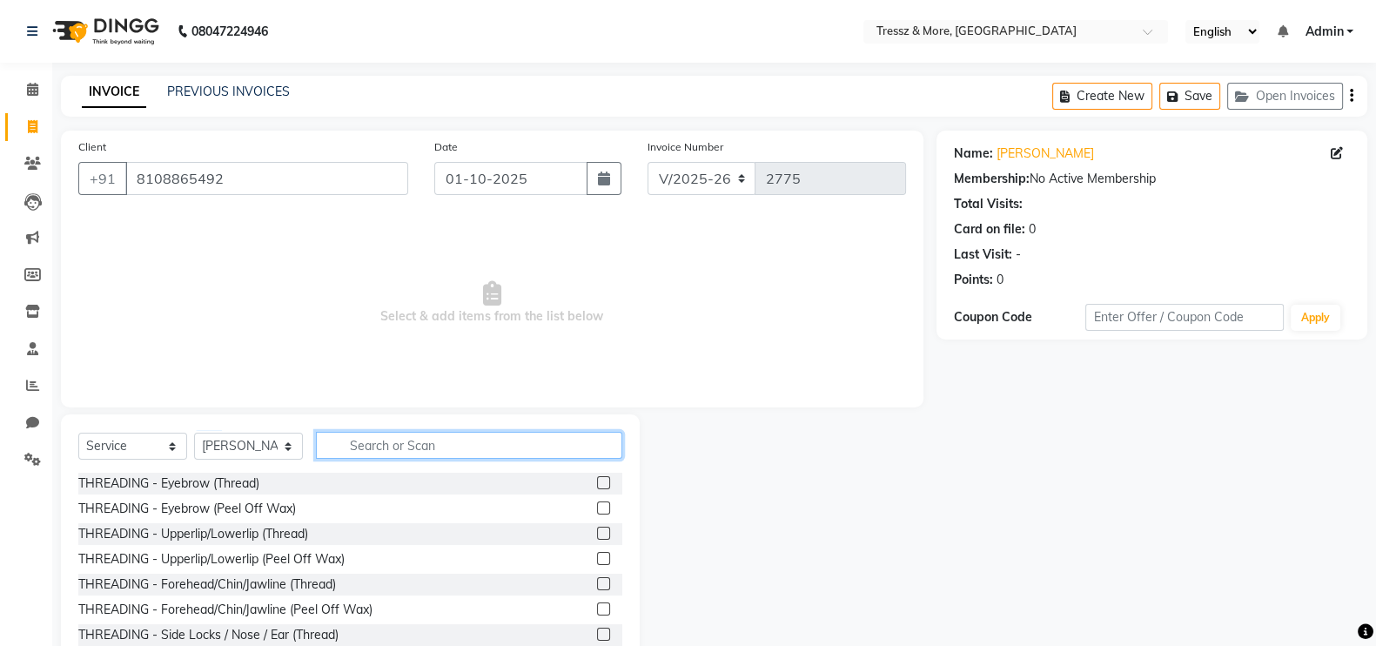
click at [426, 441] on input "text" at bounding box center [469, 445] width 306 height 27
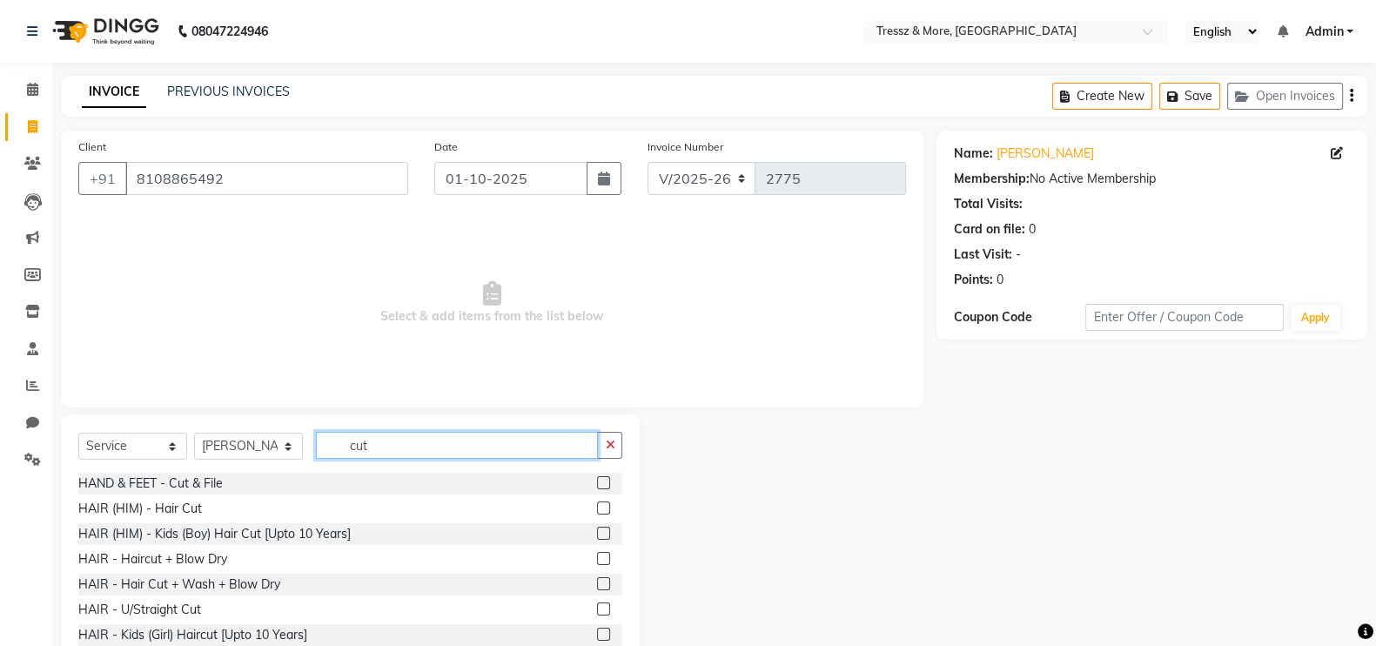
type input "cut"
click at [597, 560] on label at bounding box center [603, 558] width 13 height 13
click at [597, 560] on input "checkbox" at bounding box center [602, 558] width 11 height 11
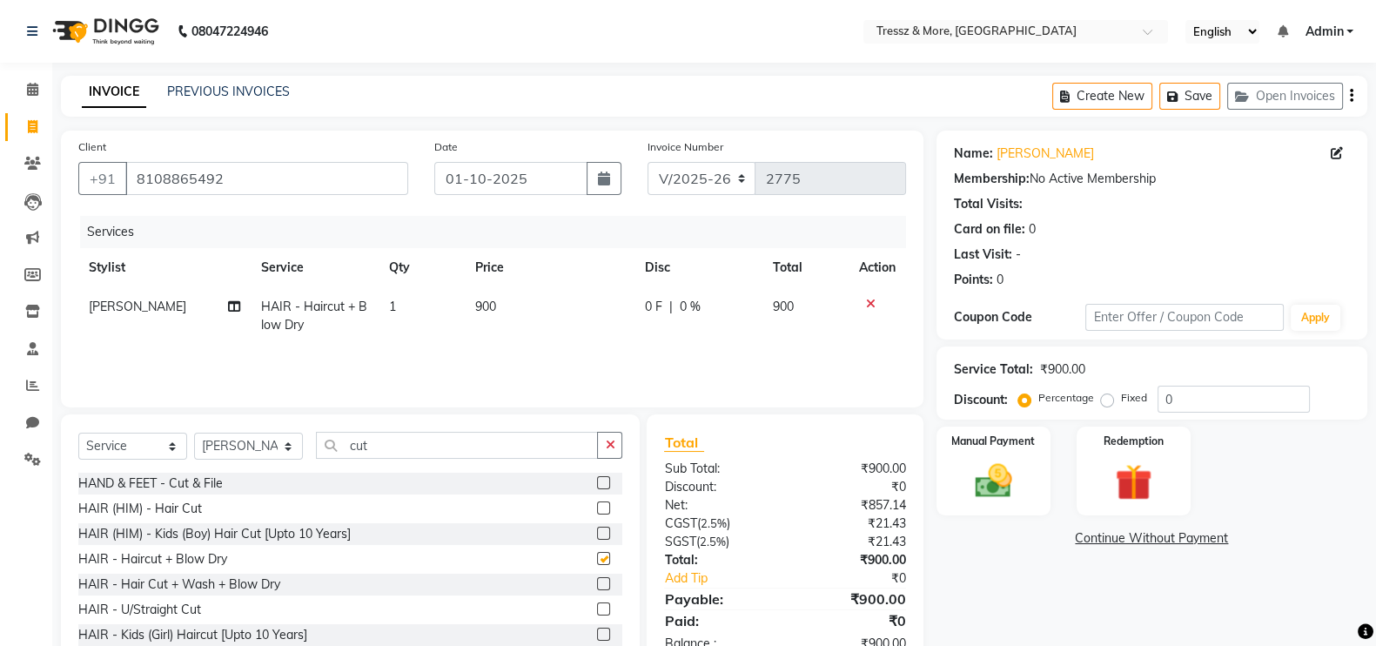
checkbox input "false"
click at [430, 441] on input "cut" at bounding box center [457, 445] width 282 height 27
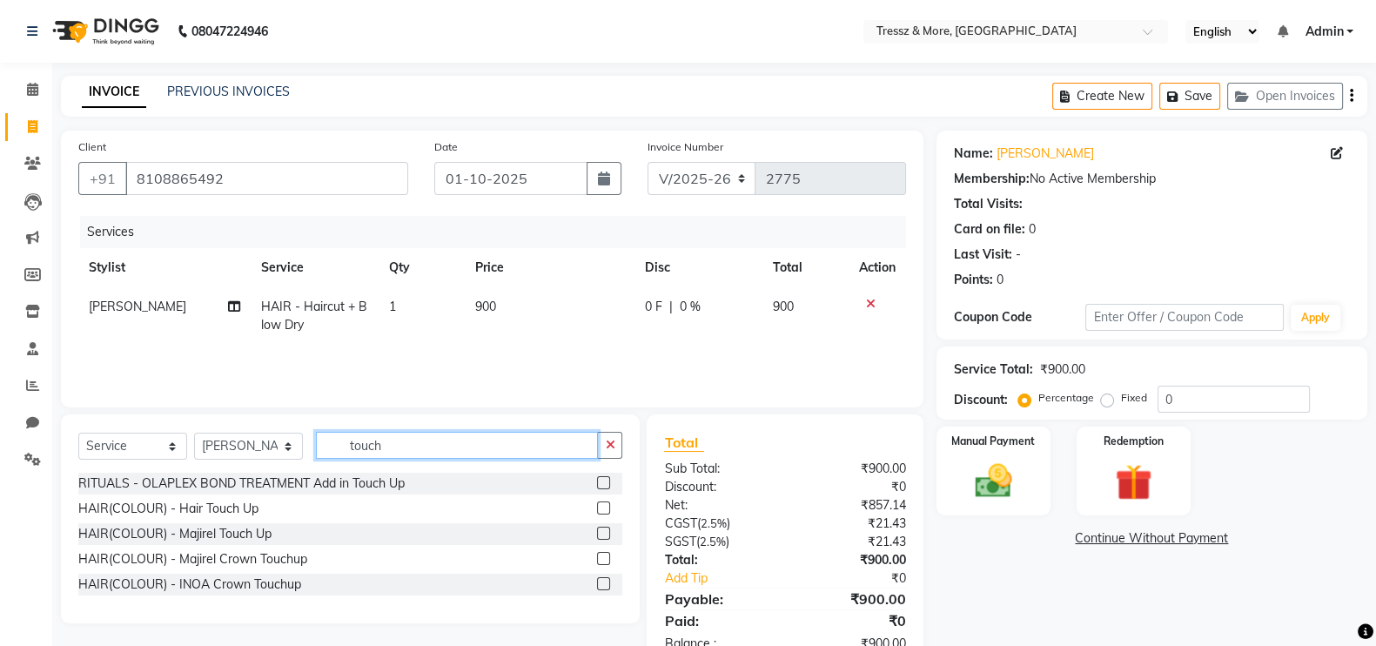
type input "touch"
click at [601, 506] on label at bounding box center [603, 507] width 13 height 13
click at [601, 506] on input "checkbox" at bounding box center [602, 508] width 11 height 11
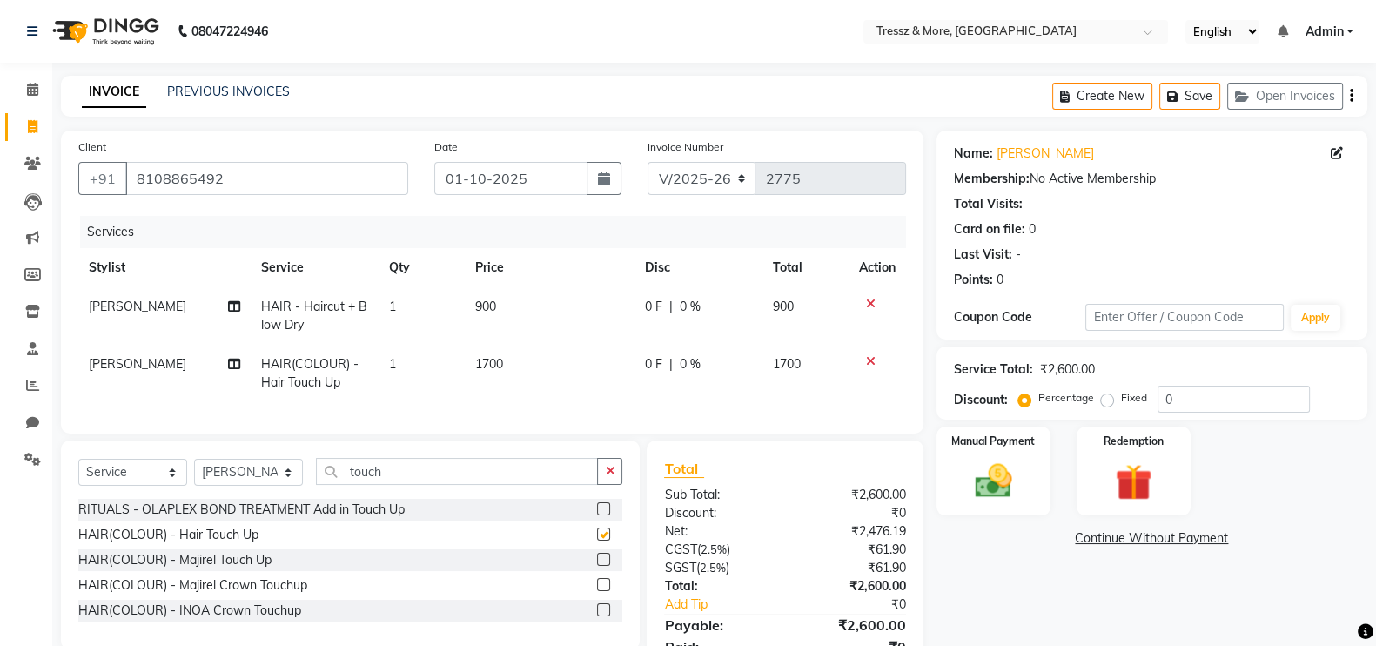
checkbox input "false"
click at [230, 486] on select "Select Stylist [PERSON_NAME] [PERSON_NAME] [PERSON_NAME] [PERSON_NAME] [PERSON_…" at bounding box center [248, 472] width 109 height 27
select select "72133"
click at [194, 476] on select "Select Stylist [PERSON_NAME] [PERSON_NAME] [PERSON_NAME] [PERSON_NAME] [PERSON_…" at bounding box center [248, 472] width 109 height 27
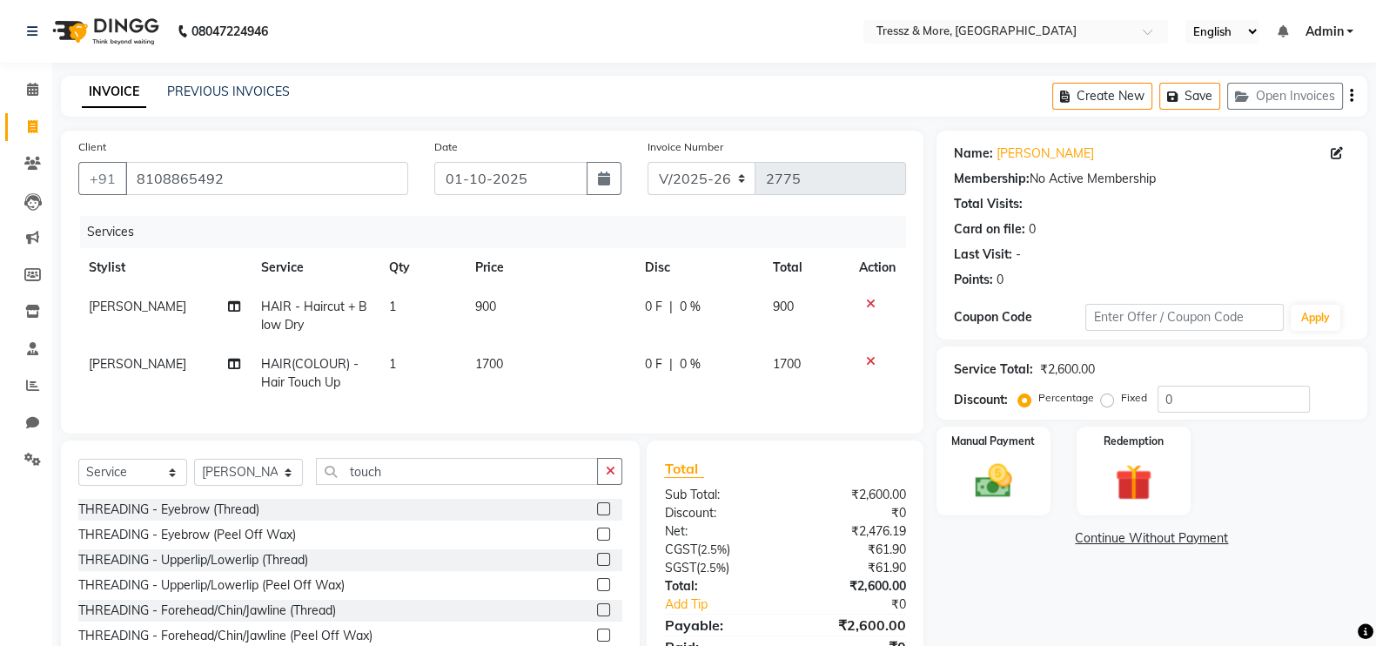
click at [597, 515] on label at bounding box center [603, 508] width 13 height 13
click at [597, 515] on input "checkbox" at bounding box center [602, 509] width 11 height 11
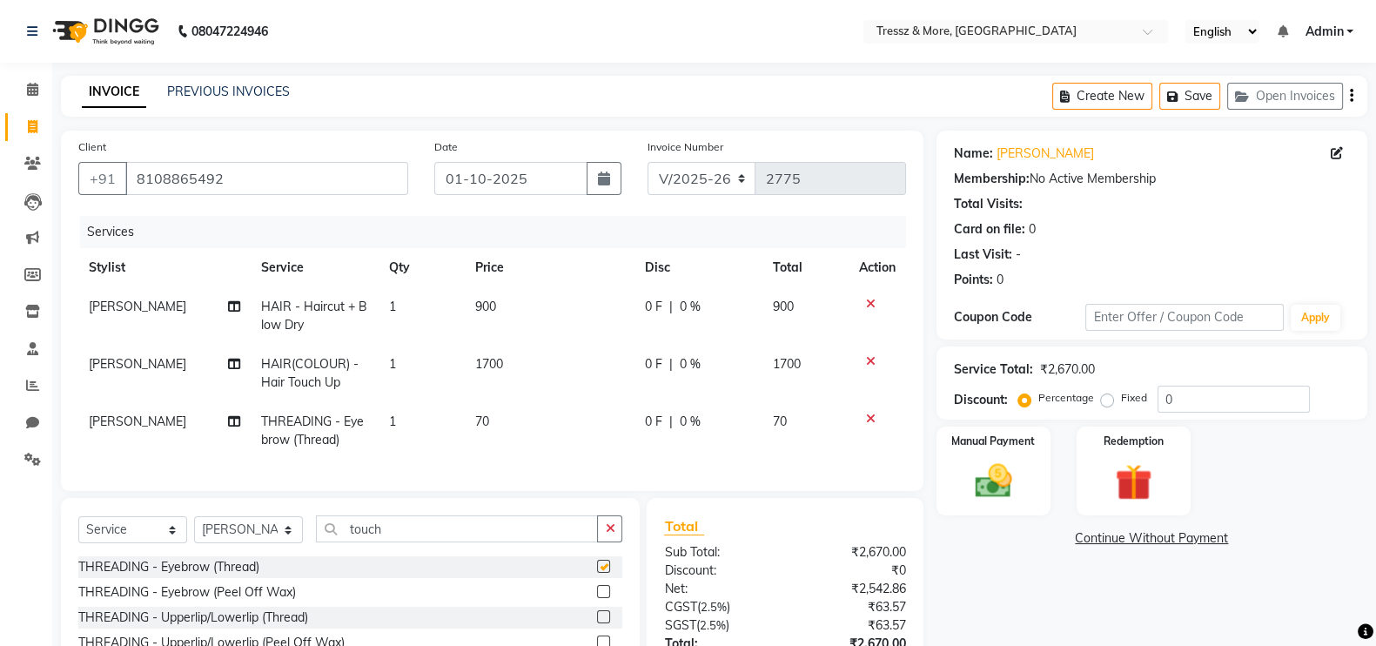
checkbox input "false"
click at [597, 623] on label at bounding box center [603, 616] width 13 height 13
click at [597, 623] on input "checkbox" at bounding box center [602, 617] width 11 height 11
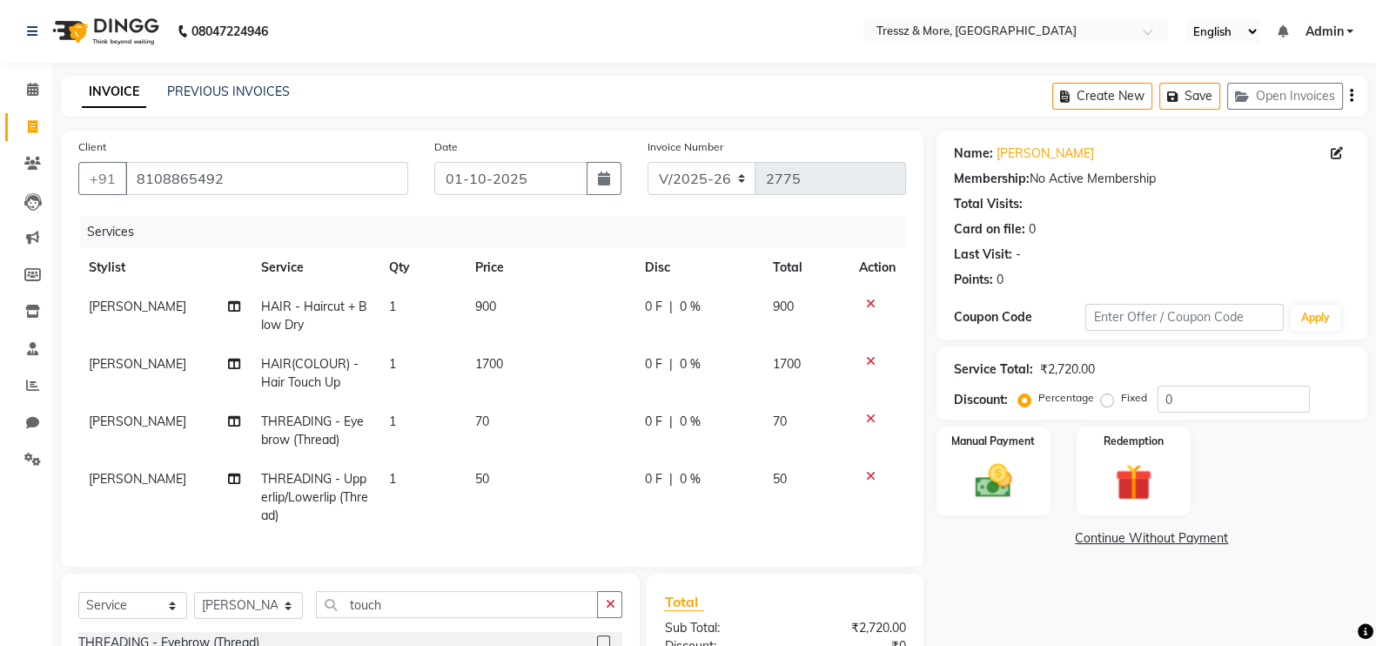
checkbox input "false"
click at [480, 363] on span "1700" at bounding box center [489, 364] width 28 height 16
select select "13463"
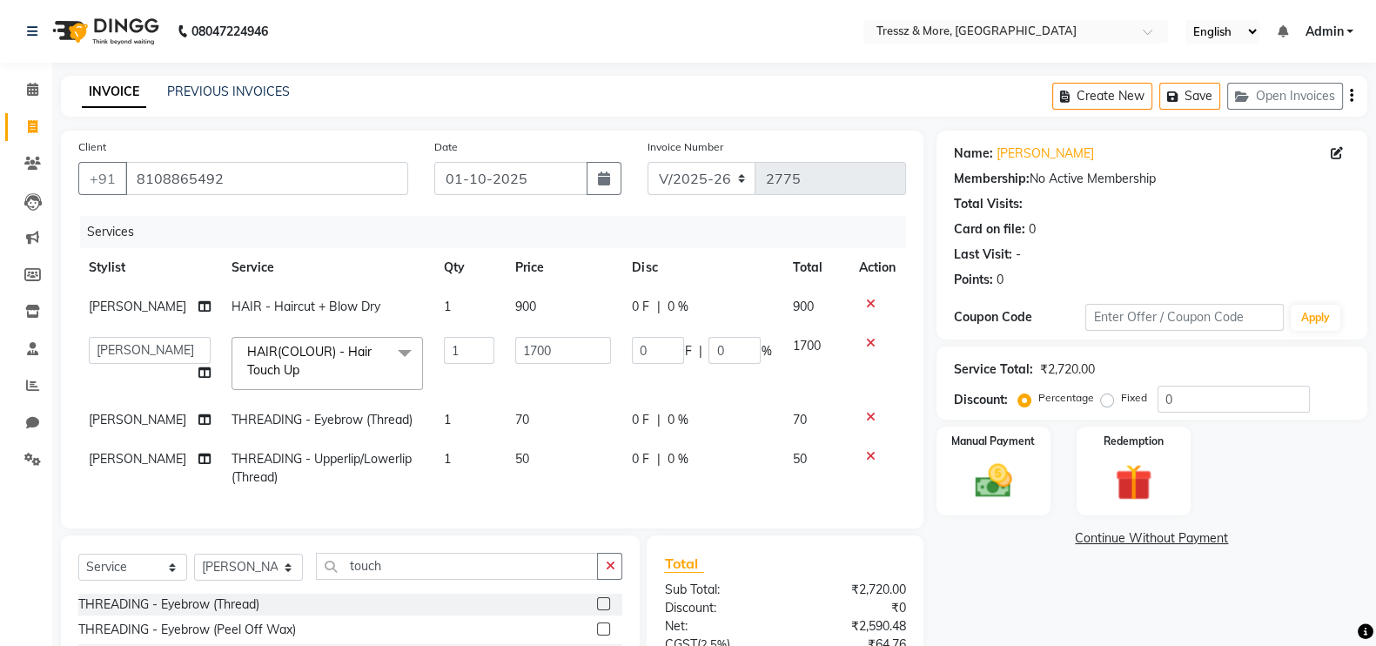
click at [518, 305] on span "900" at bounding box center [525, 306] width 21 height 16
select select "13463"
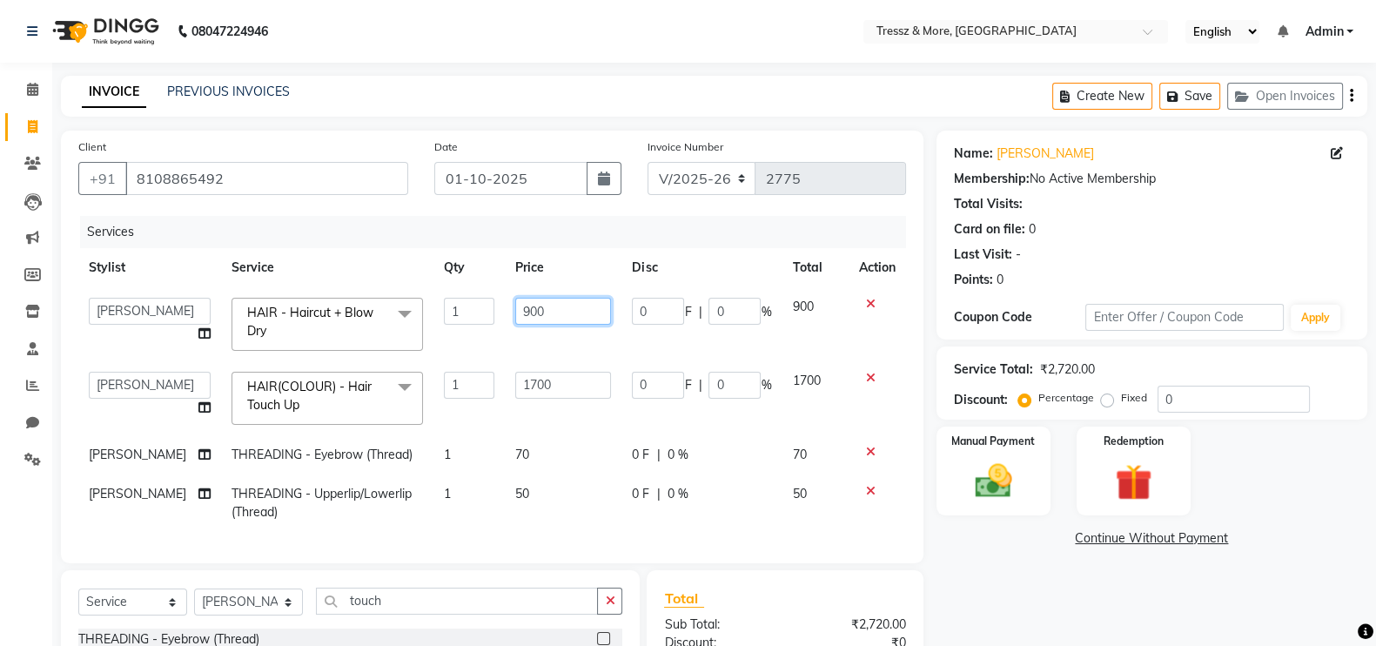
click at [526, 313] on input "900" at bounding box center [563, 311] width 96 height 27
type input "1180"
click at [531, 332] on tbody "[PERSON_NAME] Anas [PERSON_NAME] [PERSON_NAME] [PERSON_NAME] [PERSON_NAME] [PER…" at bounding box center [492, 409] width 828 height 245
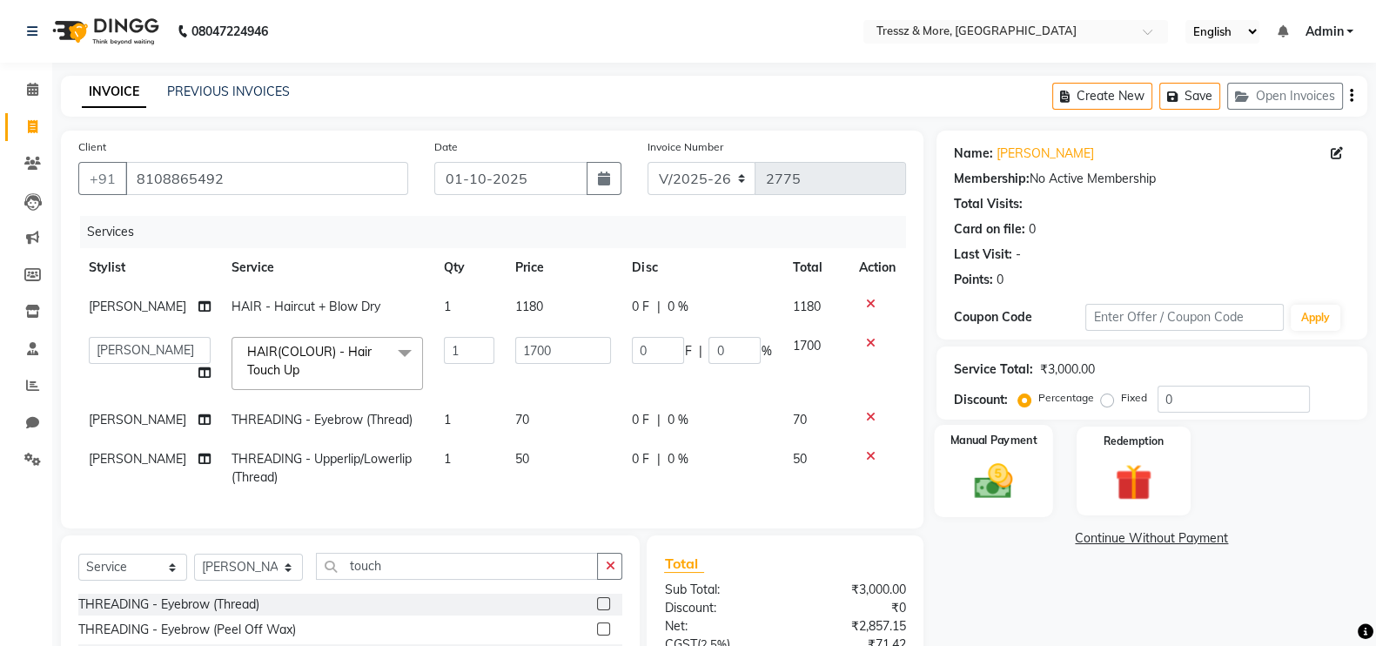
click at [991, 475] on img at bounding box center [993, 481] width 62 height 44
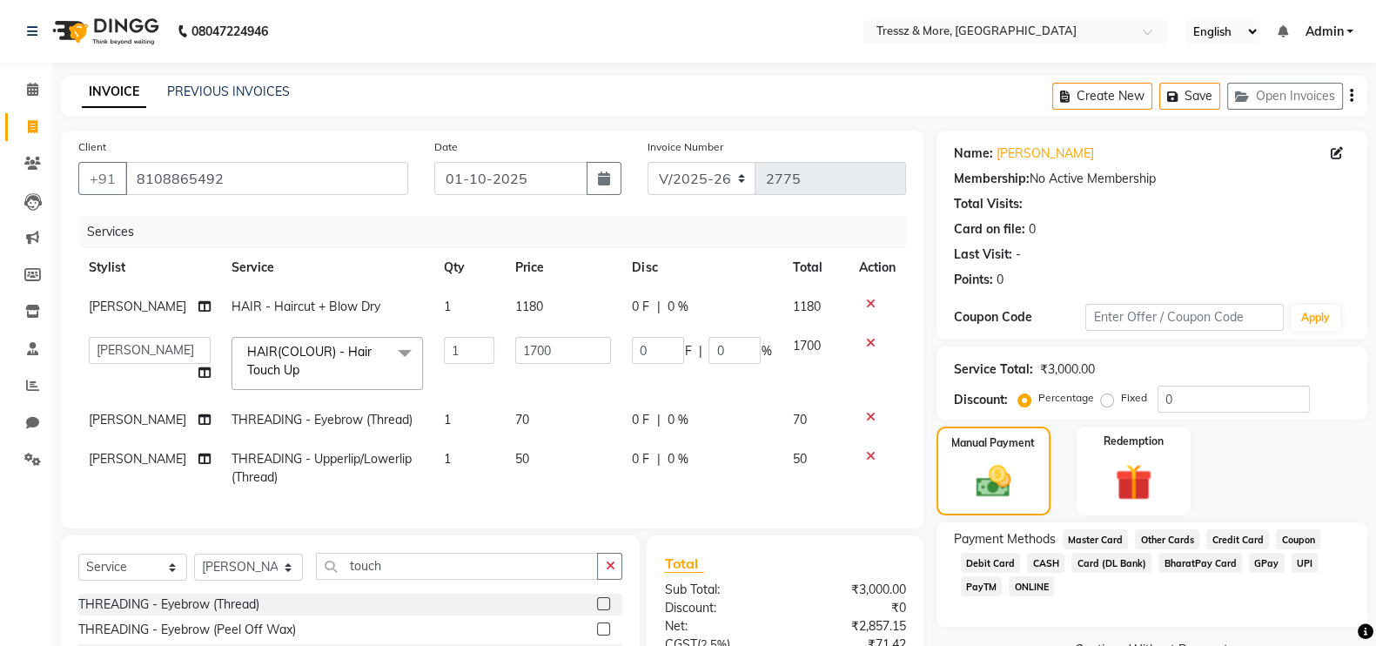
click at [1042, 558] on span "CASH" at bounding box center [1045, 563] width 37 height 20
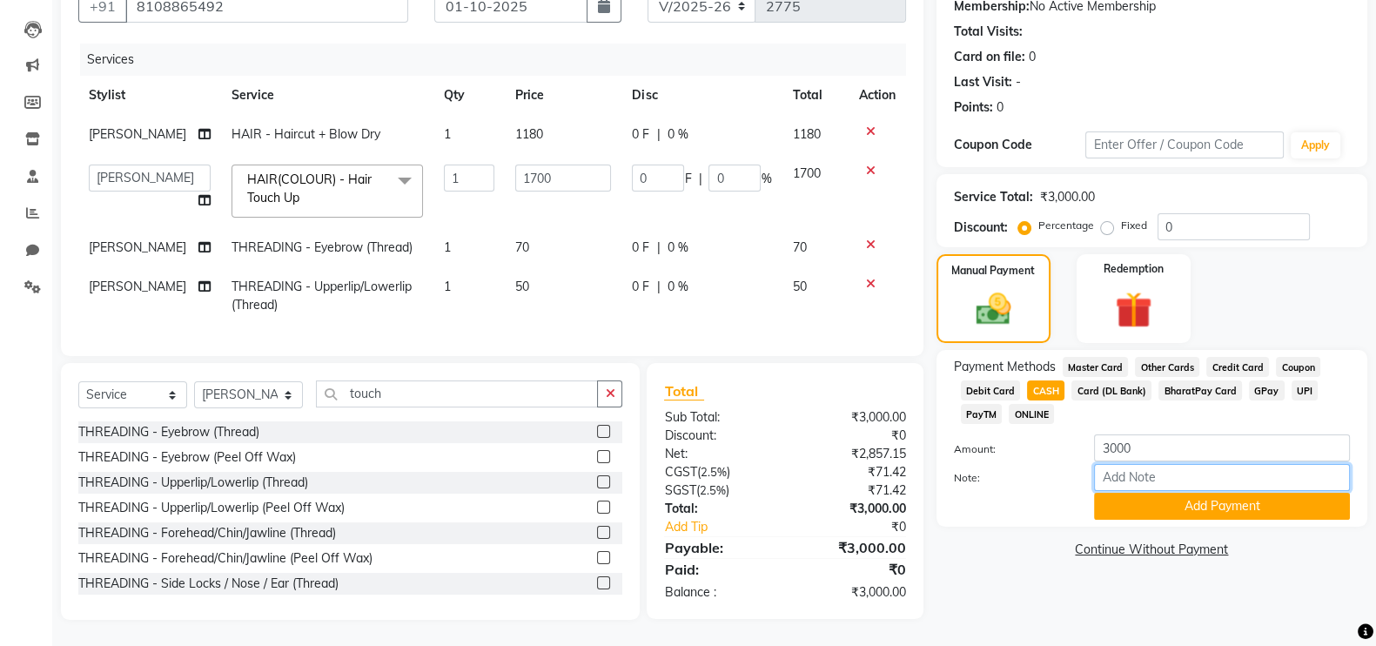
click at [1132, 464] on input "Note:" at bounding box center [1222, 477] width 256 height 27
type input "paid 280 additional"
click at [1147, 501] on button "Add Payment" at bounding box center [1222, 506] width 256 height 27
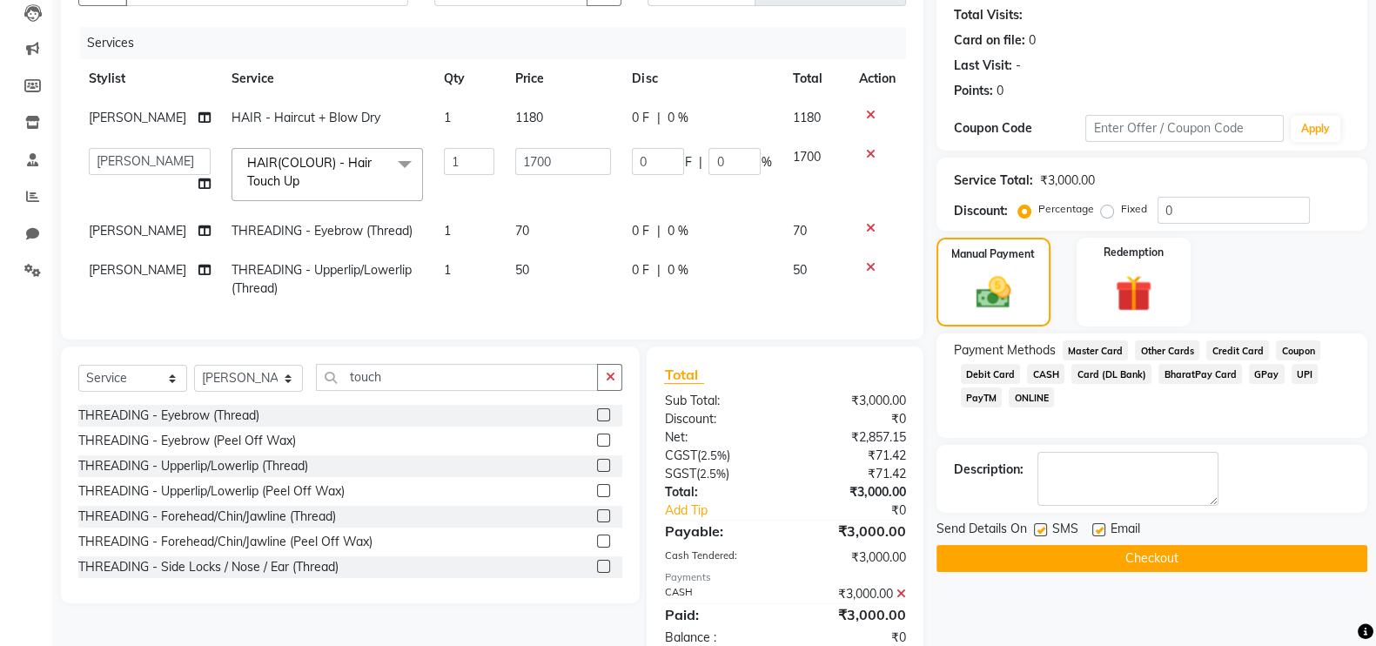
click at [1171, 557] on button "Checkout" at bounding box center [1151, 558] width 431 height 27
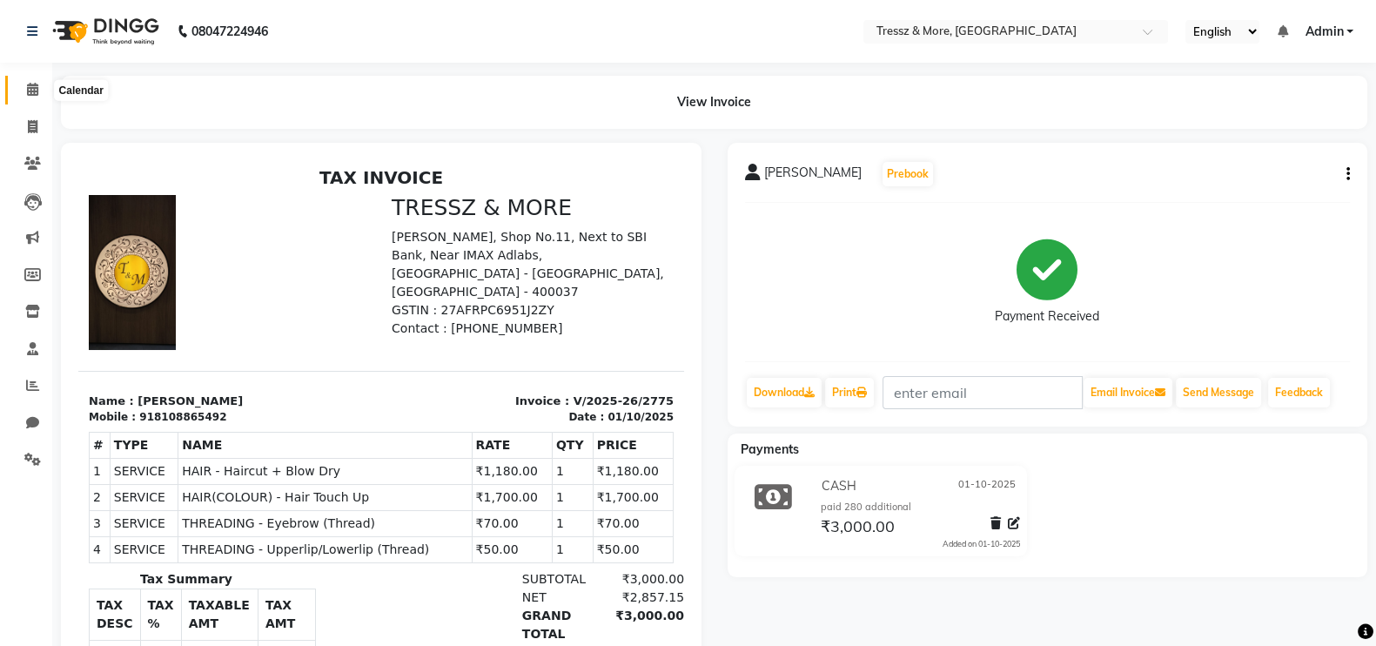
click at [28, 89] on icon at bounding box center [32, 89] width 11 height 13
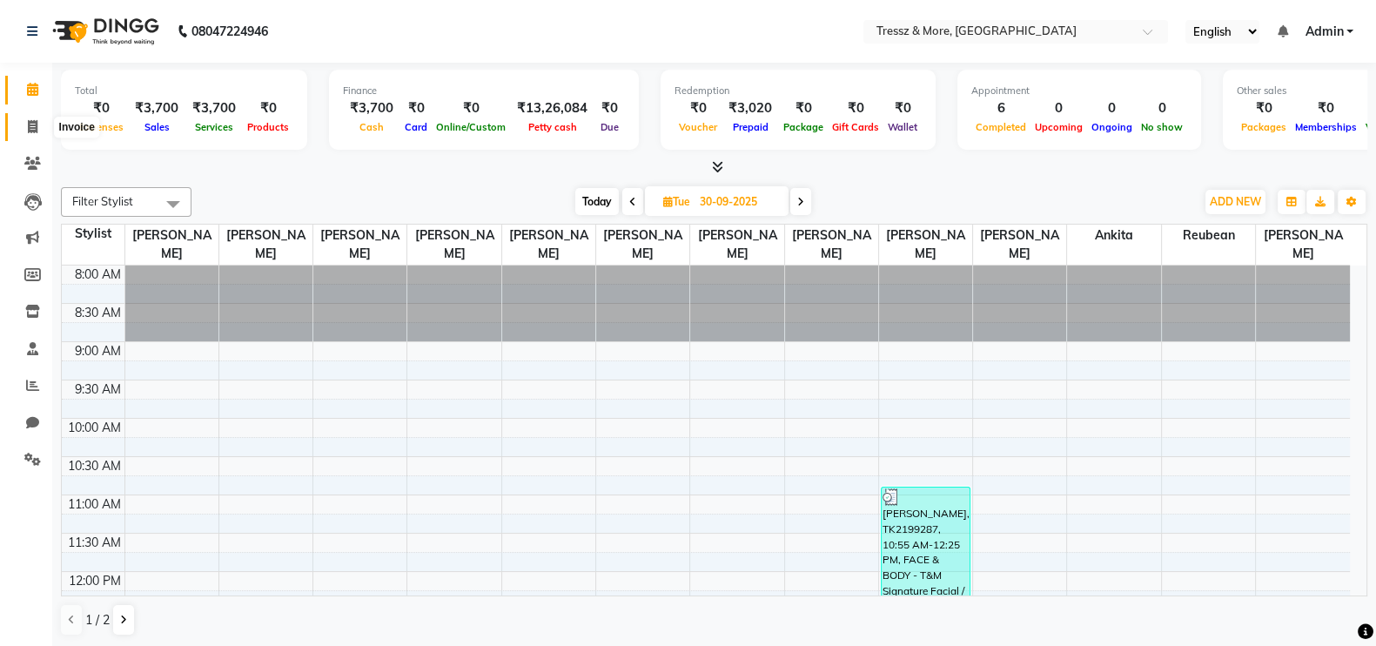
click at [32, 124] on icon at bounding box center [33, 126] width 10 height 13
select select "service"
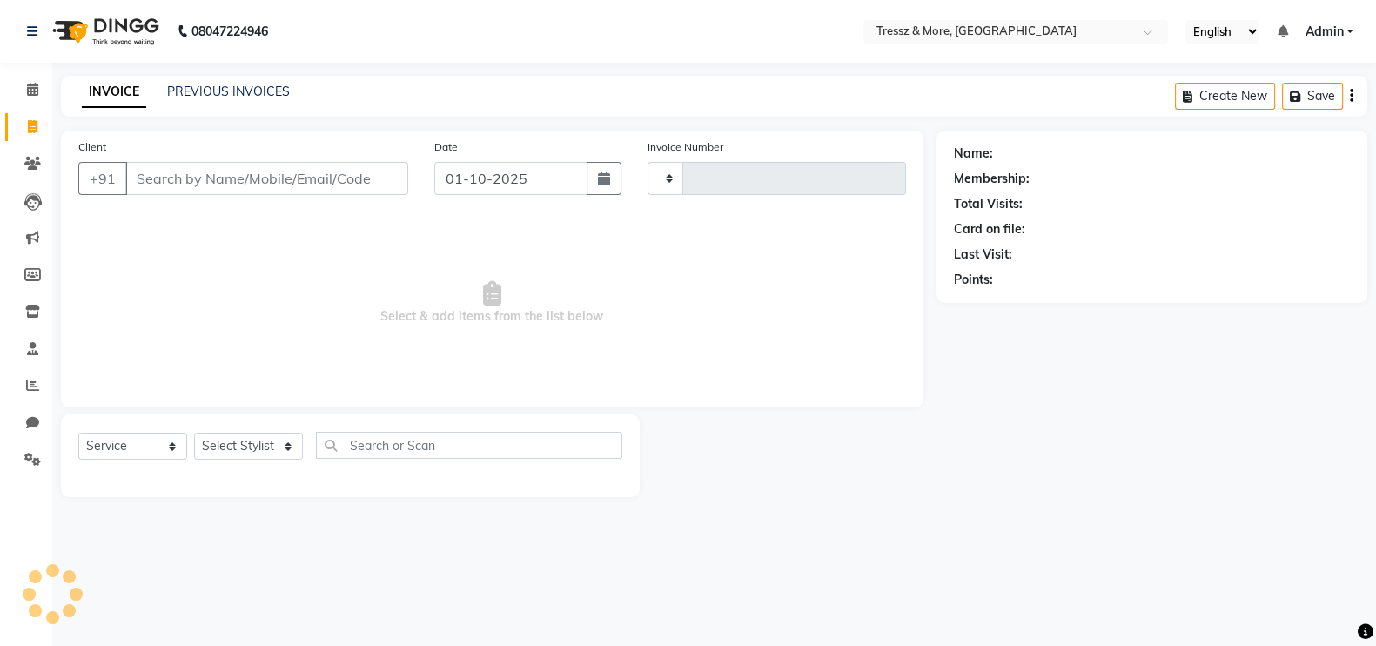
type input "2776"
select select "3037"
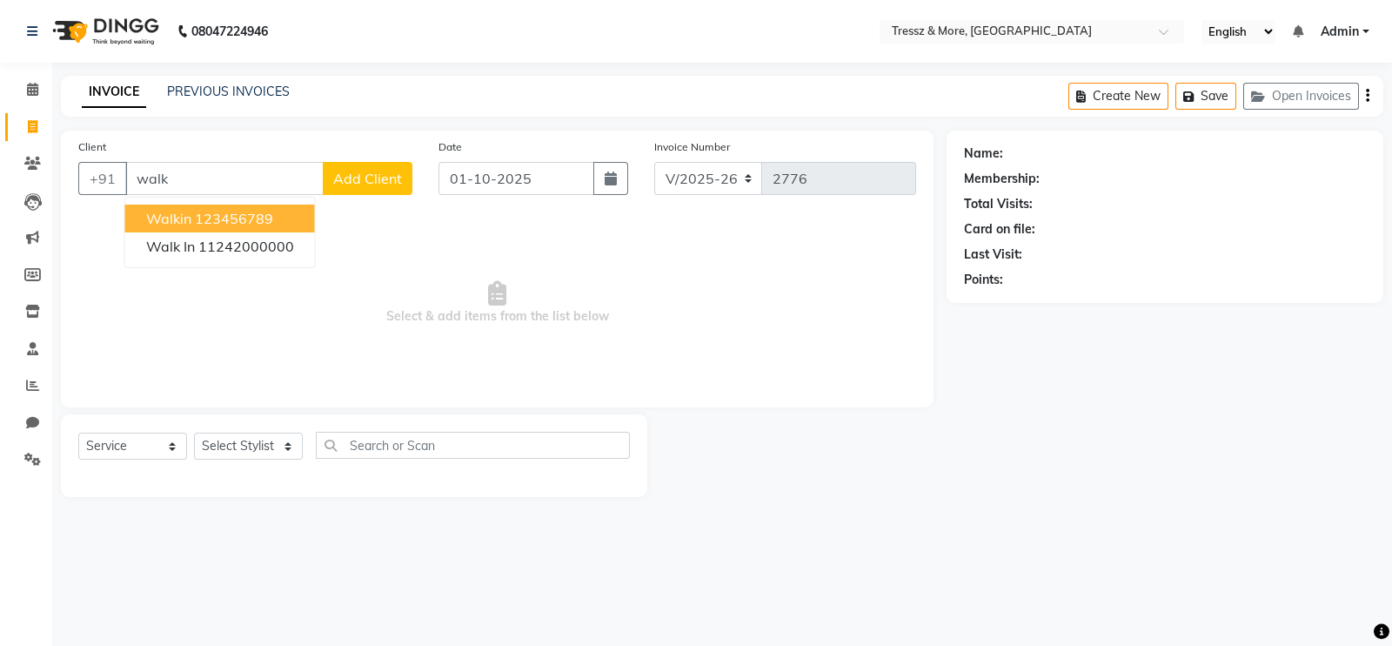
click at [253, 225] on ngb-highlight "123456789" at bounding box center [234, 218] width 78 height 17
type input "123456789"
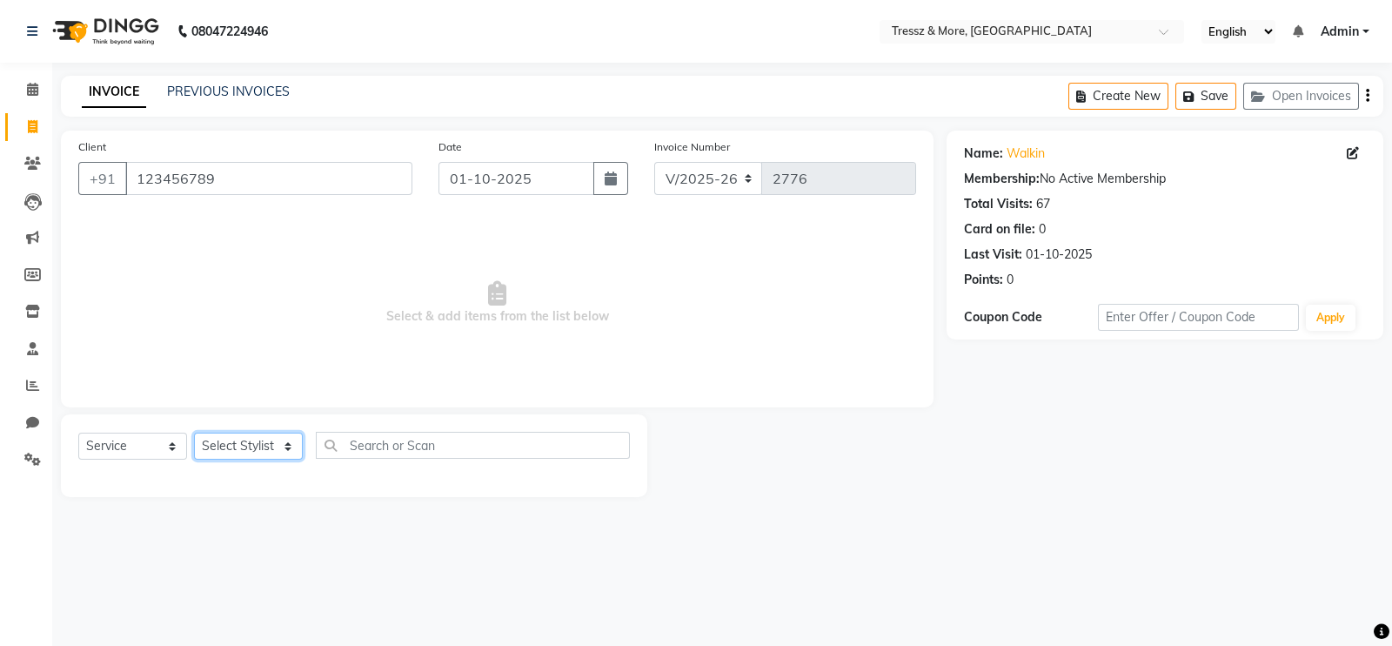
click at [263, 452] on select "Select Stylist [PERSON_NAME] [PERSON_NAME] [PERSON_NAME] [PERSON_NAME] [PERSON_…" at bounding box center [248, 445] width 109 height 27
click at [31, 342] on icon at bounding box center [32, 348] width 11 height 13
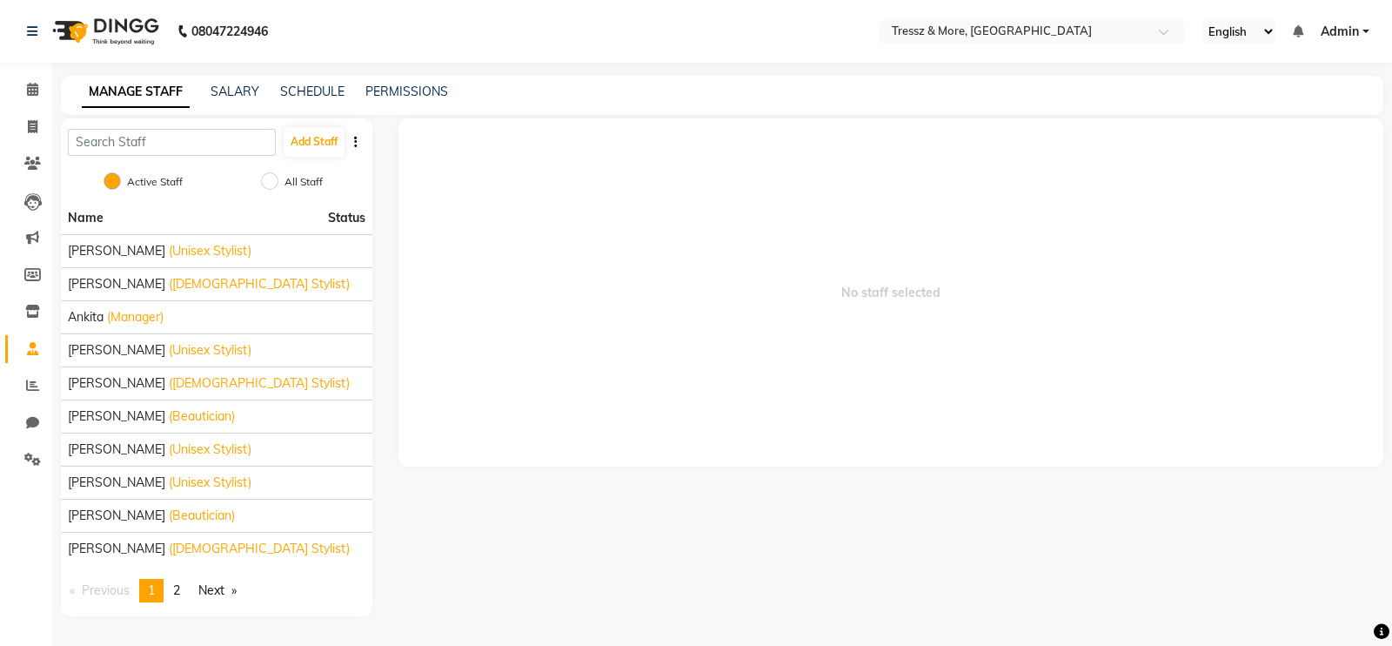
click at [298, 183] on label "All Staff" at bounding box center [304, 182] width 38 height 16
click at [278, 183] on input "All Staff" at bounding box center [269, 180] width 17 height 17
radio input "true"
radio input "false"
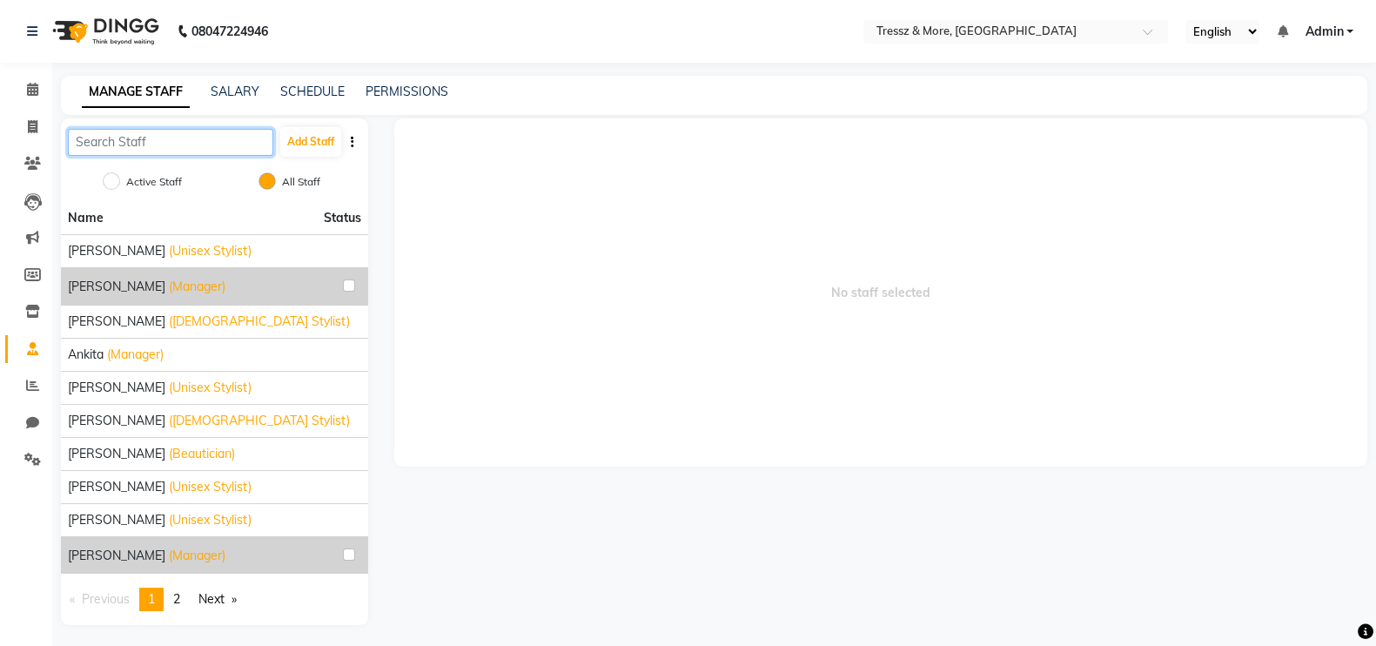
click at [148, 144] on input "text" at bounding box center [170, 142] width 205 height 27
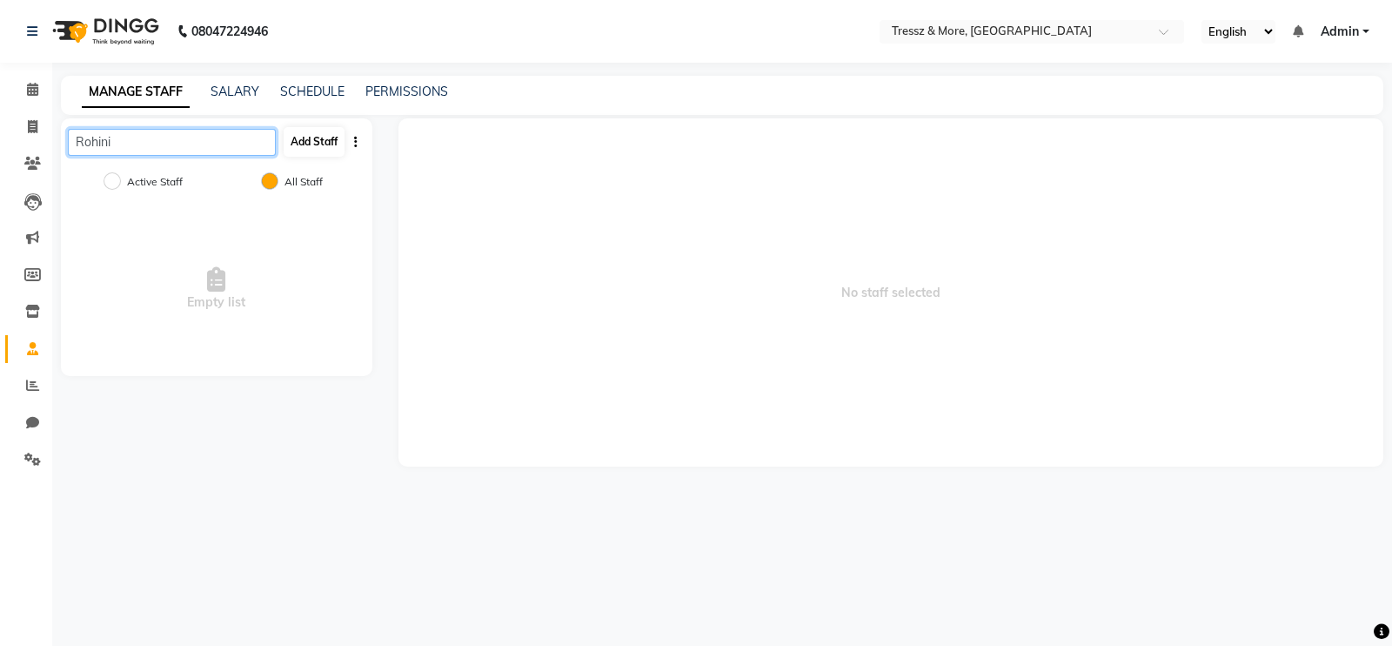
type input "Rohini"
click at [307, 139] on button "Add Staff" at bounding box center [314, 142] width 61 height 30
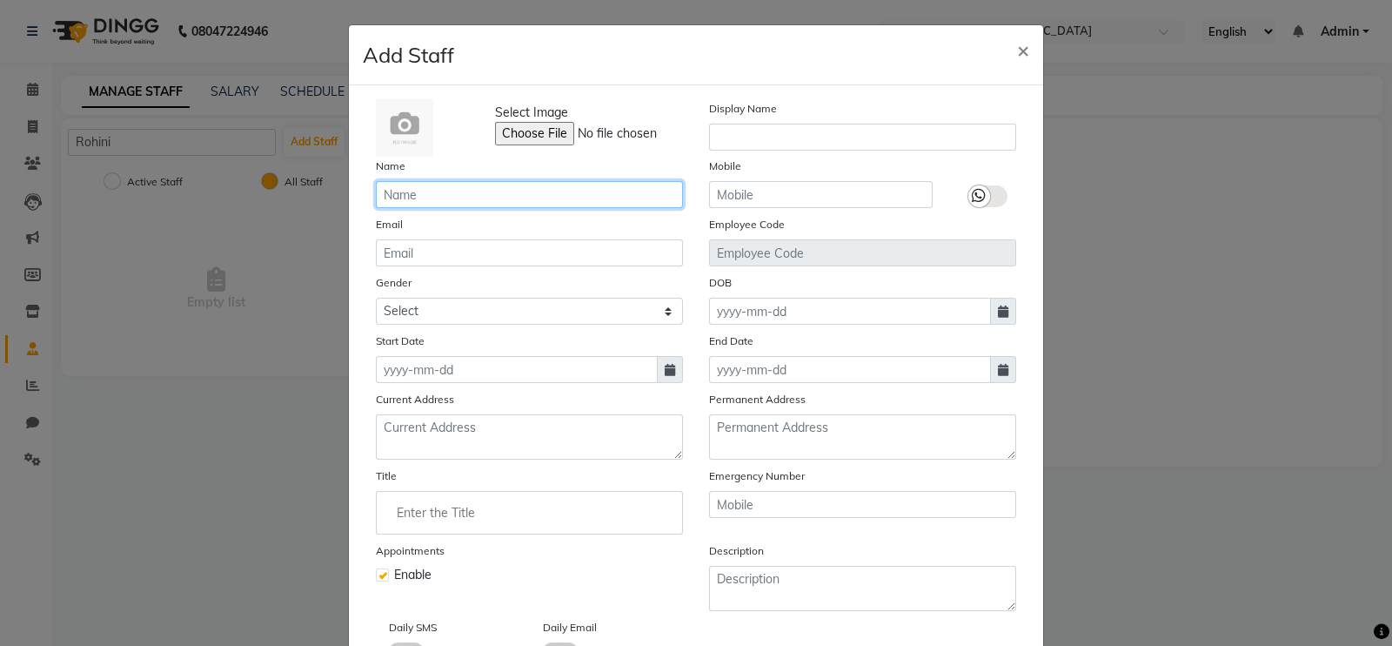
click at [483, 201] on input "text" at bounding box center [529, 194] width 307 height 27
type input "Rohini"
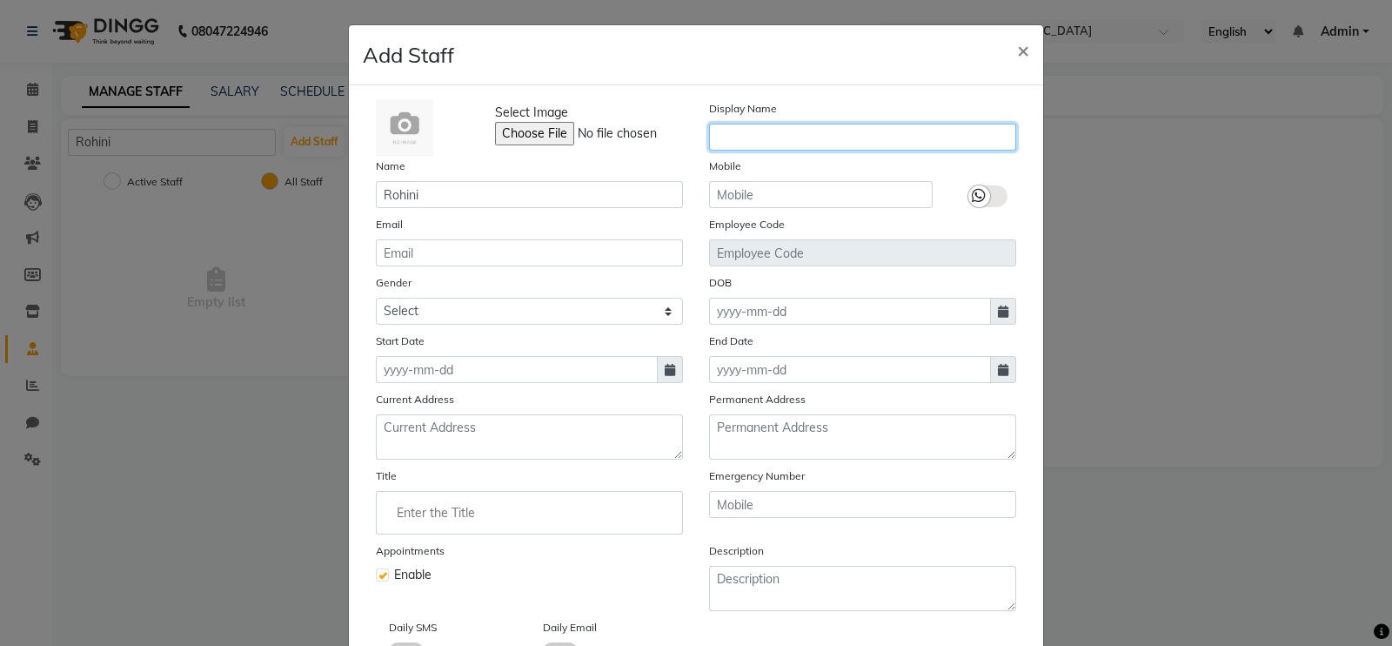
click at [727, 146] on input "text" at bounding box center [862, 137] width 307 height 27
type input "Beautician"
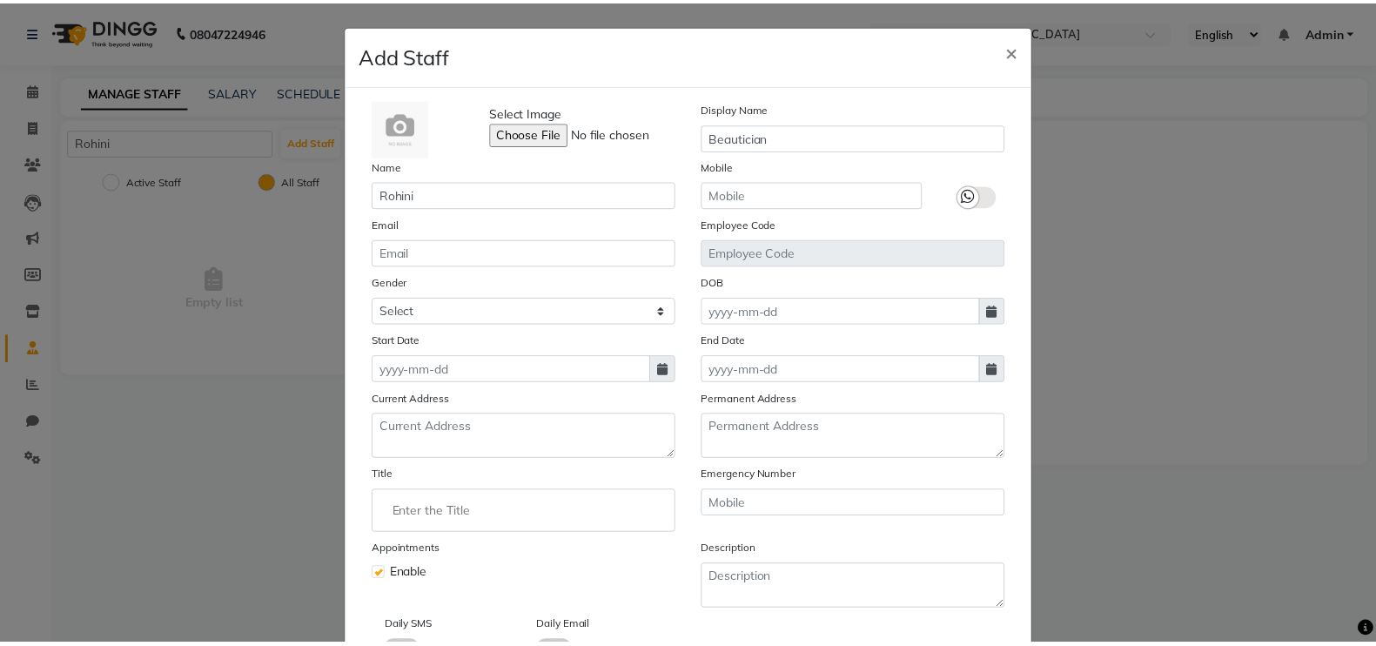
scroll to position [130, 0]
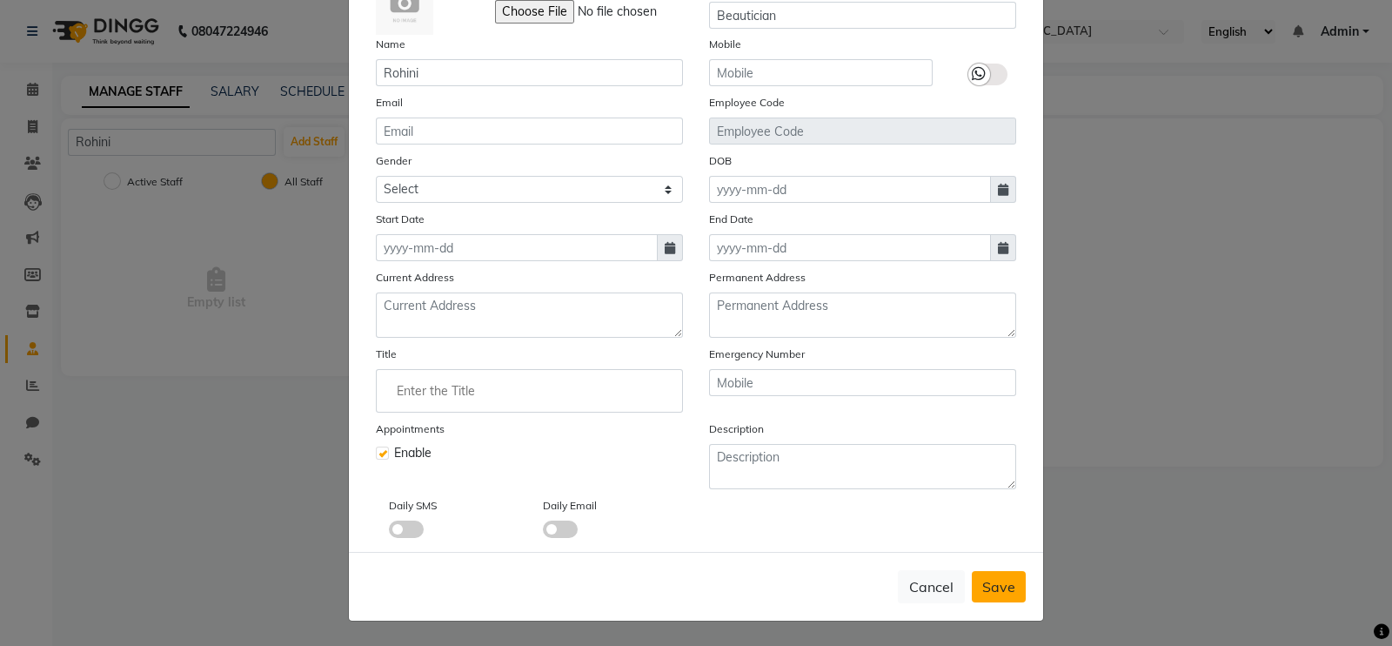
click at [975, 576] on button "Save" at bounding box center [999, 586] width 54 height 31
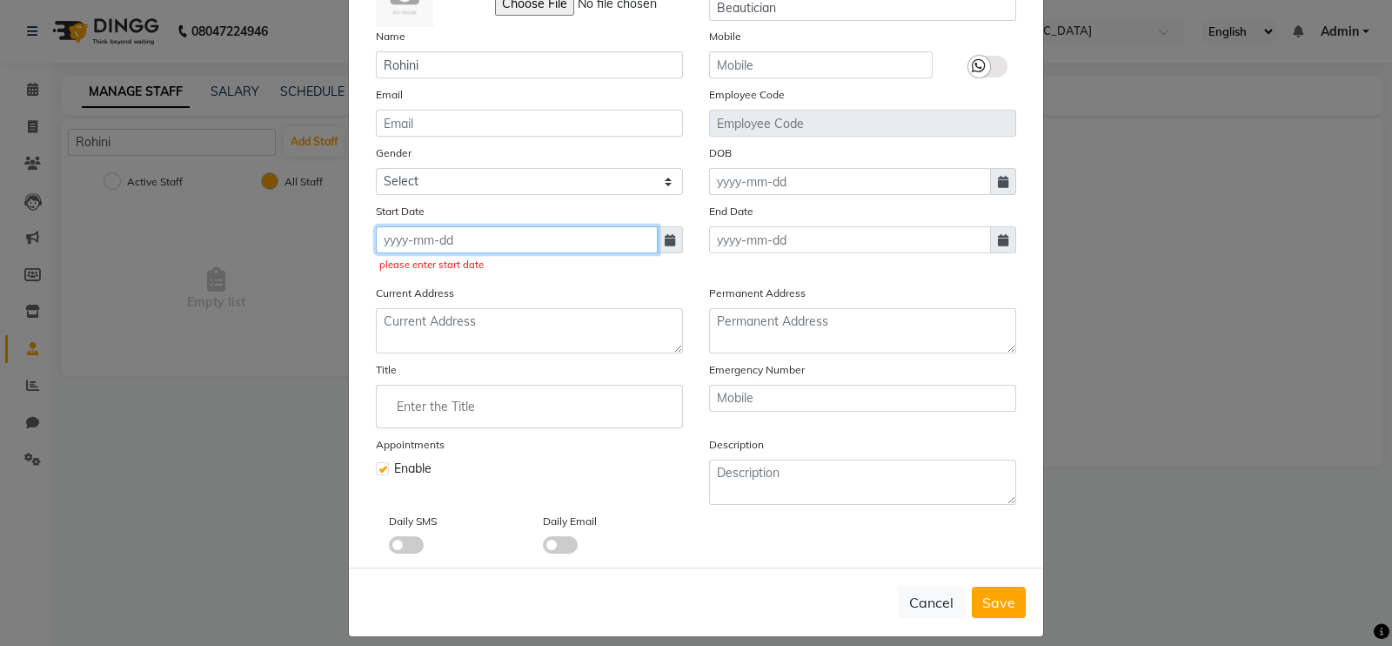
click at [452, 233] on input at bounding box center [517, 239] width 282 height 27
select select "10"
select select "2025"
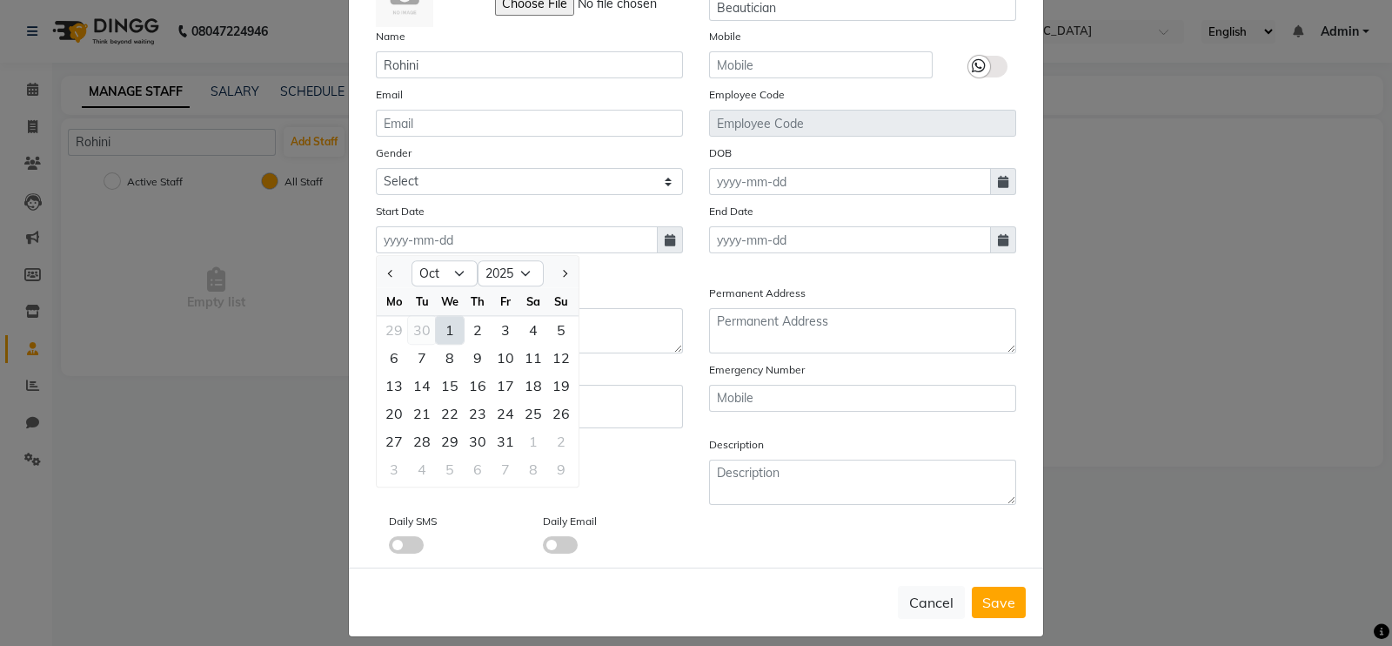
click at [418, 341] on div "30" at bounding box center [422, 330] width 28 height 28
type input "30-09-2025"
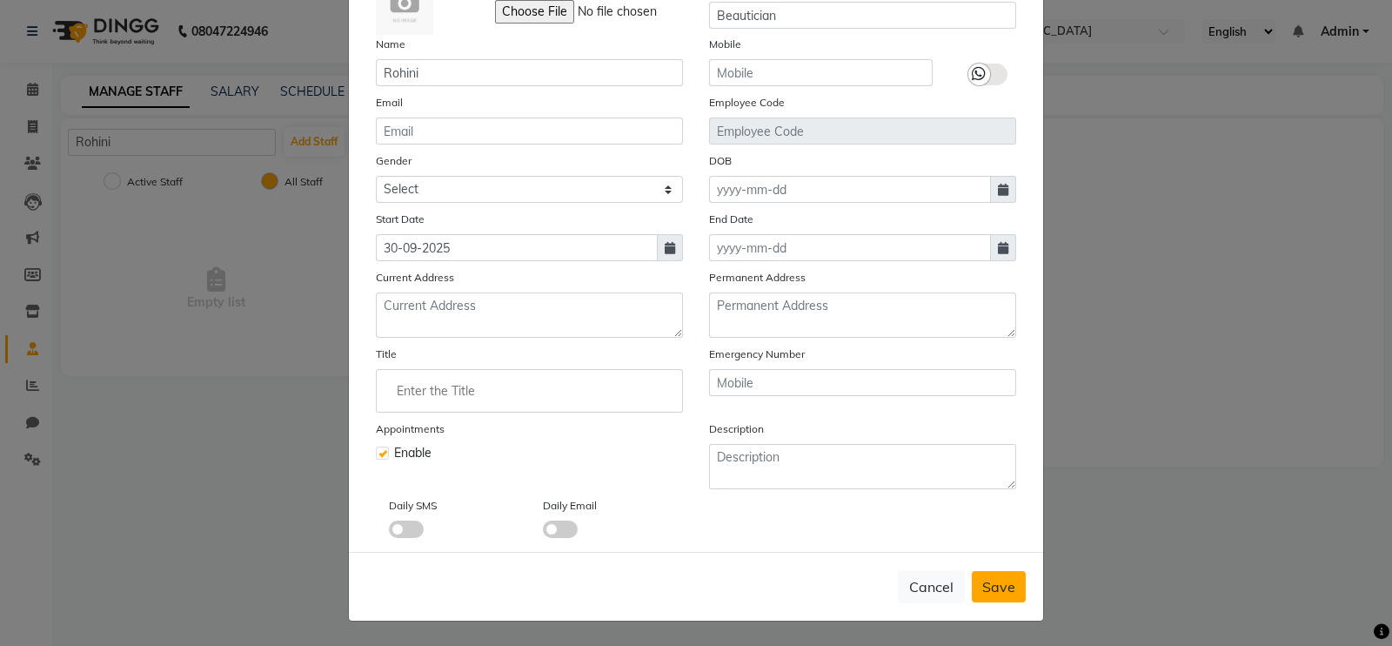
click at [999, 589] on span "Save" at bounding box center [998, 586] width 33 height 17
checkbox input "false"
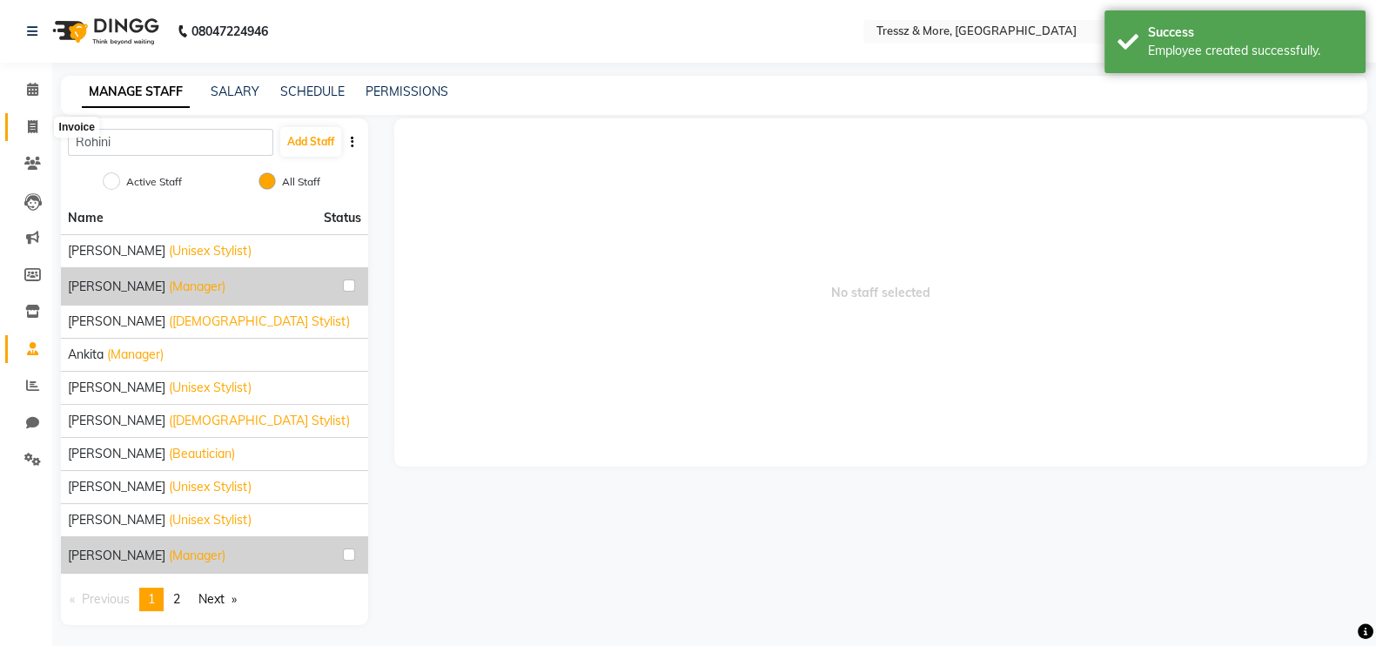
click at [28, 128] on icon at bounding box center [33, 126] width 10 height 13
select select "service"
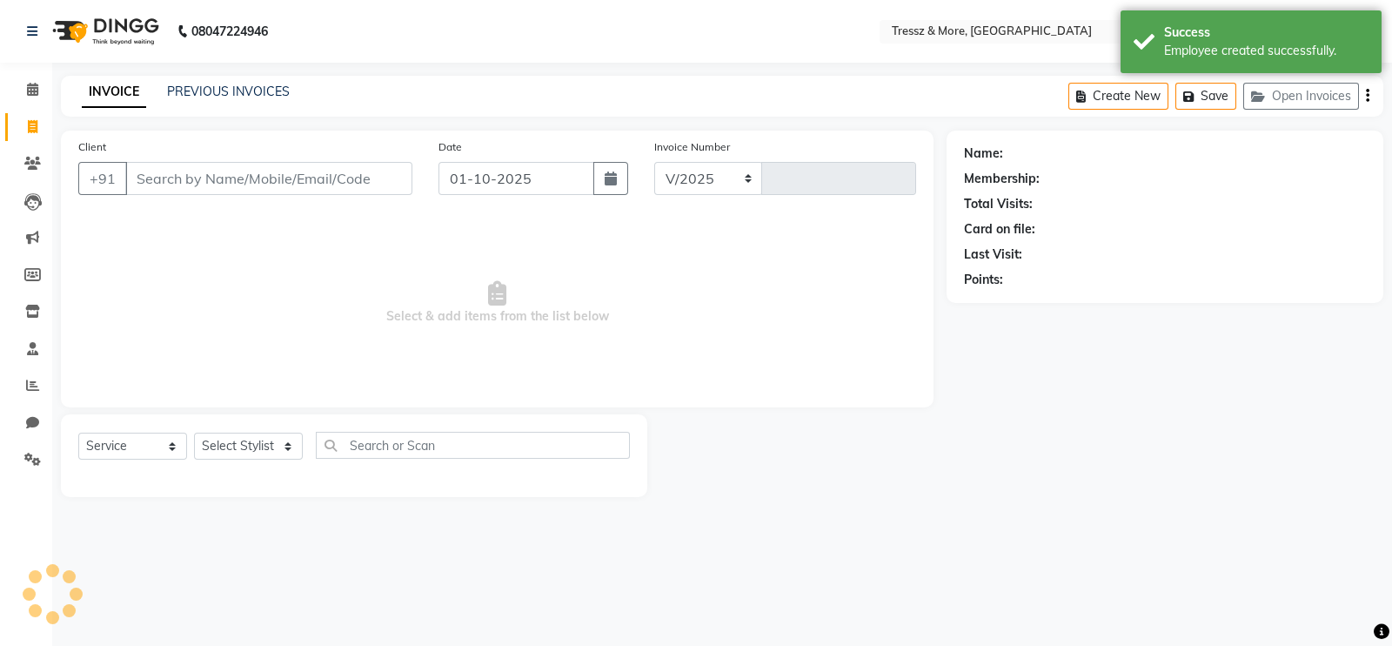
select select "3037"
type input "2776"
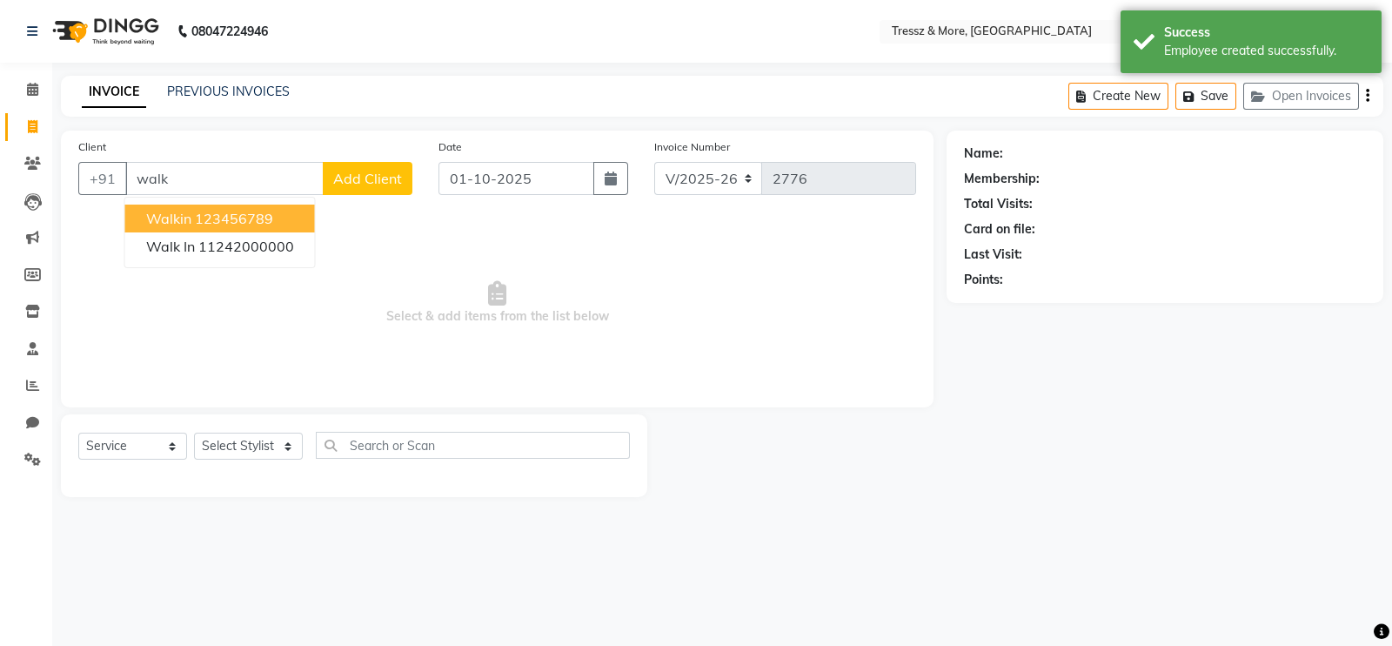
click at [283, 215] on button "walkin 123456789" at bounding box center [220, 218] width 190 height 28
type input "123456789"
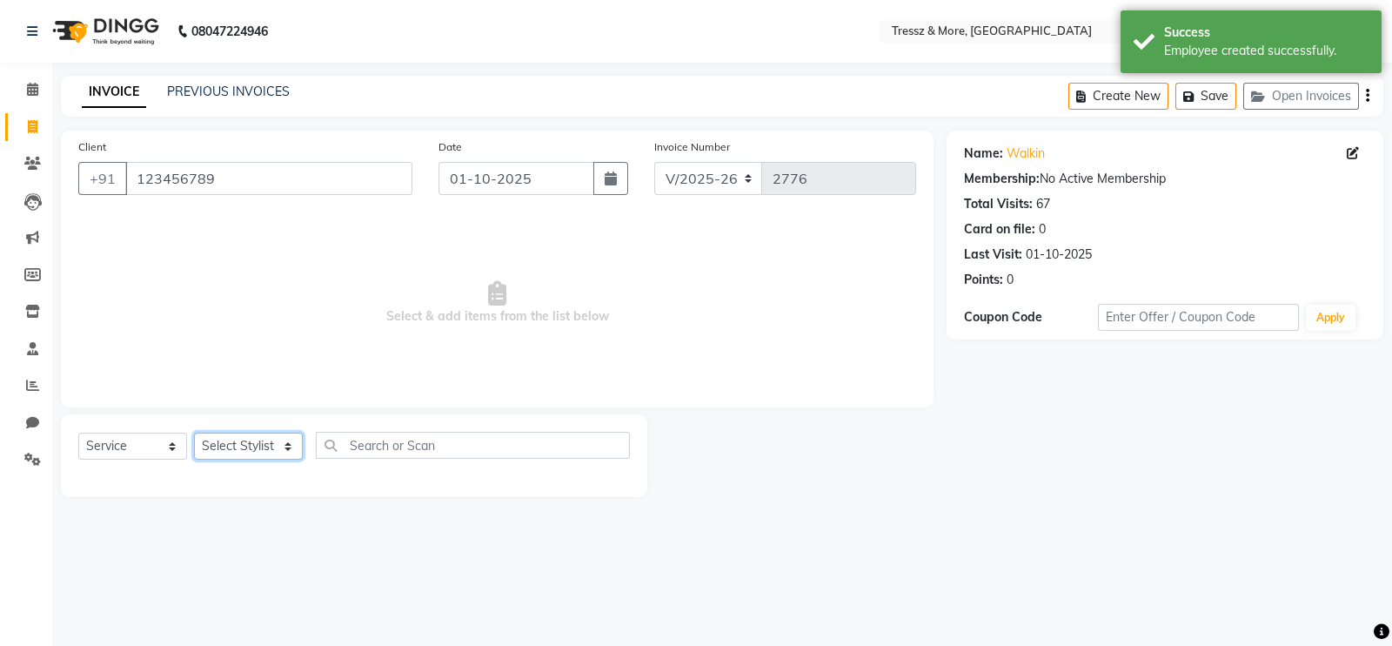
click at [254, 446] on select "Select Stylist [PERSON_NAME] Anas [PERSON_NAME] [PERSON_NAME] [PERSON_NAME] [PE…" at bounding box center [248, 445] width 109 height 27
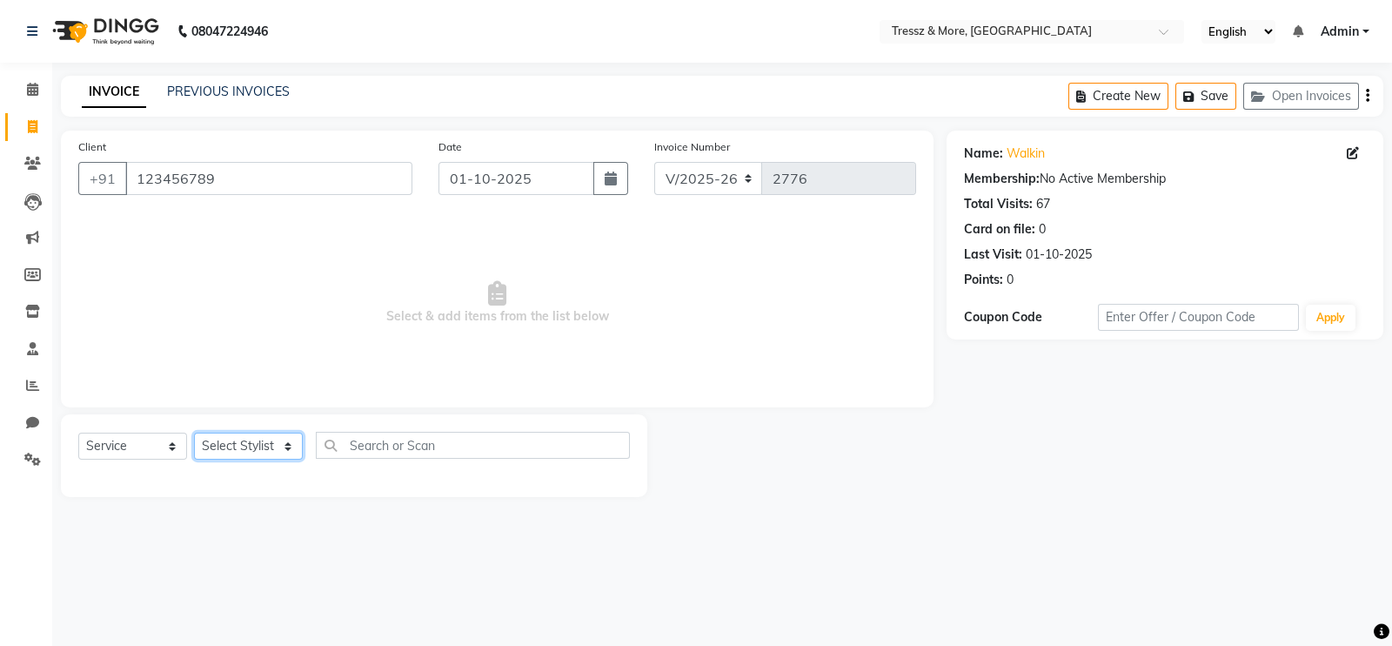
select select "93444"
click at [194, 433] on select "Select Stylist [PERSON_NAME] Anas [PERSON_NAME] [PERSON_NAME] [PERSON_NAME] [PE…" at bounding box center [248, 445] width 109 height 27
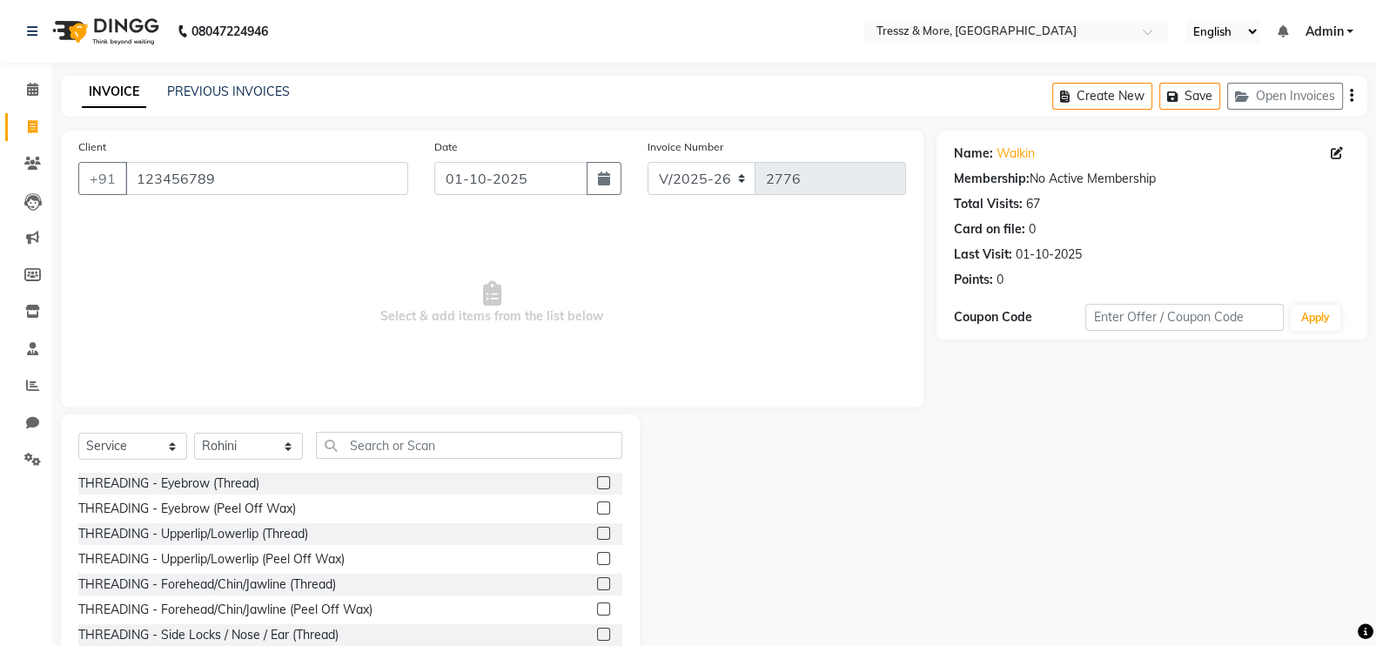
click at [597, 479] on label at bounding box center [603, 482] width 13 height 13
click at [597, 479] on input "checkbox" at bounding box center [602, 483] width 11 height 11
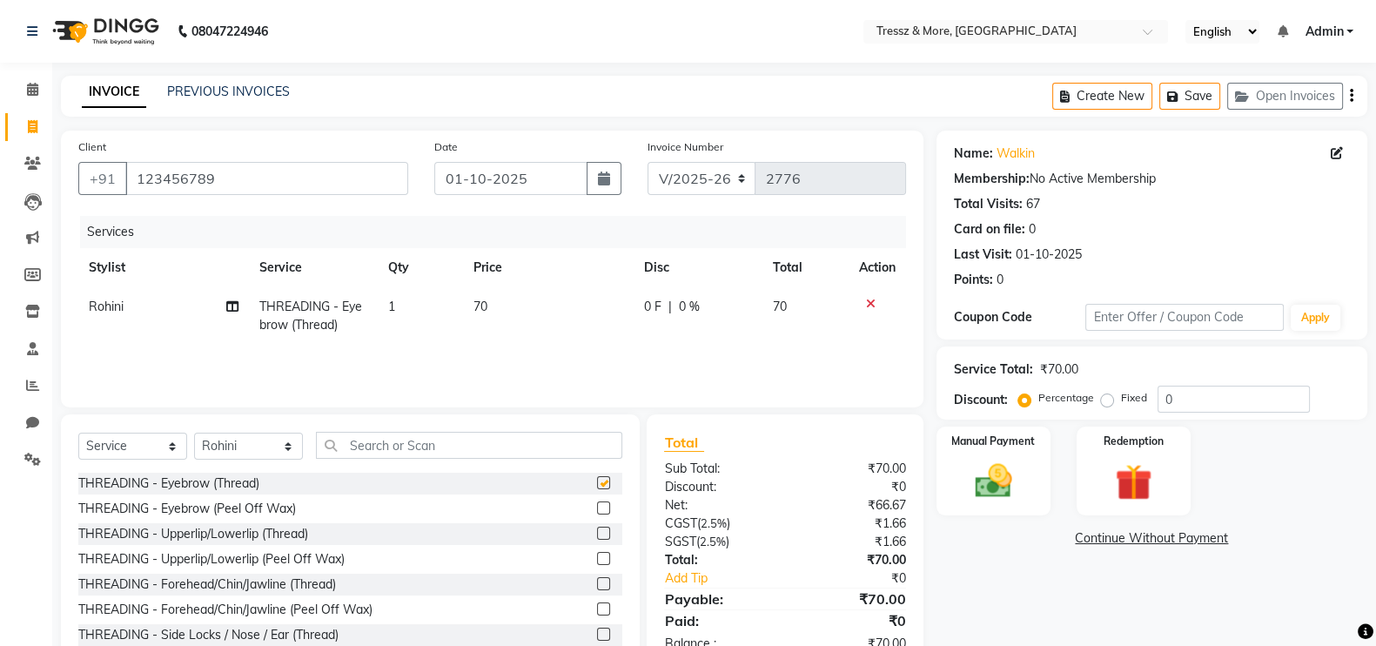
checkbox input "false"
click at [597, 532] on label at bounding box center [603, 532] width 13 height 13
click at [597, 532] on input "checkbox" at bounding box center [602, 533] width 11 height 11
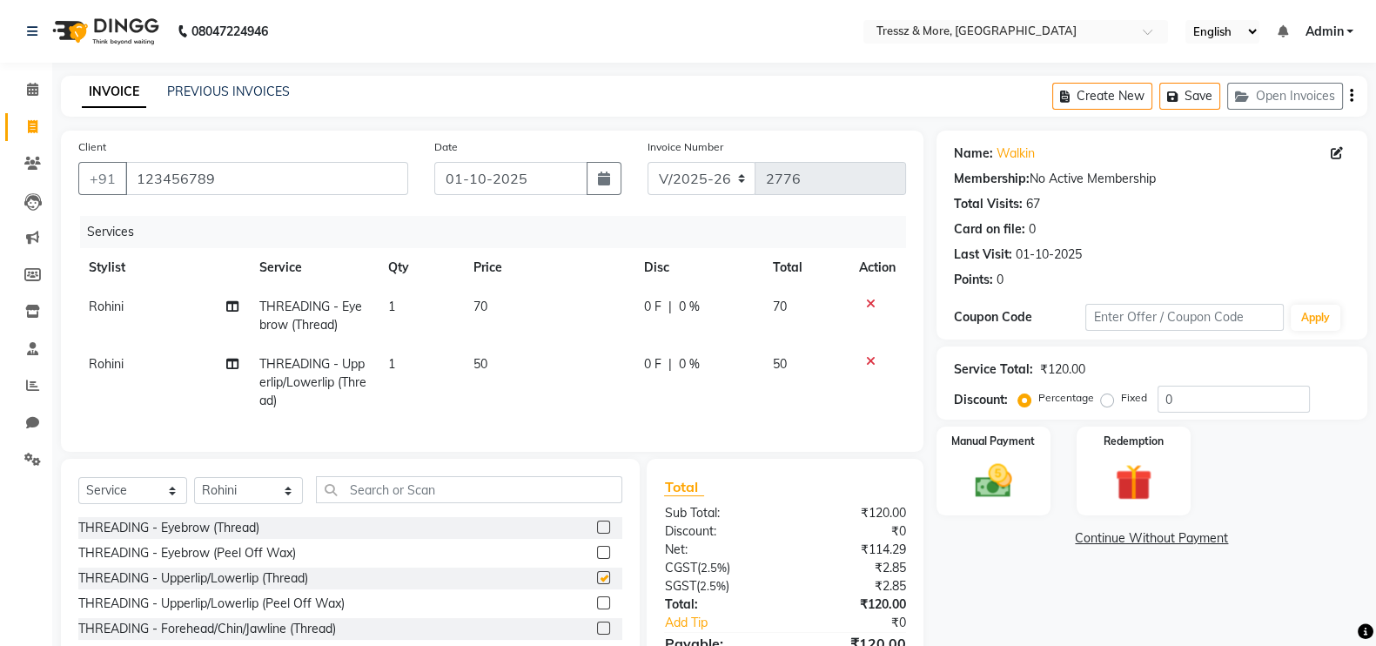
checkbox input "false"
click at [1000, 452] on div "Manual Payment" at bounding box center [993, 471] width 119 height 92
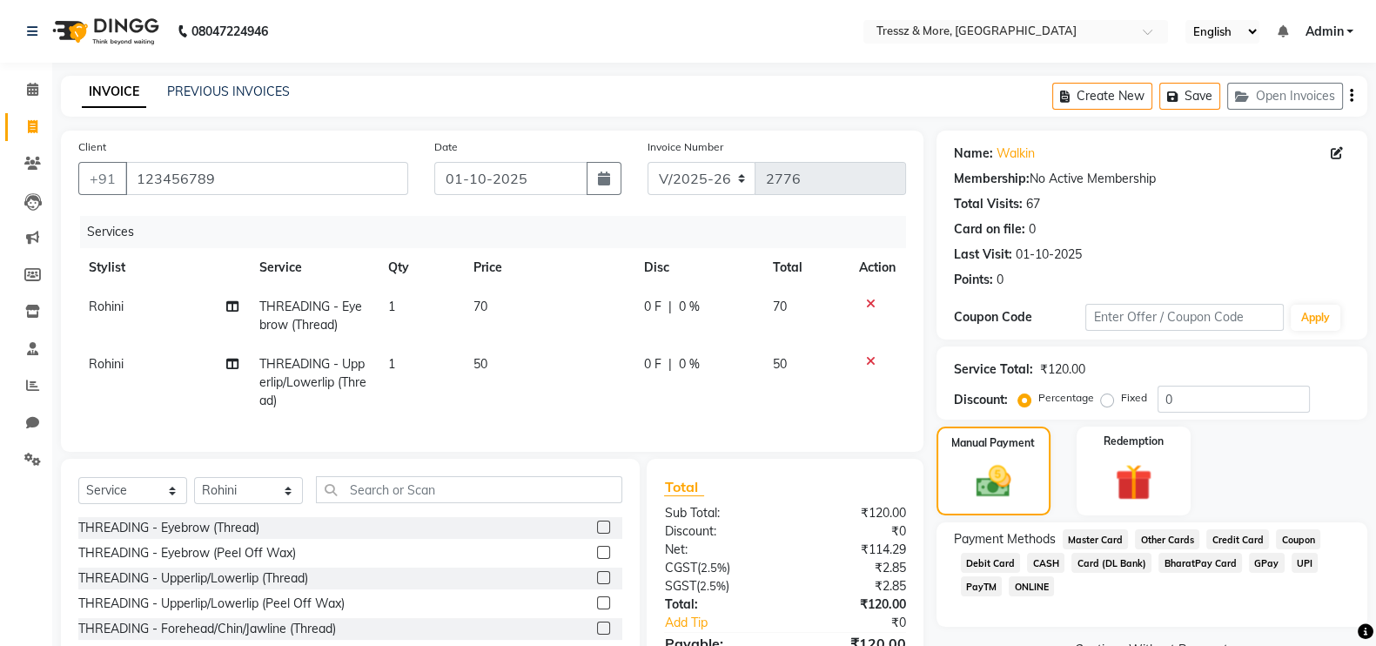
click at [1045, 560] on span "CASH" at bounding box center [1045, 563] width 37 height 20
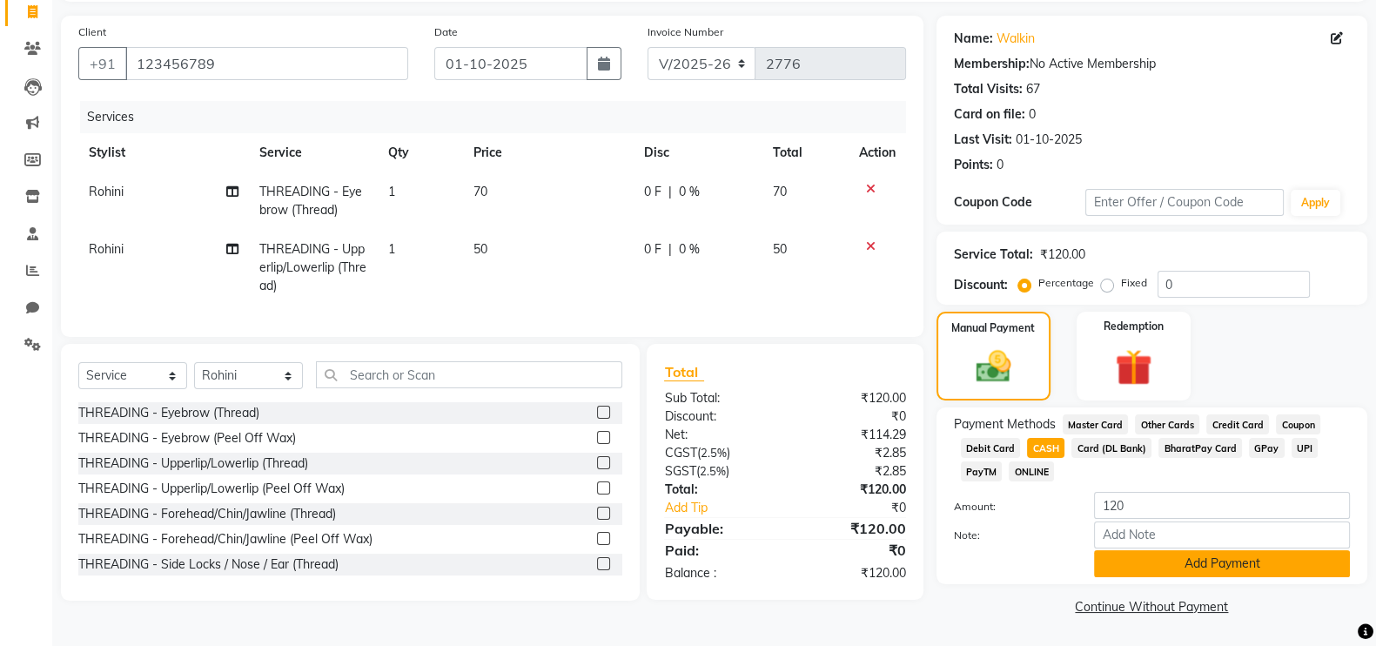
click at [1251, 559] on button "Add Payment" at bounding box center [1222, 563] width 256 height 27
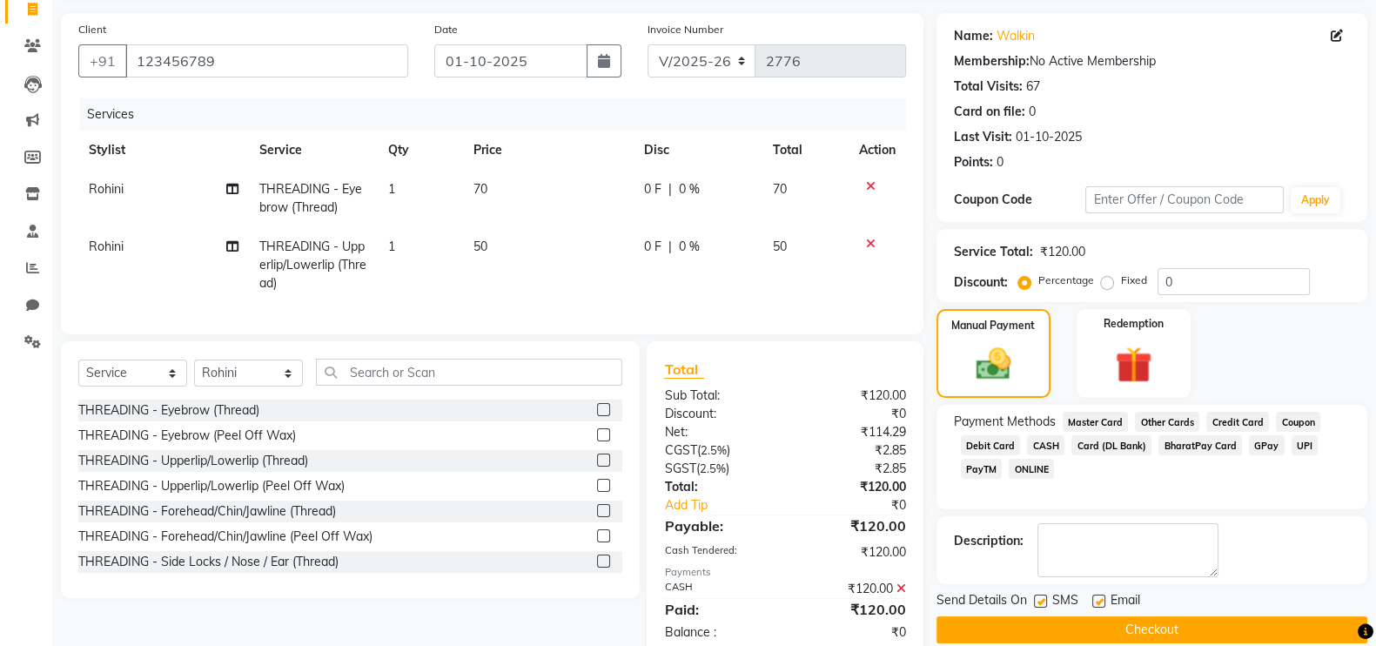
click at [1212, 618] on button "Checkout" at bounding box center [1151, 629] width 431 height 27
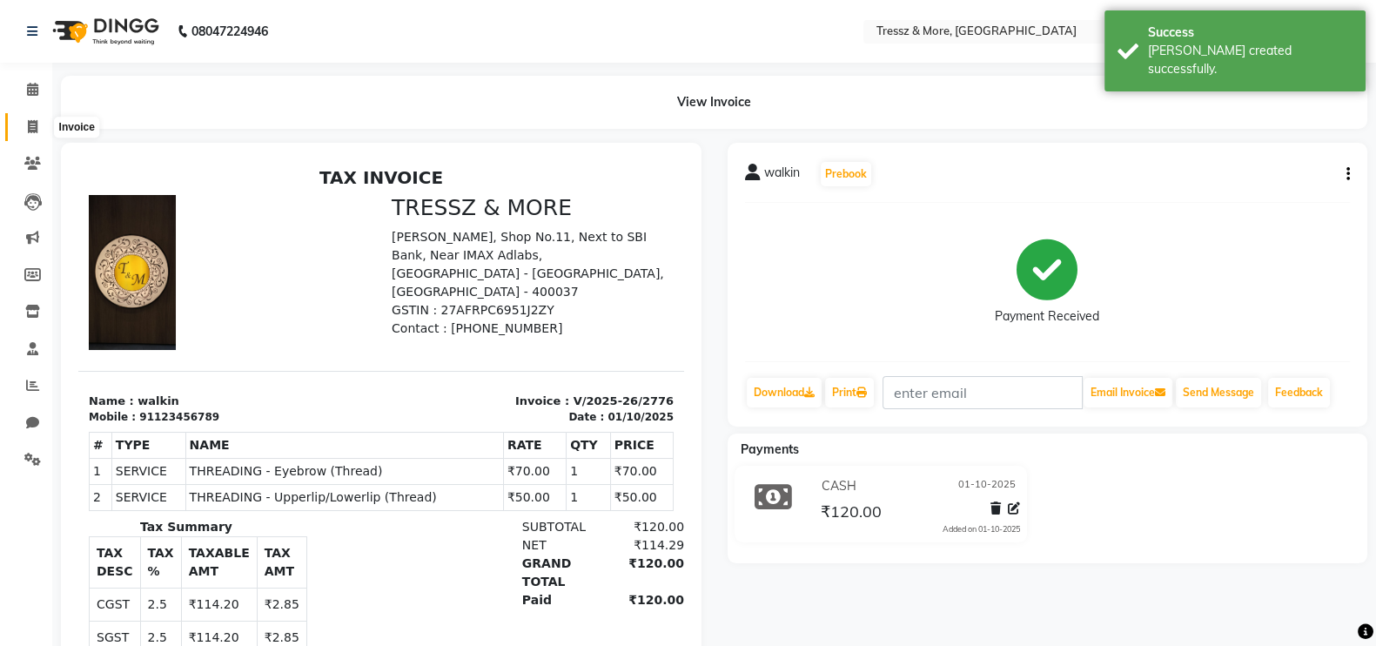
click at [29, 124] on icon at bounding box center [33, 126] width 10 height 13
select select "service"
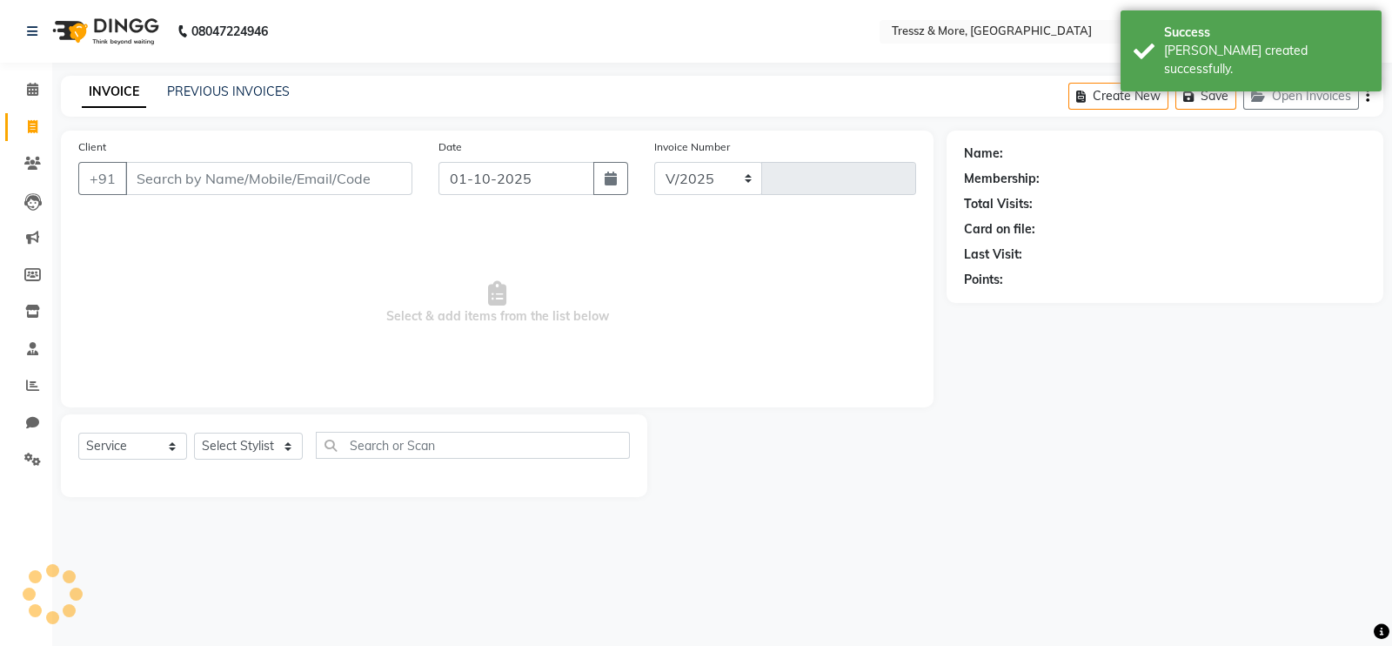
select select "3037"
type input "2777"
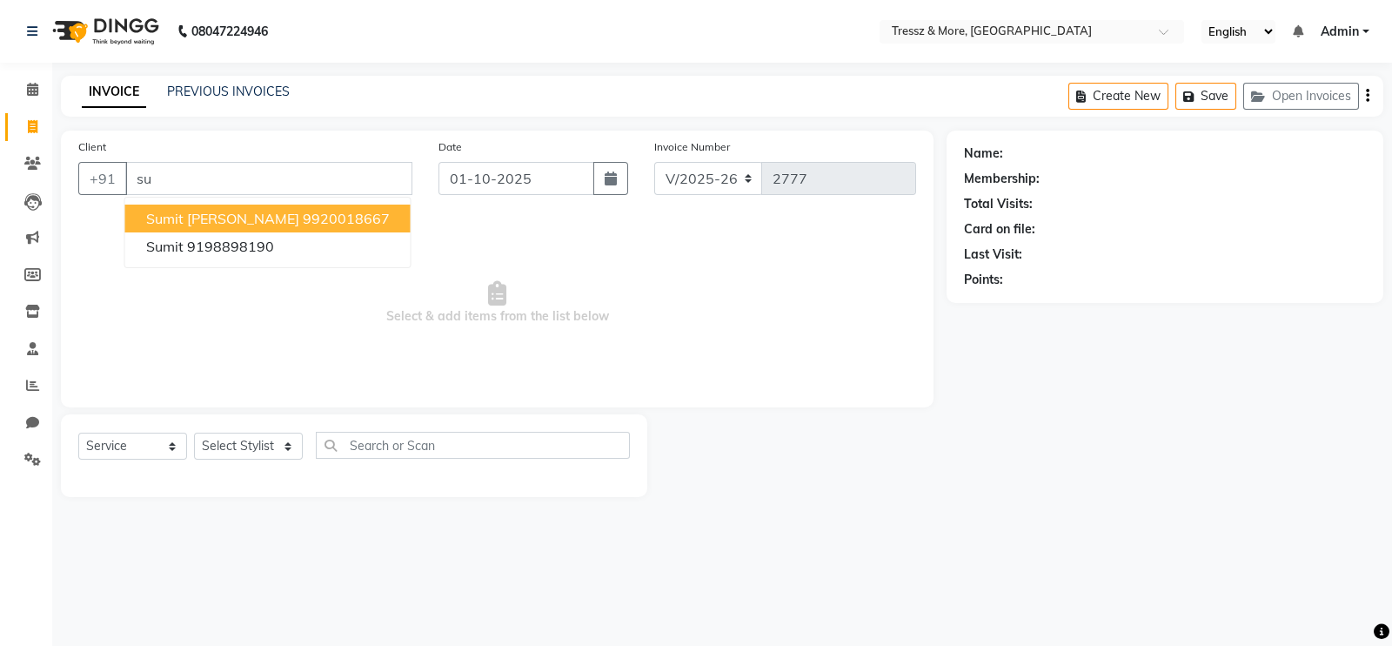
type input "s"
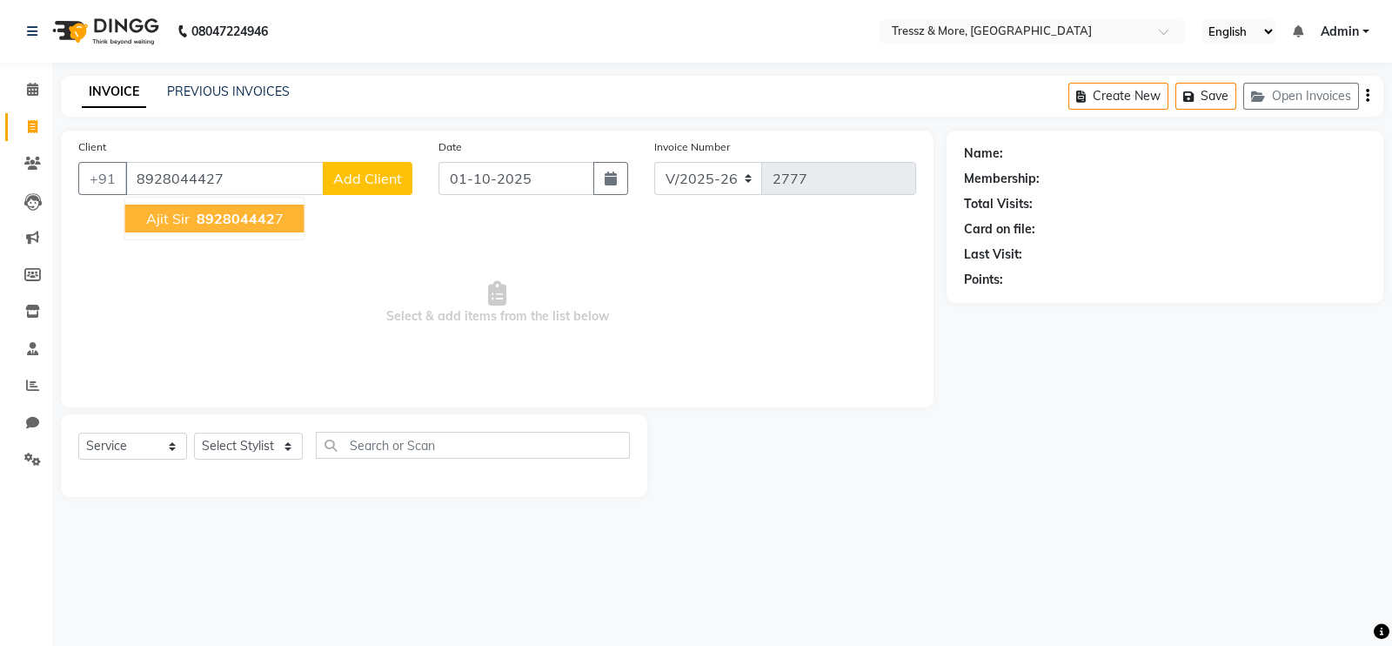
type input "8928044427"
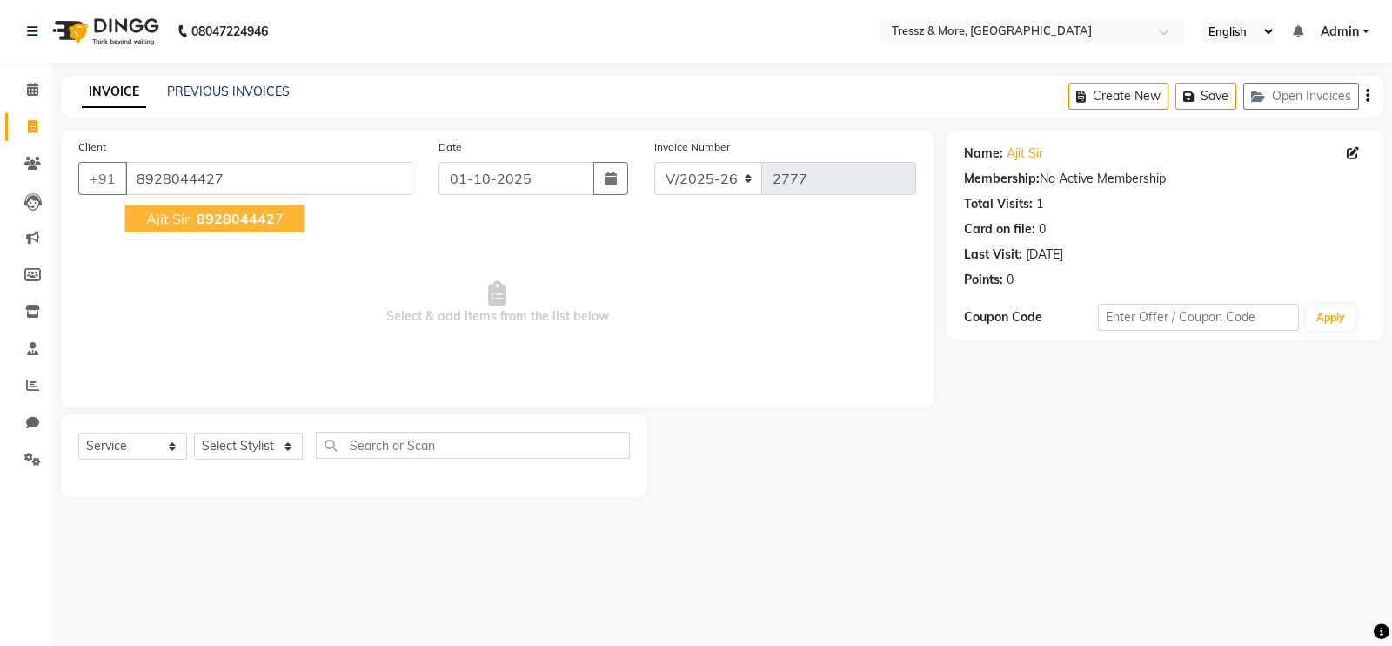
click at [197, 214] on span "892804442" at bounding box center [236, 218] width 78 height 17
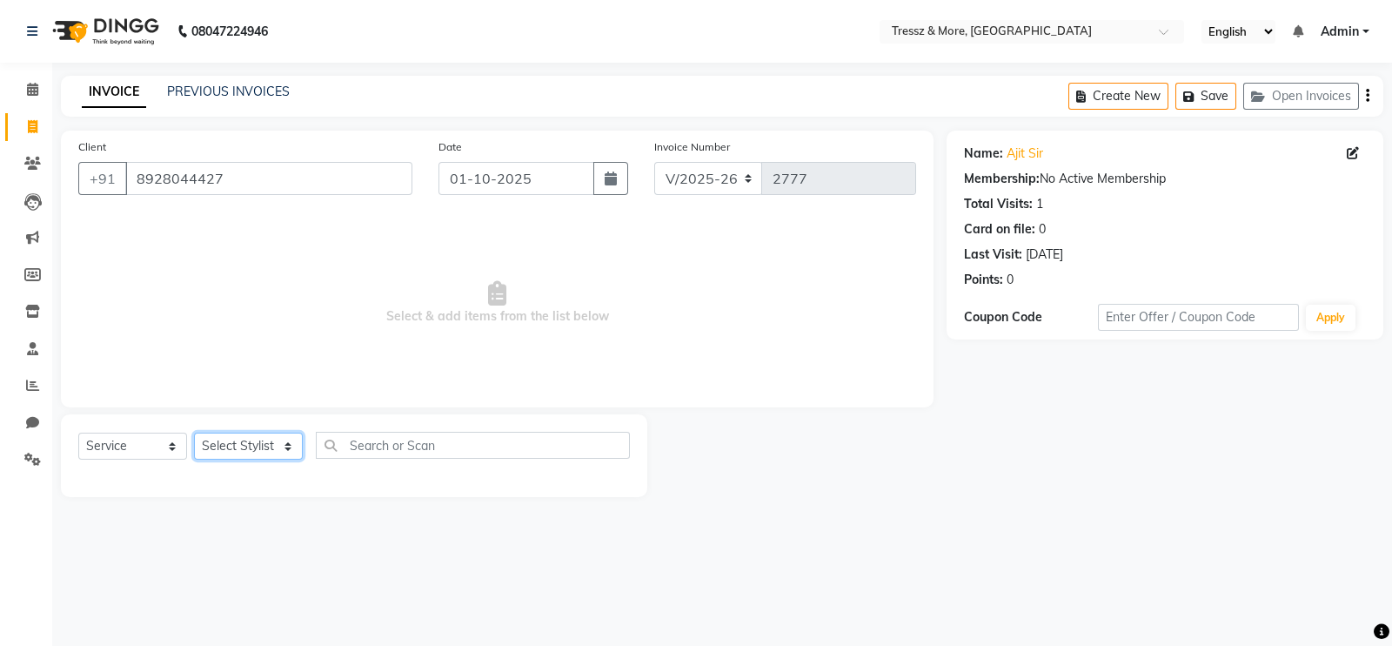
click at [255, 451] on select "Select Stylist [PERSON_NAME] Anas [PERSON_NAME] [PERSON_NAME] [PERSON_NAME] [PE…" at bounding box center [248, 445] width 109 height 27
select select "83989"
click at [194, 433] on select "Select Stylist [PERSON_NAME] Anas [PERSON_NAME] [PERSON_NAME] [PERSON_NAME] [PE…" at bounding box center [248, 445] width 109 height 27
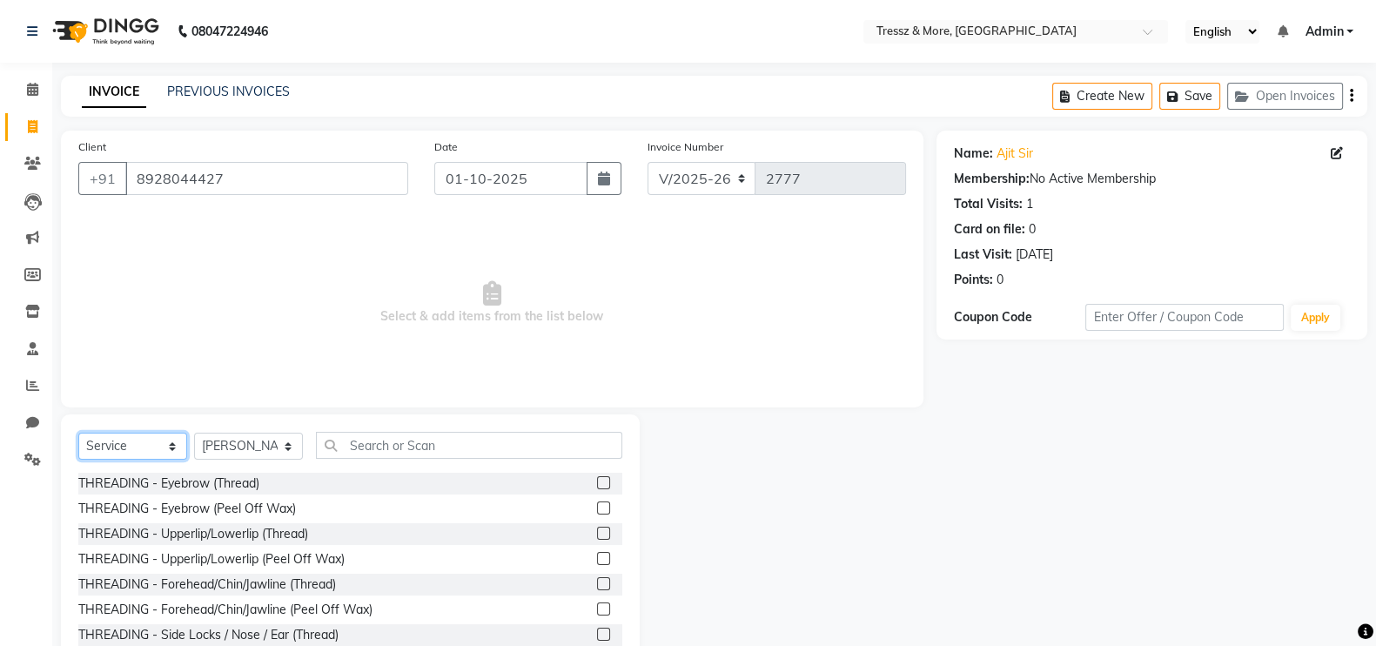
click at [127, 441] on select "Select Service Product Membership Package Voucher Prepaid Gift Card" at bounding box center [132, 445] width 109 height 27
select select "product"
click at [78, 433] on select "Select Service Product Membership Package Voucher Prepaid Gift Card" at bounding box center [132, 445] width 109 height 27
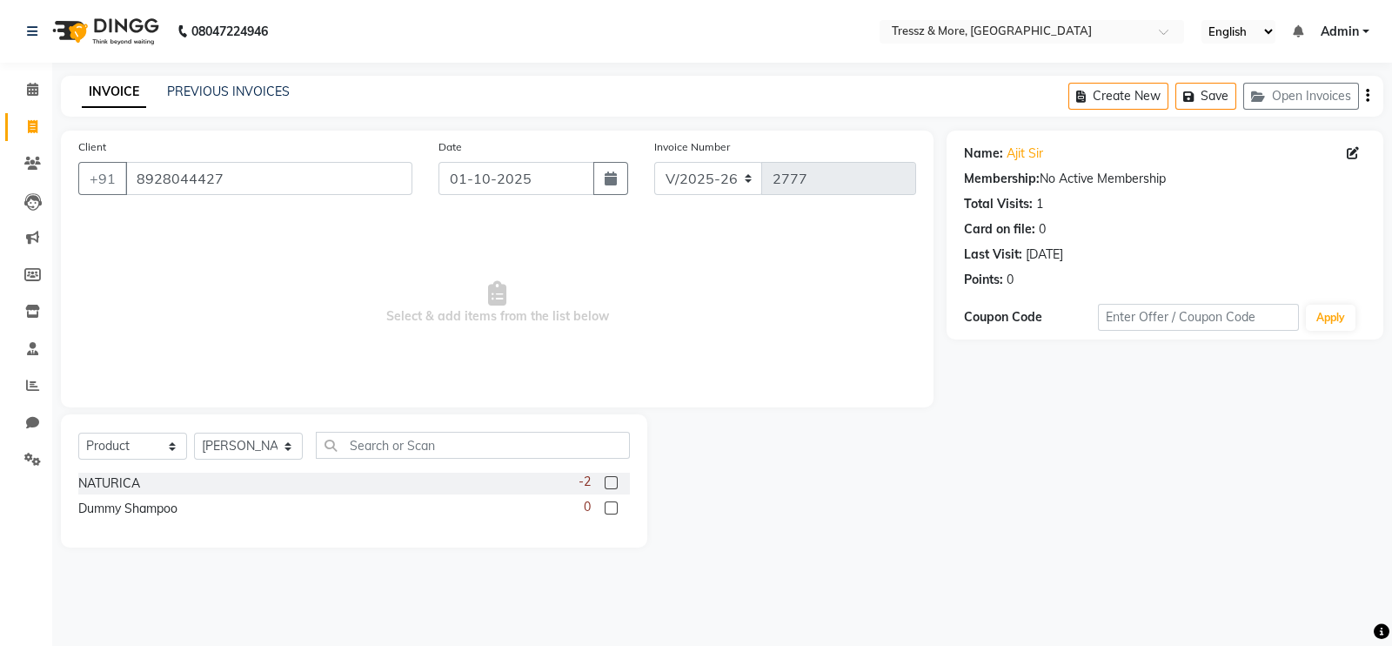
click at [615, 486] on label at bounding box center [611, 482] width 13 height 13
click at [615, 486] on input "checkbox" at bounding box center [610, 483] width 11 height 11
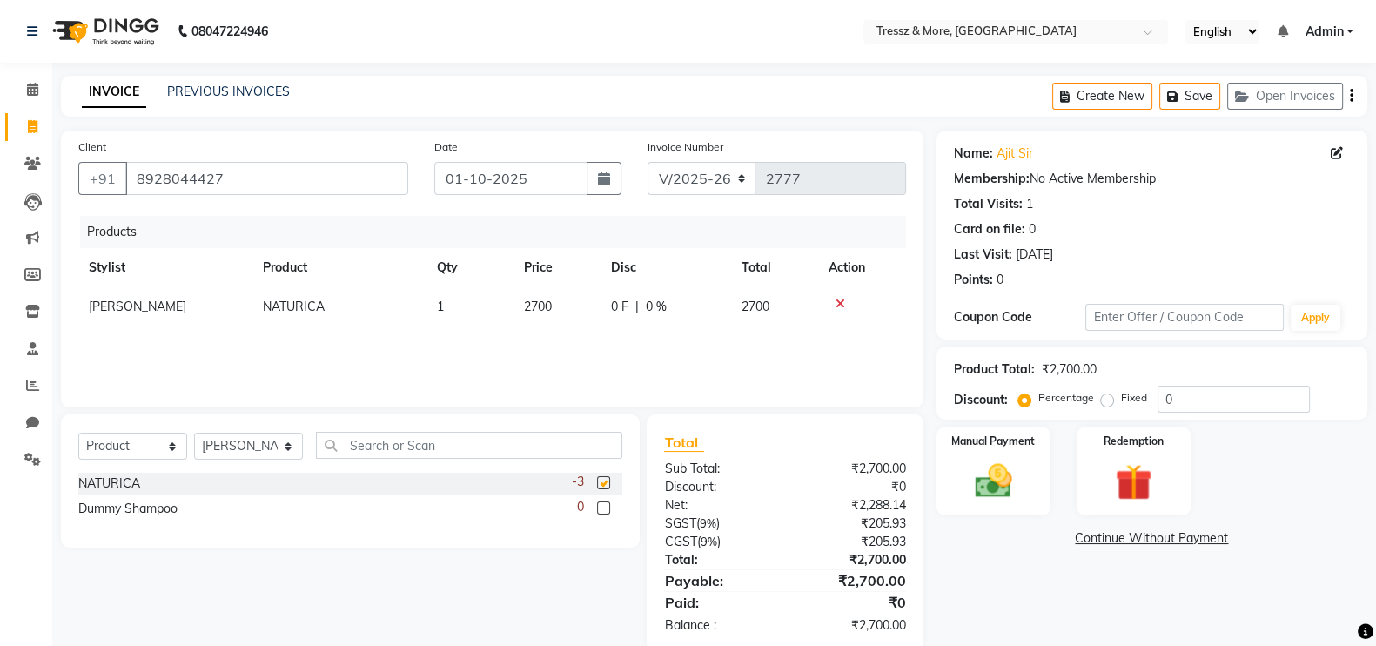
checkbox input "false"
click at [544, 330] on div "Products Stylist Product Qty Price Disc Total Action [PERSON_NAME] NATURICA 1 2…" at bounding box center [492, 303] width 828 height 174
click at [546, 306] on span "2700" at bounding box center [538, 306] width 28 height 16
select select "83989"
click at [546, 306] on input "2700" at bounding box center [557, 311] width 66 height 27
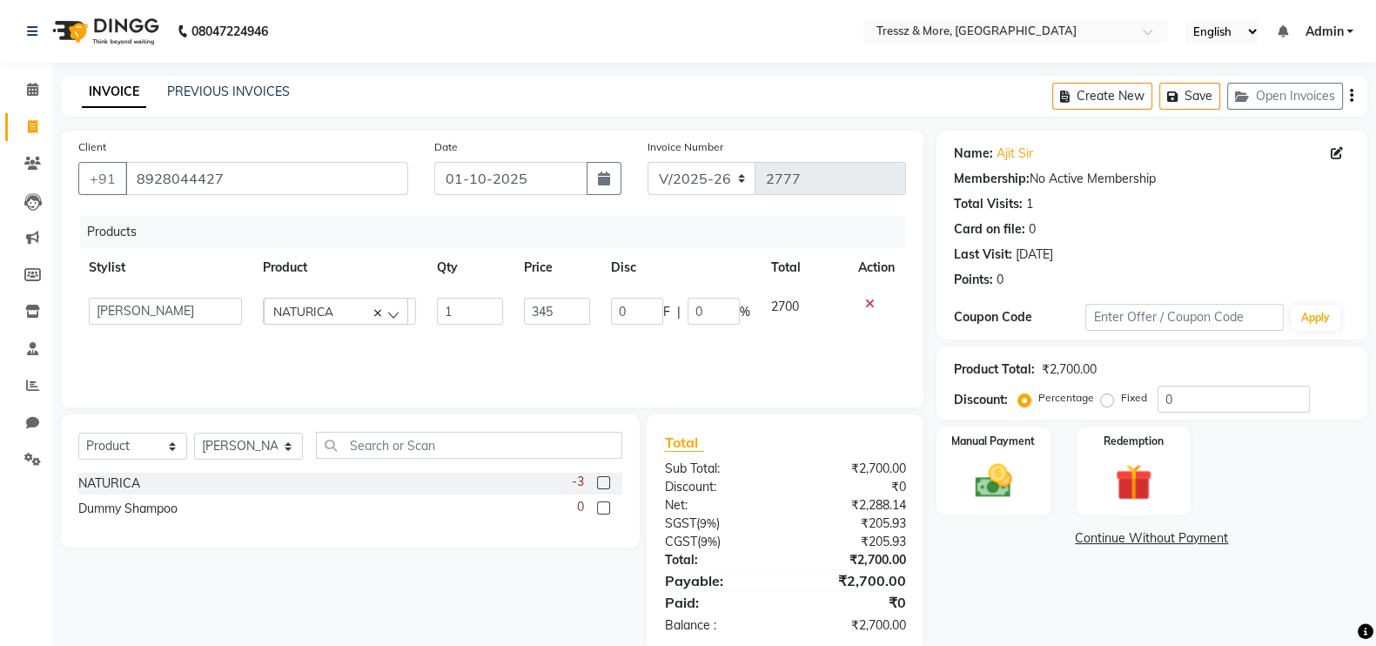
type input "3450"
click at [553, 345] on div "Products Stylist Product Qty Price Disc Total Action [PERSON_NAME] Anas [PERSON…" at bounding box center [492, 303] width 828 height 174
click at [1027, 473] on div "Manual Payment" at bounding box center [993, 471] width 119 height 92
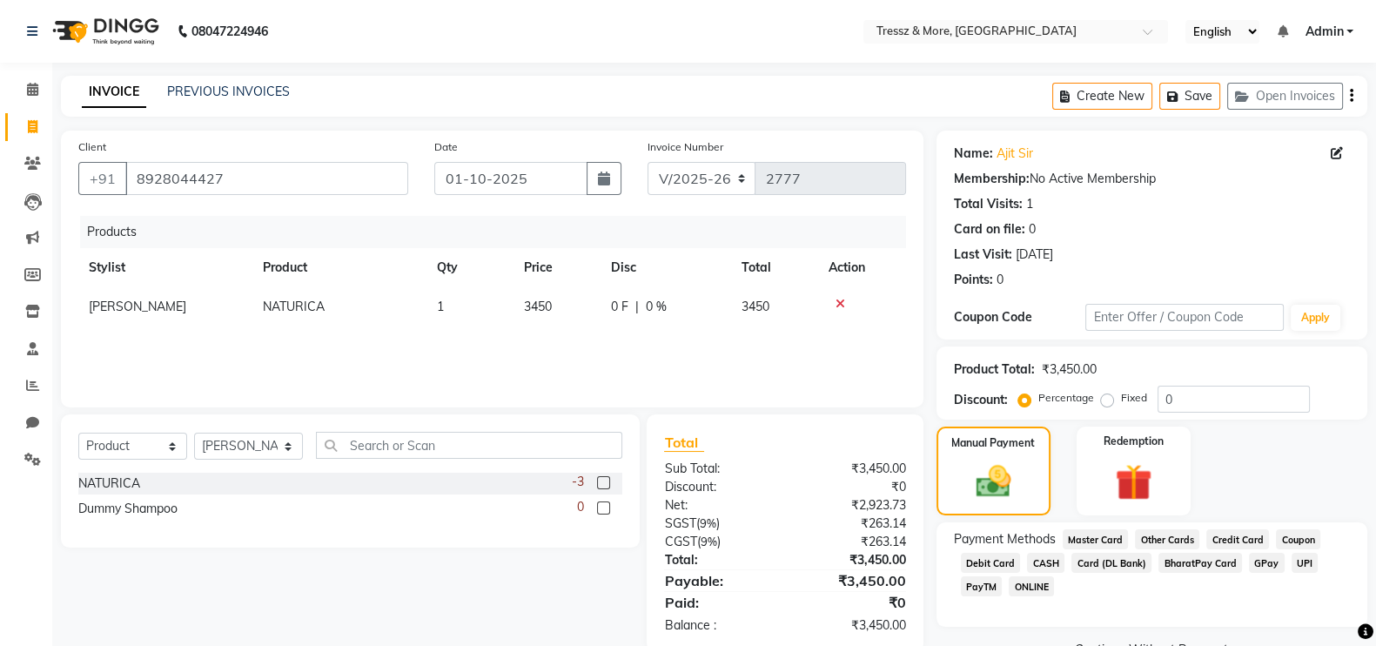
click at [1036, 566] on span "CASH" at bounding box center [1045, 563] width 37 height 20
click at [1372, 616] on div "Name: Ajit Sir Membership: No Active Membership Total Visits: 1 Card on file: 0…" at bounding box center [1158, 433] width 444 height 604
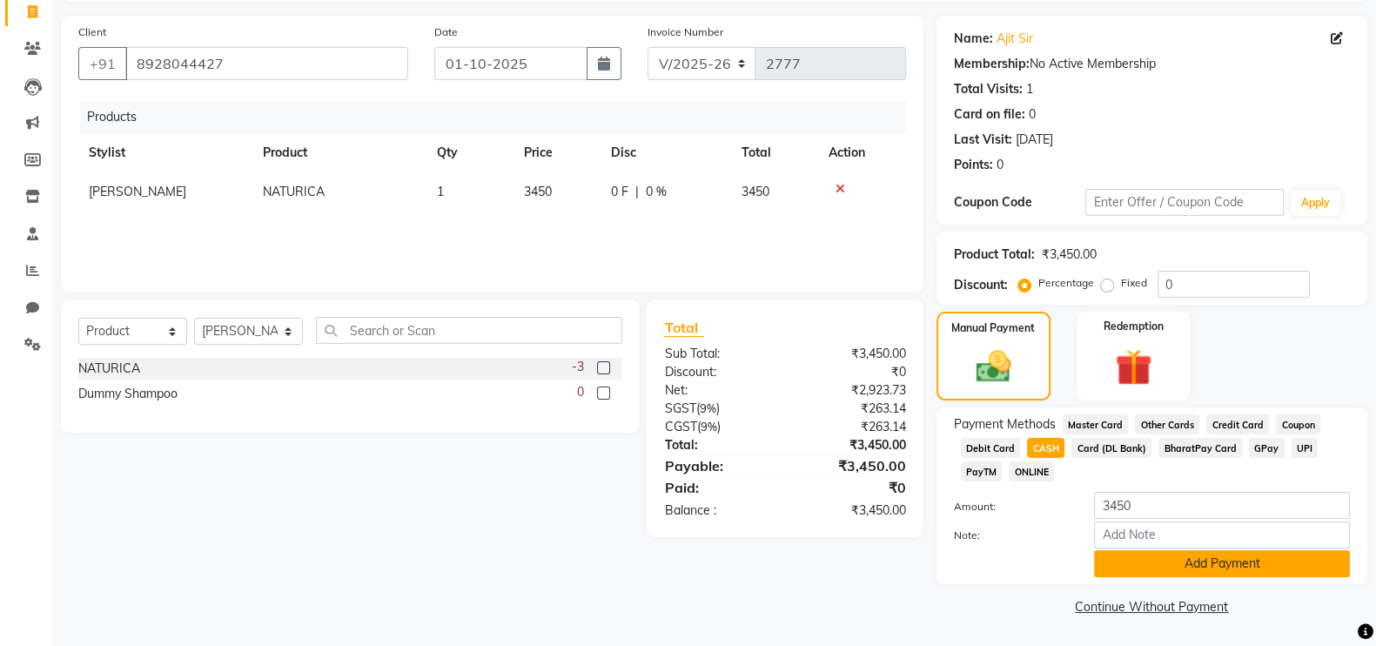
click at [1186, 568] on button "Add Payment" at bounding box center [1222, 563] width 256 height 27
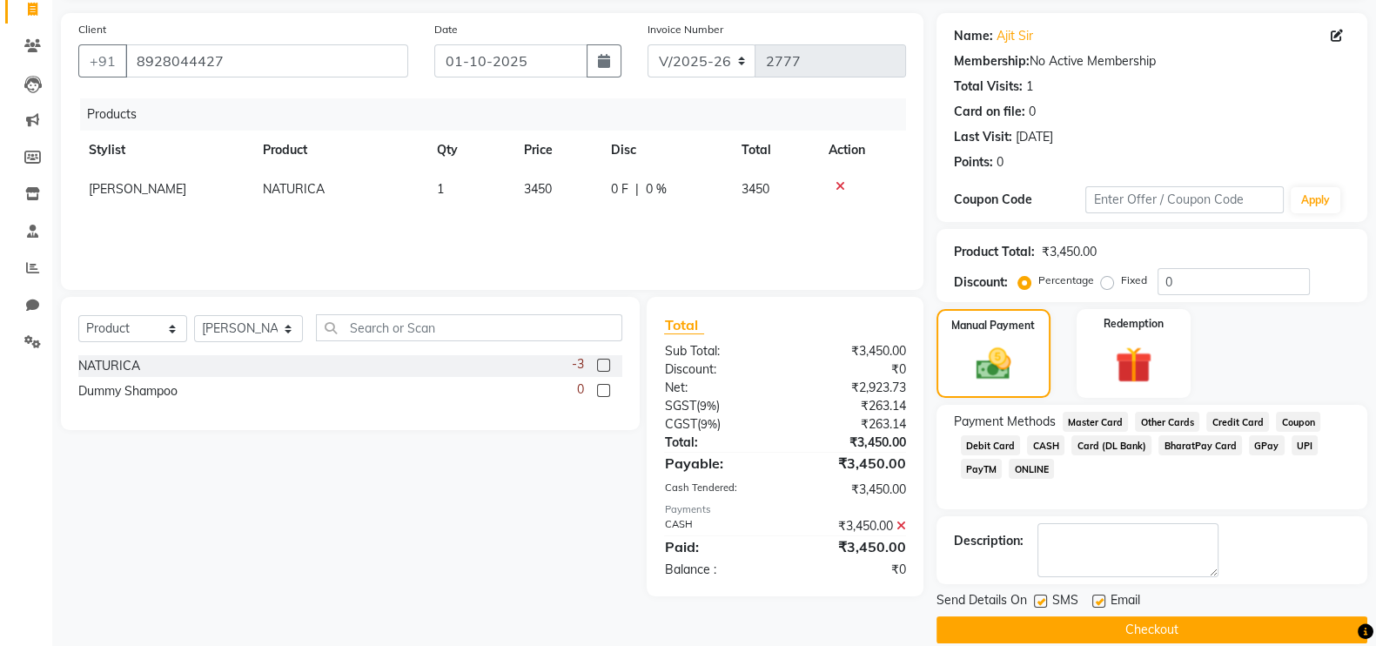
scroll to position [140, 0]
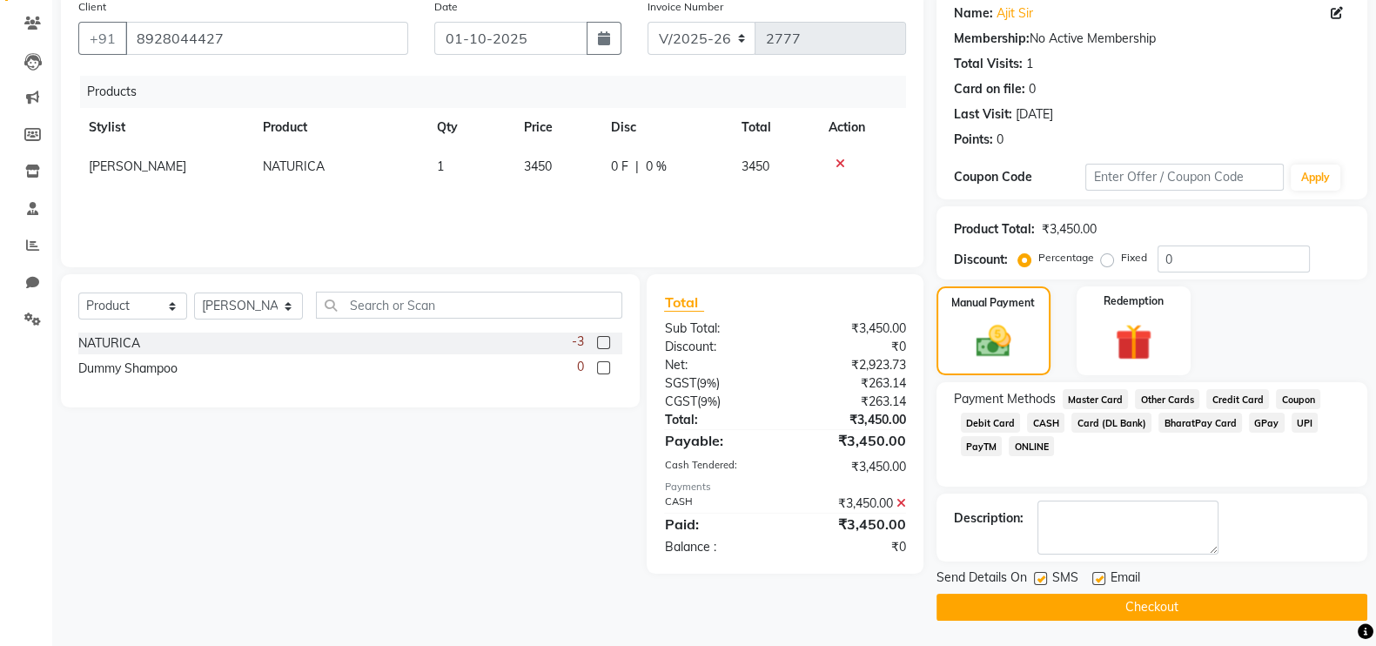
click at [1153, 600] on button "Checkout" at bounding box center [1151, 606] width 431 height 27
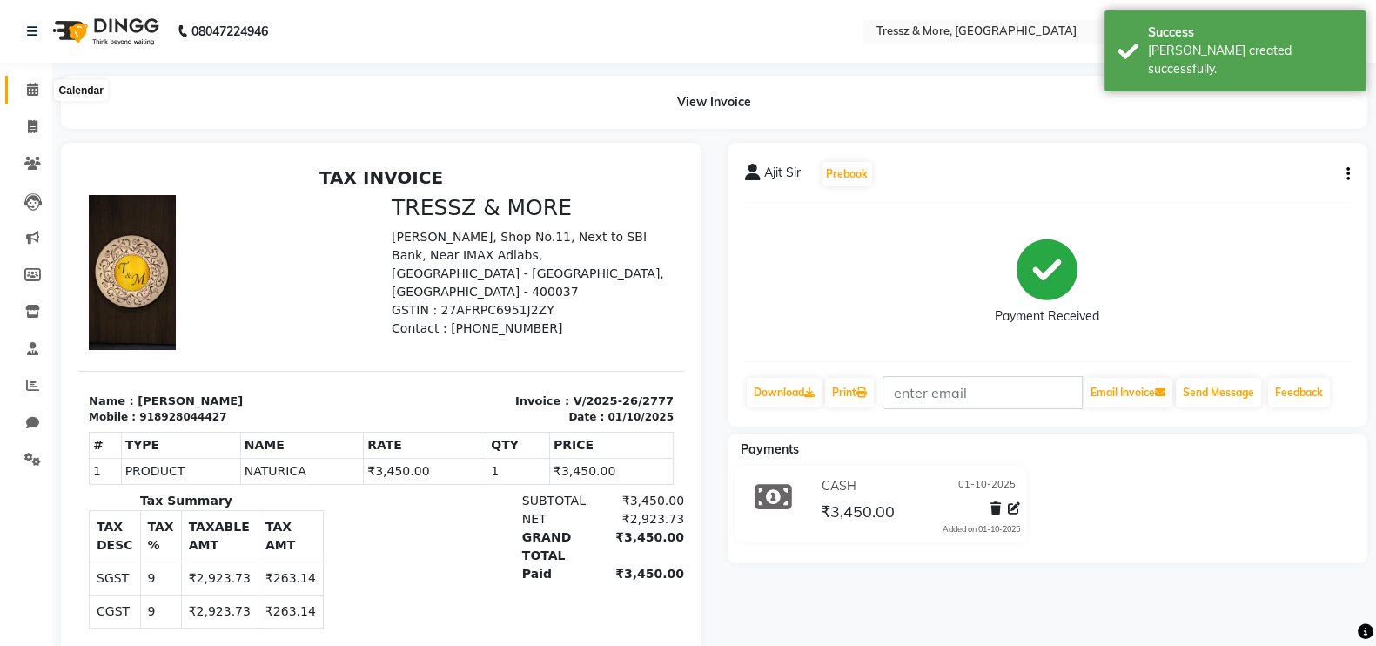
click at [29, 89] on icon at bounding box center [32, 89] width 11 height 13
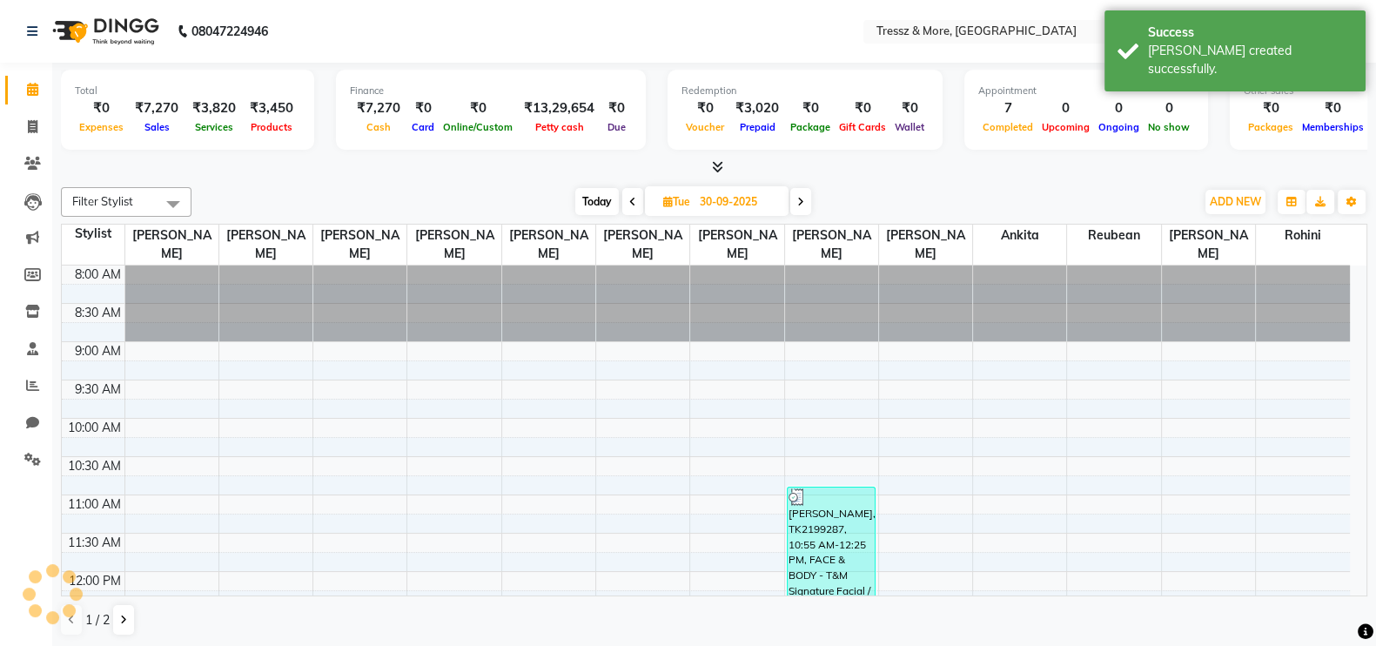
scroll to position [381, 0]
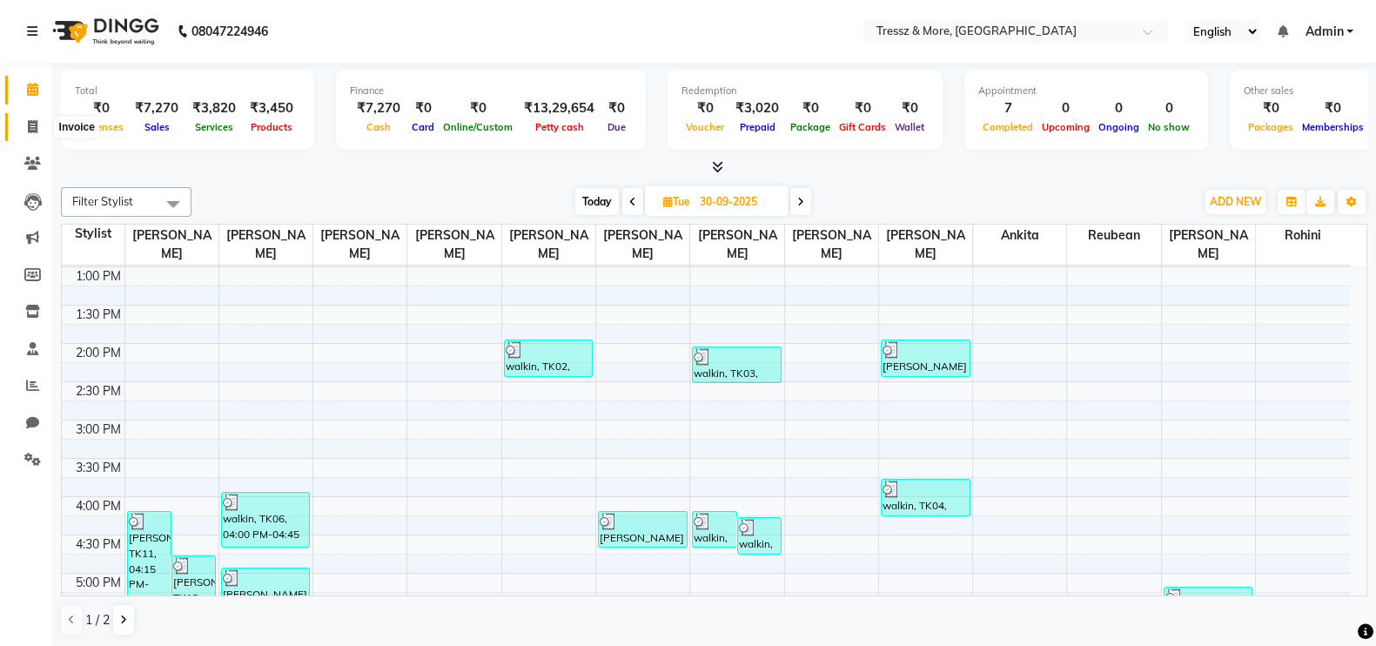
click at [30, 124] on icon at bounding box center [33, 126] width 10 height 13
select select "service"
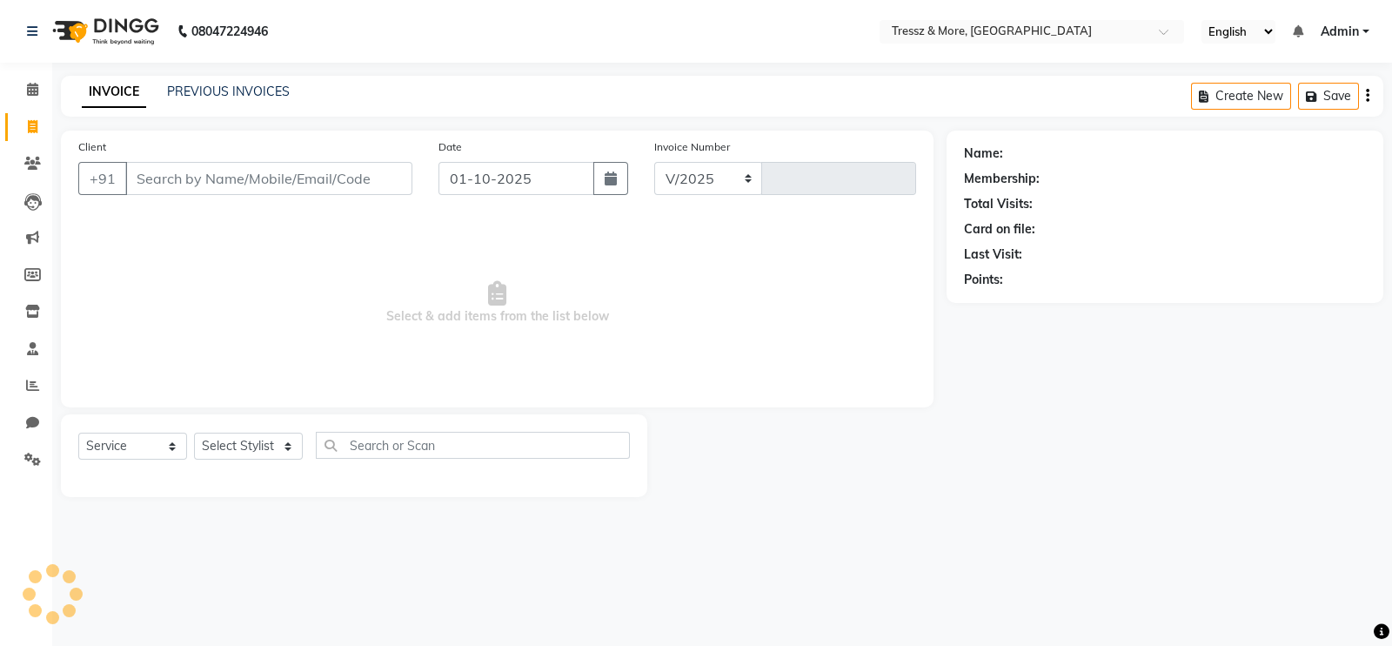
select select "3037"
type input "2778"
click at [203, 97] on link "PREVIOUS INVOICES" at bounding box center [228, 92] width 123 height 16
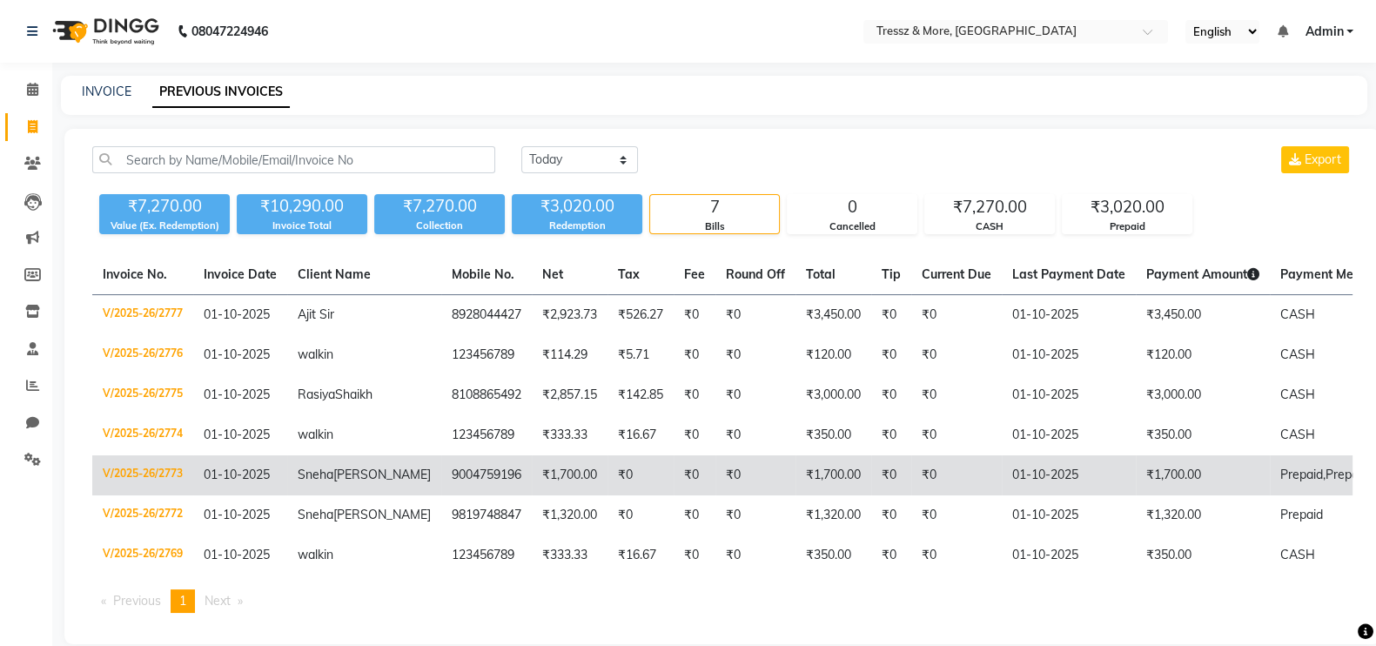
click at [607, 495] on td "₹0" at bounding box center [640, 475] width 66 height 40
